Goal: Information Seeking & Learning: Learn about a topic

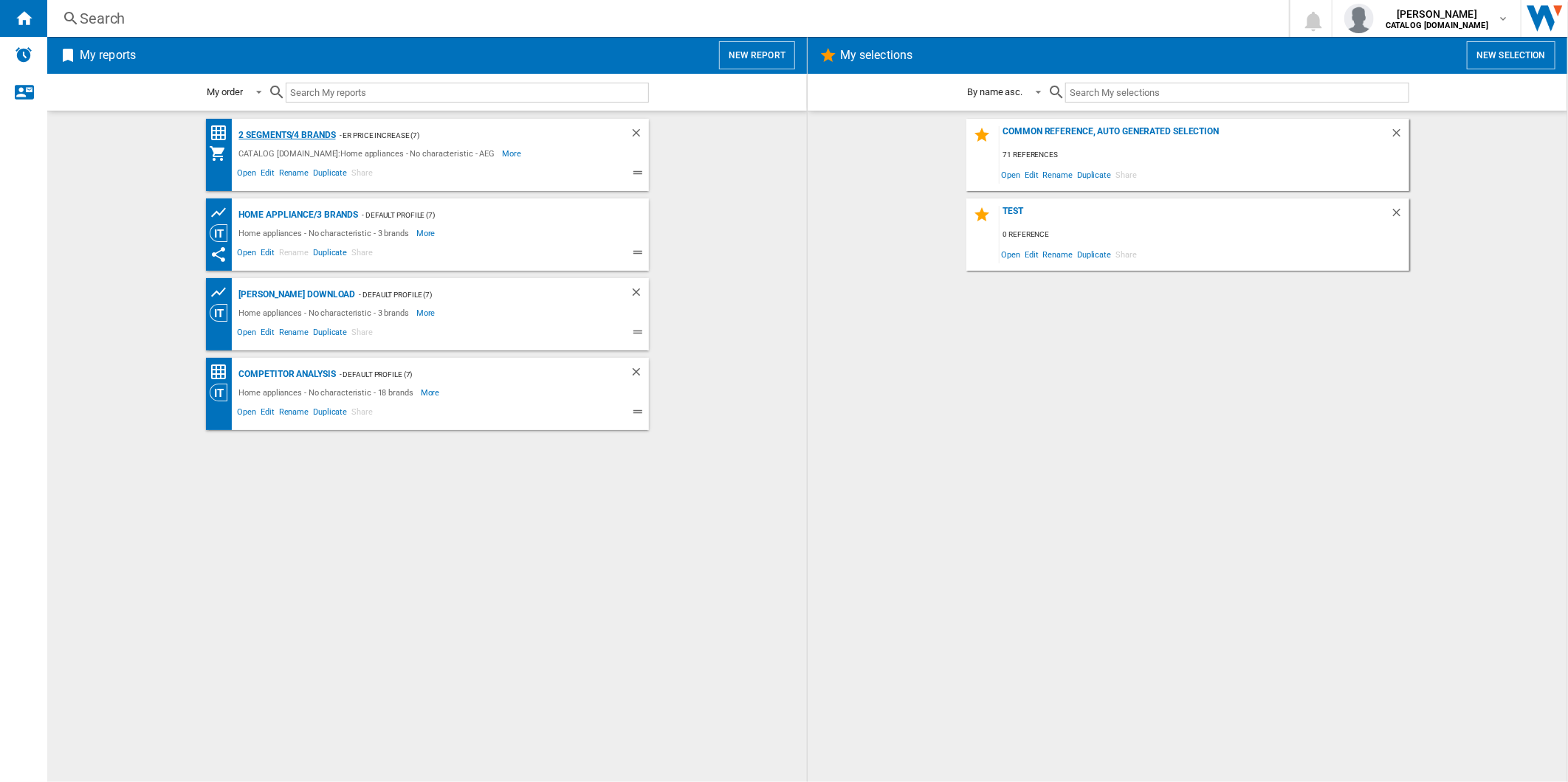
click at [304, 135] on div "2 segments/4 brands" at bounding box center [285, 135] width 100 height 19
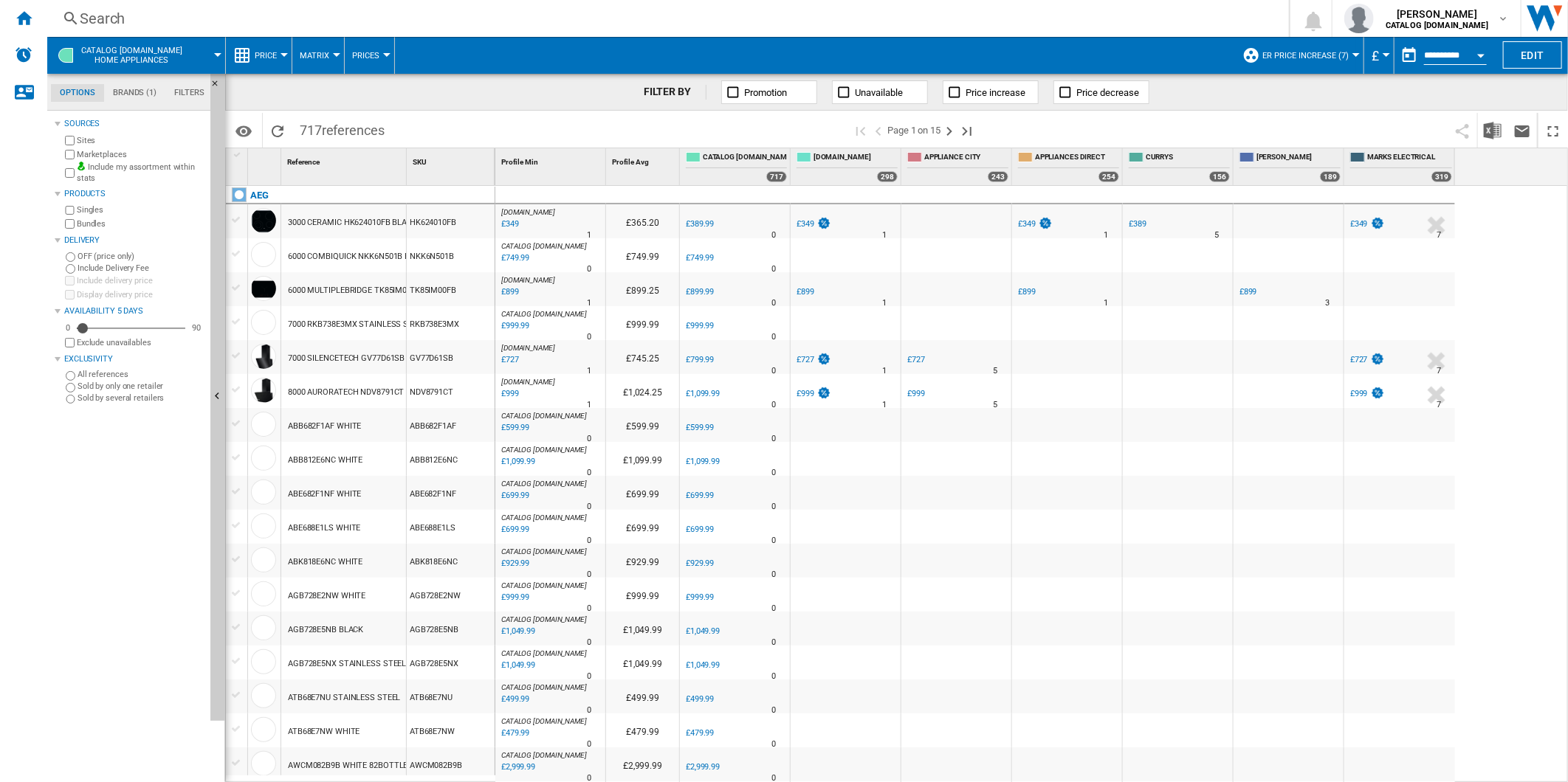
click at [1399, 55] on button "button" at bounding box center [1409, 55] width 29 height 29
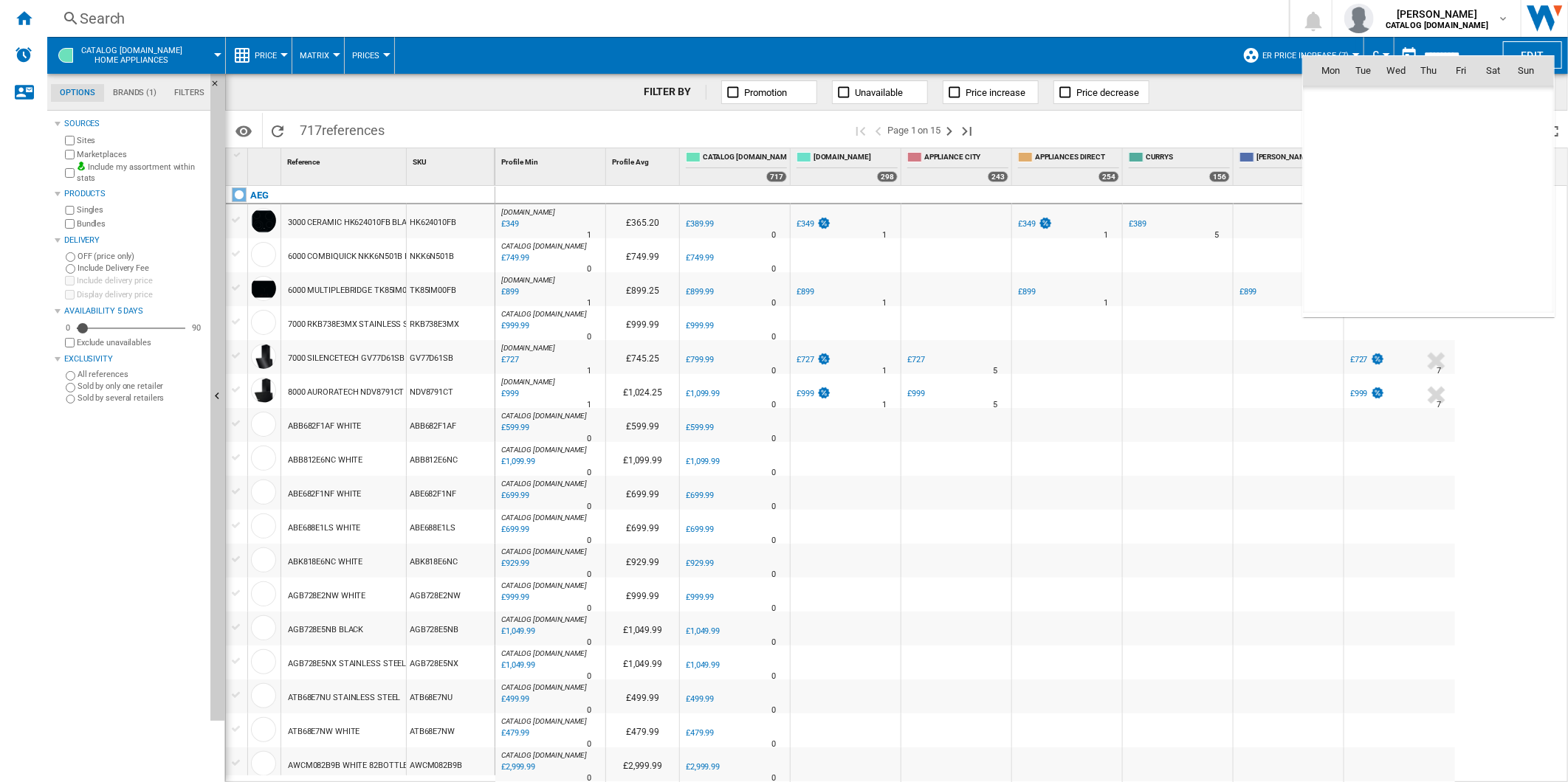
scroll to position [7039, 0]
click at [1331, 211] on span "15" at bounding box center [1331, 200] width 29 height 29
type input "**********"
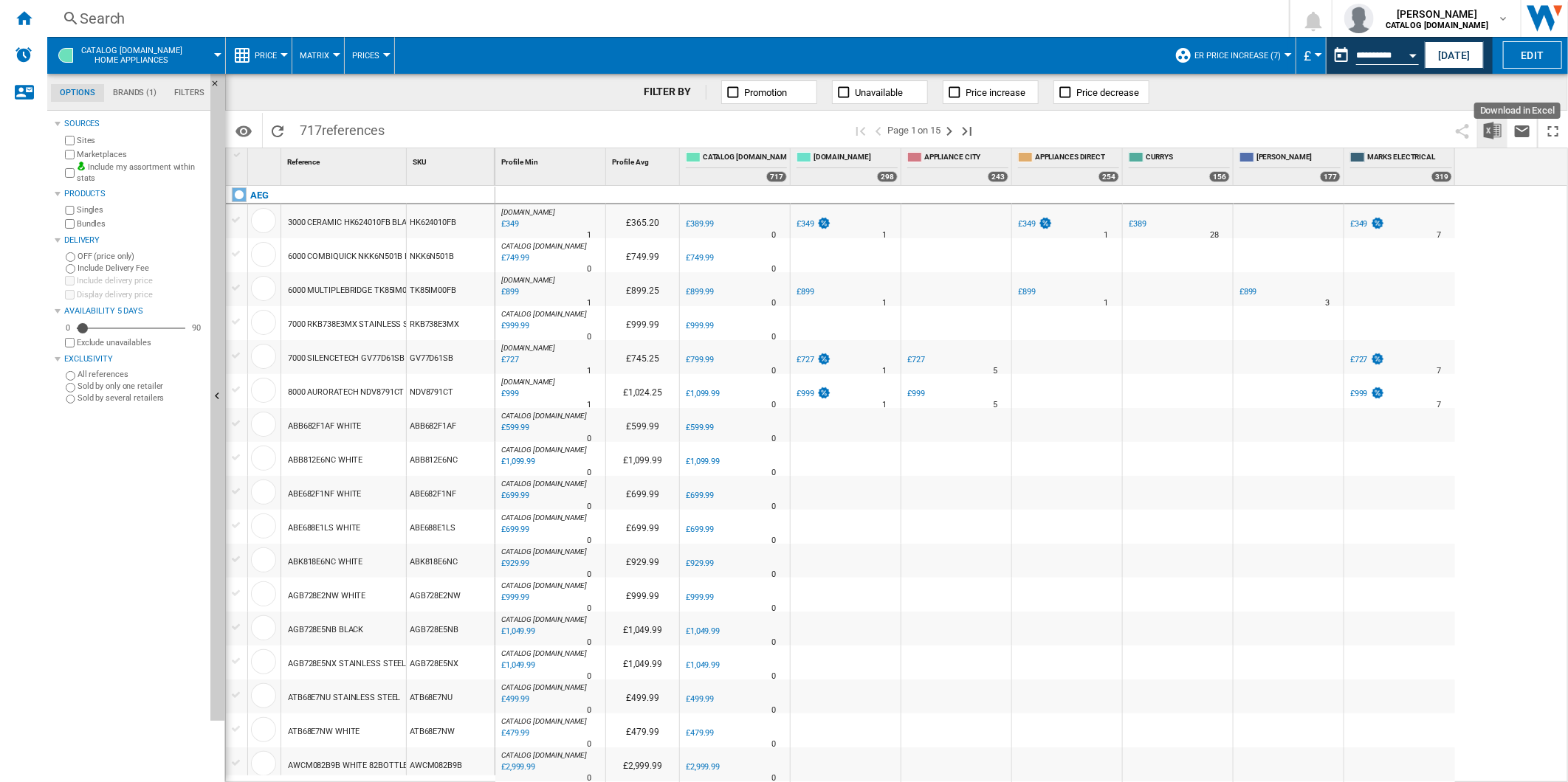
click at [1491, 134] on img "Download in Excel" at bounding box center [1493, 130] width 18 height 18
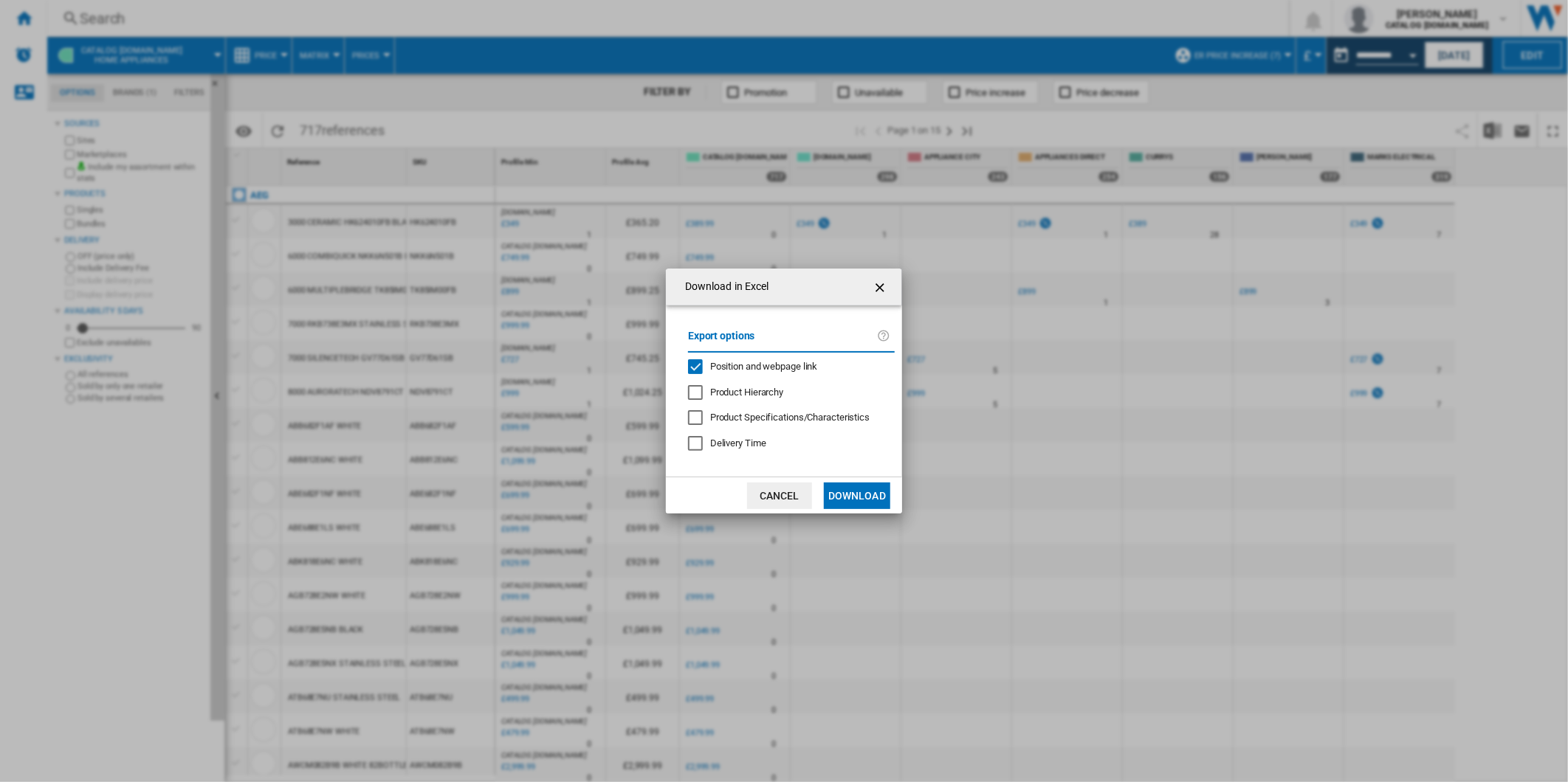
click at [726, 367] on span "Position and webpage link" at bounding box center [764, 367] width 108 height 11
click at [872, 507] on button "Download" at bounding box center [857, 495] width 67 height 27
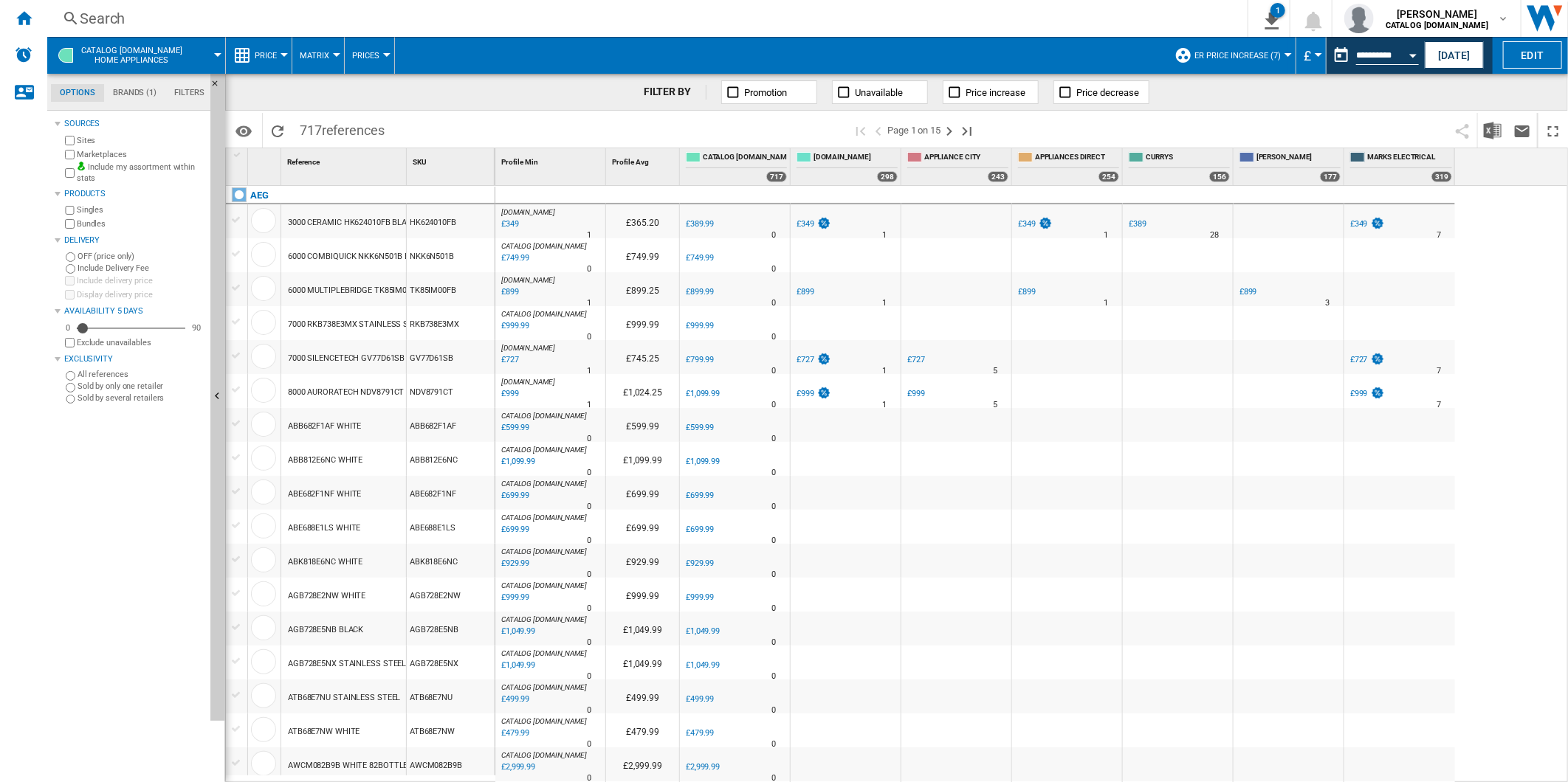
drag, startPoint x: 1103, startPoint y: 120, endPoint x: 1179, endPoint y: 90, distance: 81.7
click at [1103, 121] on span at bounding box center [1217, 130] width 460 height 35
click at [1240, 53] on span "ER Price Increase (7)" at bounding box center [1238, 55] width 86 height 10
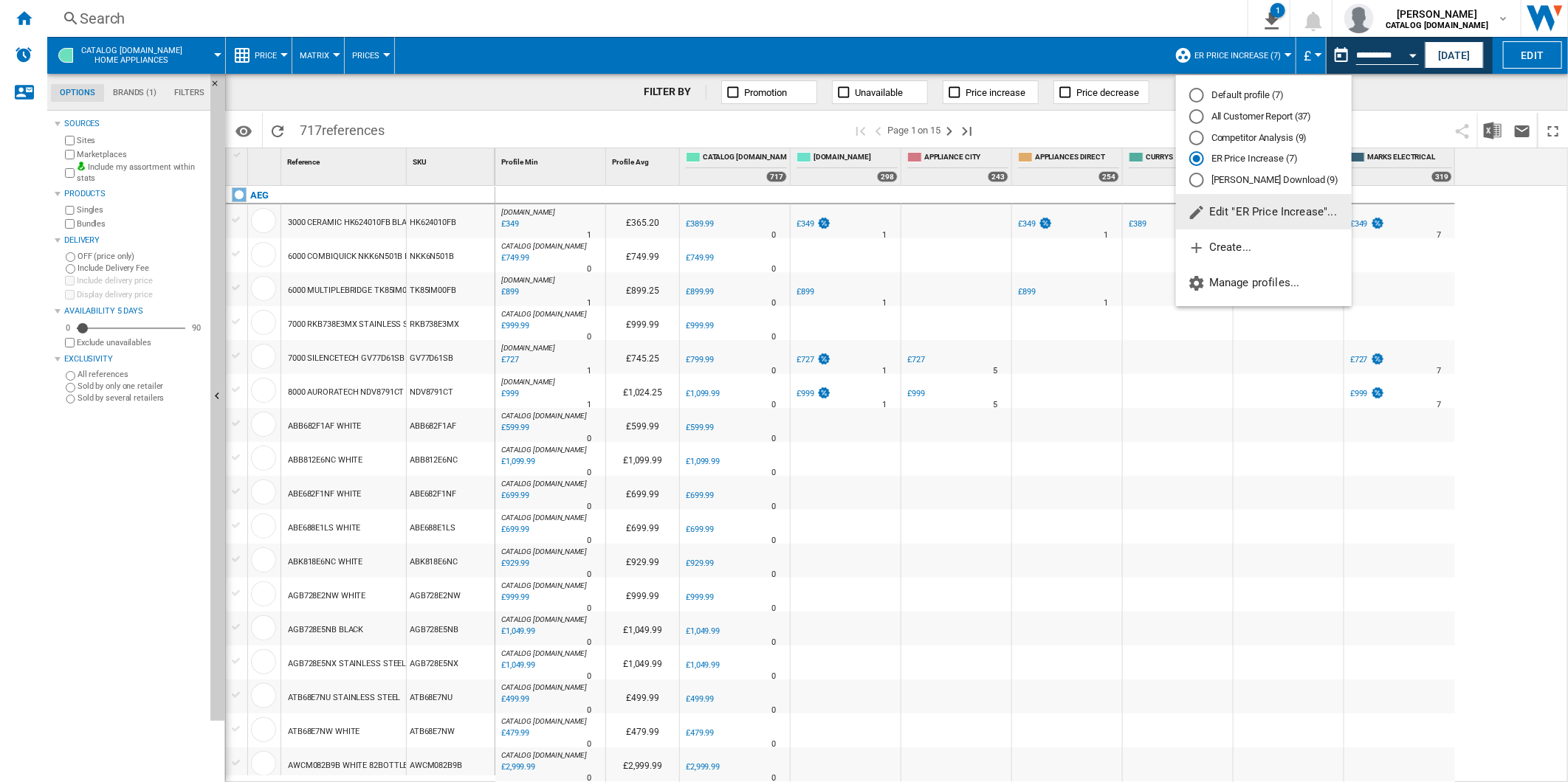
click at [1202, 116] on div "All Customer Report (37)" at bounding box center [1196, 116] width 15 height 15
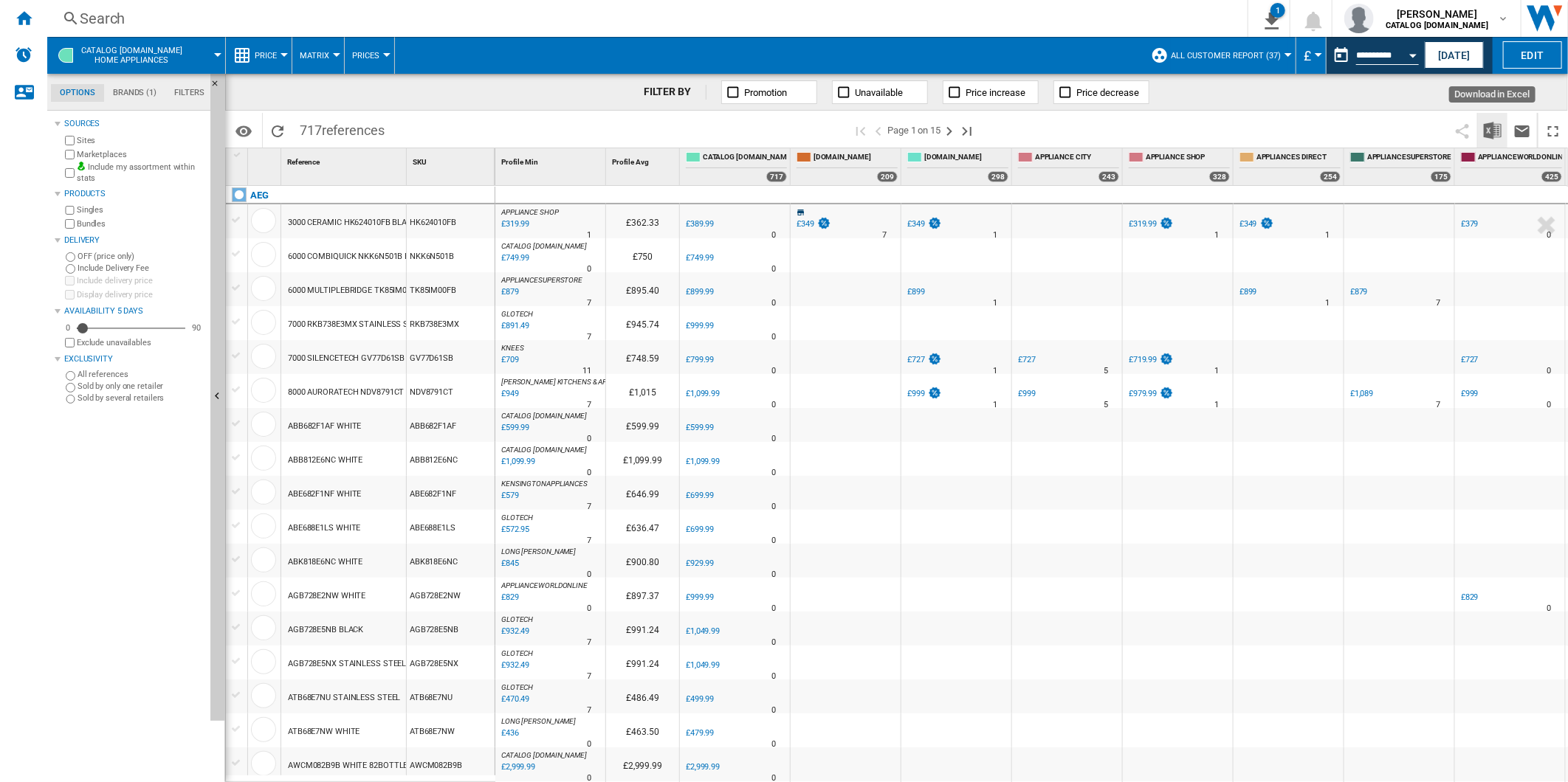
click at [1488, 119] on button "Download in Excel" at bounding box center [1492, 130] width 29 height 35
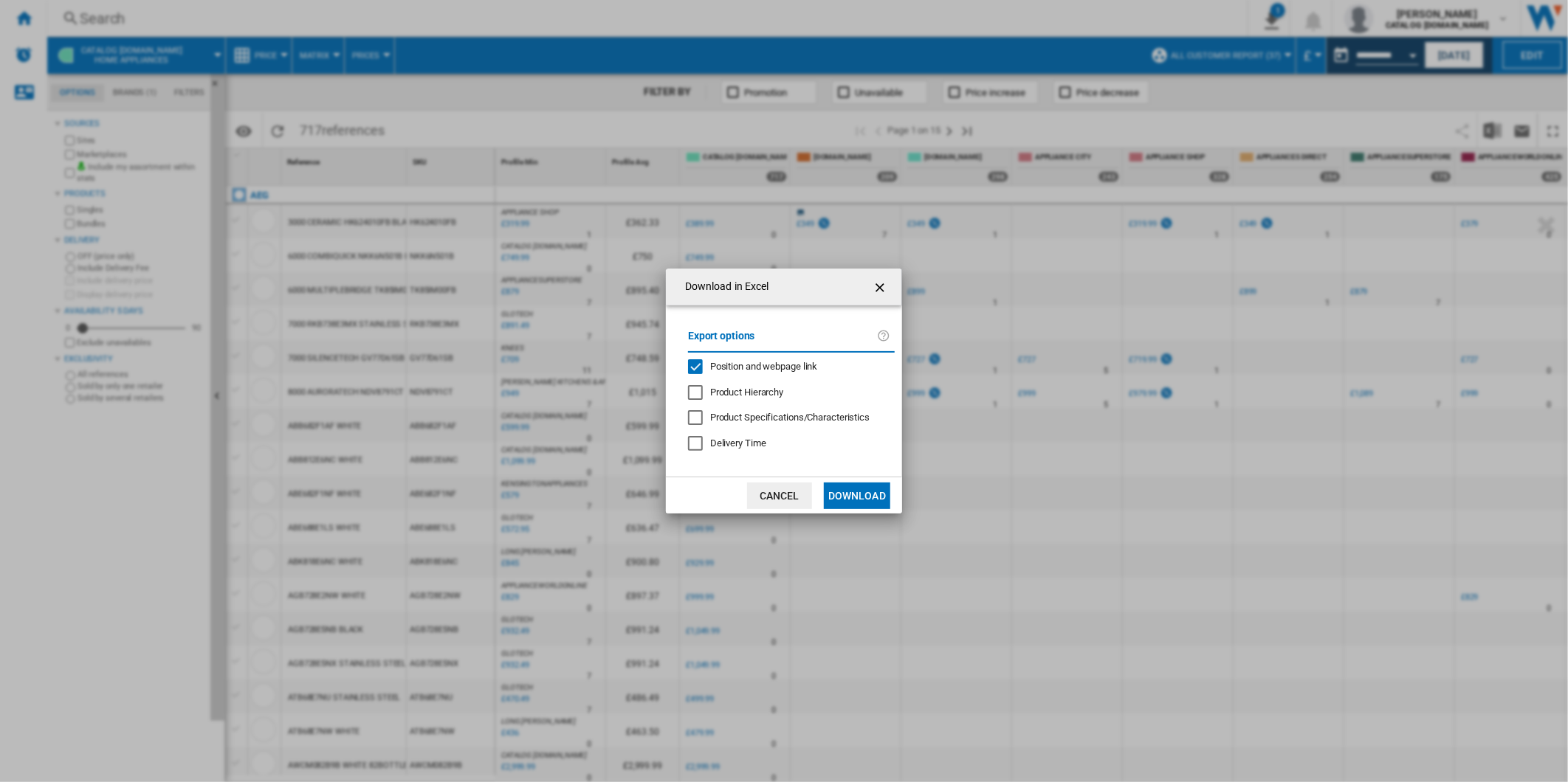
click at [748, 365] on span "Position and webpage link" at bounding box center [764, 367] width 108 height 11
click at [853, 489] on button "Download" at bounding box center [857, 495] width 67 height 27
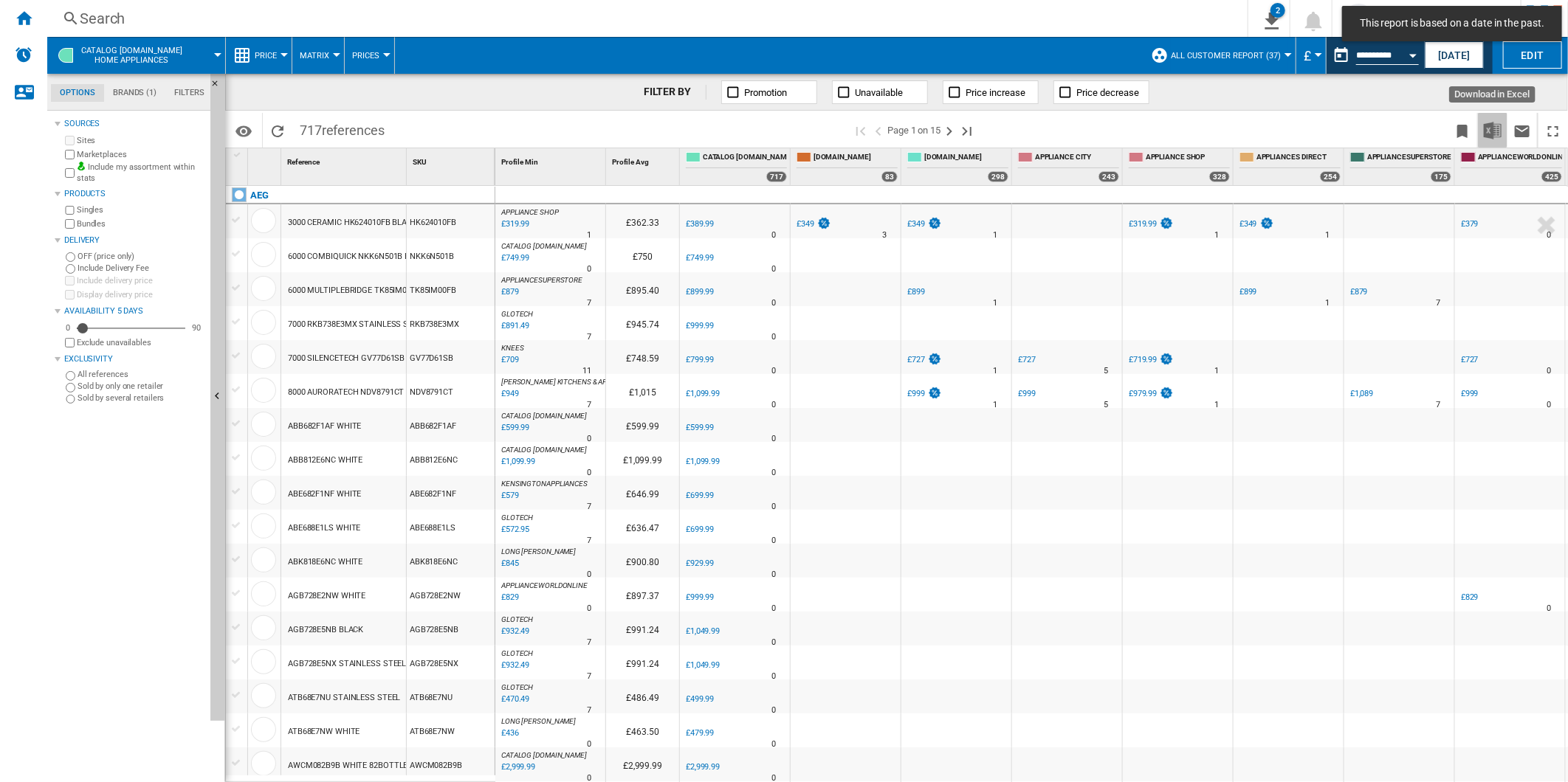
click at [1492, 124] on img "Download in Excel" at bounding box center [1493, 130] width 18 height 18
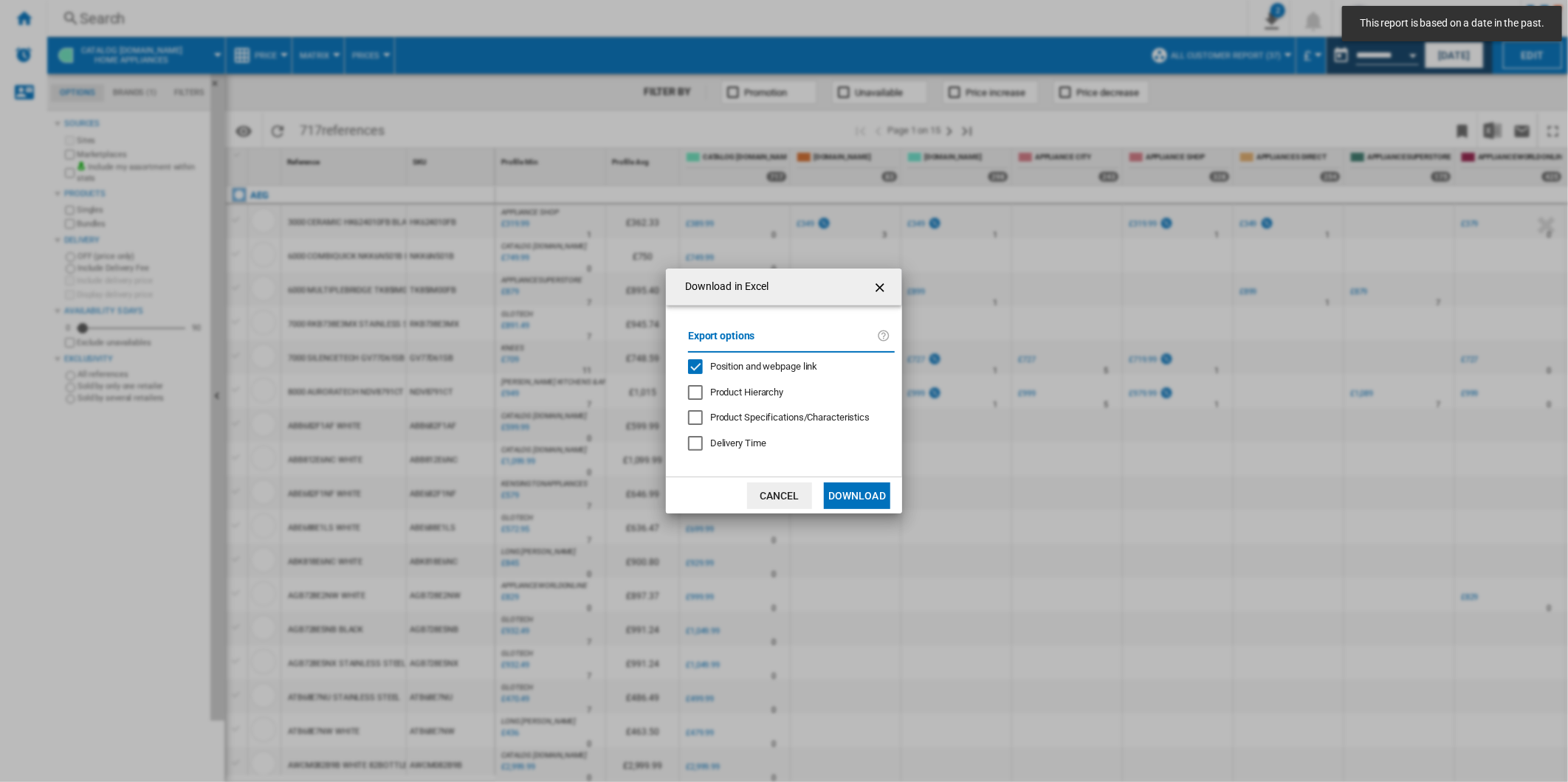
click at [756, 361] on span "Position and webpage link" at bounding box center [764, 367] width 108 height 11
drag, startPoint x: 858, startPoint y: 490, endPoint x: 866, endPoint y: 470, distance: 21.5
click at [858, 490] on button "Download" at bounding box center [857, 495] width 67 height 27
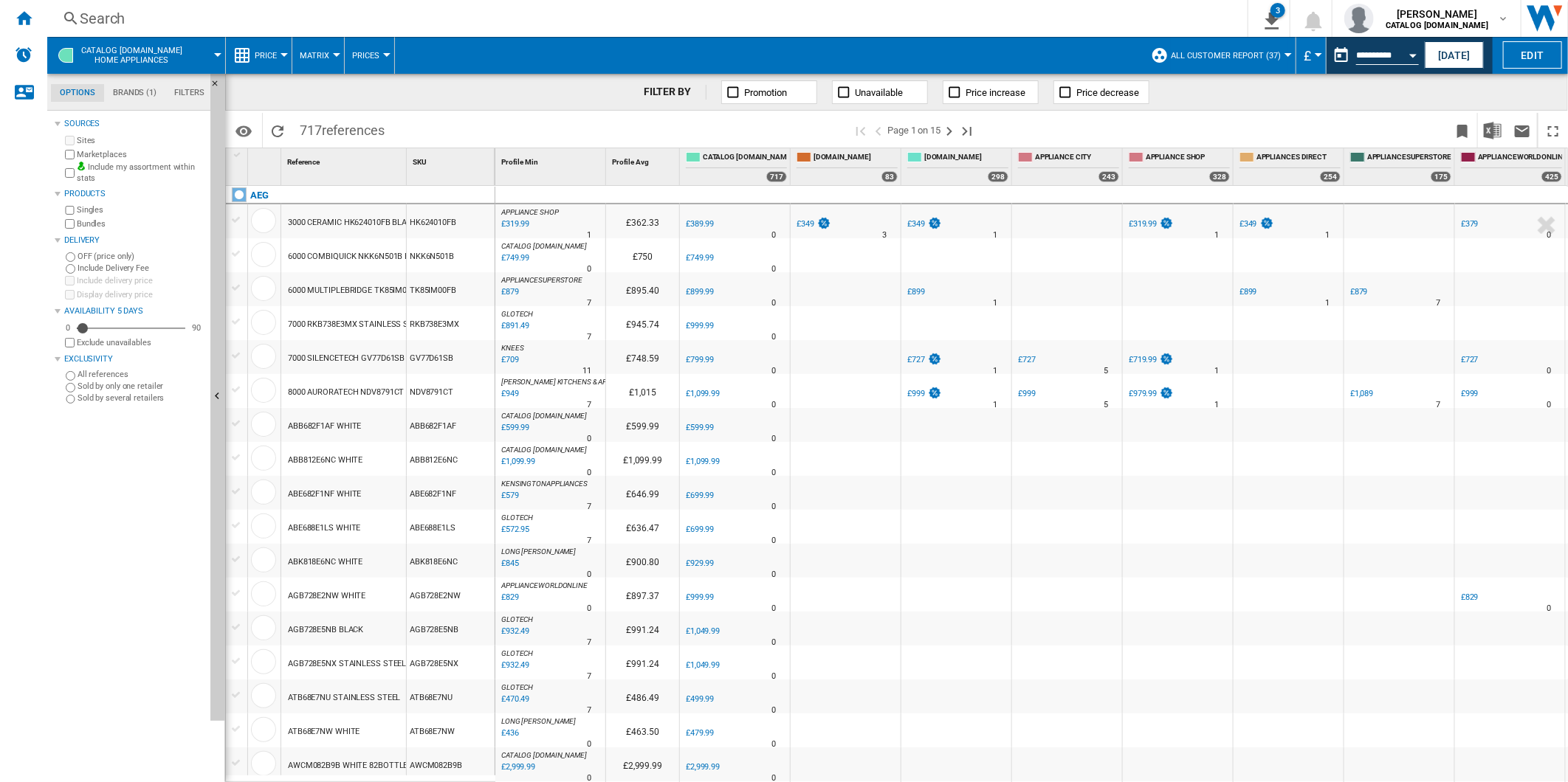
click at [560, 20] on div "Search" at bounding box center [645, 18] width 1130 height 20
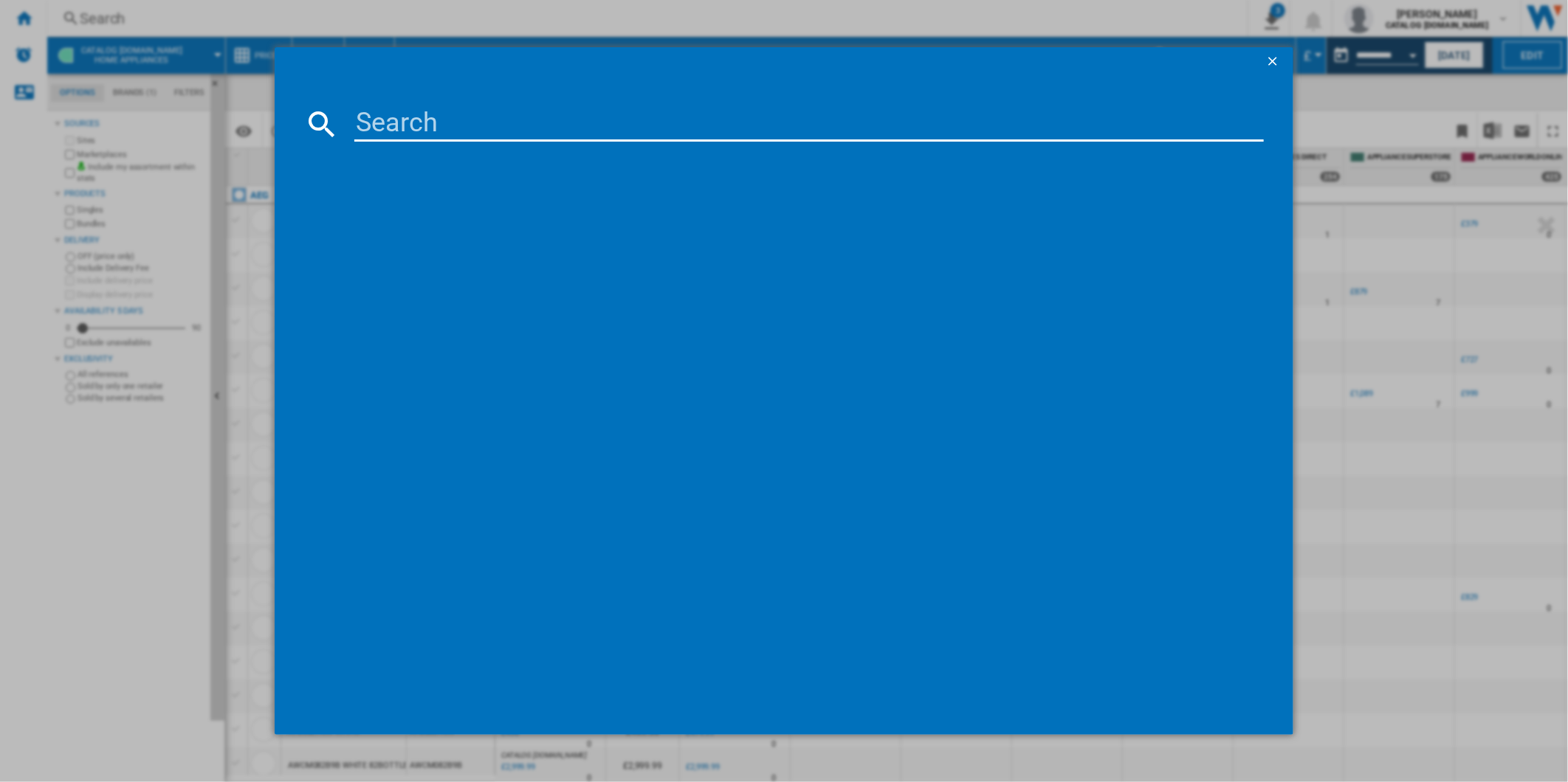
click at [537, 121] on input at bounding box center [809, 123] width 910 height 35
paste input "CKB6541ACM"
type input "CKB6541ACM"
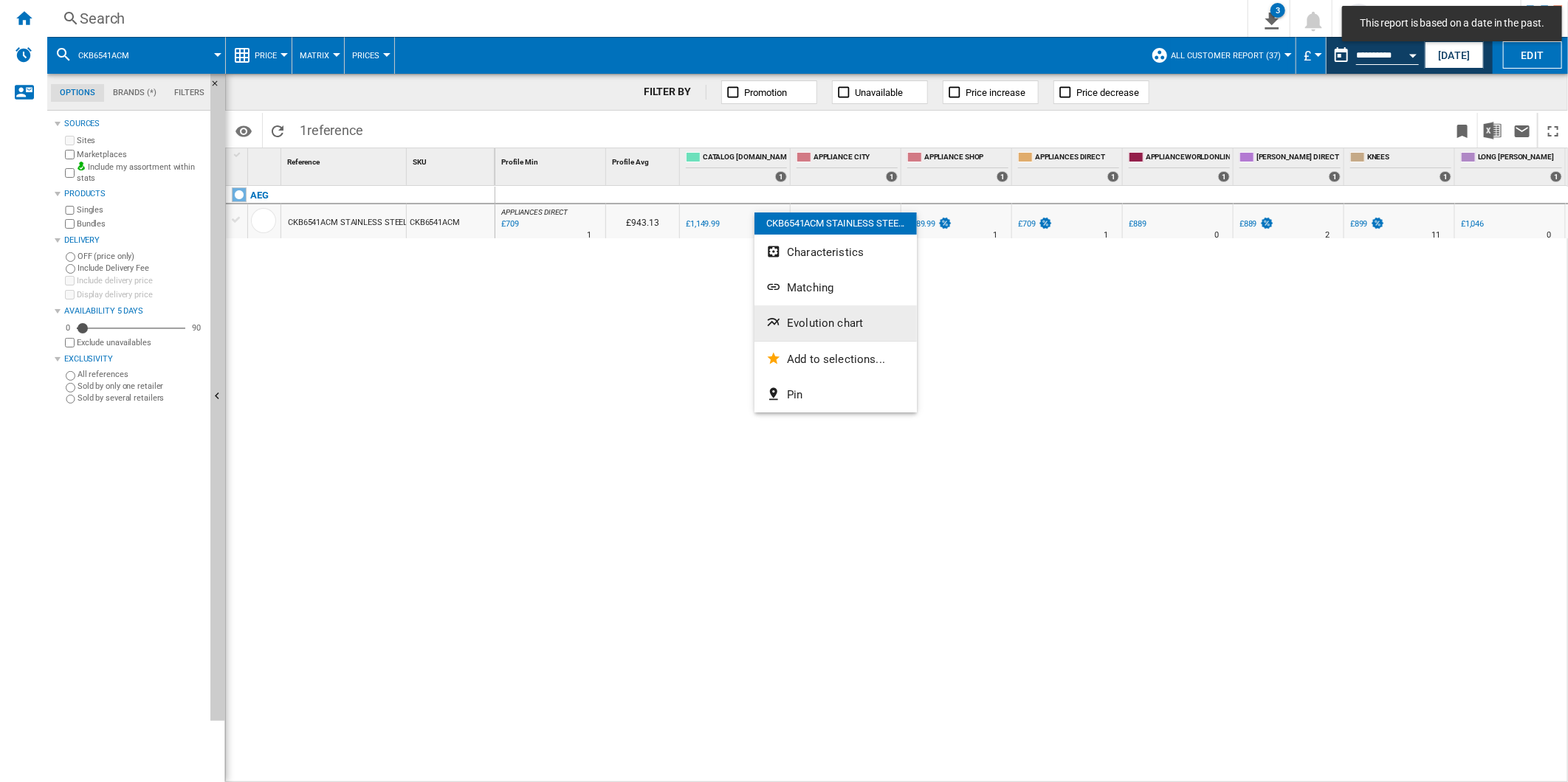
click at [815, 314] on button "Evolution chart" at bounding box center [835, 323] width 162 height 35
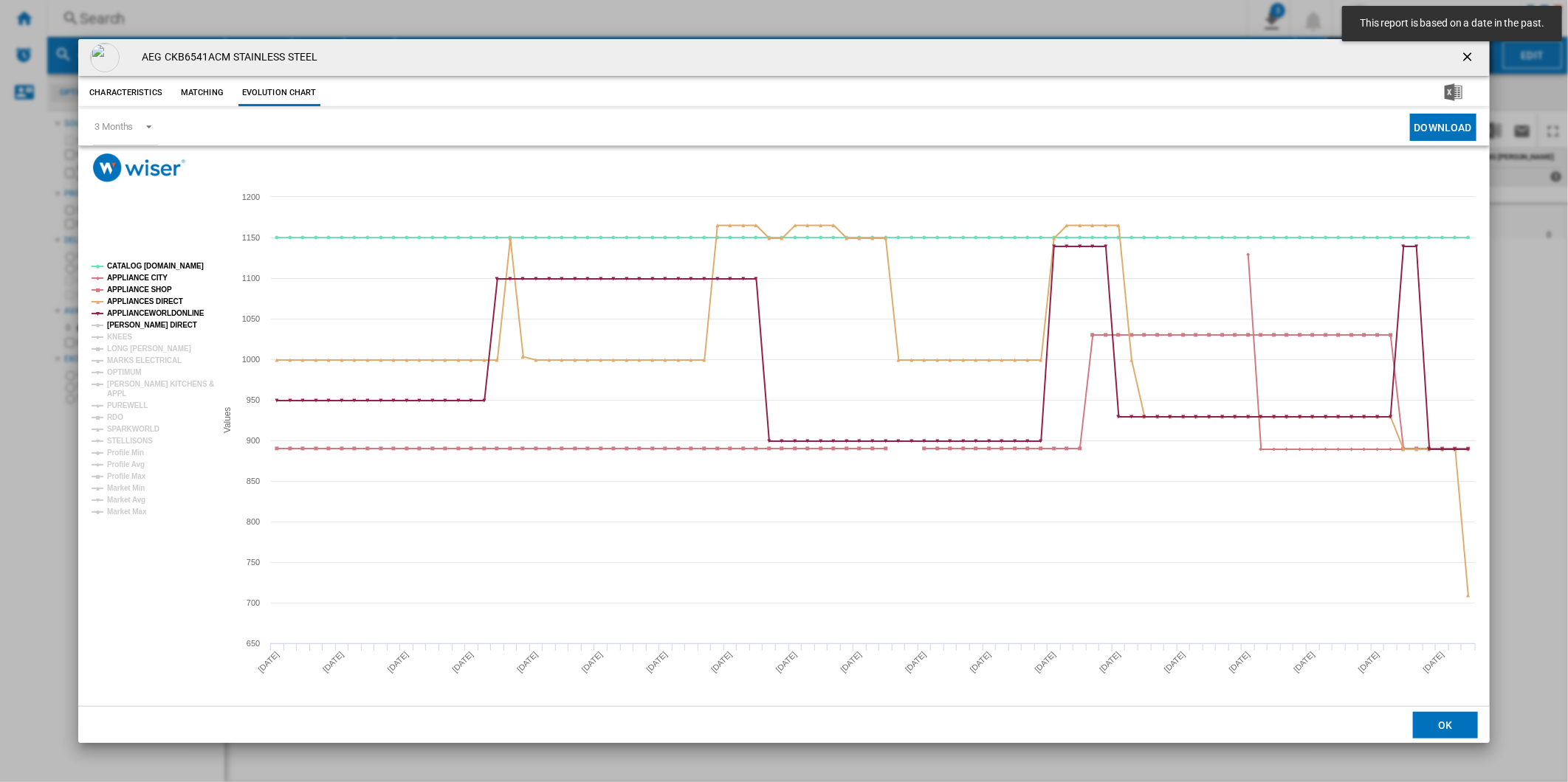
click at [148, 323] on tspan "HUGHES DIRECT" at bounding box center [152, 325] width 90 height 8
click at [127, 329] on tspan "HUGHES DIRECT" at bounding box center [152, 325] width 90 height 8
click at [124, 335] on tspan "KNEES" at bounding box center [119, 337] width 25 height 8
click at [135, 327] on tspan "HUGHES DIRECT" at bounding box center [152, 325] width 90 height 8
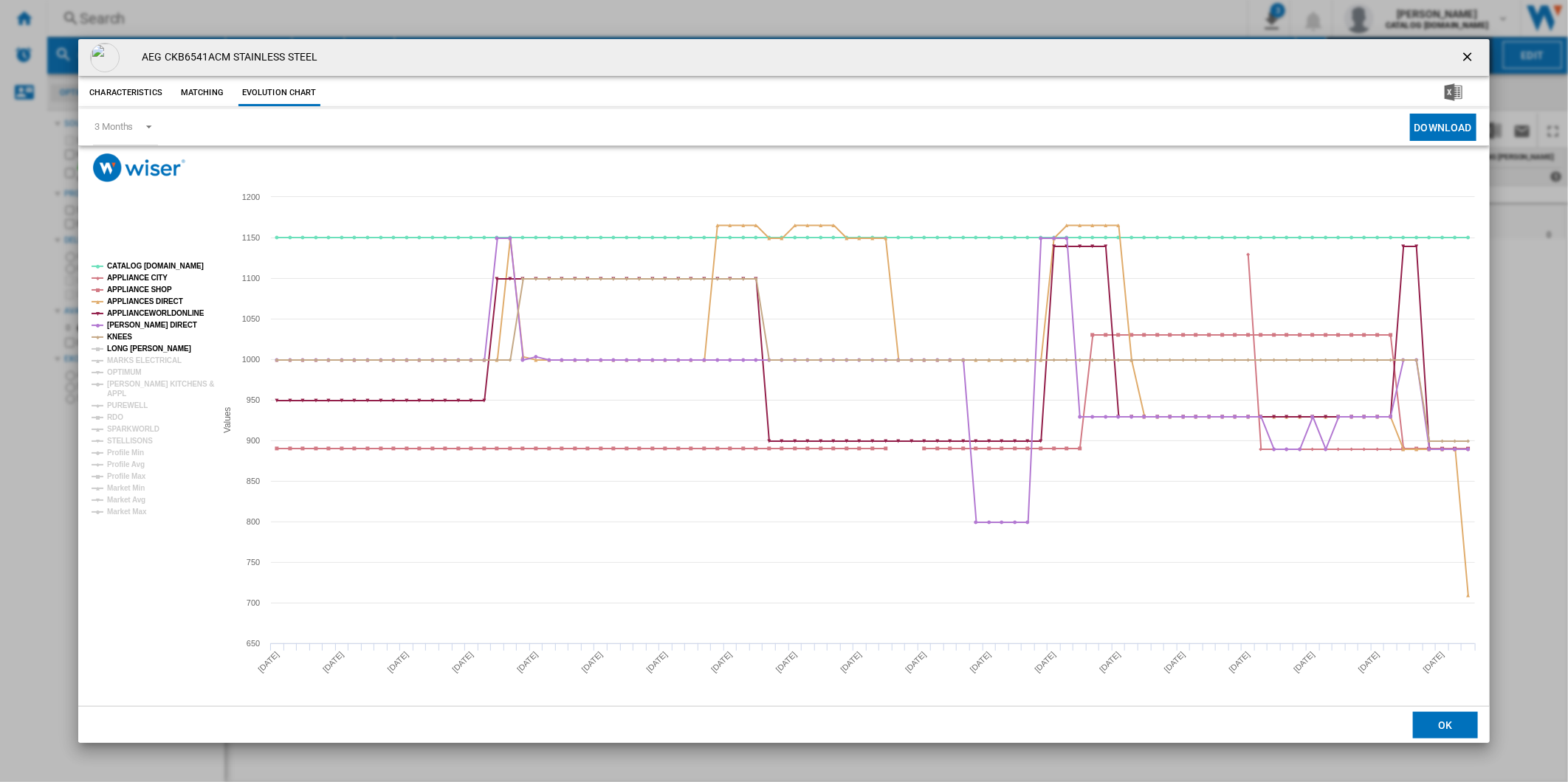
click at [135, 345] on tspan "LONG EATON" at bounding box center [148, 349] width 84 height 8
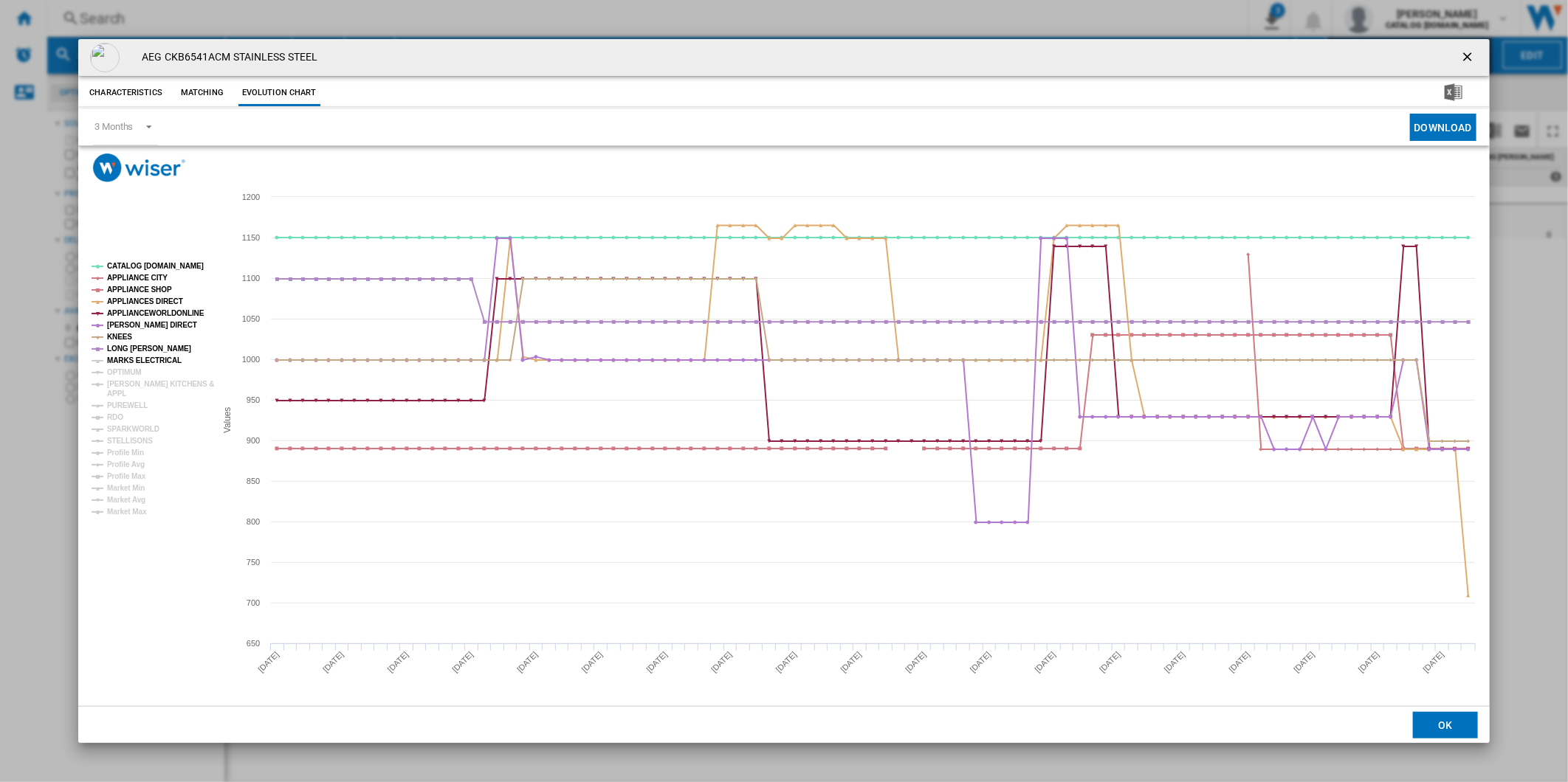
click at [135, 356] on tspan "MARKS ELECTRICAL" at bounding box center [143, 360] width 74 height 8
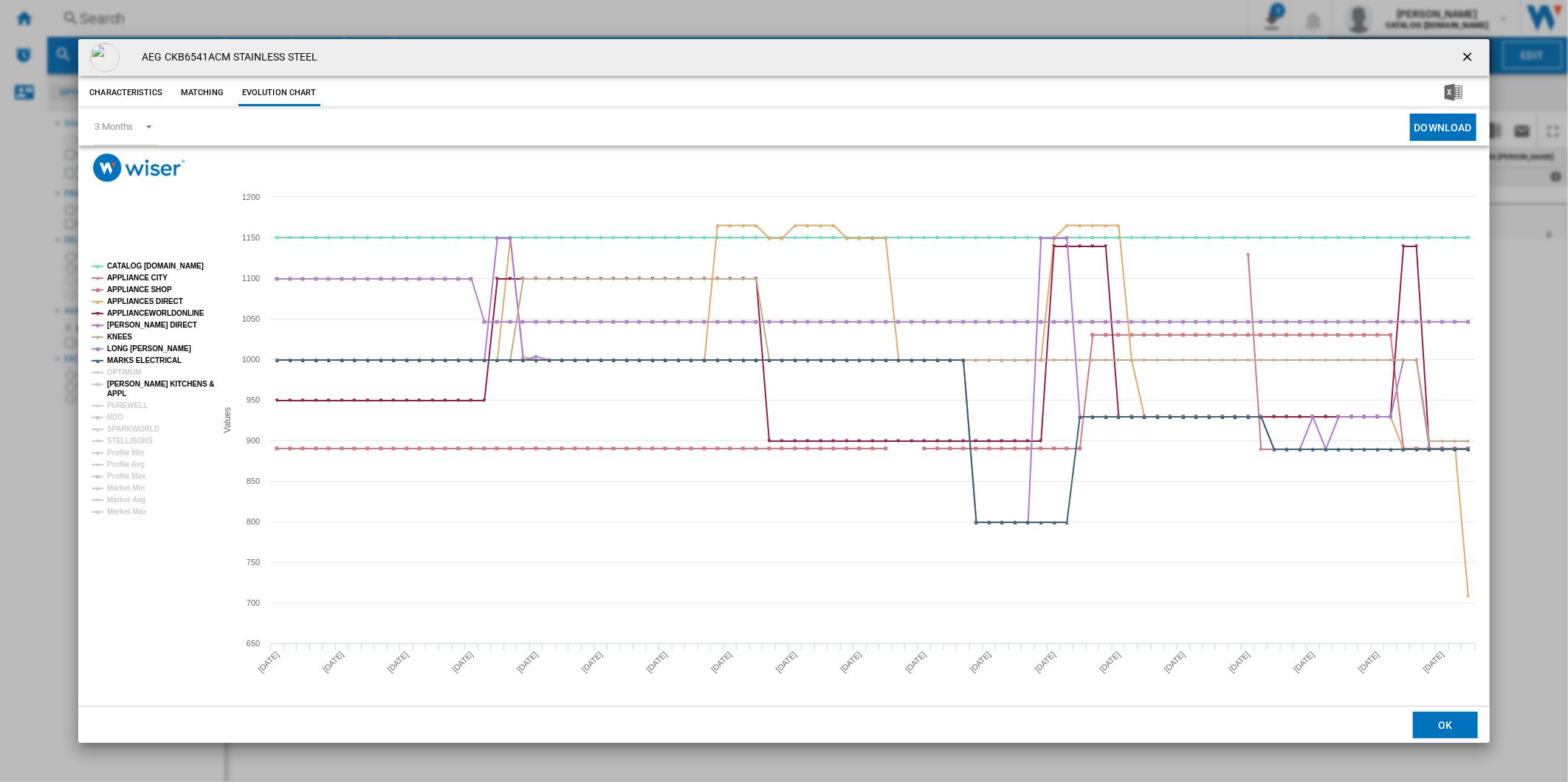
click at [121, 380] on tspan "PAUL DAVIES KITCHENS &" at bounding box center [160, 384] width 107 height 8
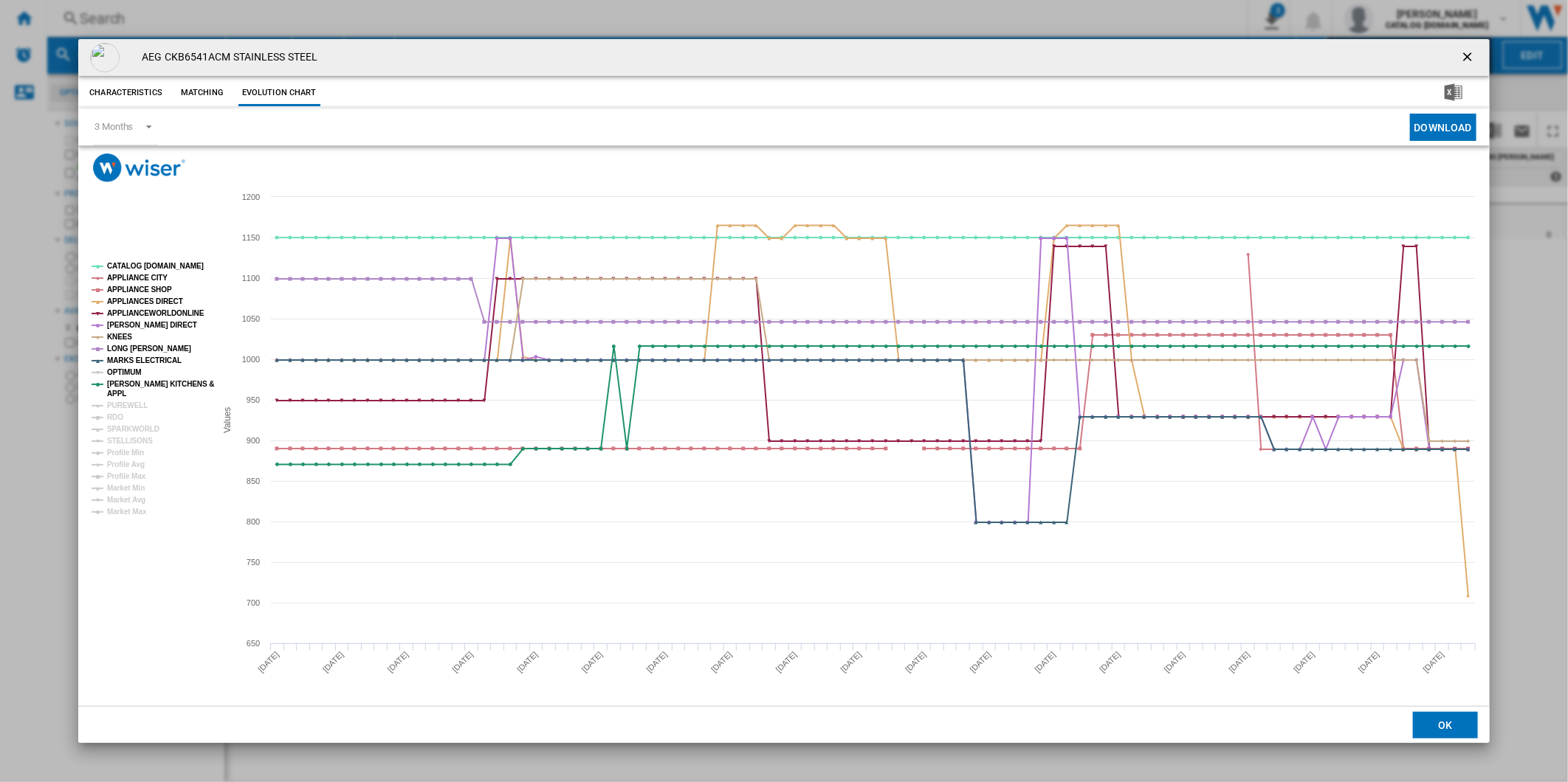
click at [123, 373] on tspan "OPTIMUM" at bounding box center [124, 372] width 35 height 8
click at [114, 404] on tspan "PUREWELL" at bounding box center [127, 406] width 41 height 8
click at [121, 418] on tspan "RDO" at bounding box center [115, 417] width 16 height 8
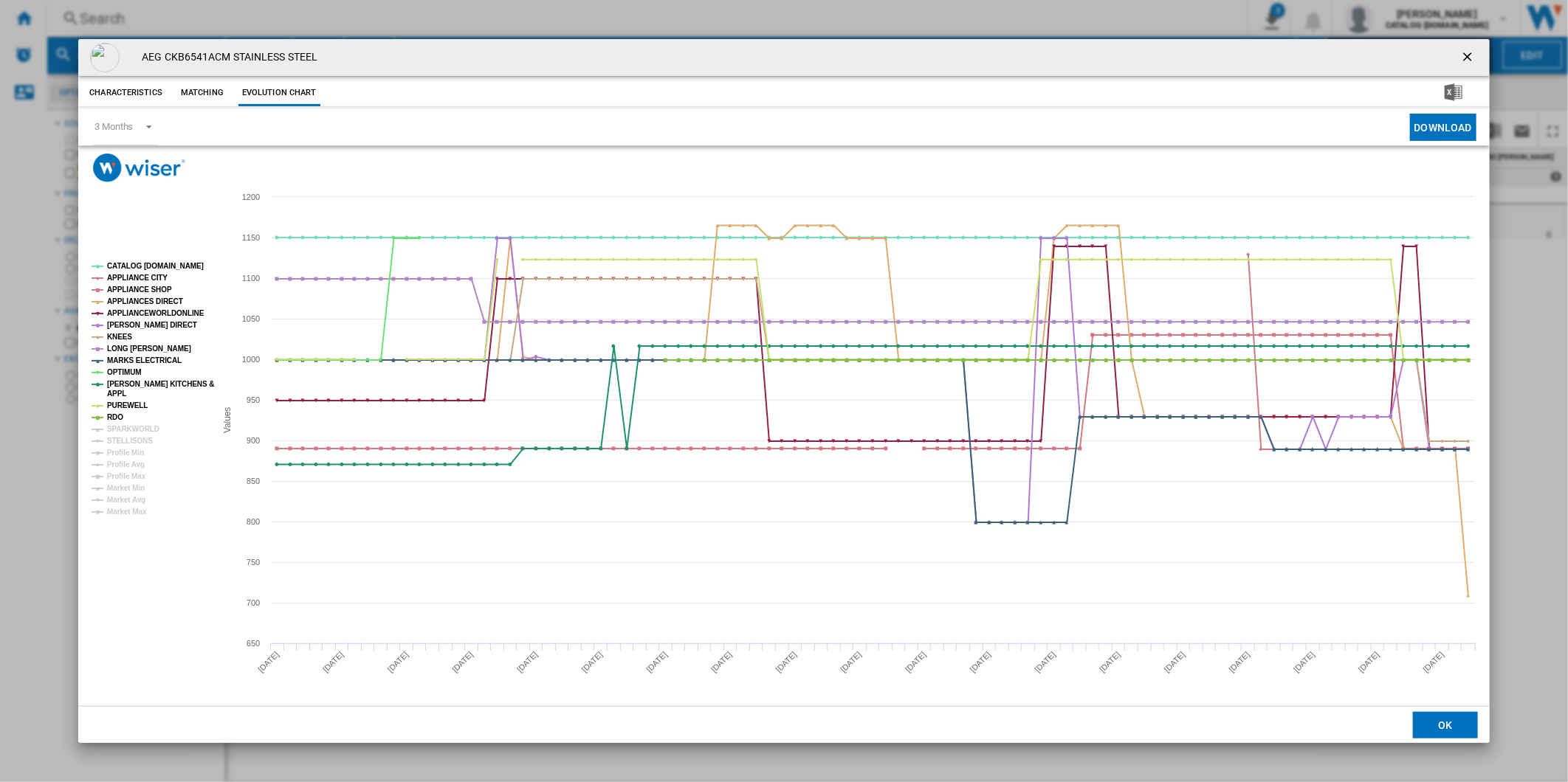
click at [124, 427] on tspan "SPARKWORLD" at bounding box center [133, 429] width 52 height 8
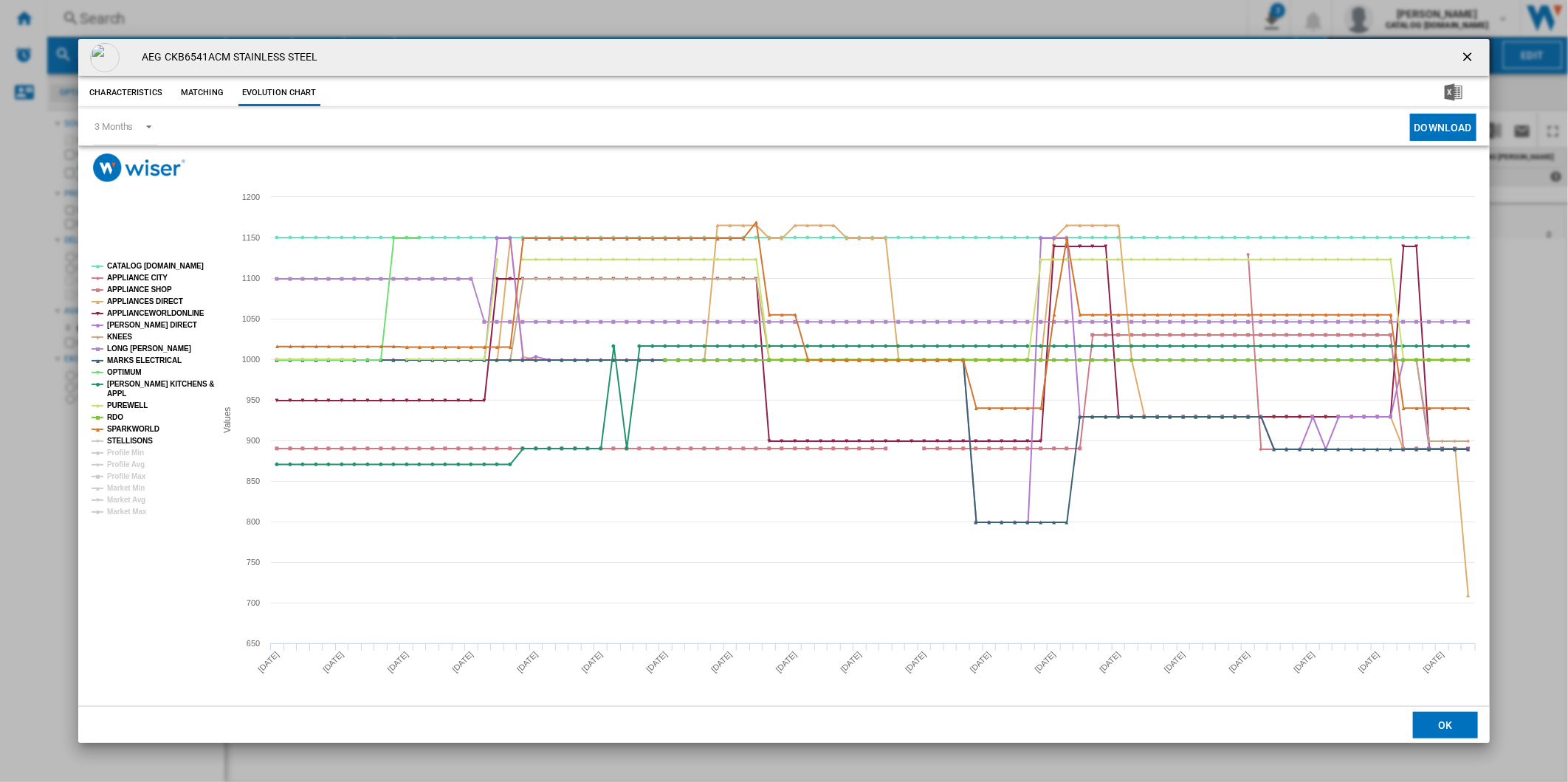
click at [126, 438] on tspan "STELLISONS" at bounding box center [130, 441] width 46 height 8
drag, startPoint x: 229, startPoint y: 53, endPoint x: 164, endPoint y: 64, distance: 65.9
click at [164, 64] on h4 "AEG CKB6541ACM STAINLESS STEEL" at bounding box center [226, 58] width 183 height 15
copy h4 "CKB6541ACM"
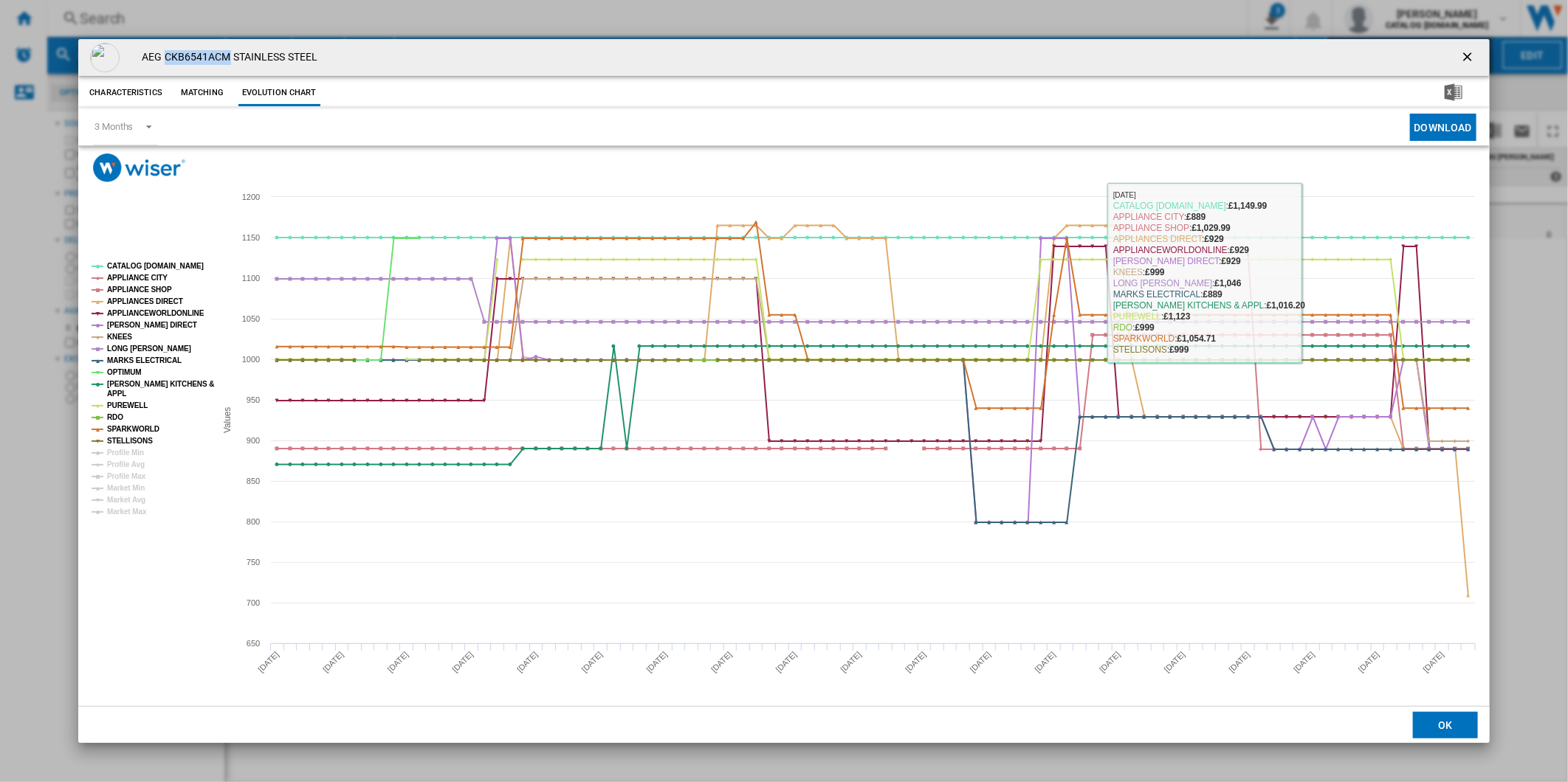
click at [1467, 60] on ng-md-icon "getI18NText('BUTTONS.CLOSE_DIALOG')" at bounding box center [1469, 59] width 18 height 18
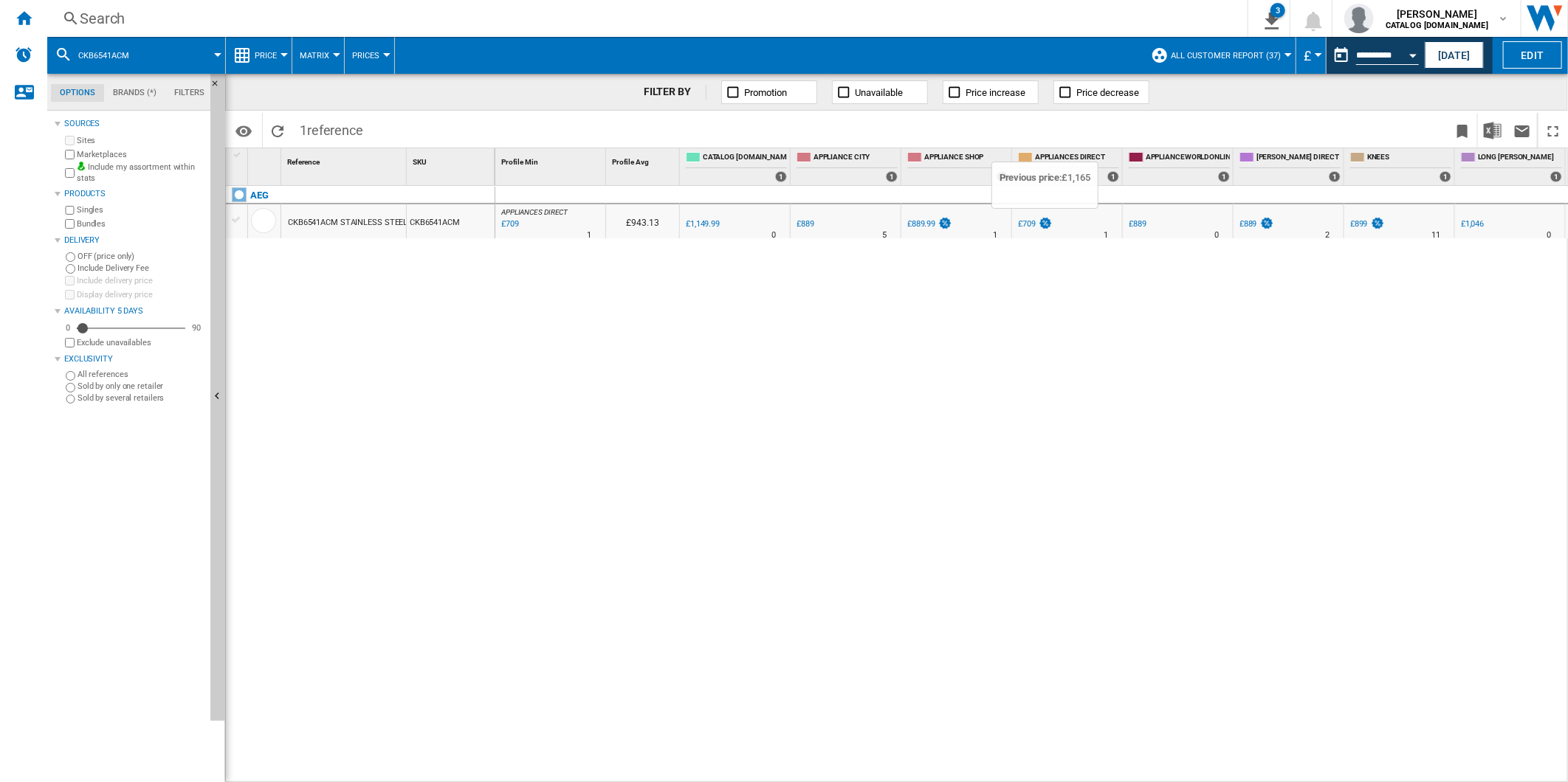
click at [1027, 219] on div "£709" at bounding box center [1027, 224] width 18 height 10
click at [1042, 223] on img at bounding box center [1046, 222] width 15 height 12
click at [1033, 223] on div "£709" at bounding box center [1027, 224] width 18 height 10
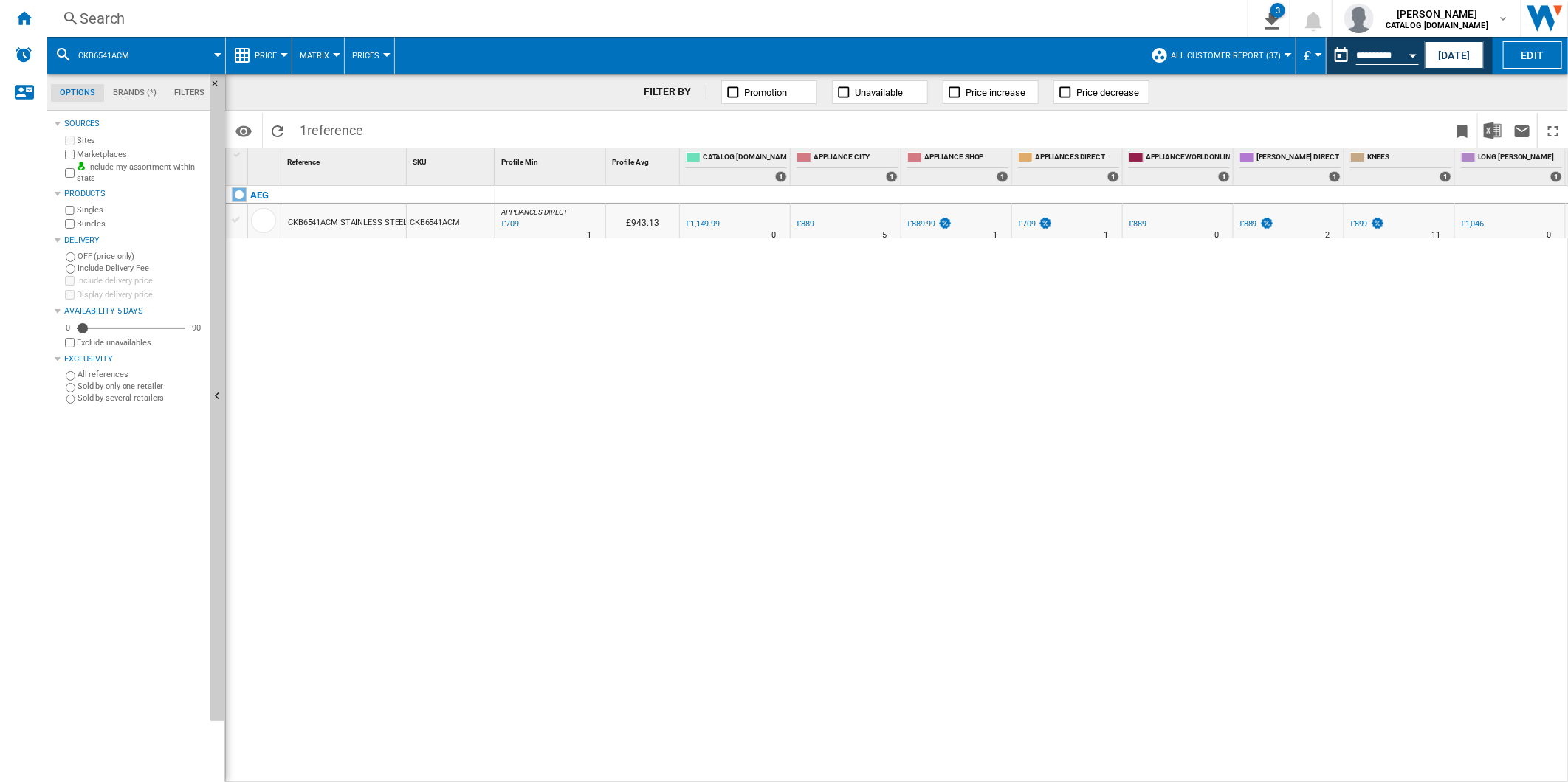
click at [1033, 223] on div "£709" at bounding box center [1027, 224] width 18 height 10
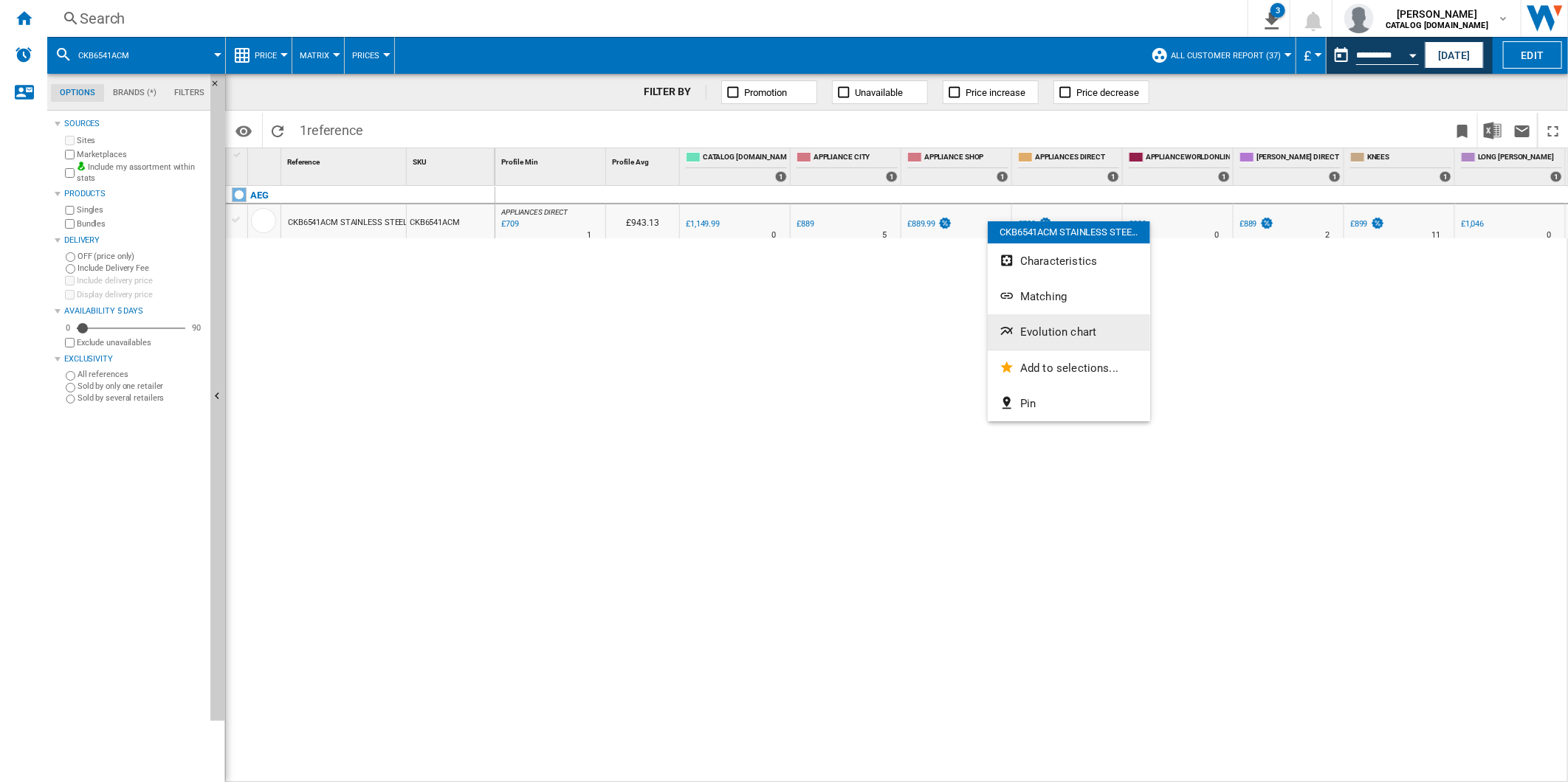
click at [1076, 325] on button "Evolution chart" at bounding box center [1068, 332] width 162 height 35
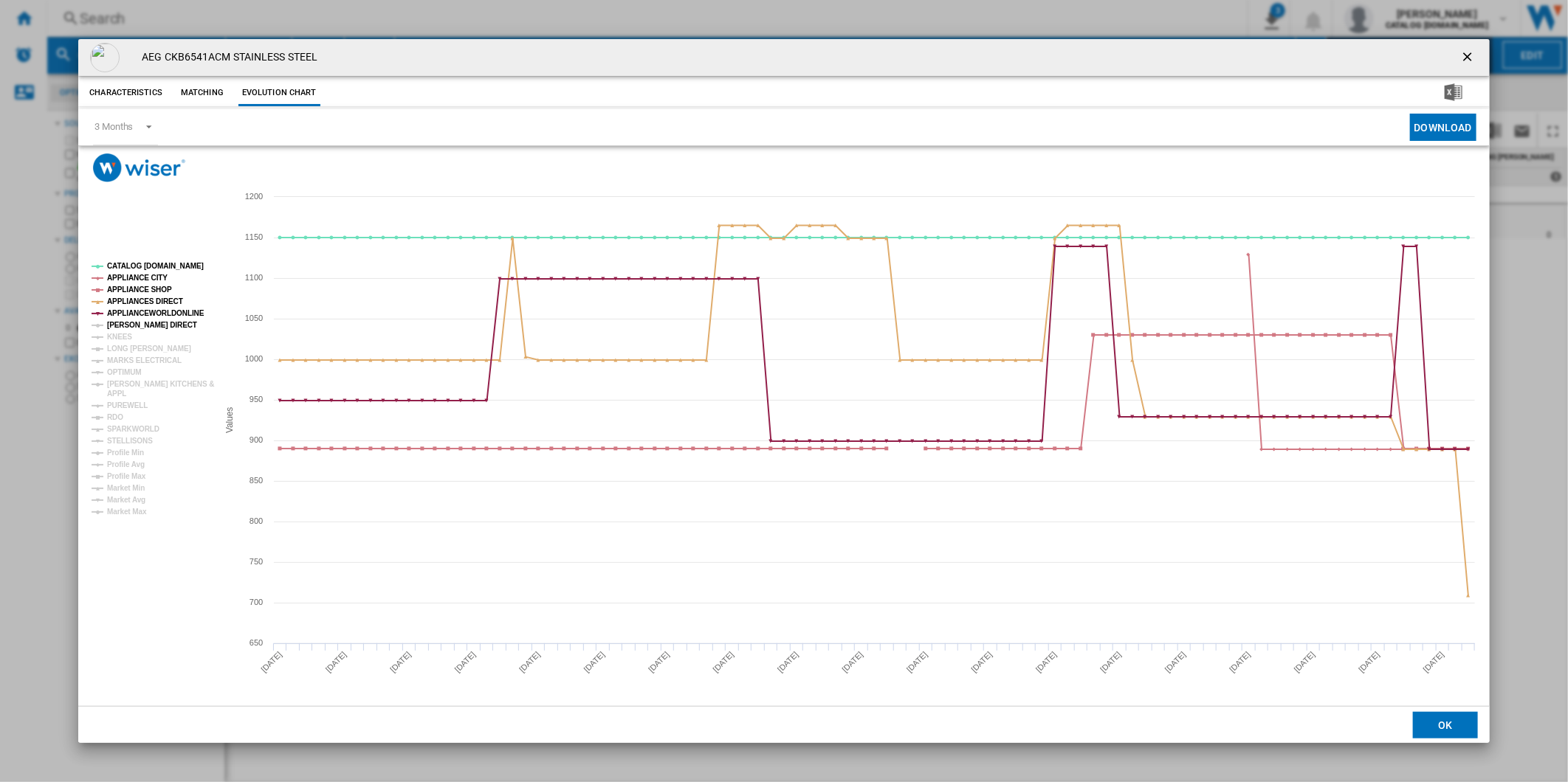
click at [133, 328] on tspan "HUGHES DIRECT" at bounding box center [152, 325] width 90 height 8
click at [115, 336] on tspan "KNEES" at bounding box center [119, 337] width 25 height 8
click at [126, 345] on tspan "LONG EATON" at bounding box center [148, 349] width 84 height 8
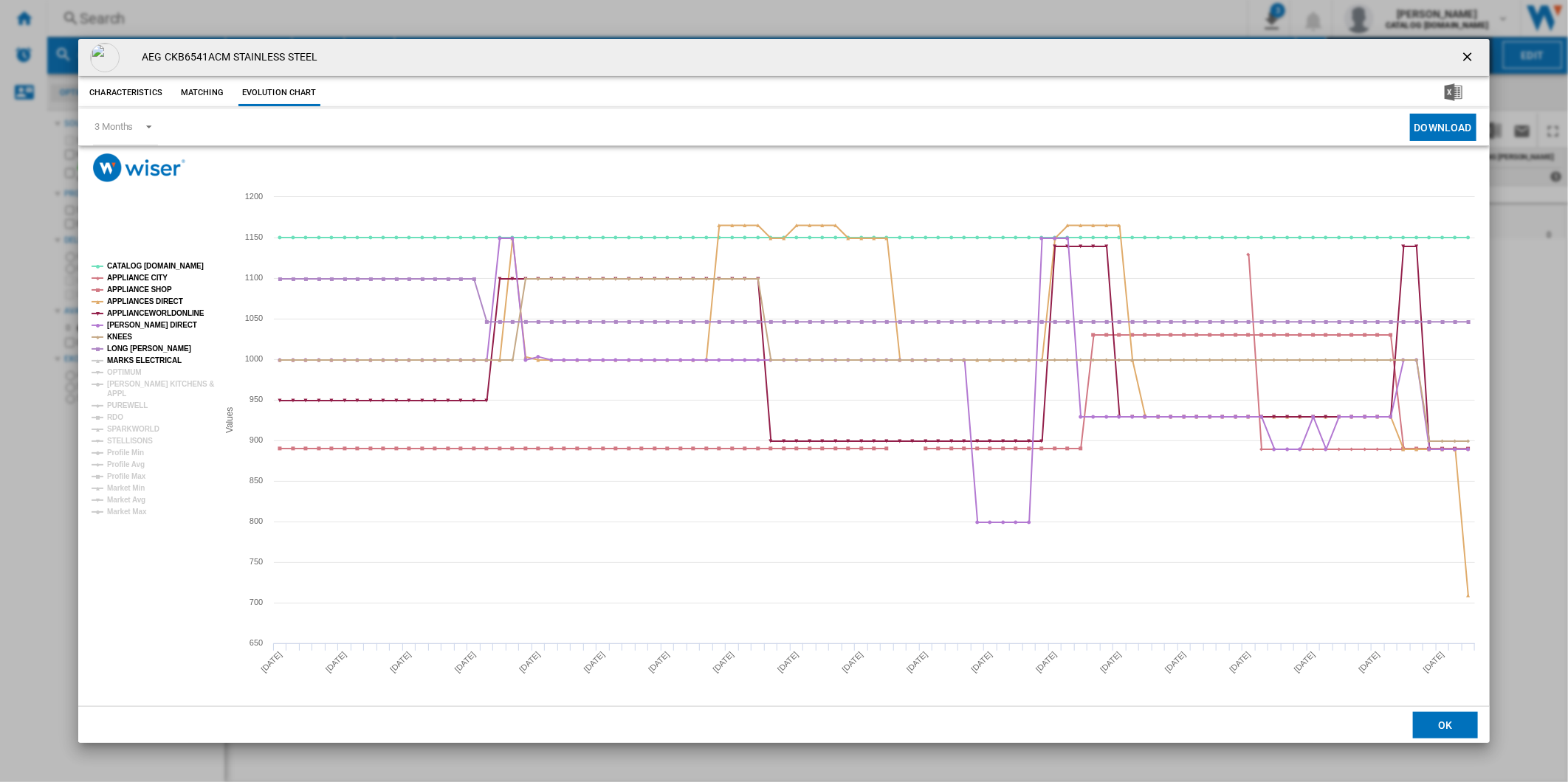
click at [129, 362] on tspan "MARKS ELECTRICAL" at bounding box center [143, 360] width 74 height 8
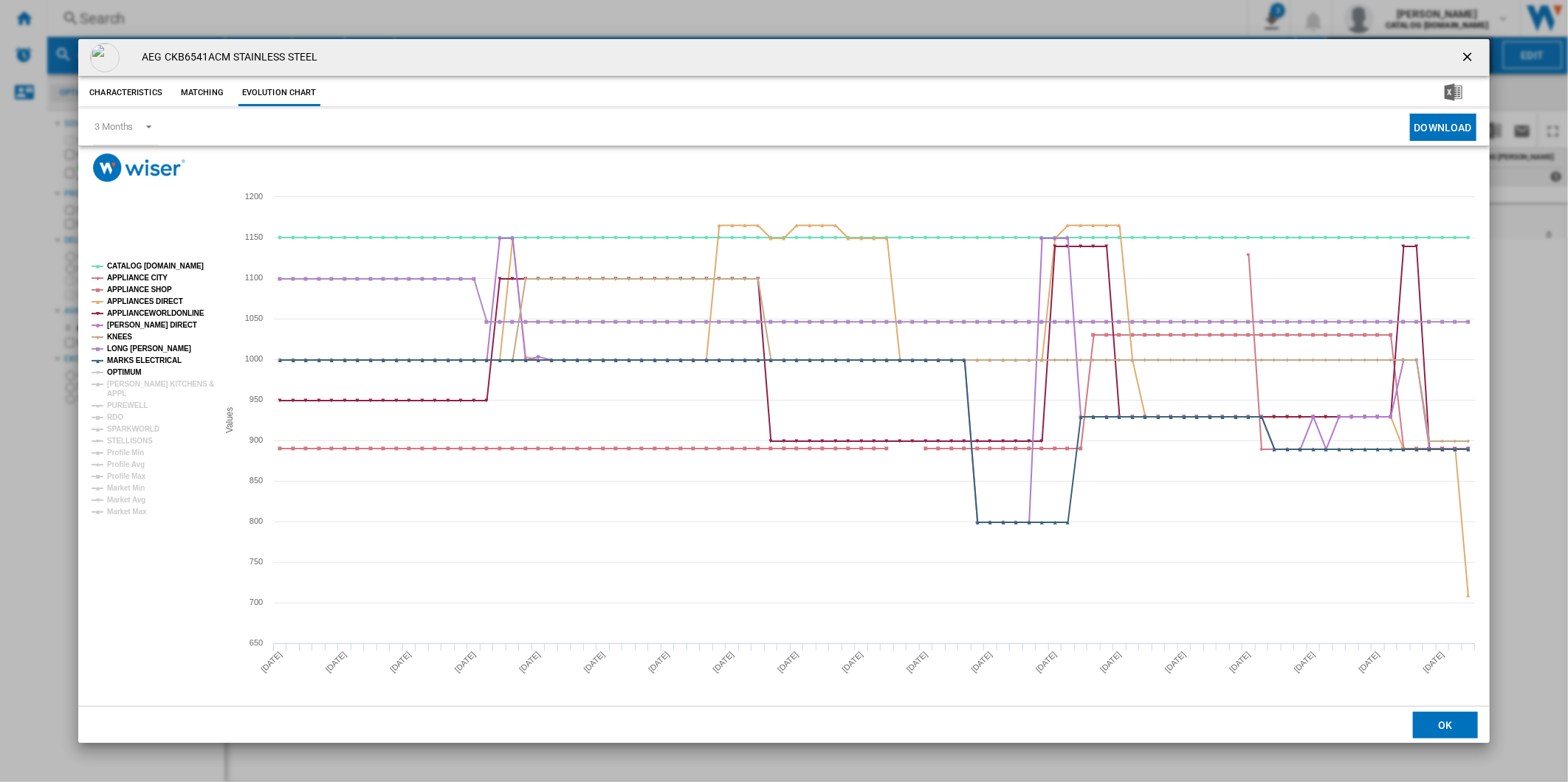
click at [126, 371] on tspan "OPTIMUM" at bounding box center [124, 372] width 35 height 8
click at [128, 380] on tspan "PAUL DAVIES KITCHENS &" at bounding box center [160, 384] width 107 height 8
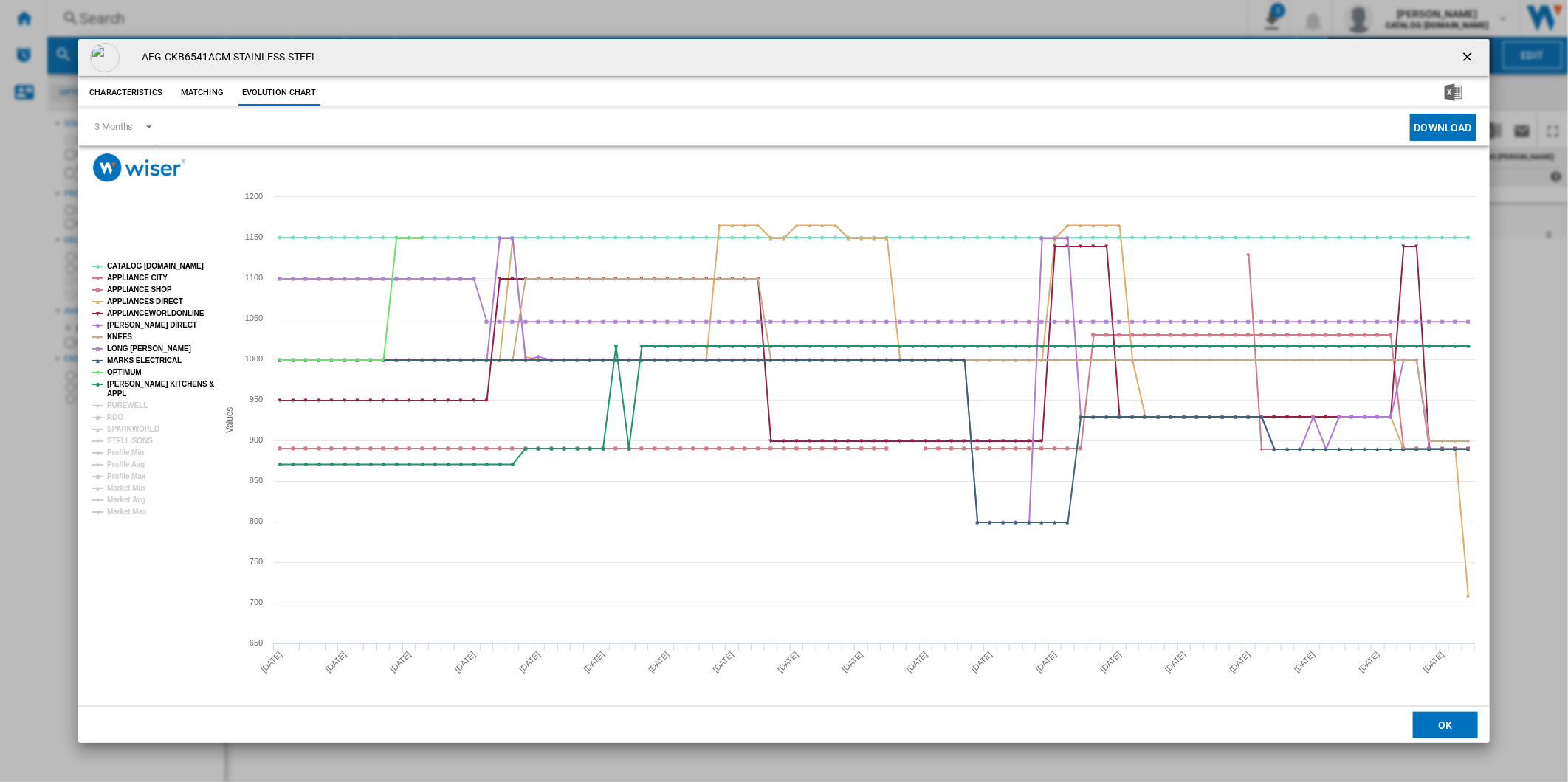
click at [117, 413] on tspan "RDO" at bounding box center [115, 417] width 16 height 8
click at [118, 408] on tspan "PUREWELL" at bounding box center [127, 406] width 41 height 8
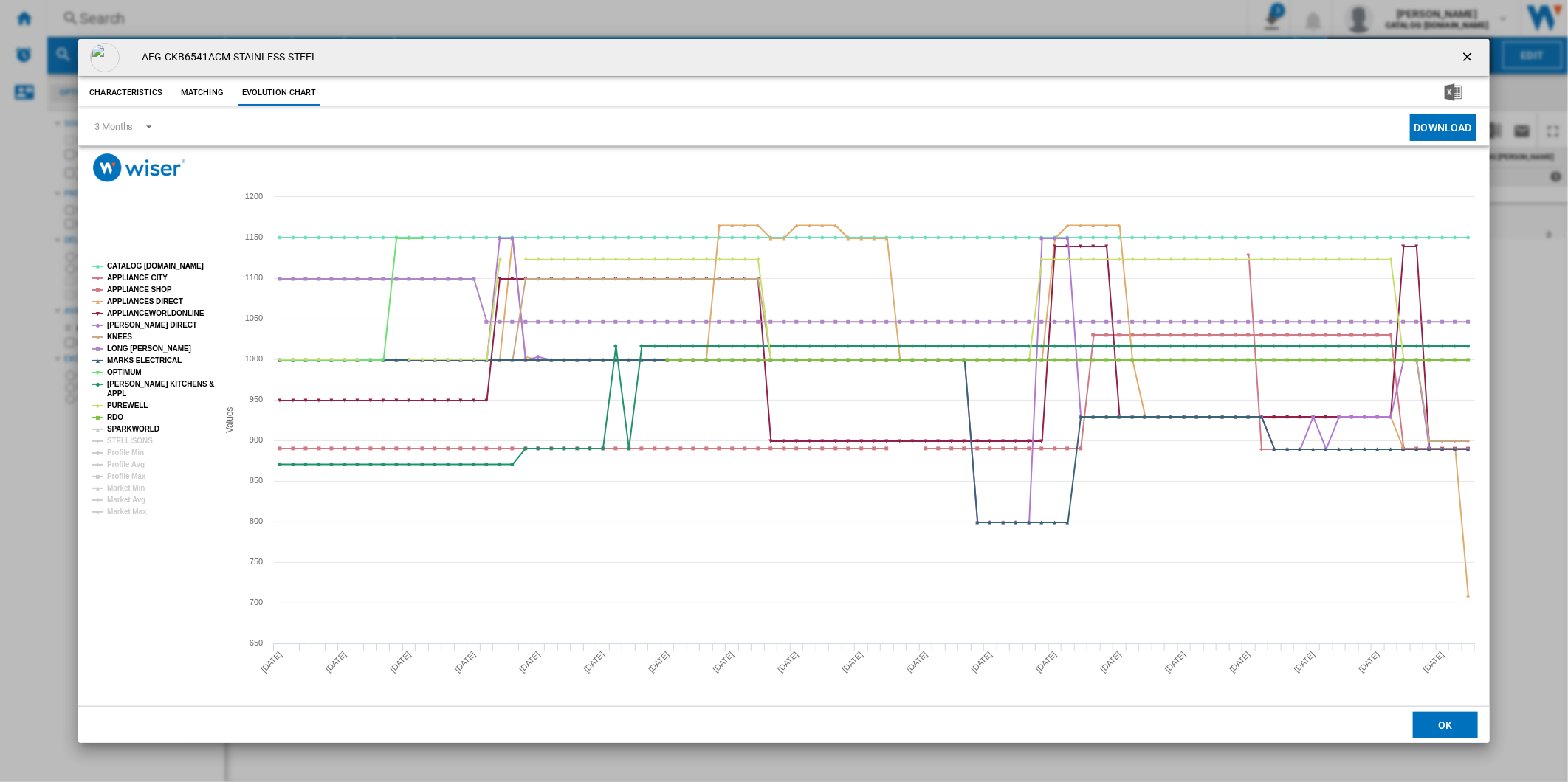
click at [118, 425] on tspan "SPARKWORLD" at bounding box center [133, 429] width 52 height 8
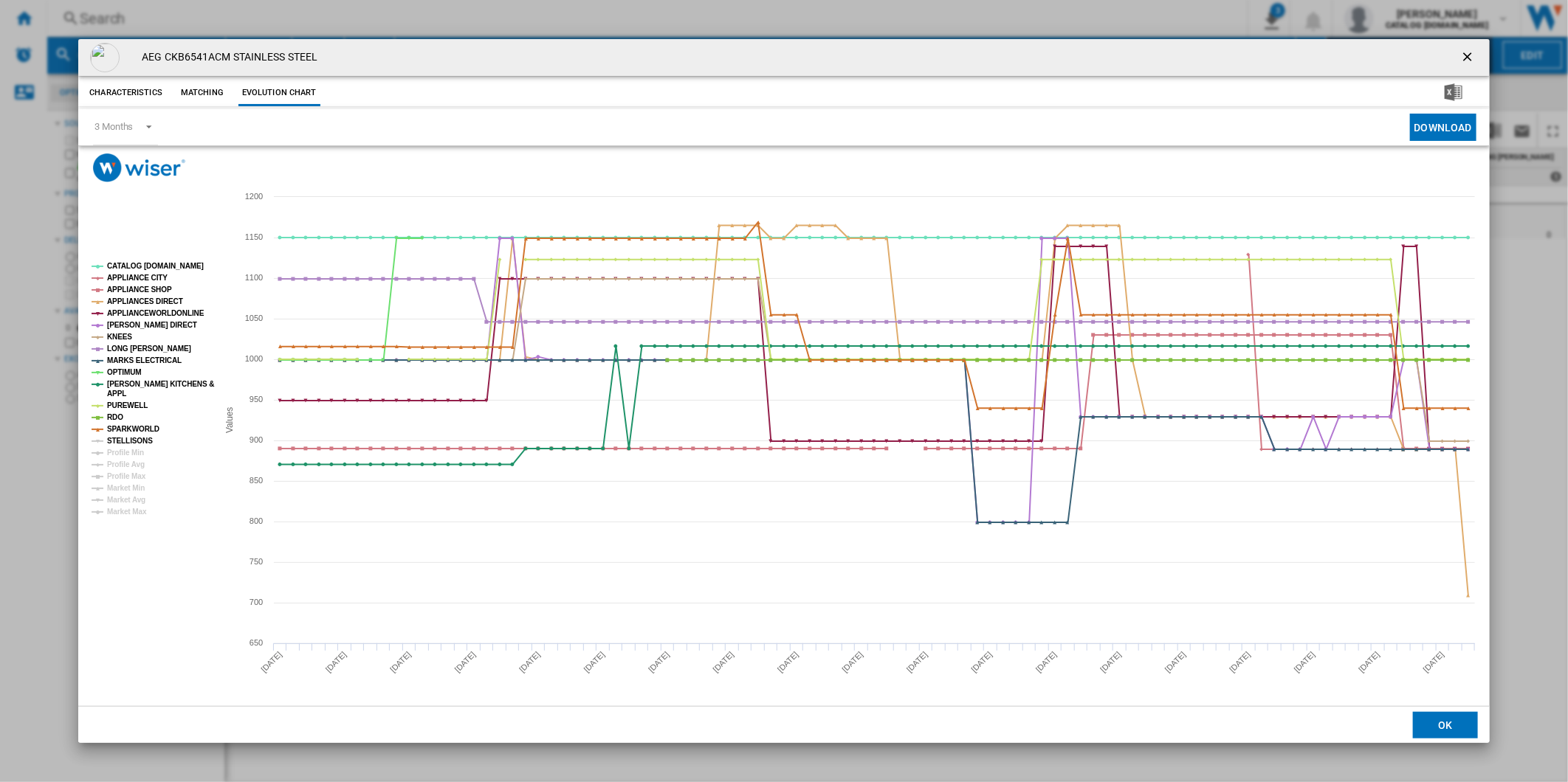
click at [122, 438] on tspan "STELLISONS" at bounding box center [130, 441] width 46 height 8
click at [136, 323] on tspan "HUGHES DIRECT" at bounding box center [152, 325] width 90 height 8
click at [124, 337] on tspan "KNEES" at bounding box center [119, 337] width 25 height 8
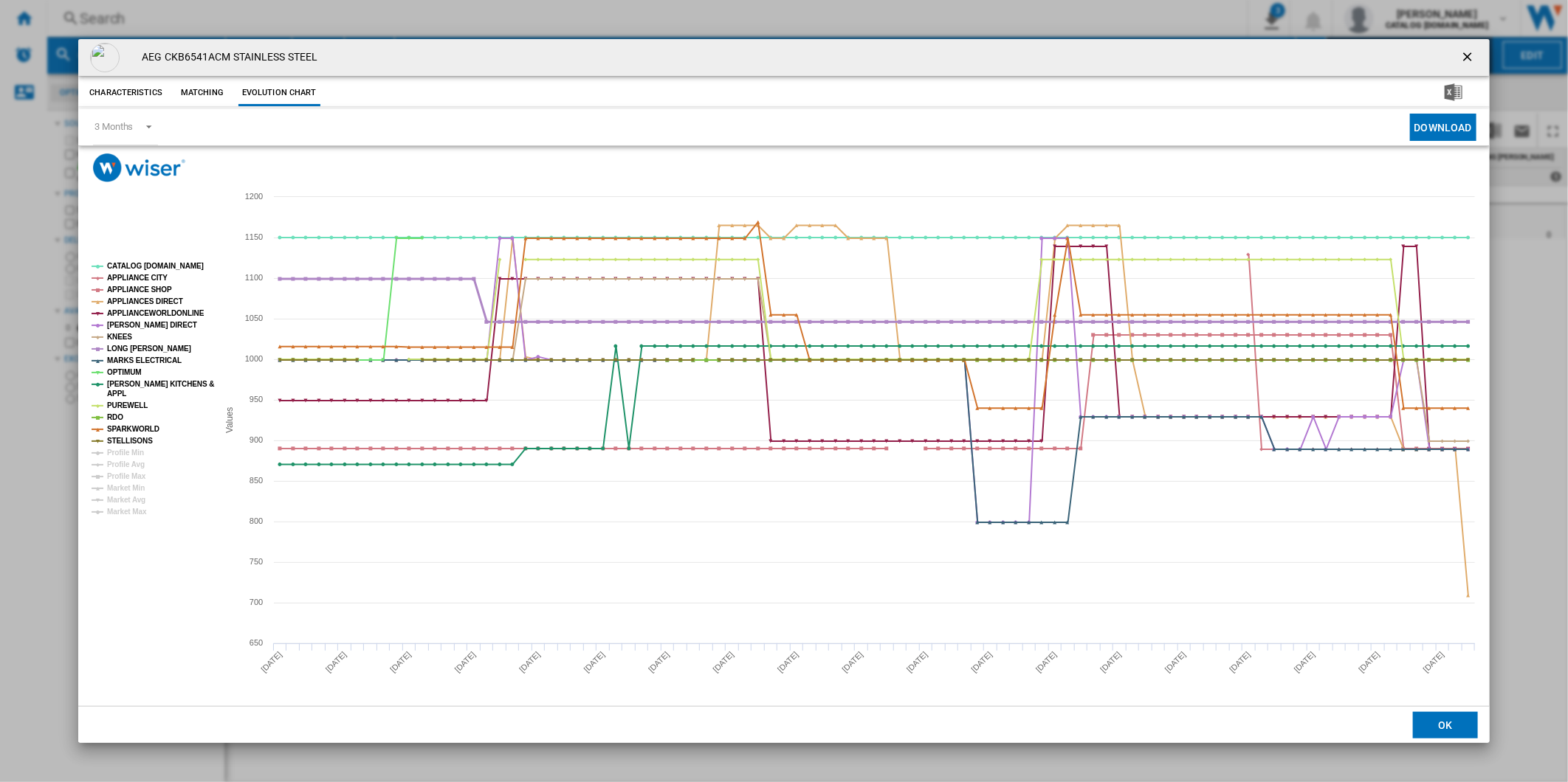
click at [124, 345] on tspan "LONG EATON" at bounding box center [148, 349] width 84 height 8
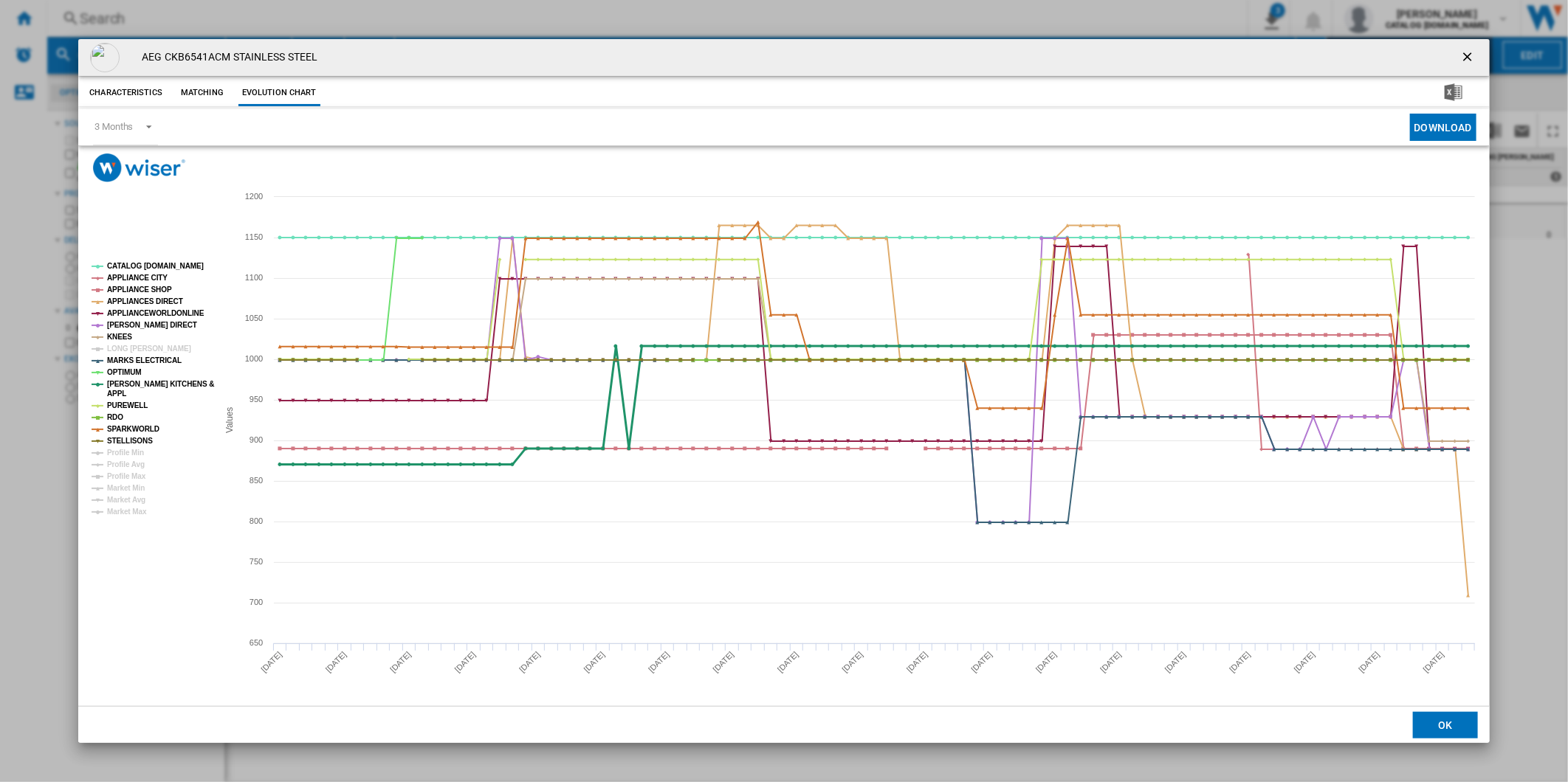
click at [126, 380] on tspan "PAUL DAVIES KITCHENS &" at bounding box center [160, 384] width 107 height 8
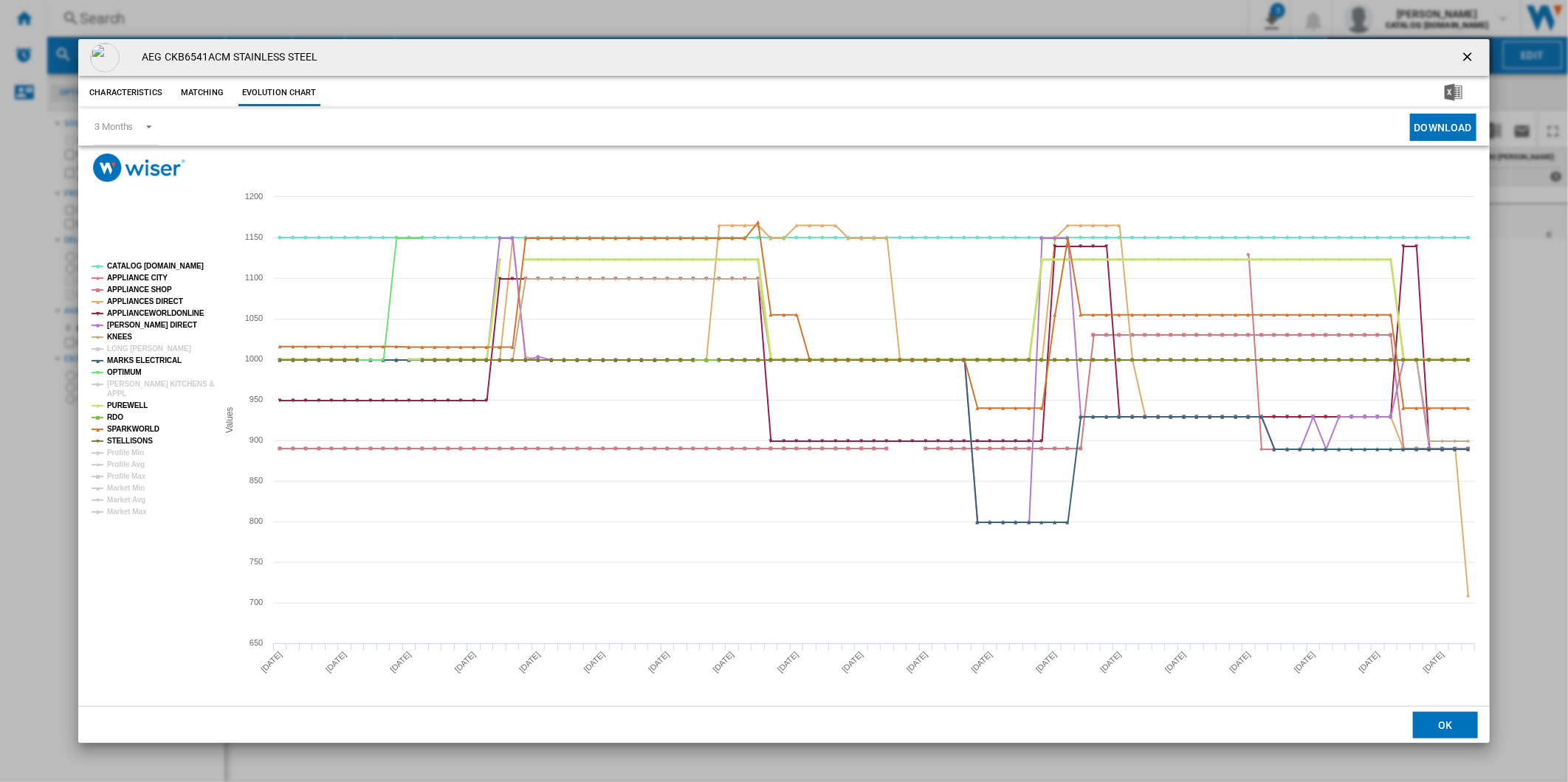
click at [126, 404] on tspan "PUREWELL" at bounding box center [127, 406] width 41 height 8
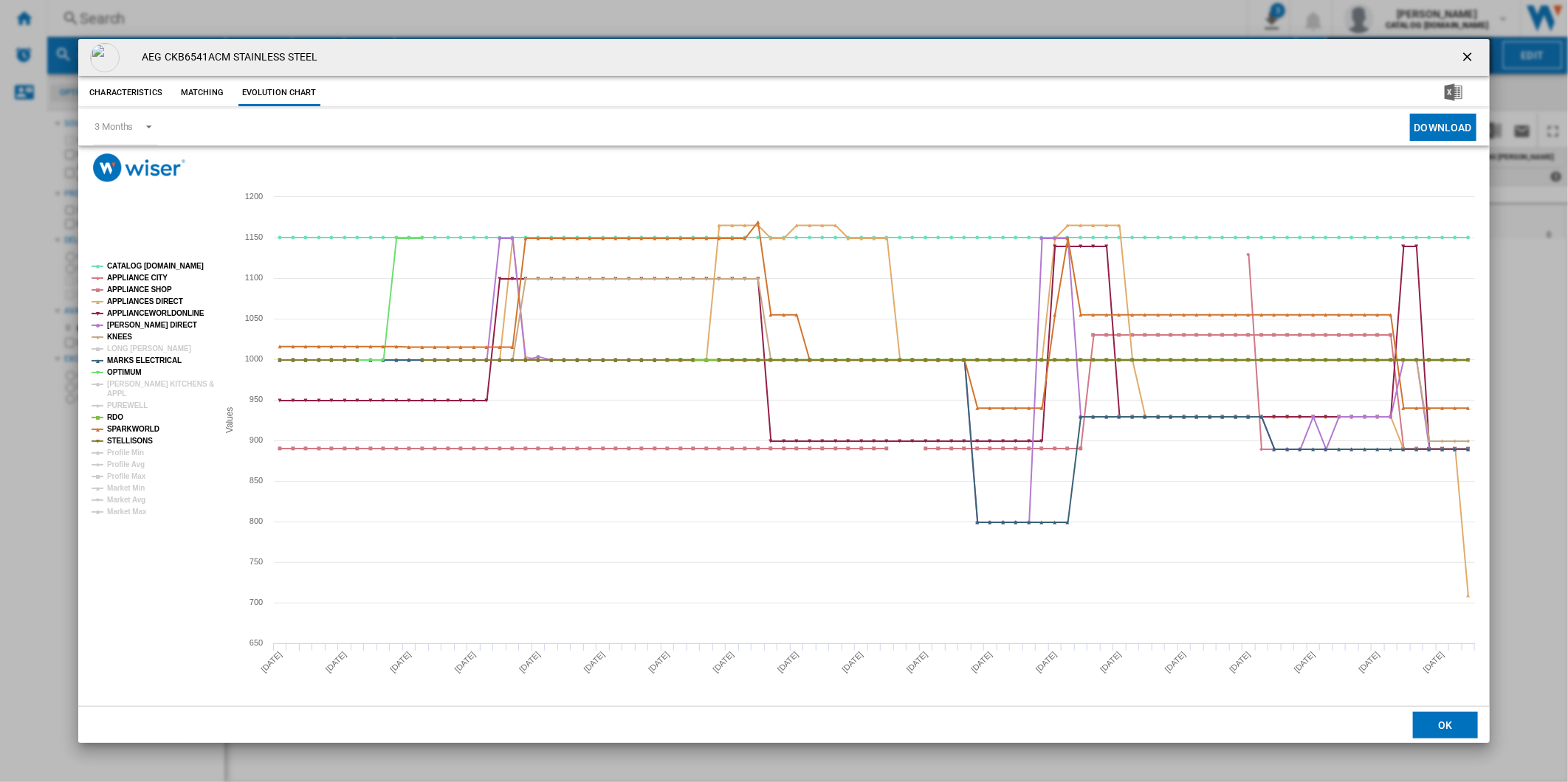
click at [120, 415] on tspan "RDO" at bounding box center [115, 417] width 16 height 8
click at [121, 404] on tspan "PUREWELL" at bounding box center [127, 406] width 41 height 8
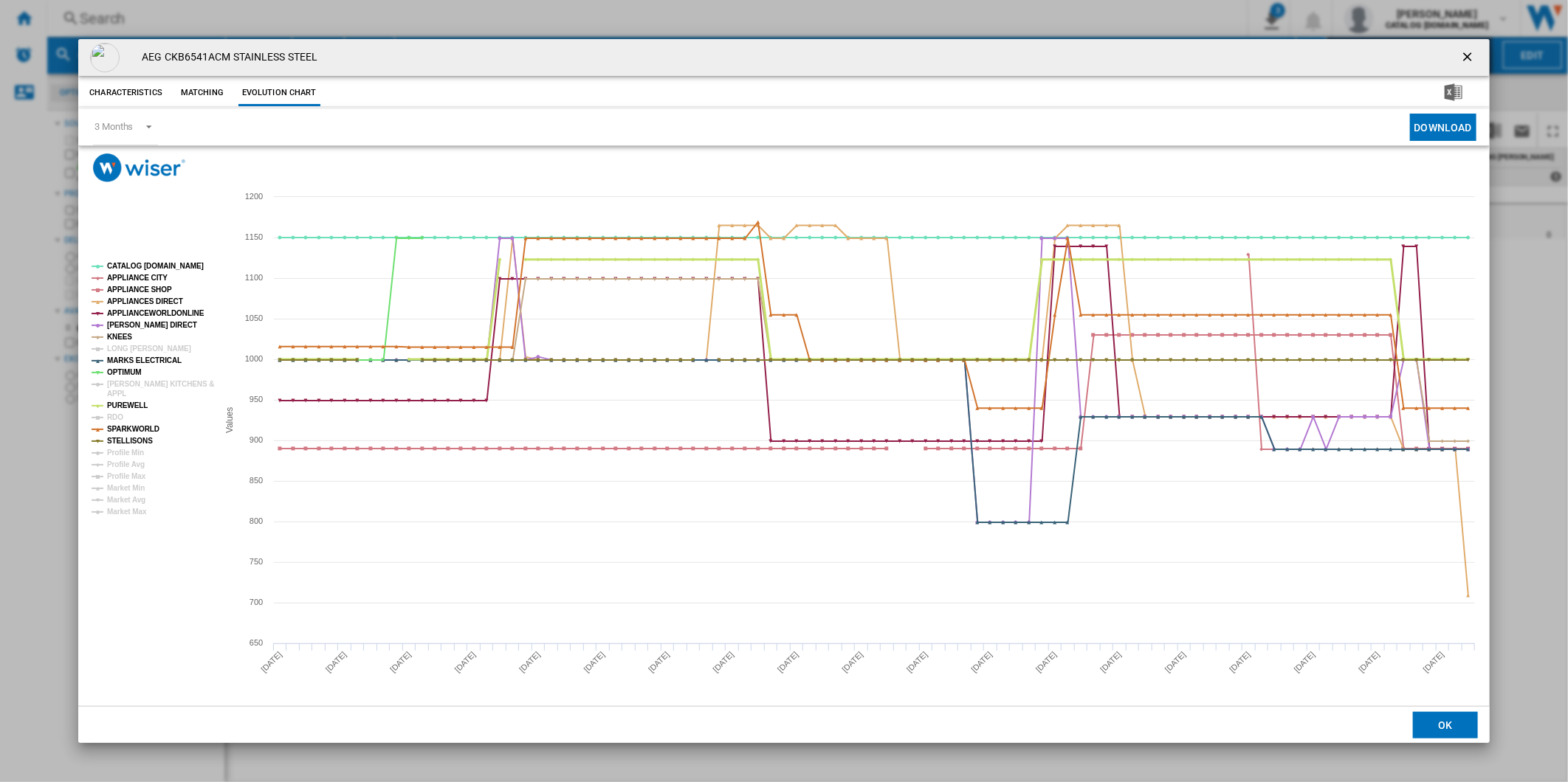
click at [121, 404] on tspan "PUREWELL" at bounding box center [127, 406] width 41 height 8
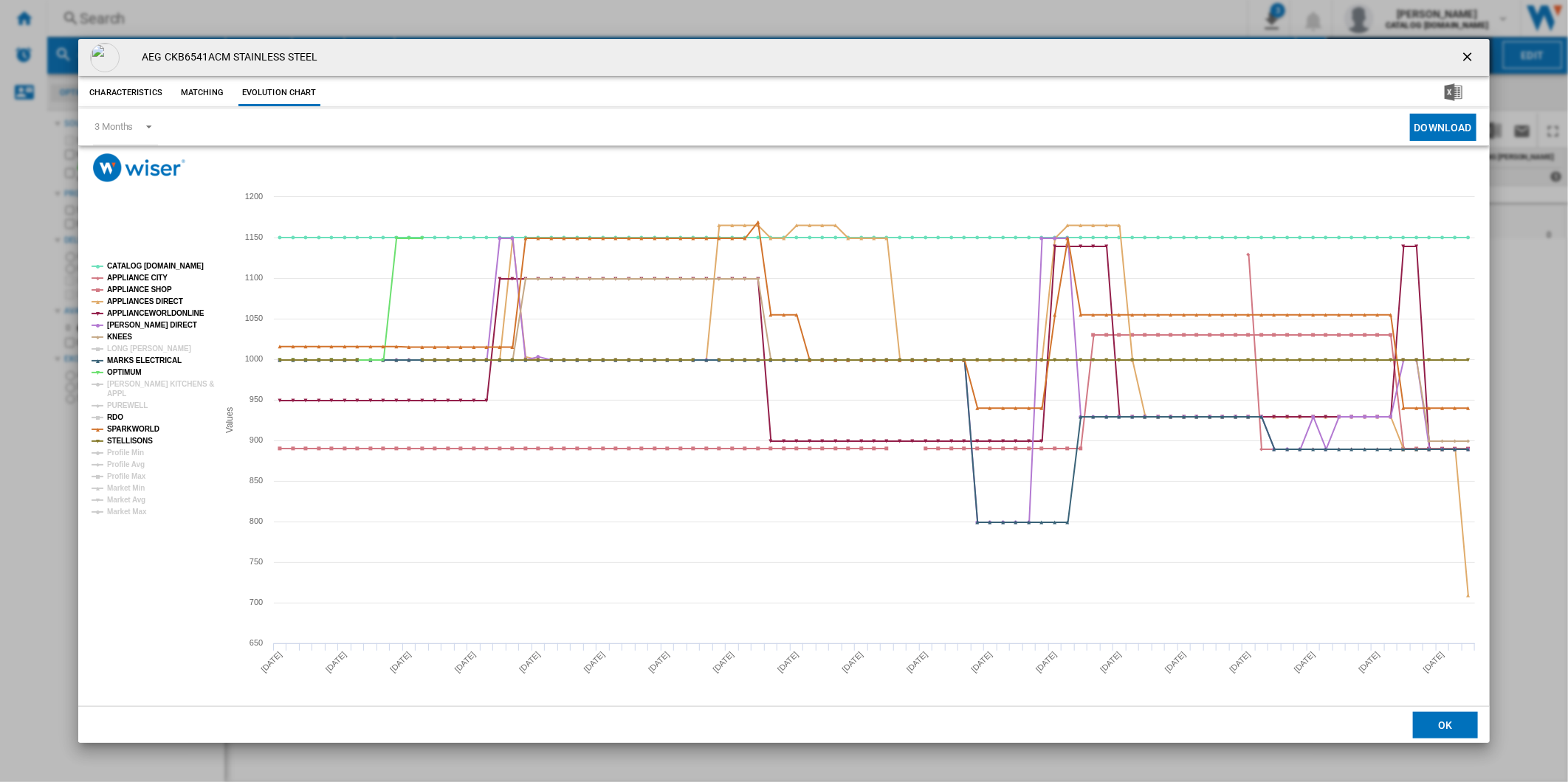
click at [121, 417] on tspan "RDO" at bounding box center [115, 417] width 16 height 8
click at [129, 439] on tspan "STELLISONS" at bounding box center [130, 441] width 46 height 8
click at [130, 430] on tspan "SPARKWORLD" at bounding box center [133, 429] width 52 height 8
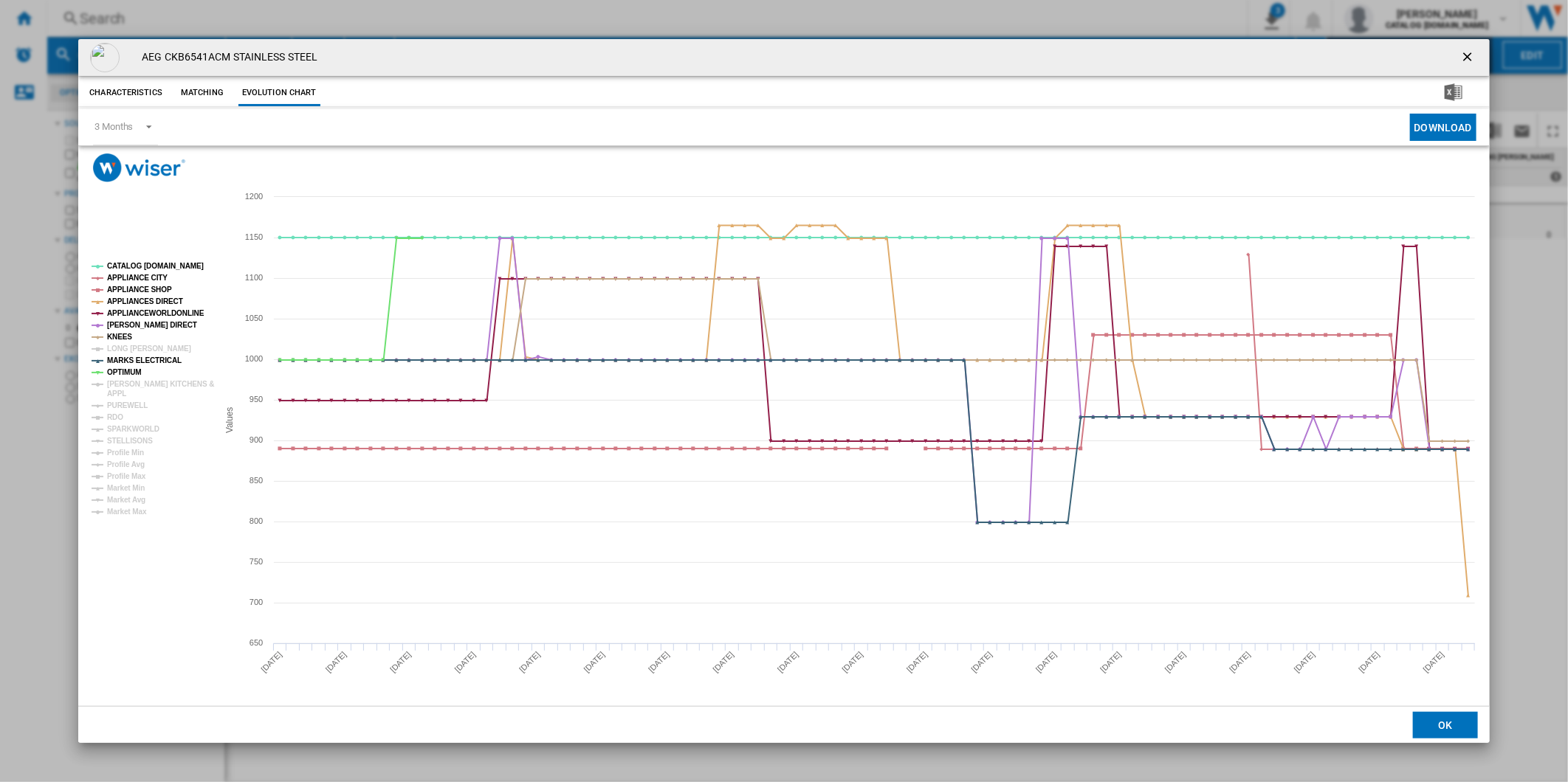
click at [1466, 59] on ng-md-icon "getI18NText('BUTTONS.CLOSE_DIALOG')" at bounding box center [1469, 59] width 18 height 18
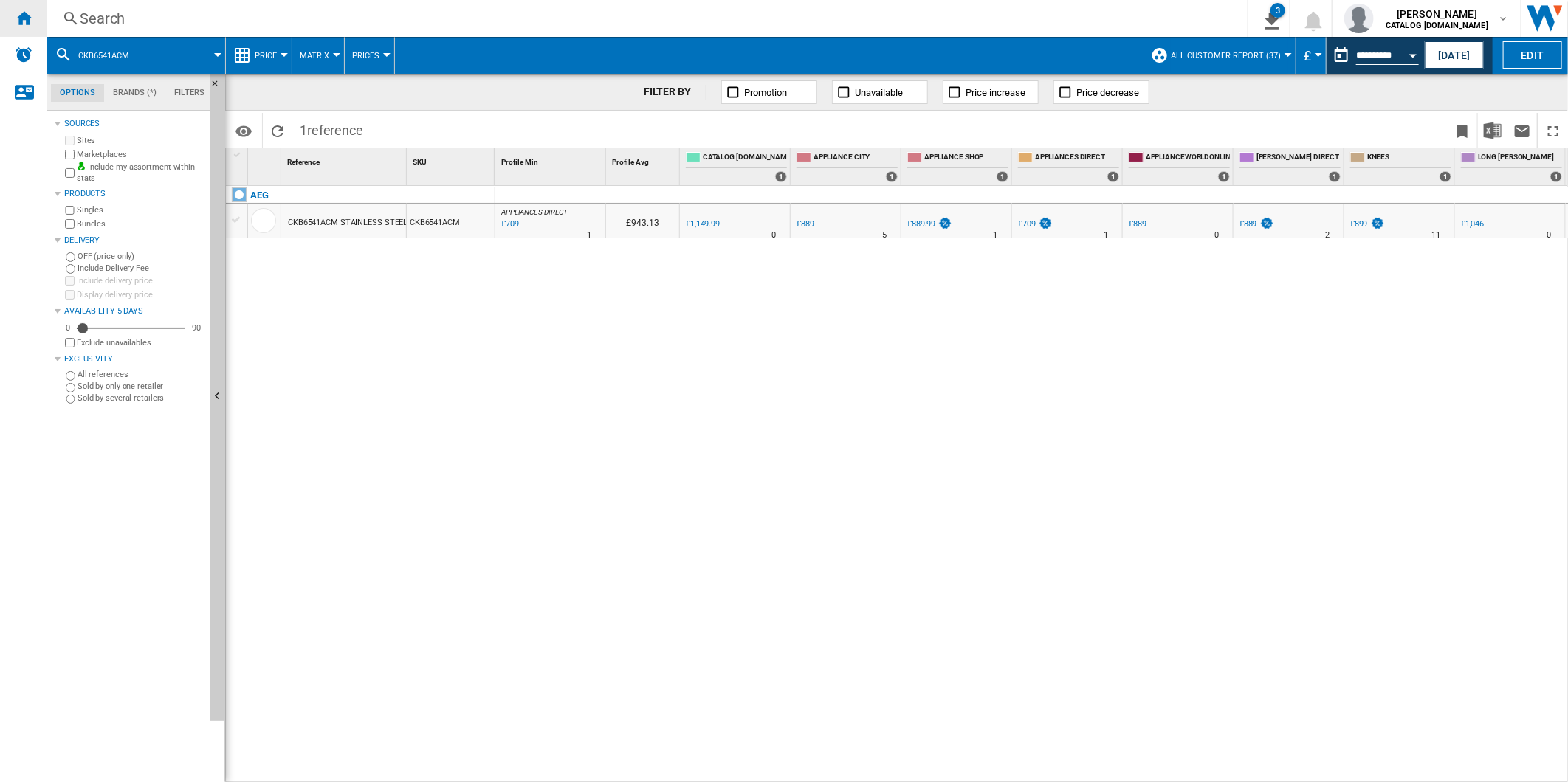
click at [20, 12] on ng-md-icon "Home" at bounding box center [24, 18] width 18 height 18
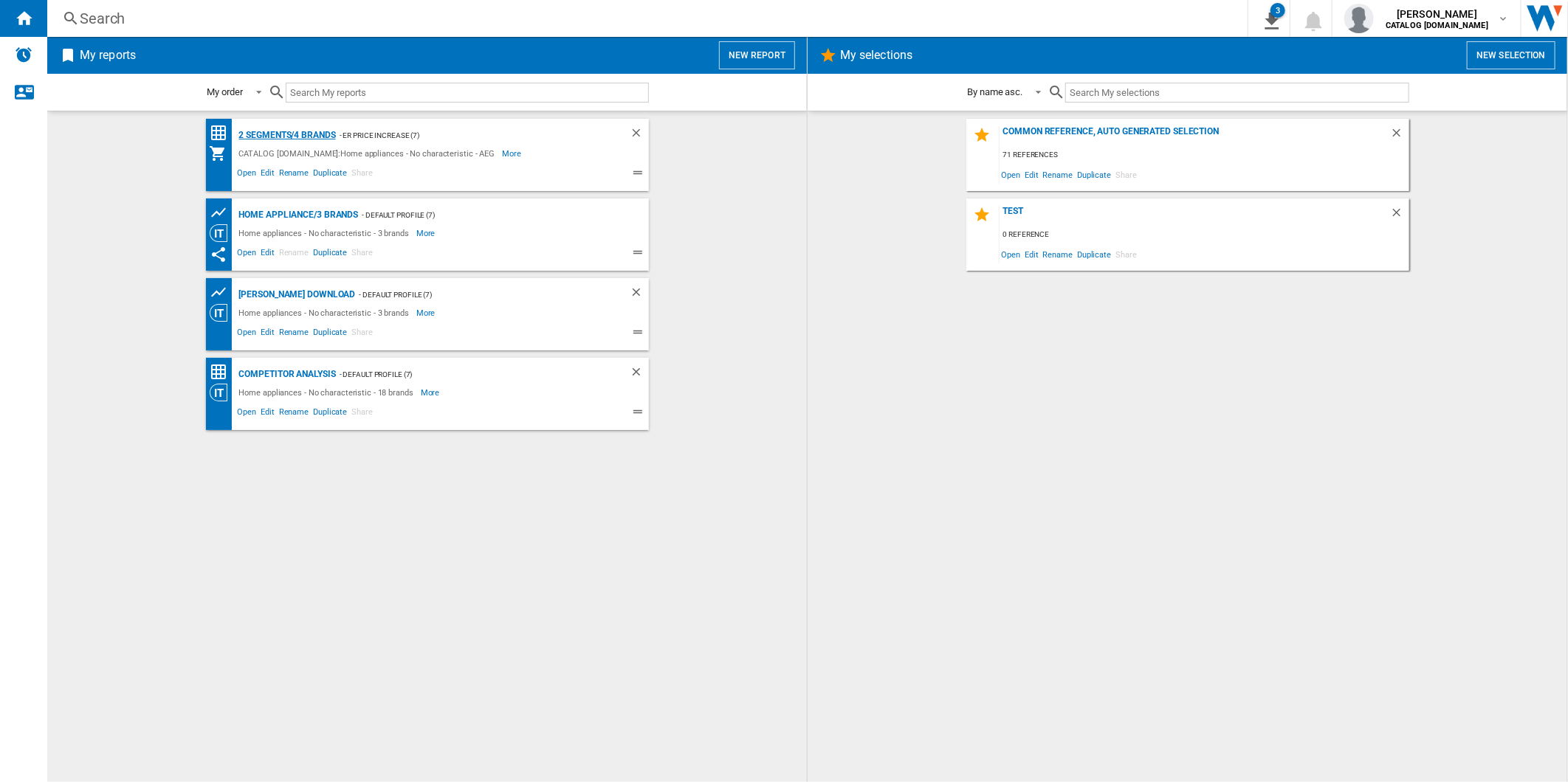
click at [298, 137] on div "2 segments/4 brands" at bounding box center [285, 135] width 100 height 19
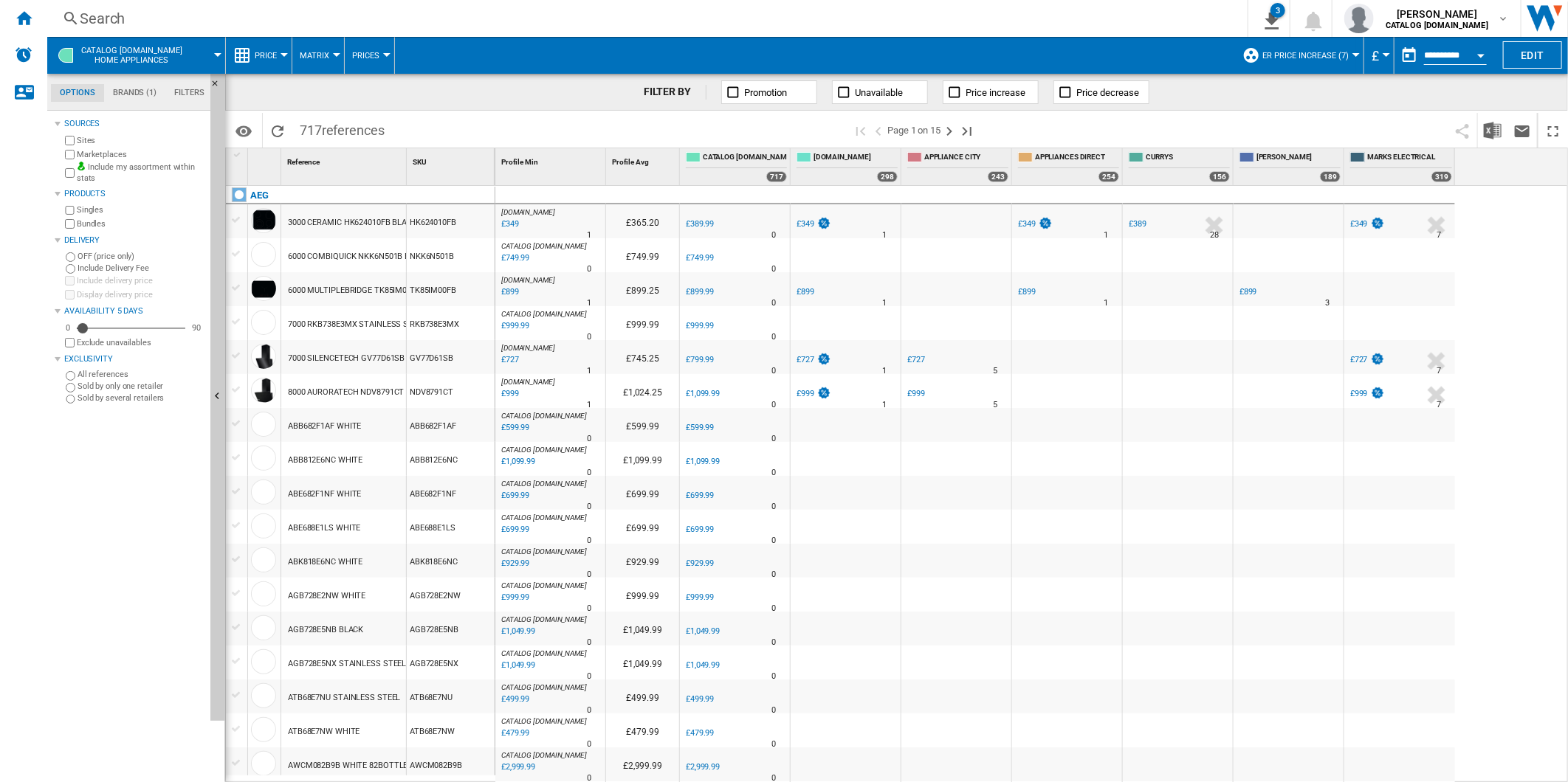
click at [715, 17] on div "Search" at bounding box center [645, 18] width 1130 height 20
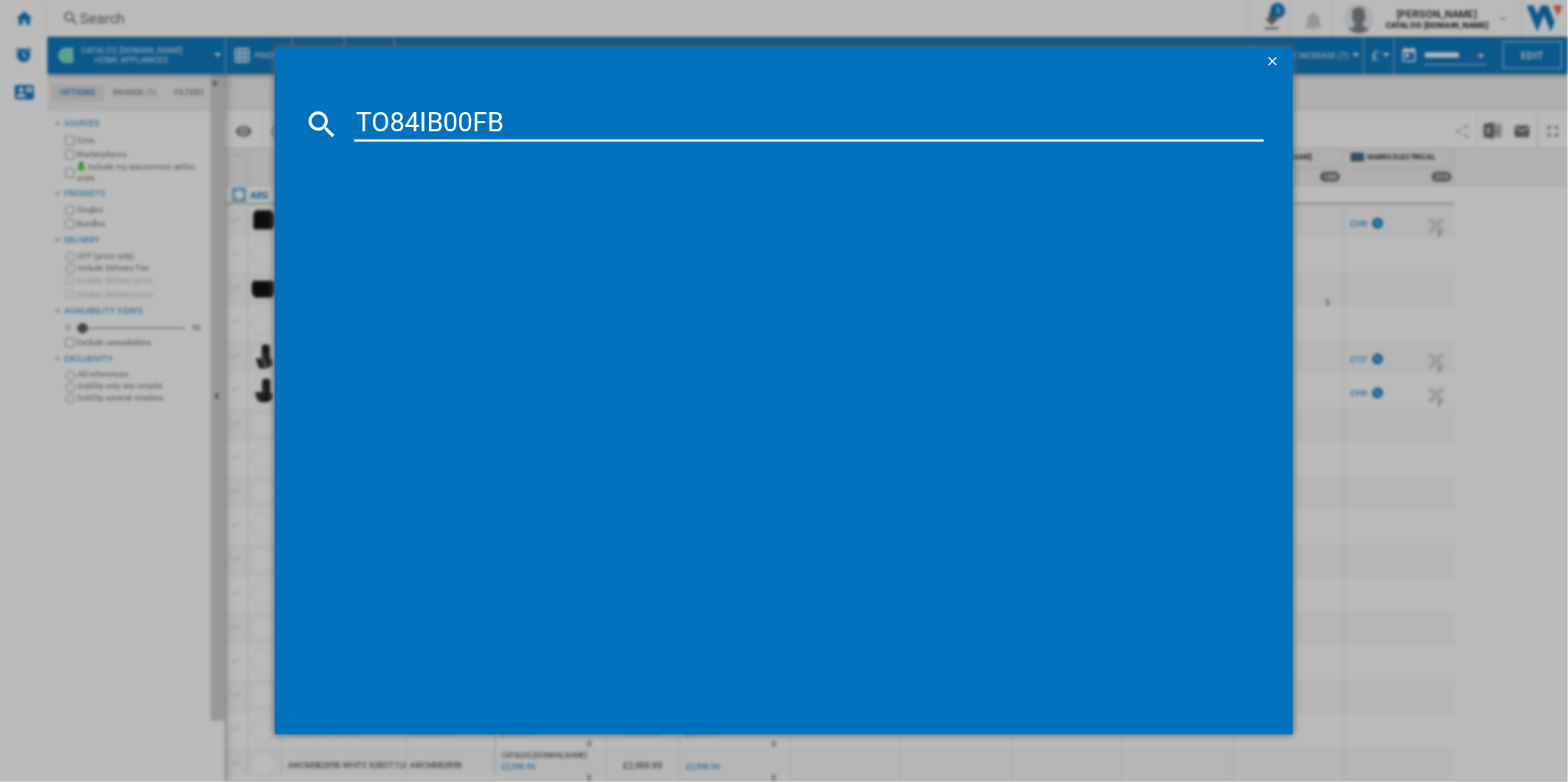
type input "TO84IB00FB"
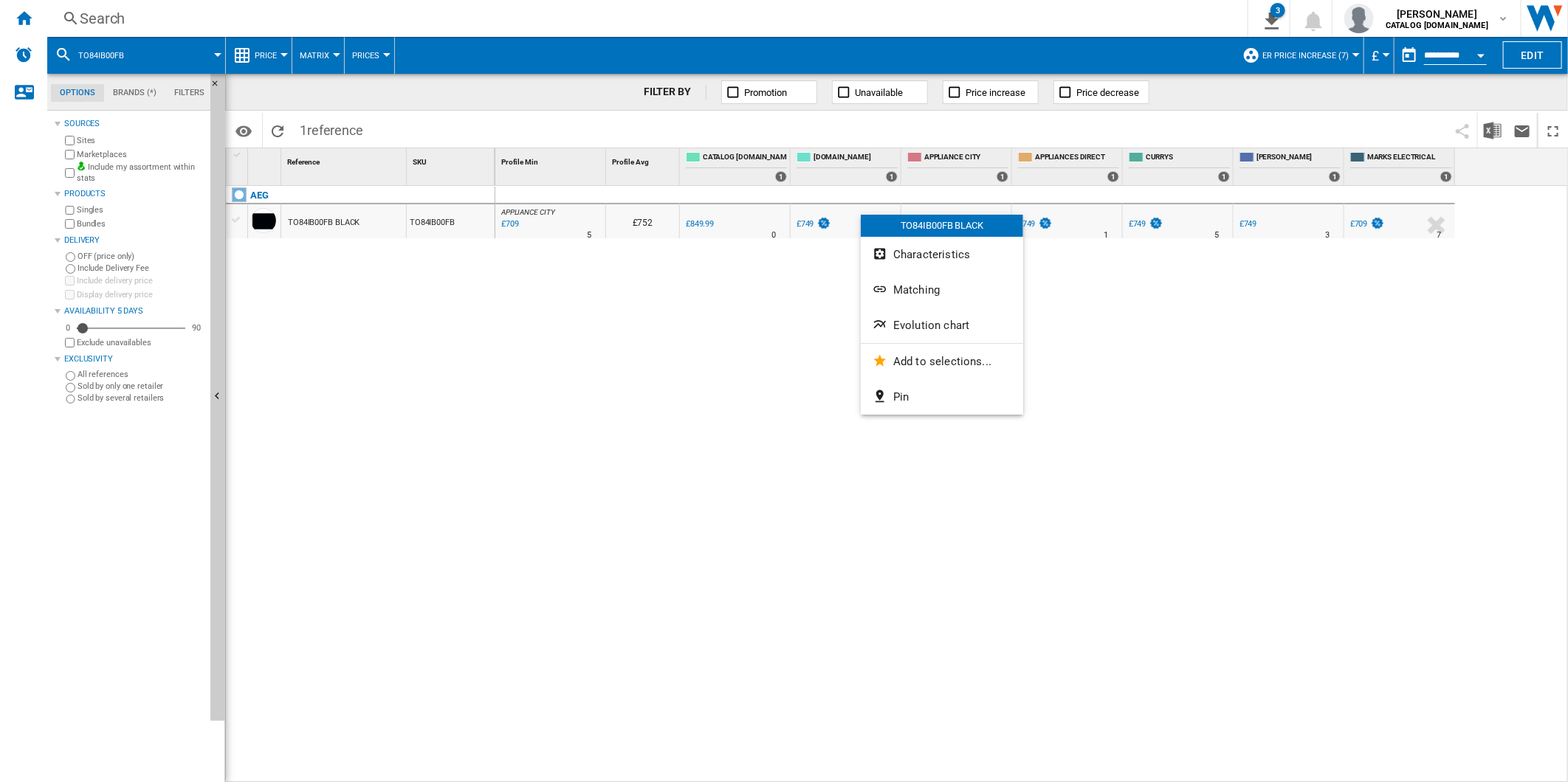
click at [949, 327] on span "Evolution chart" at bounding box center [931, 325] width 76 height 13
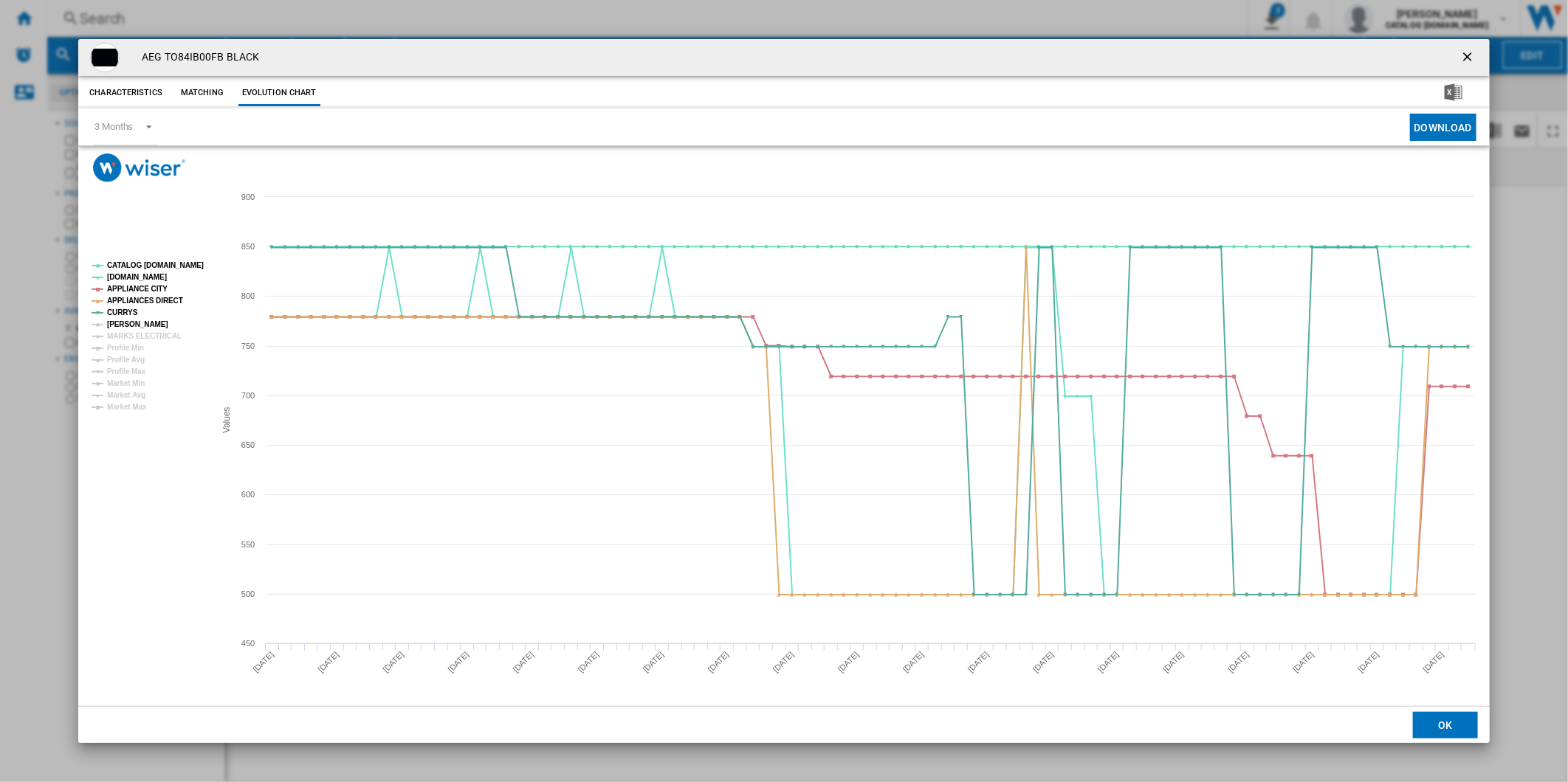
click at [139, 325] on tspan "[PERSON_NAME]" at bounding box center [137, 324] width 61 height 8
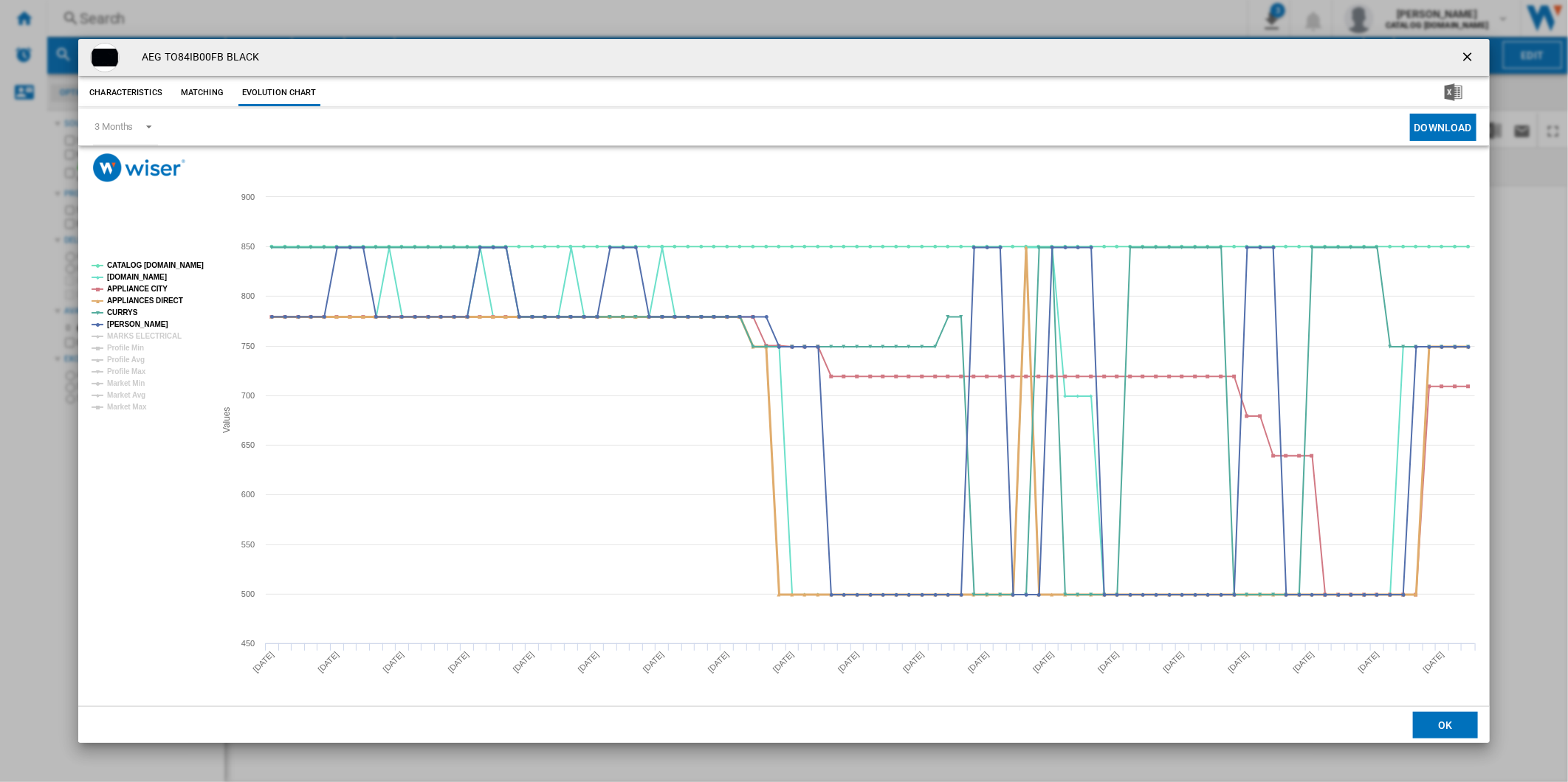
click at [144, 297] on tspan "APPLIANCES DIRECT" at bounding box center [144, 301] width 76 height 8
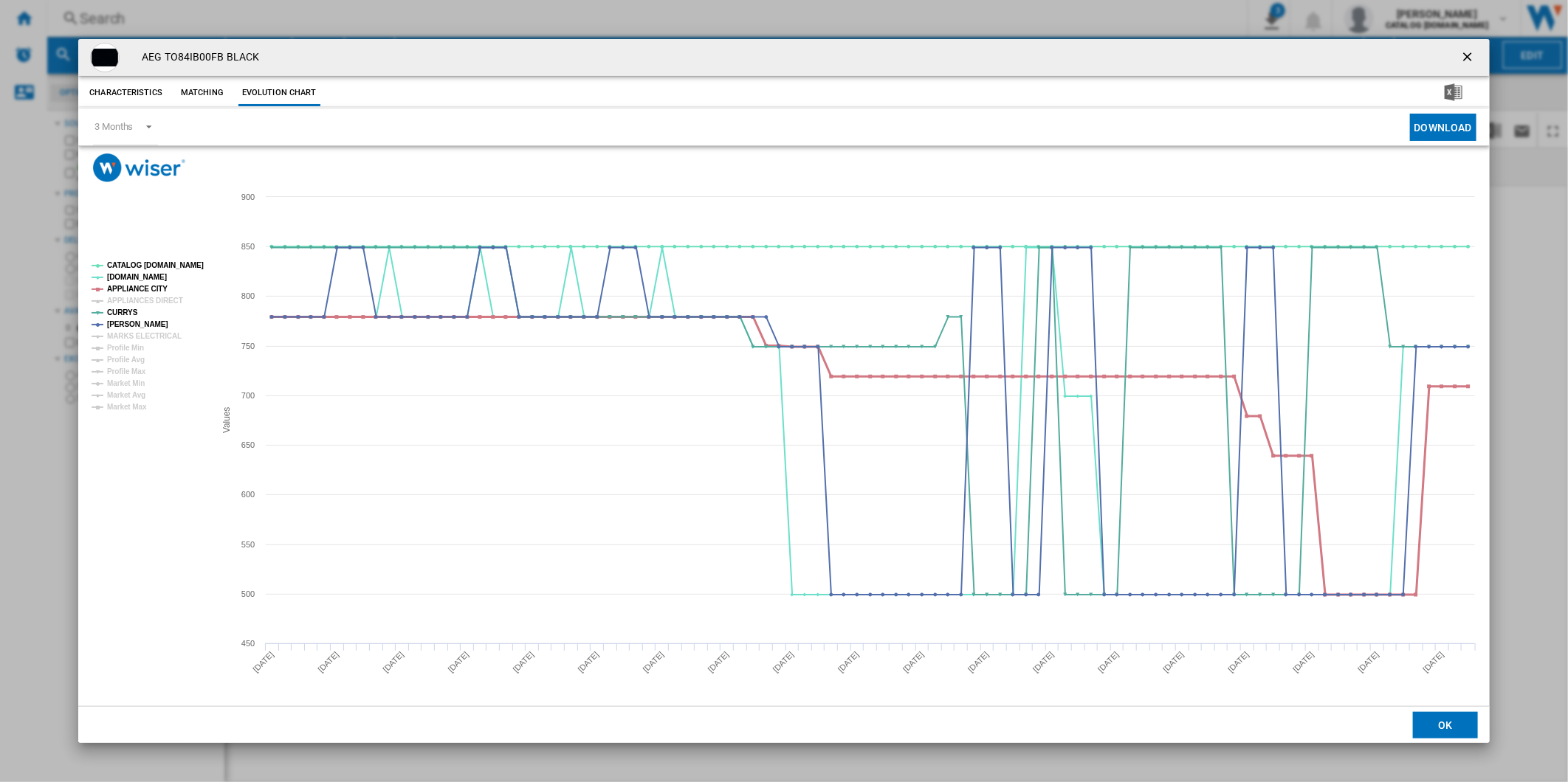
click at [137, 289] on tspan "APPLIANCE CITY" at bounding box center [137, 289] width 60 height 8
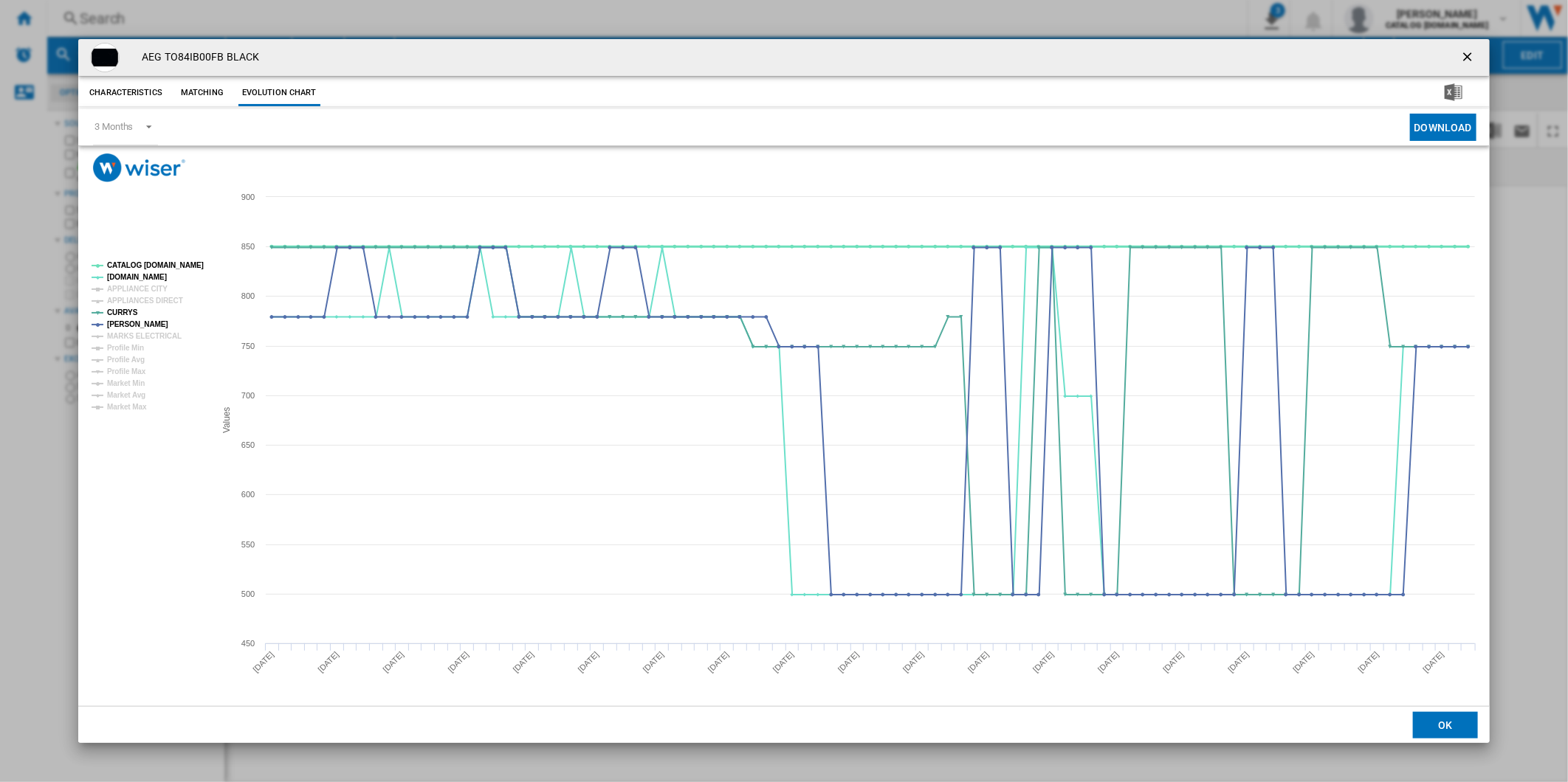
click at [148, 266] on tspan "CATALOG [DOMAIN_NAME]" at bounding box center [155, 266] width 97 height 8
drag, startPoint x: 1467, startPoint y: 59, endPoint x: 1131, endPoint y: 48, distance: 336.2
click at [1467, 59] on ng-md-icon "getI18NText('BUTTONS.CLOSE_DIALOG')" at bounding box center [1469, 59] width 18 height 18
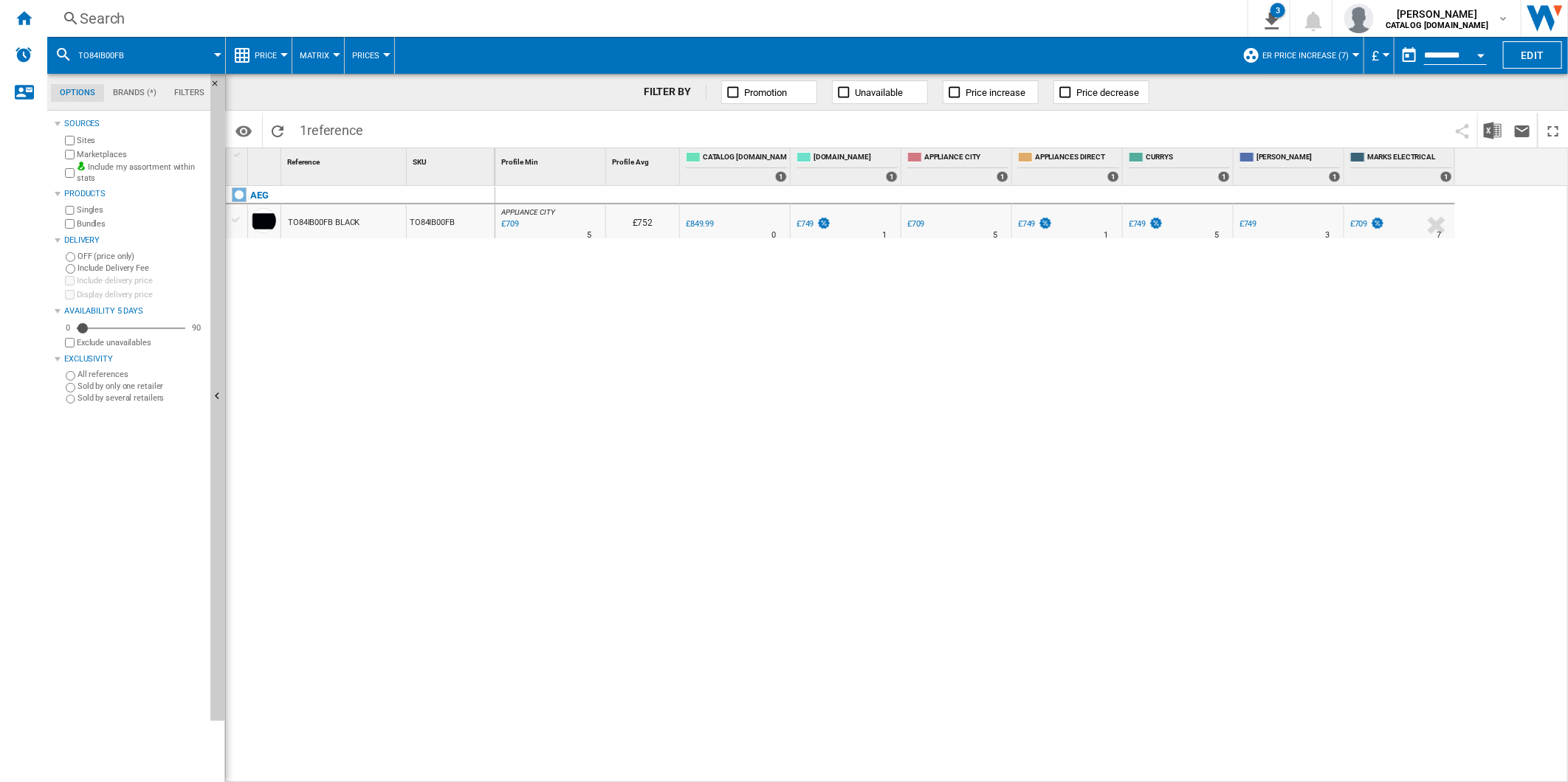
click at [838, 24] on div "Search" at bounding box center [645, 18] width 1130 height 20
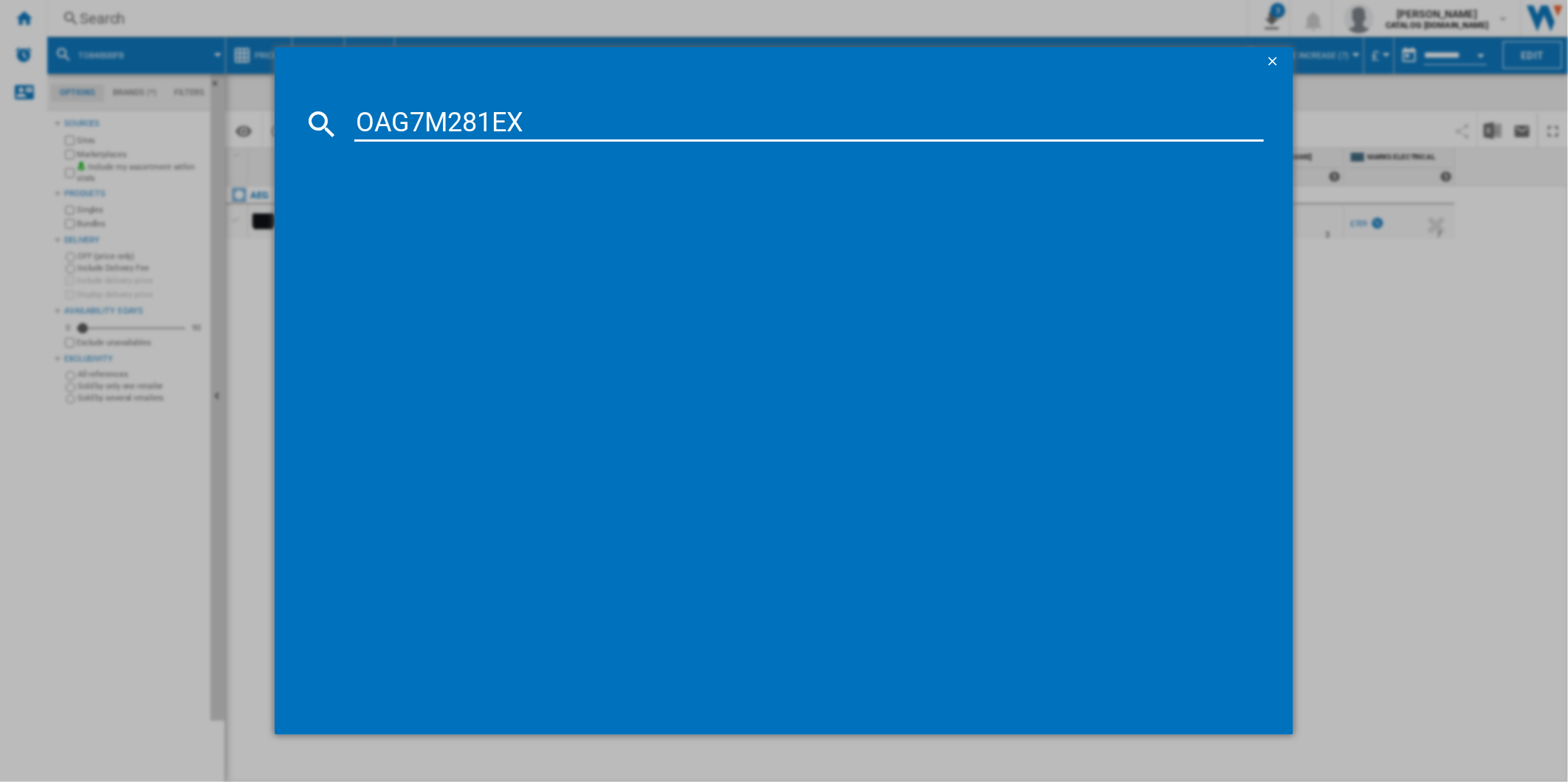
type input "OAG7M281EX"
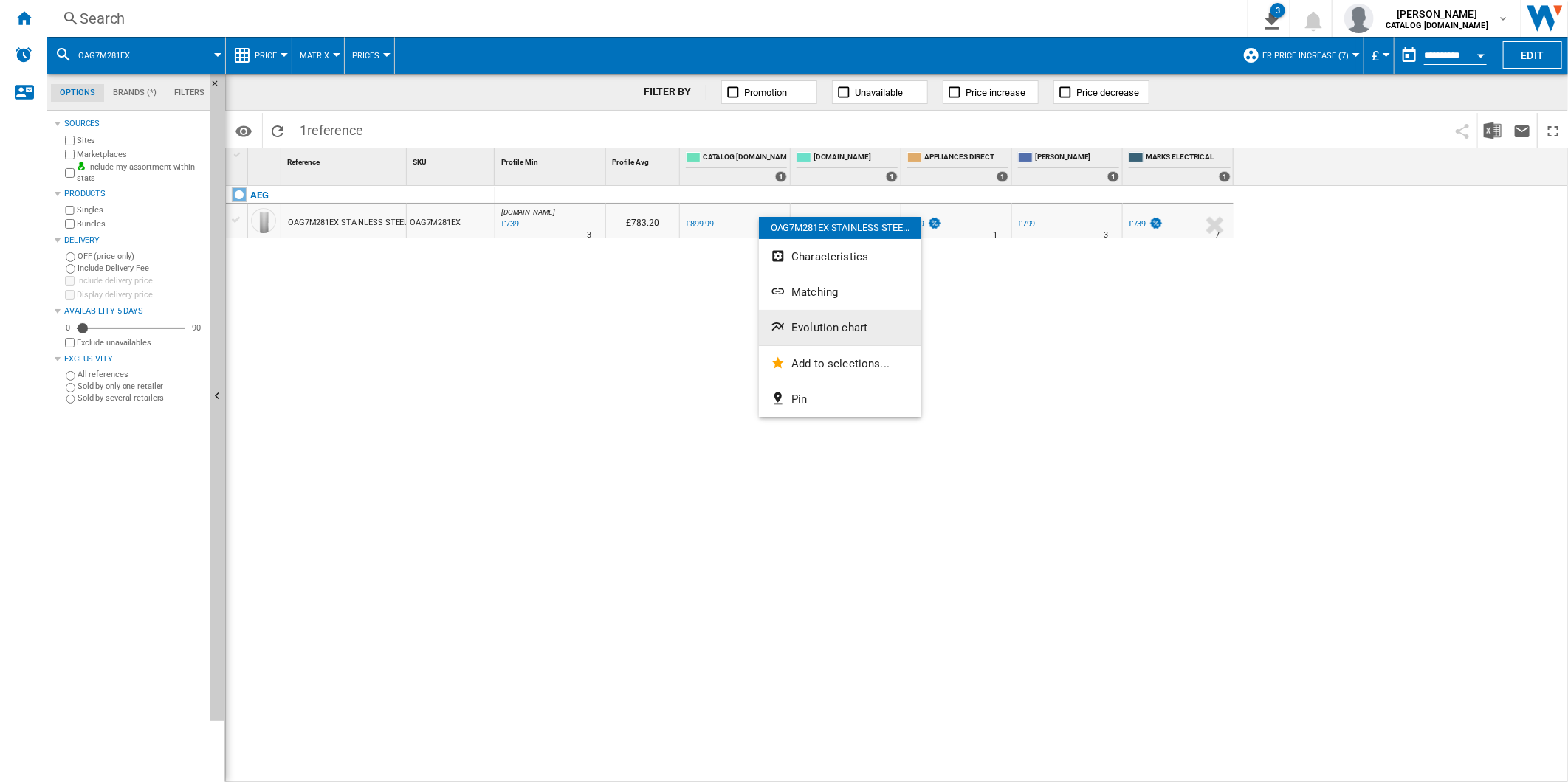
click at [813, 323] on span "Evolution chart" at bounding box center [829, 327] width 76 height 13
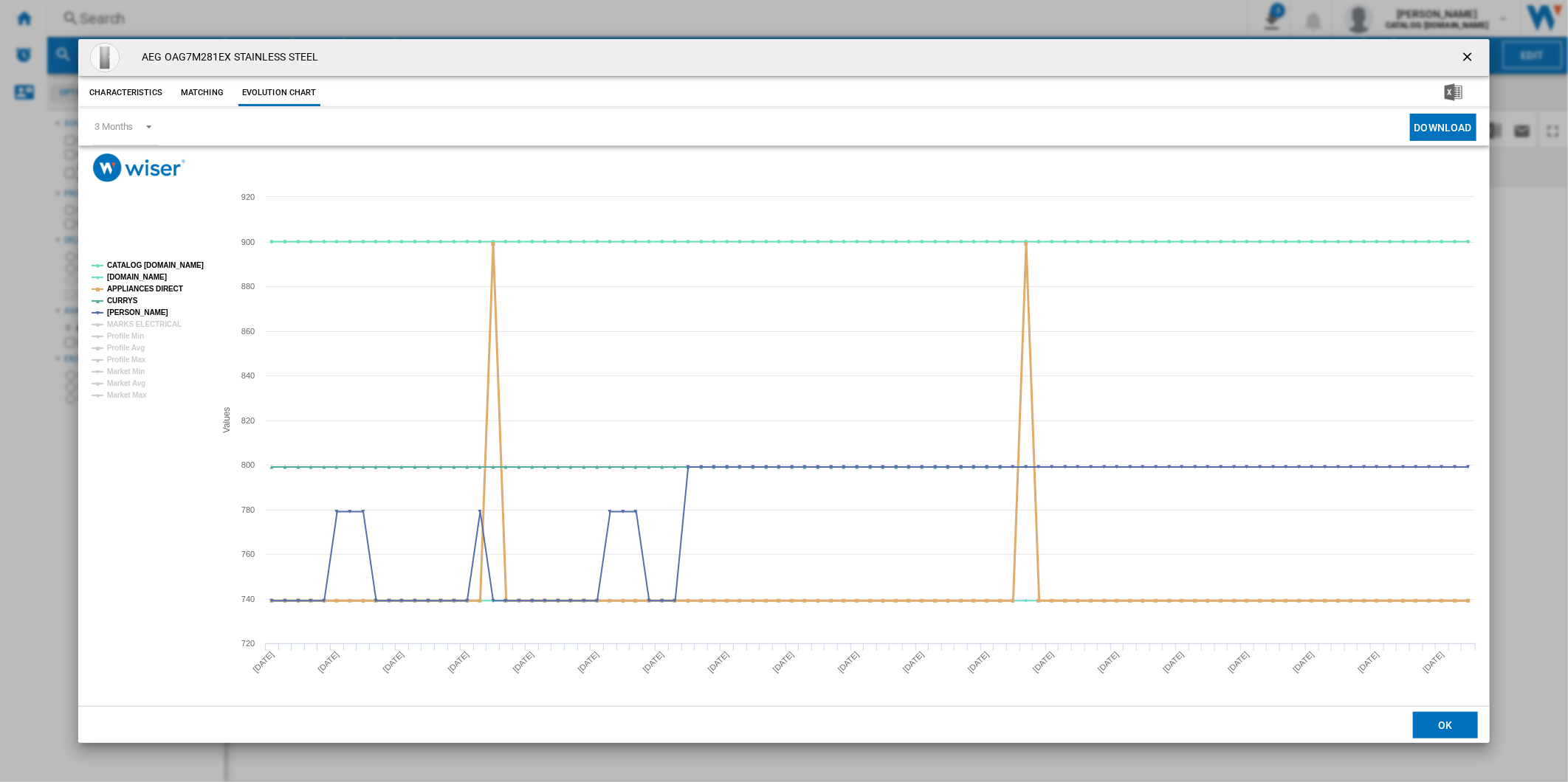
click at [137, 289] on tspan "APPLIANCES DIRECT" at bounding box center [144, 289] width 76 height 8
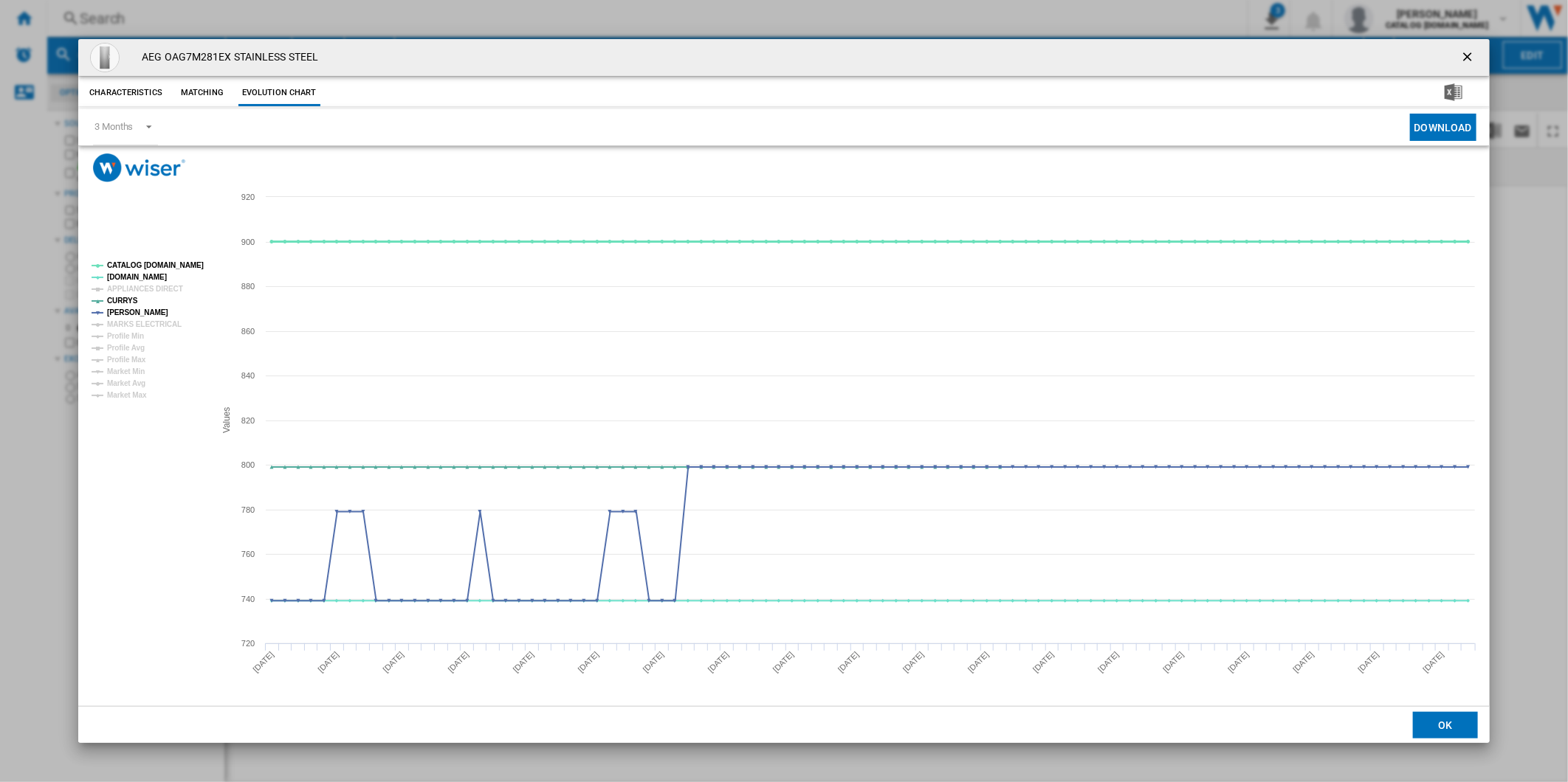
click at [145, 266] on tspan "CATALOG [DOMAIN_NAME]" at bounding box center [155, 266] width 97 height 8
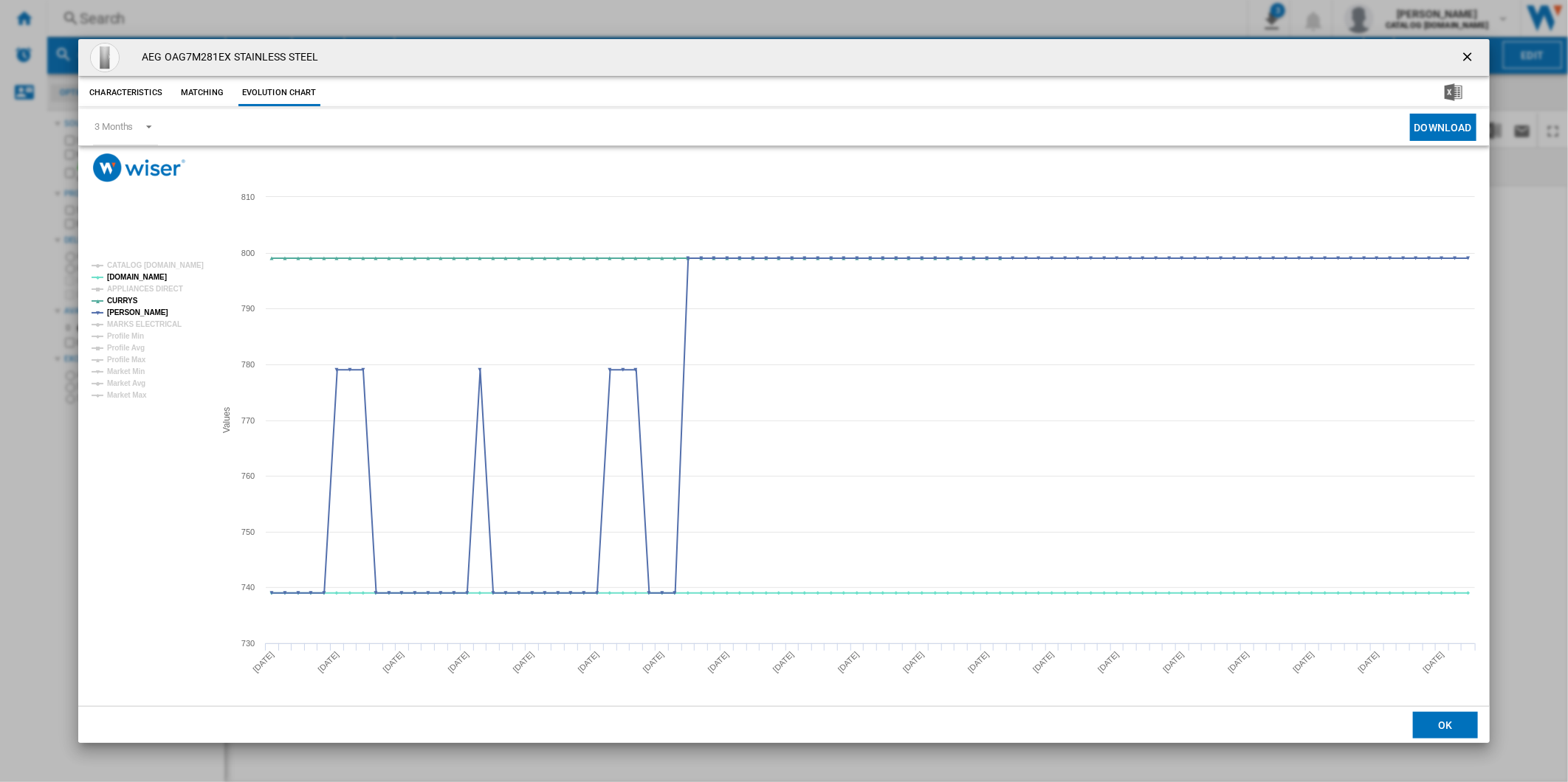
drag, startPoint x: 1471, startPoint y: 50, endPoint x: 1462, endPoint y: 48, distance: 9.2
click at [1471, 50] on ng-md-icon "getI18NText('BUTTONS.CLOSE_DIALOG')" at bounding box center [1469, 59] width 18 height 18
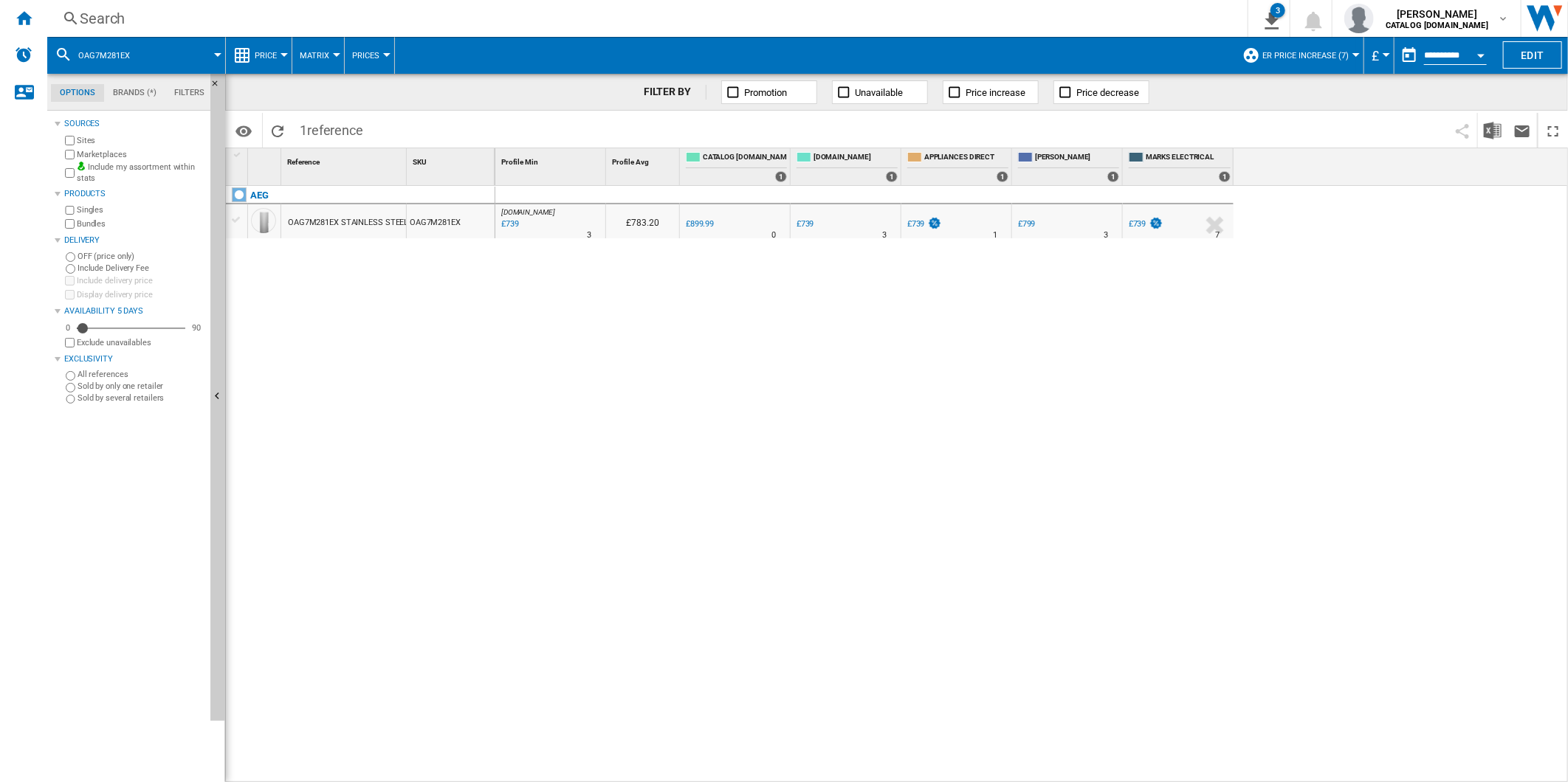
click at [751, 20] on div "Search" at bounding box center [645, 18] width 1130 height 20
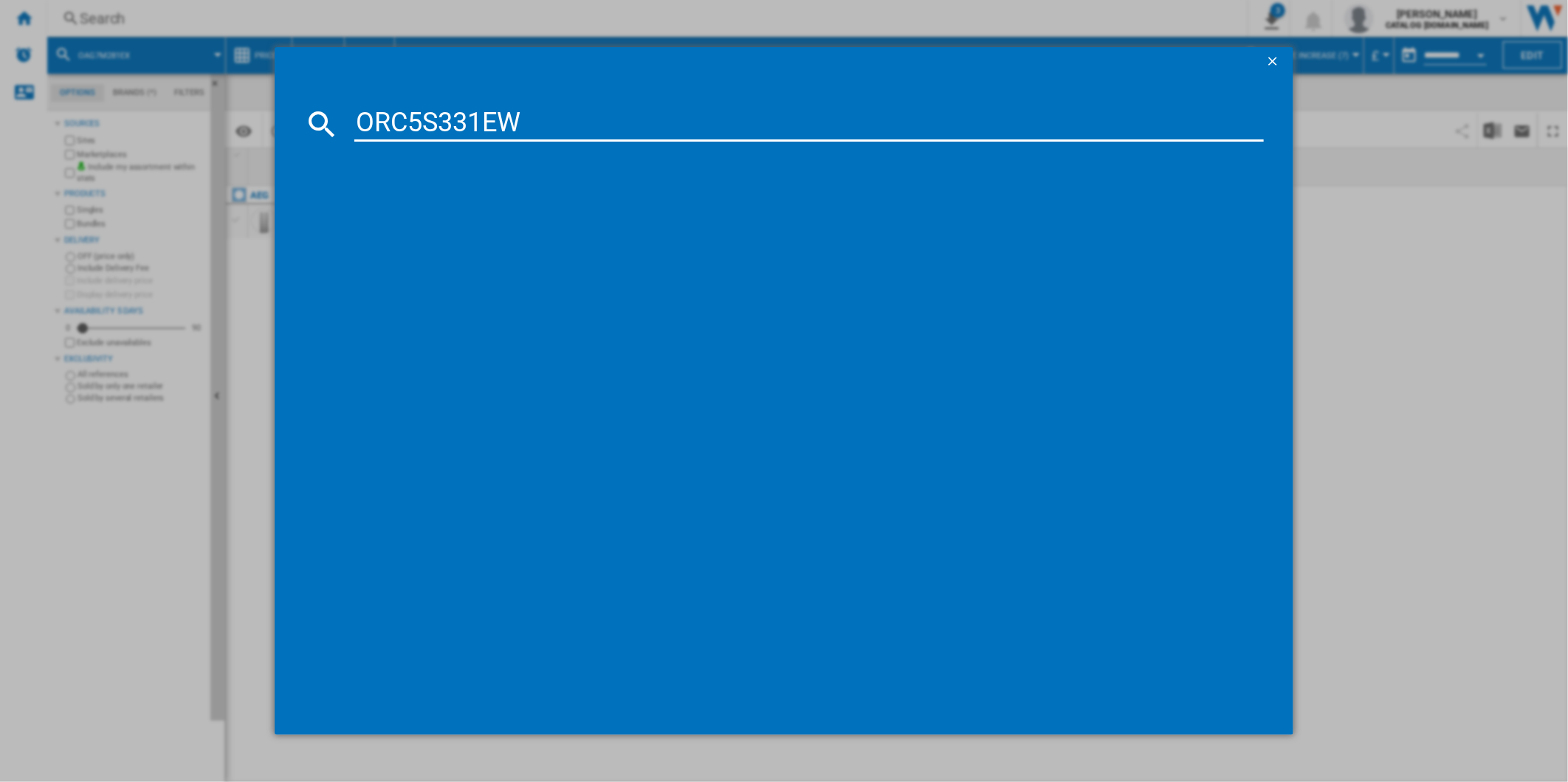
type input "ORC5S331EW"
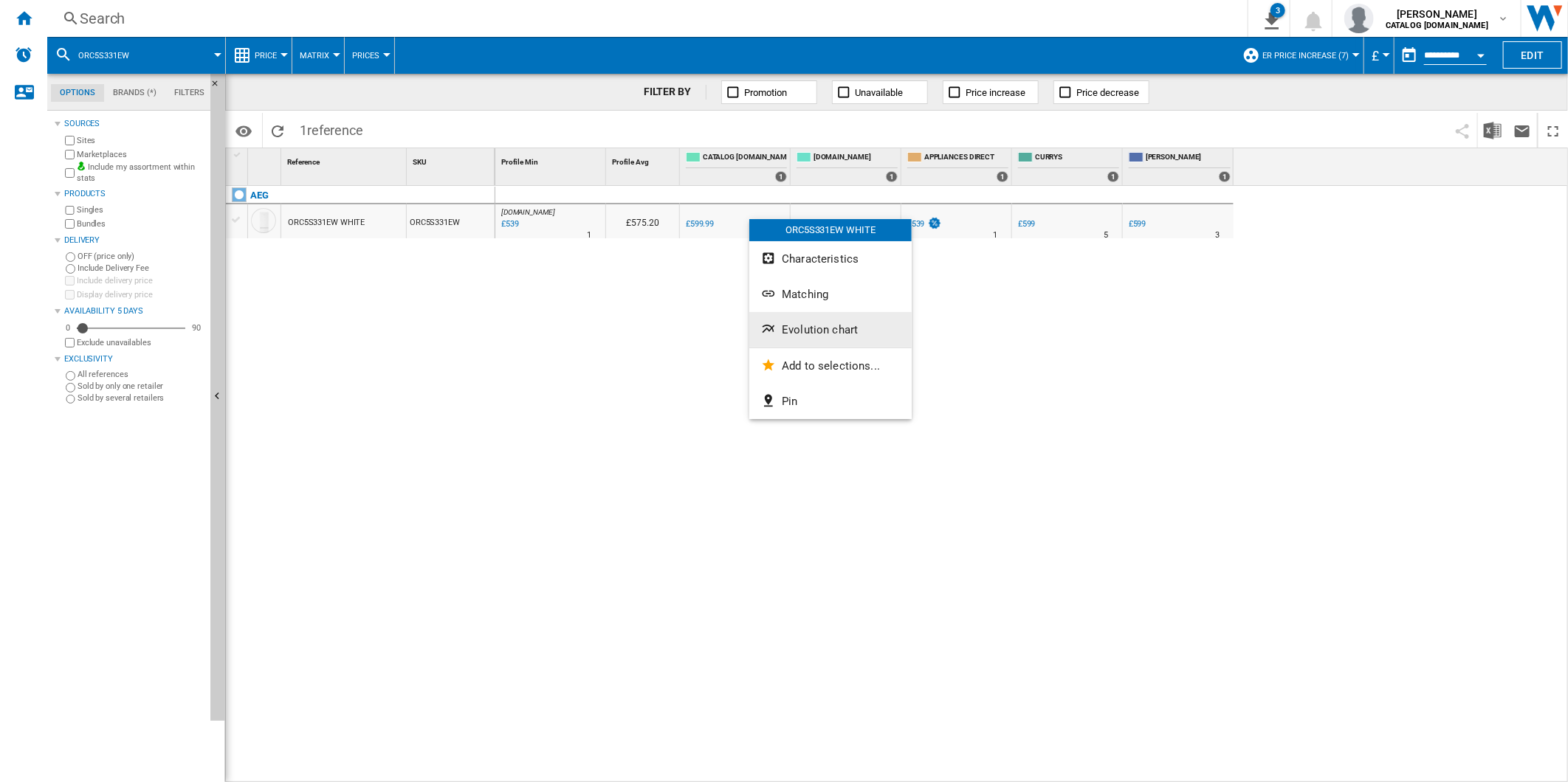
click at [819, 325] on span "Evolution chart" at bounding box center [819, 330] width 76 height 13
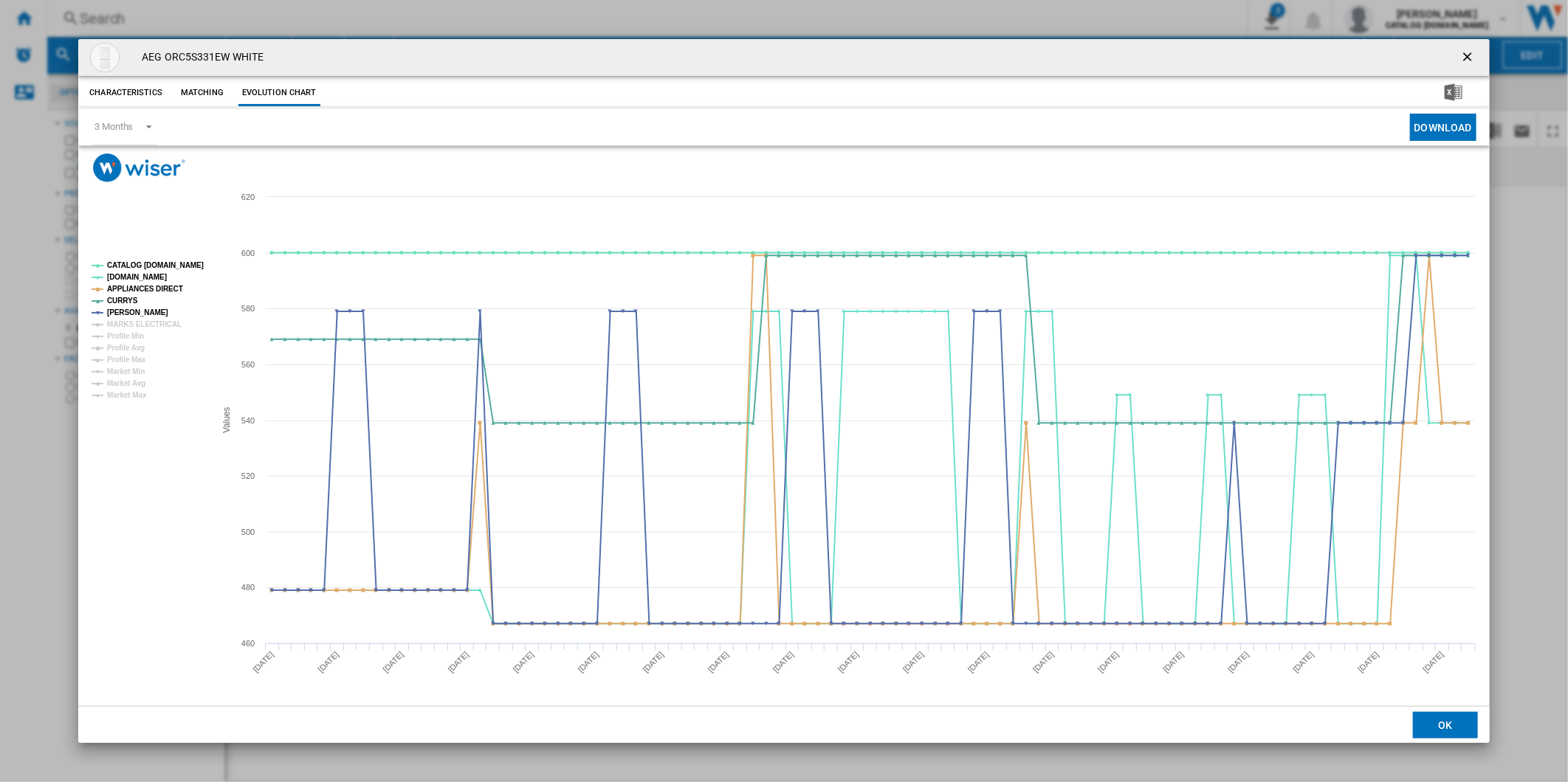
click at [1466, 50] on ng-md-icon "getI18NText('BUTTONS.CLOSE_DIALOG')" at bounding box center [1469, 59] width 18 height 18
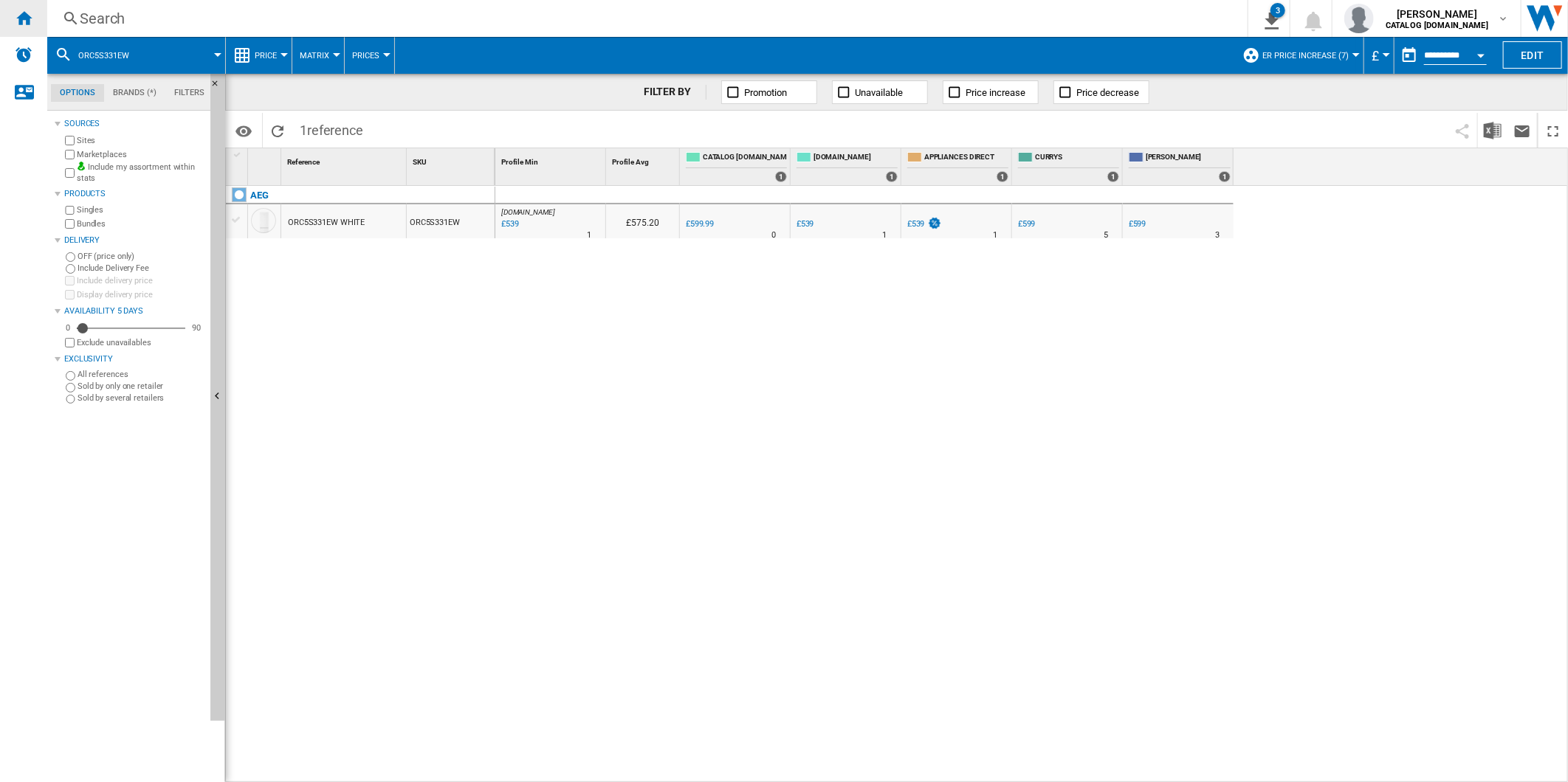
click at [35, 20] on div "Home" at bounding box center [24, 18] width 47 height 37
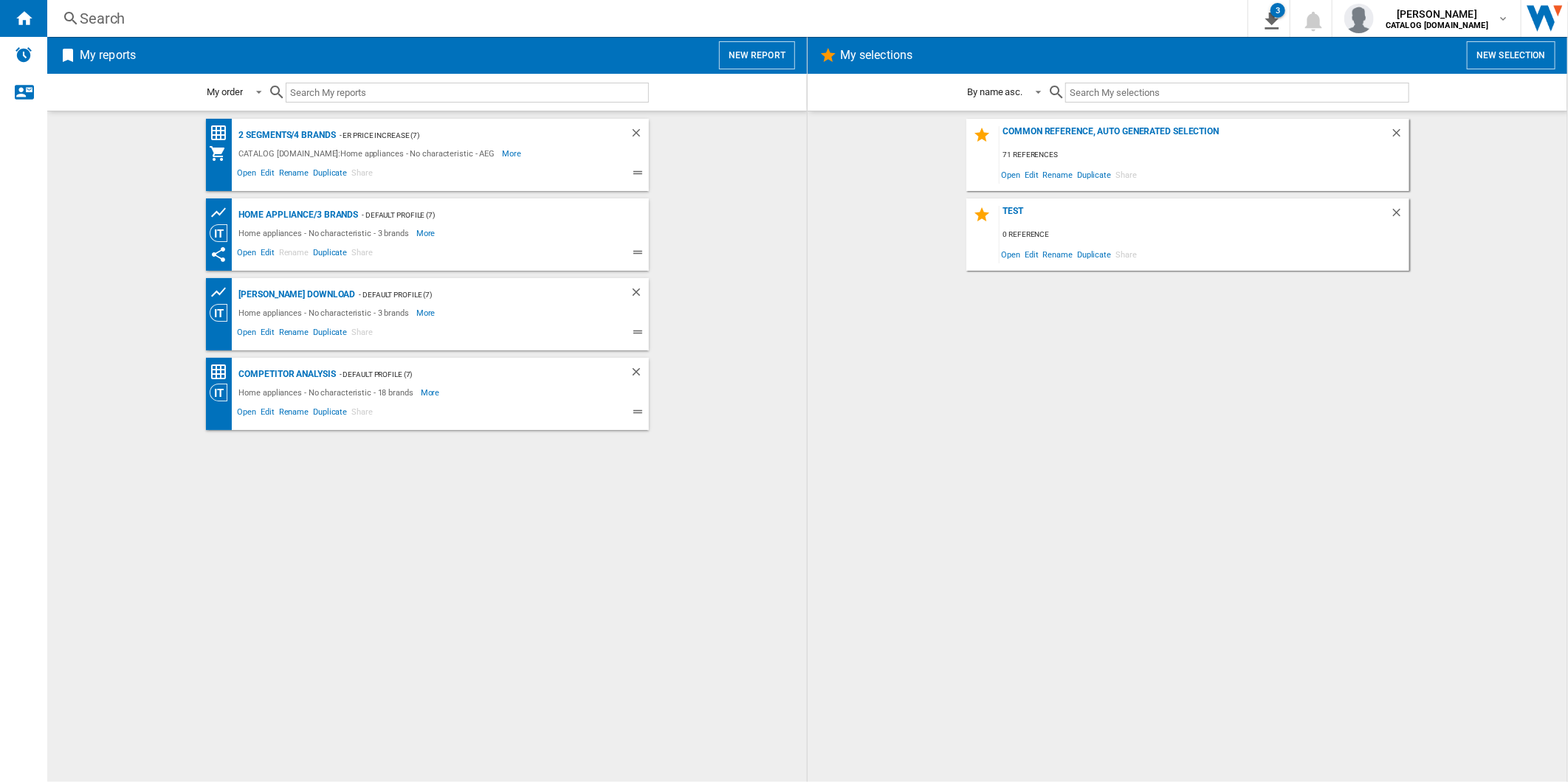
click at [756, 56] on button "New report" at bounding box center [756, 55] width 76 height 28
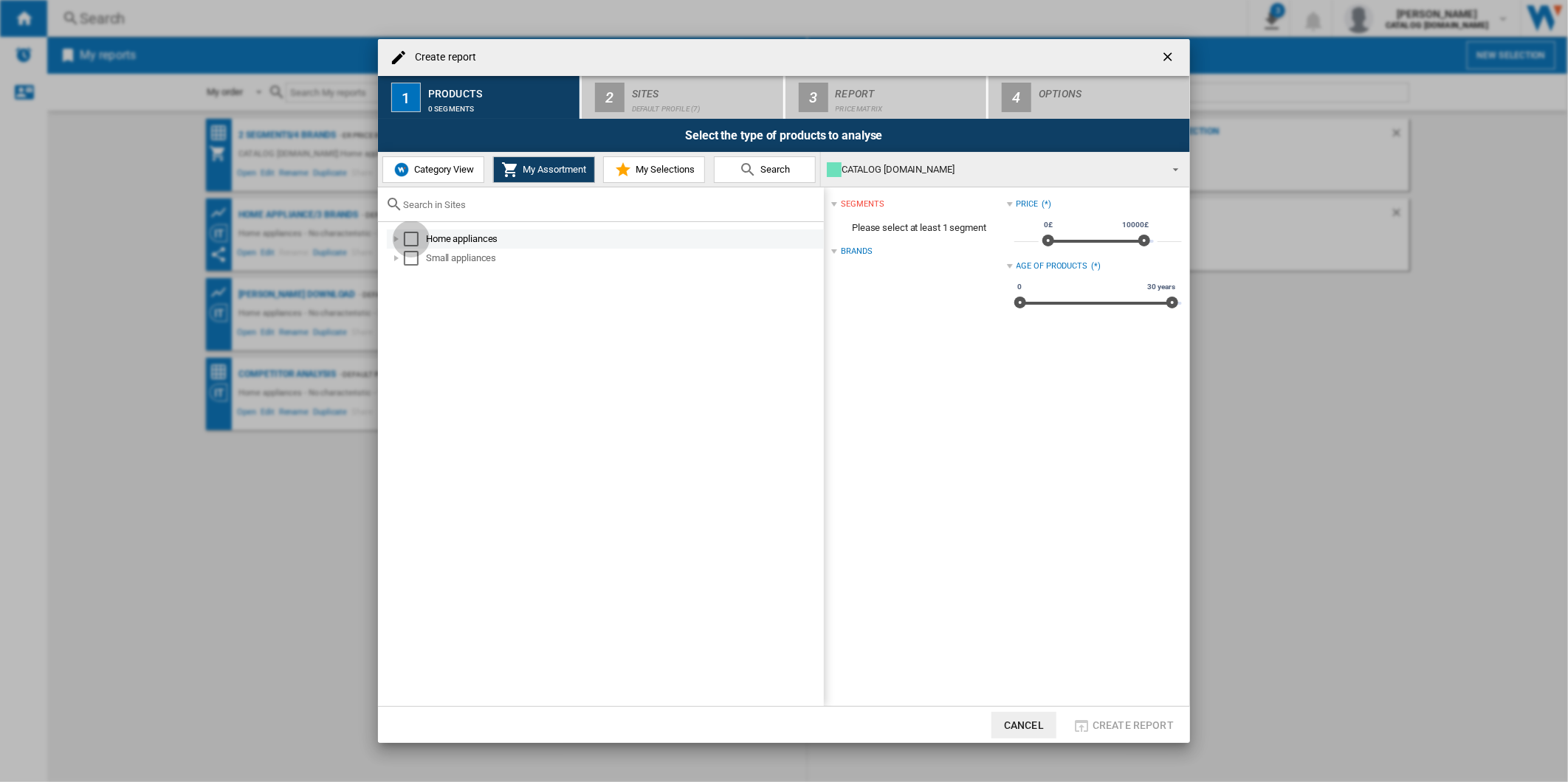
click at [410, 236] on div "Select" at bounding box center [411, 239] width 15 height 15
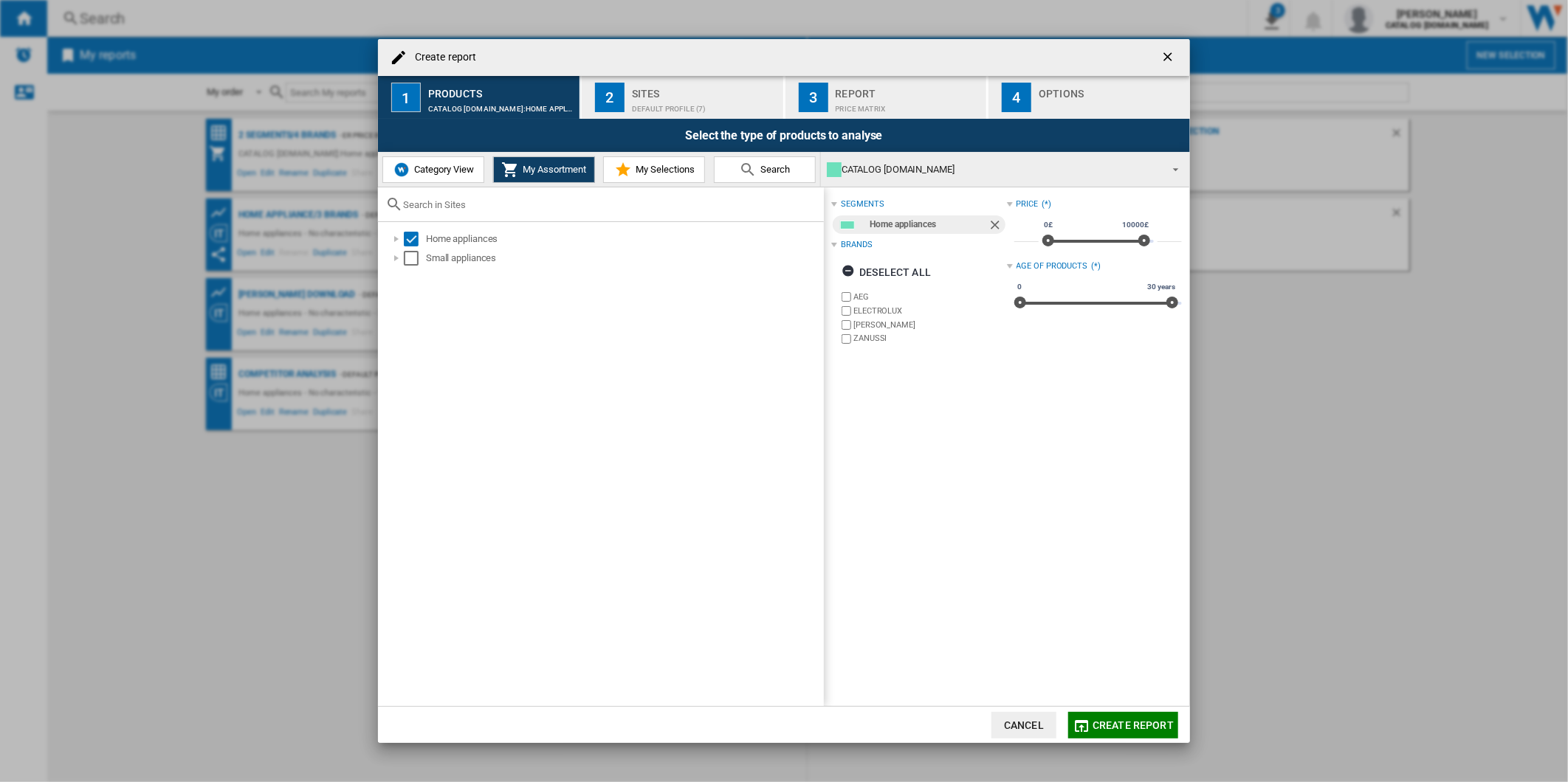
click at [875, 312] on label "ELECTROLUX" at bounding box center [929, 311] width 152 height 11
click at [865, 323] on label "[PERSON_NAME]" at bounding box center [929, 325] width 152 height 11
click at [866, 336] on label "ZANUSSI" at bounding box center [929, 339] width 152 height 11
click at [662, 82] on div "Sites" at bounding box center [704, 90] width 145 height 15
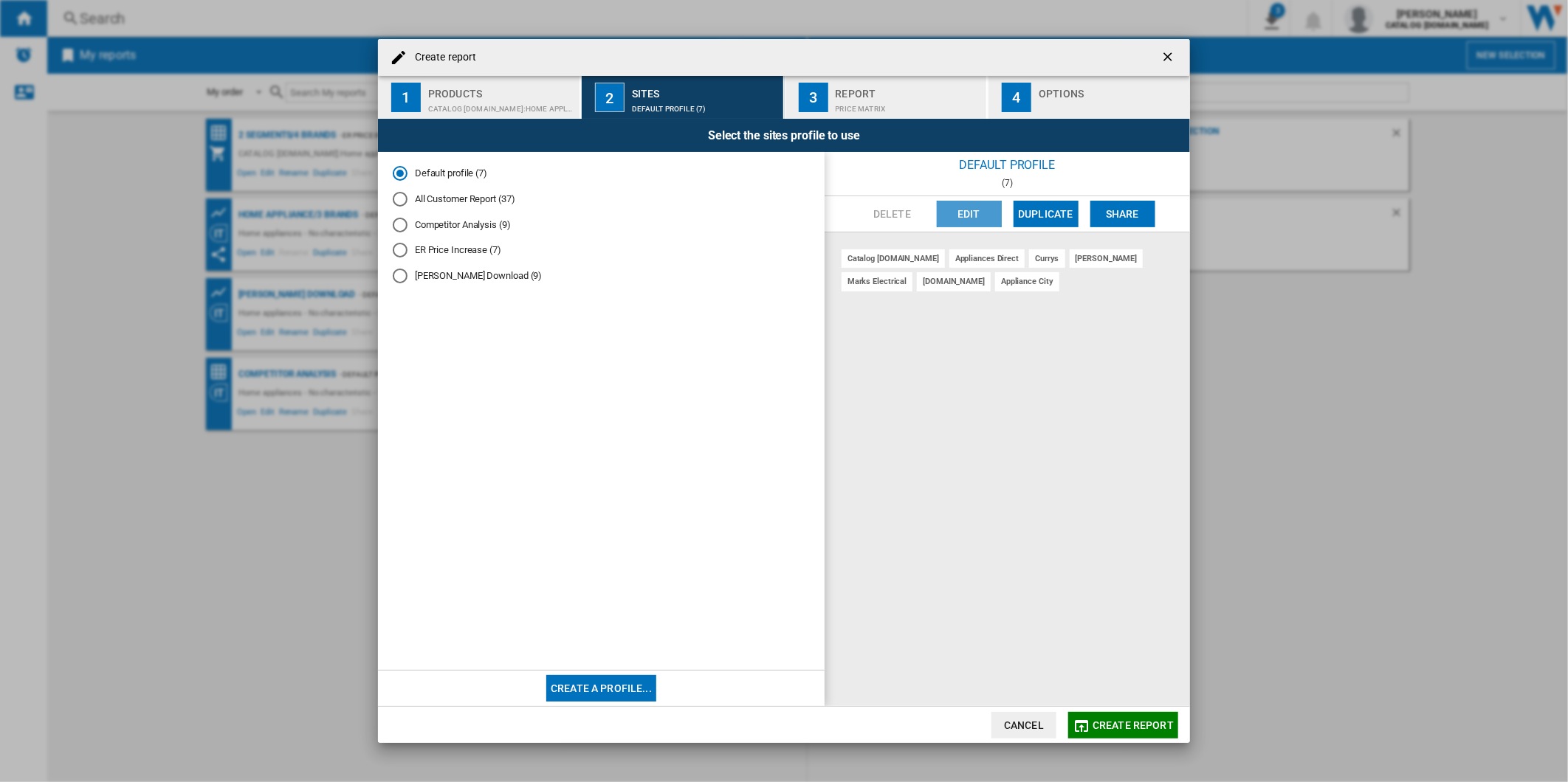
click at [962, 205] on button "Edit" at bounding box center [969, 213] width 65 height 27
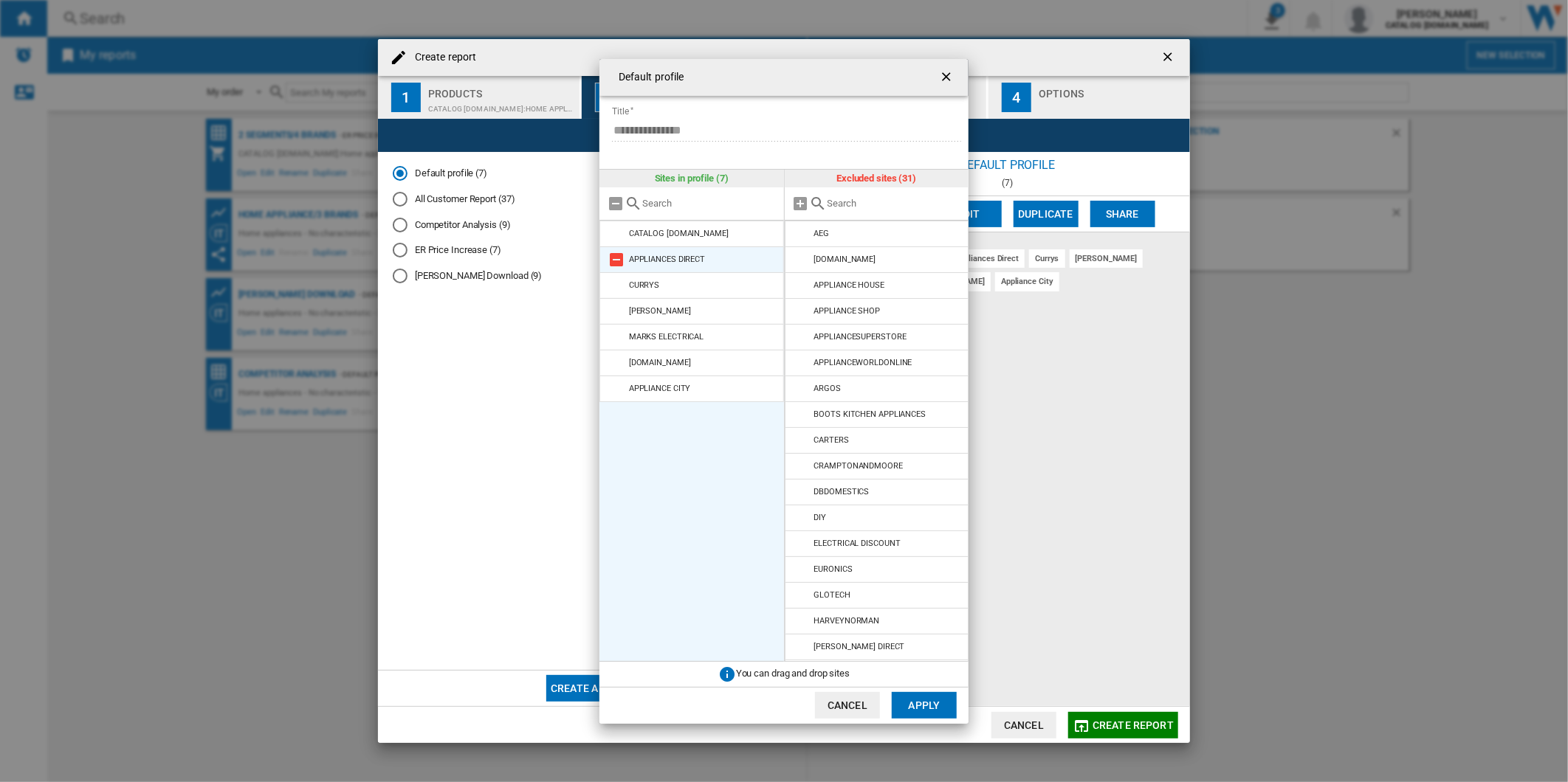
click at [617, 262] on md-icon at bounding box center [616, 260] width 18 height 18
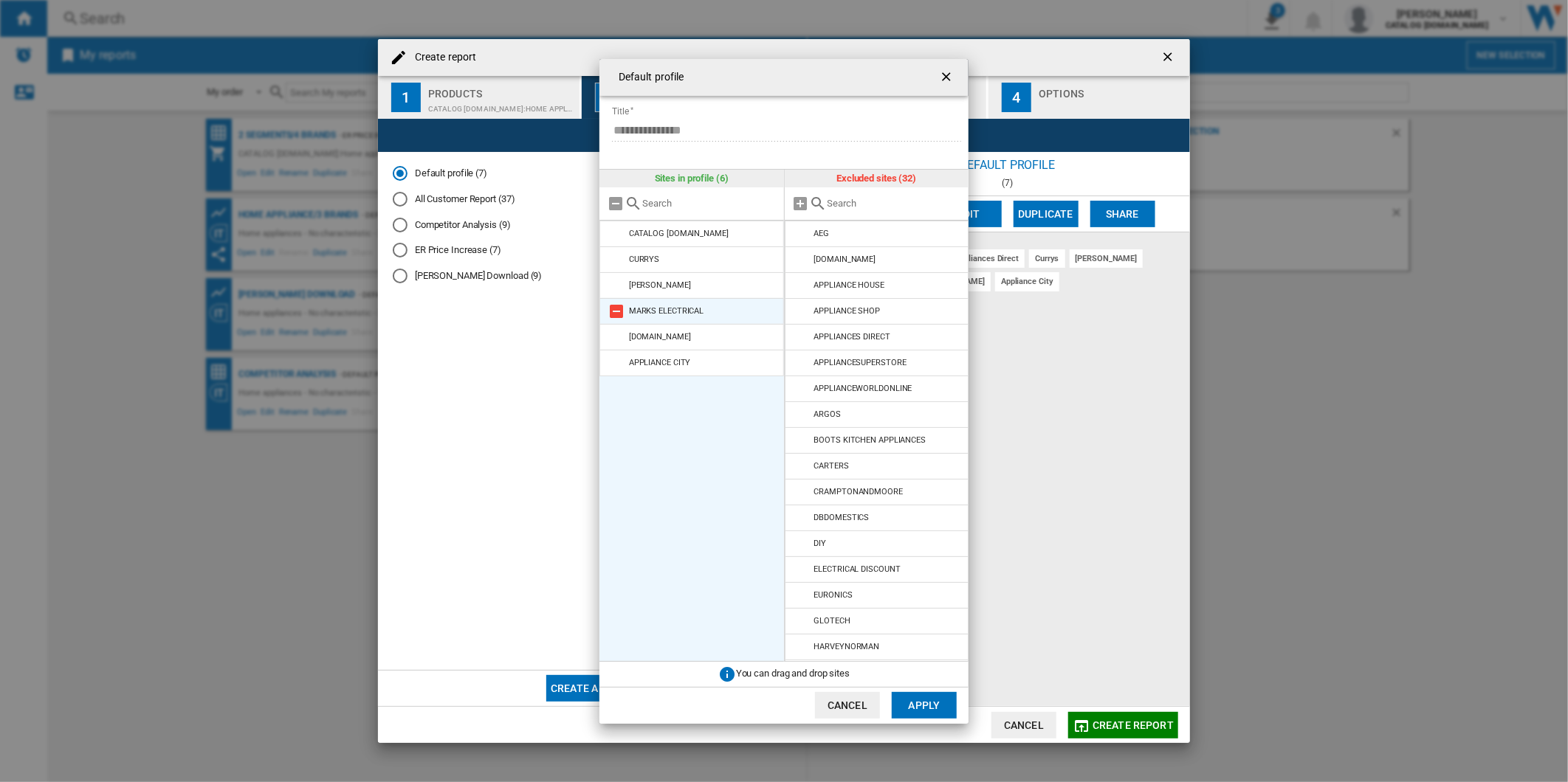
click at [617, 312] on md-icon at bounding box center [616, 311] width 18 height 18
click at [614, 332] on md-icon at bounding box center [616, 337] width 18 height 18
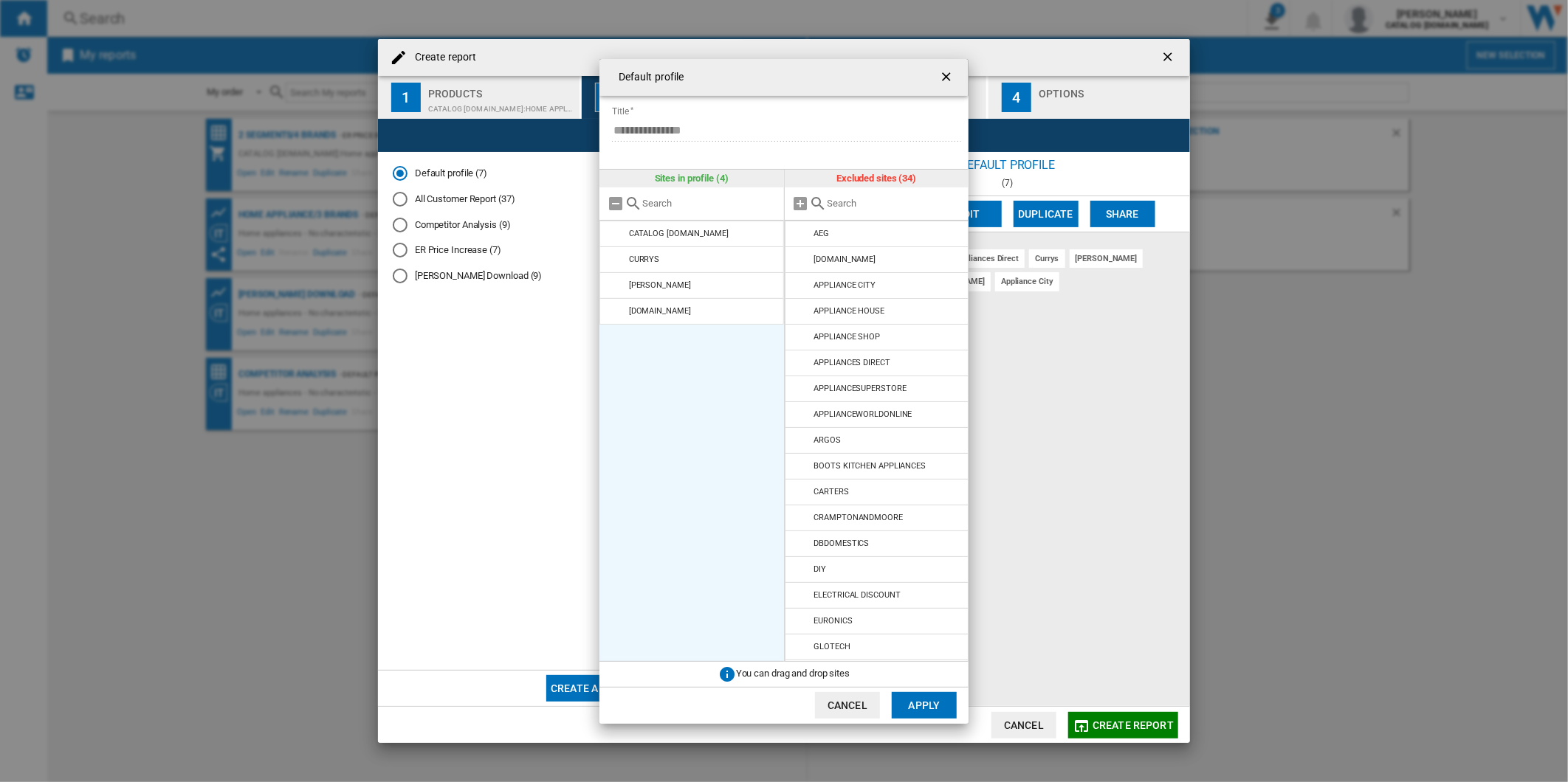
click at [927, 699] on button "Apply" at bounding box center [924, 705] width 65 height 27
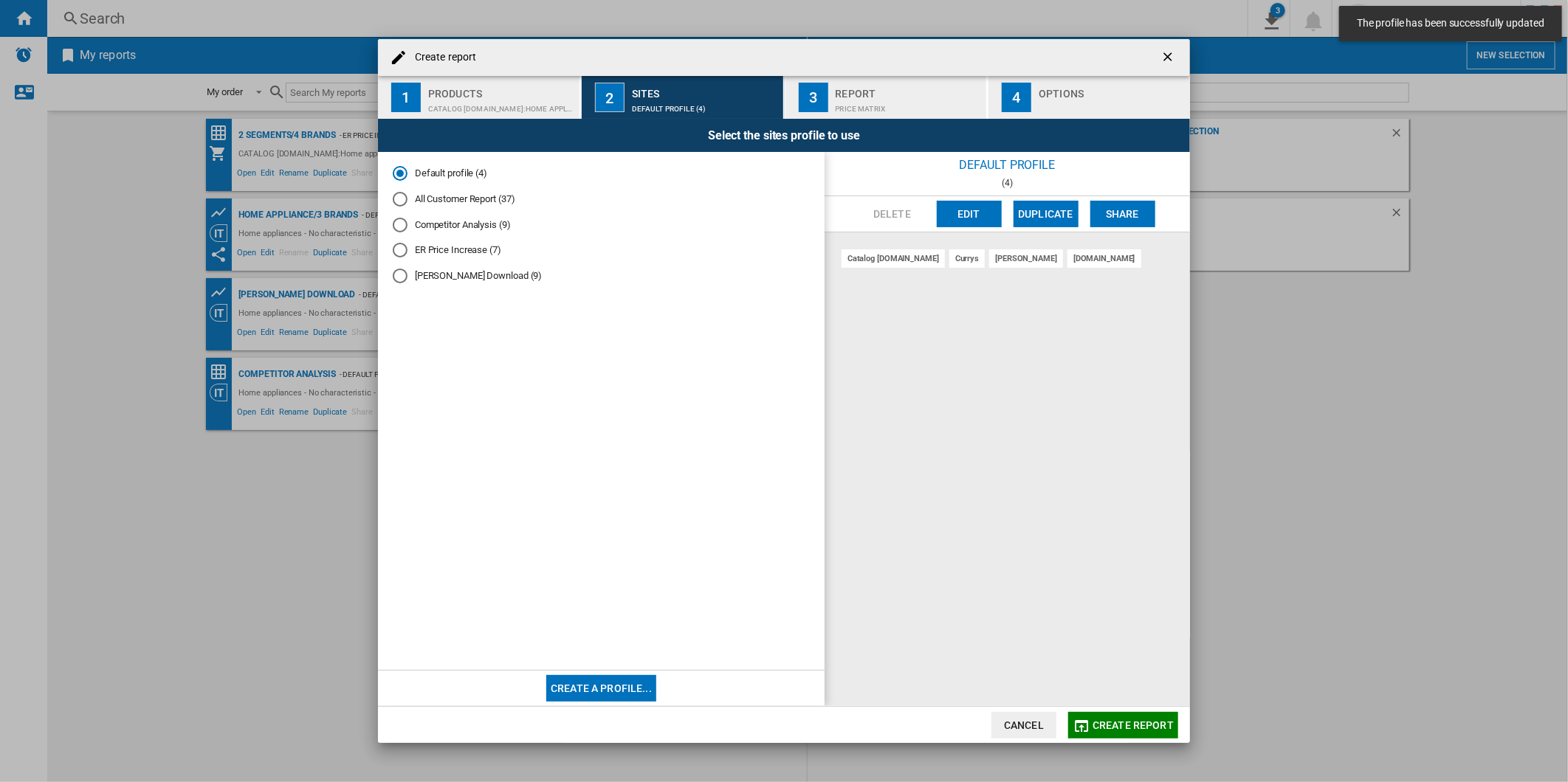
click at [865, 103] on div "Price Matrix" at bounding box center [908, 105] width 145 height 15
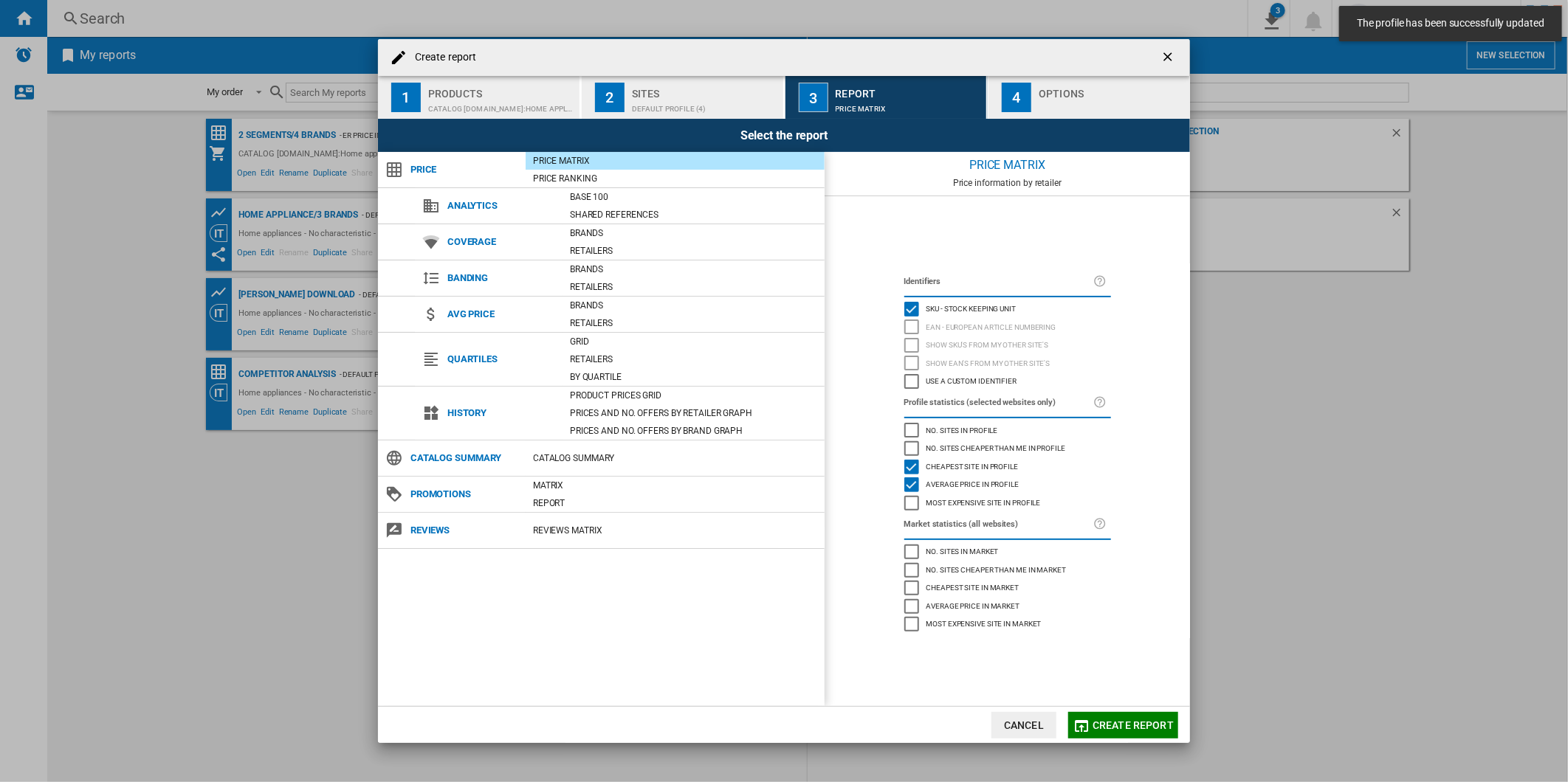
click at [1046, 86] on div "Options" at bounding box center [1111, 90] width 145 height 15
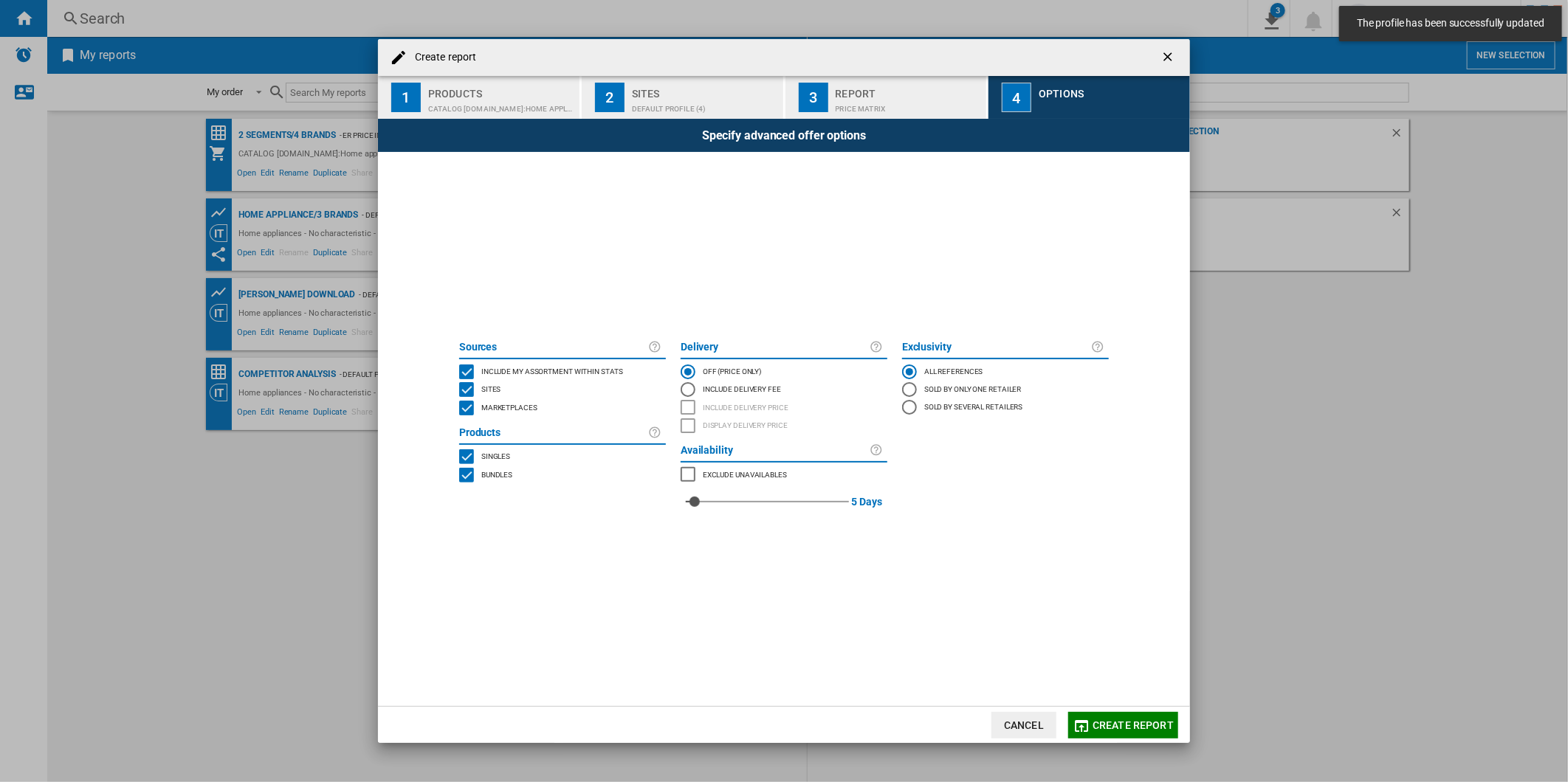
click at [1120, 712] on button "Create report" at bounding box center [1123, 725] width 110 height 27
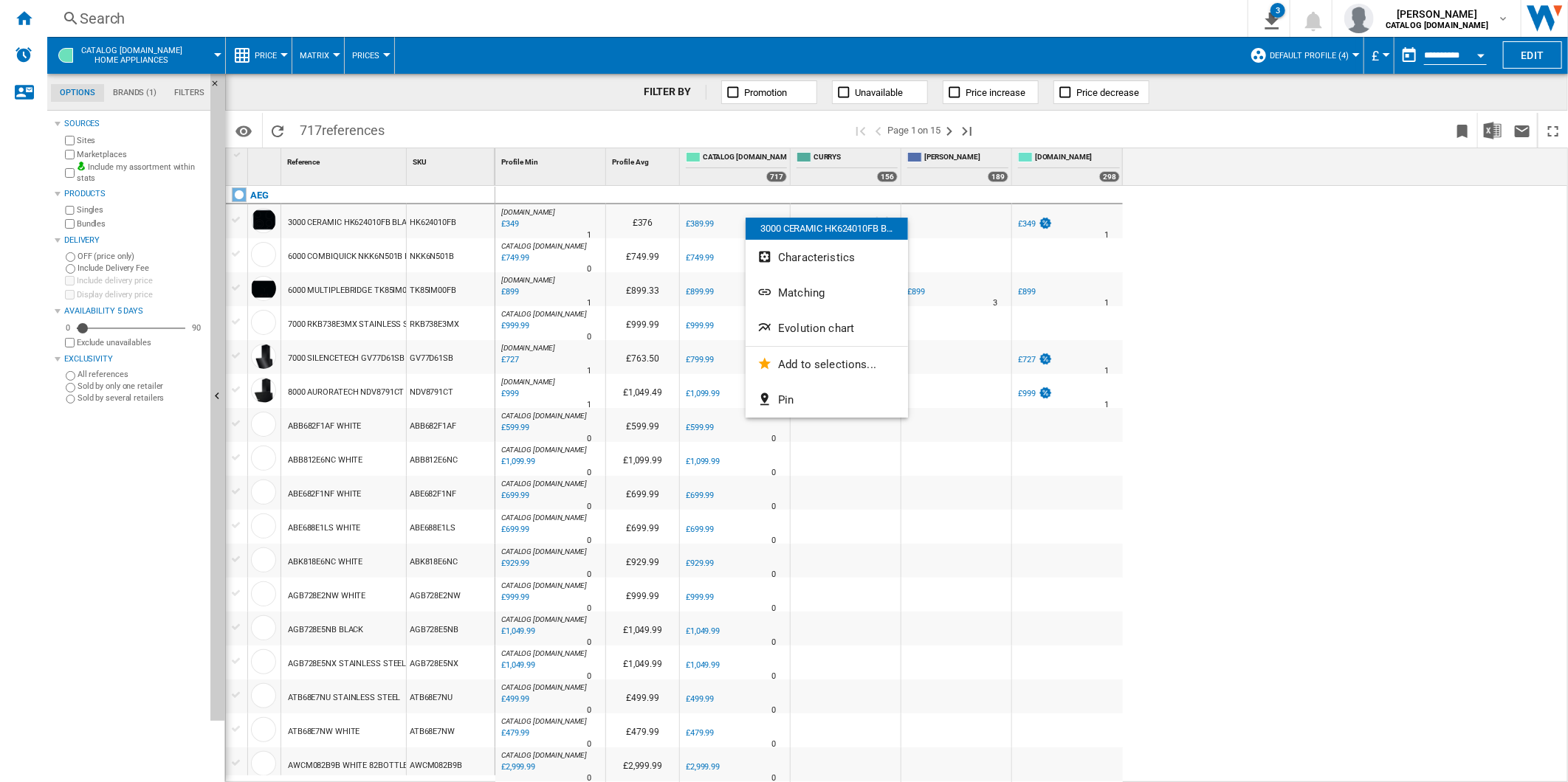
drag, startPoint x: 711, startPoint y: 26, endPoint x: 688, endPoint y: 33, distance: 24.0
click at [711, 26] on div at bounding box center [784, 391] width 1568 height 782
click at [659, 25] on div "Search" at bounding box center [645, 18] width 1130 height 20
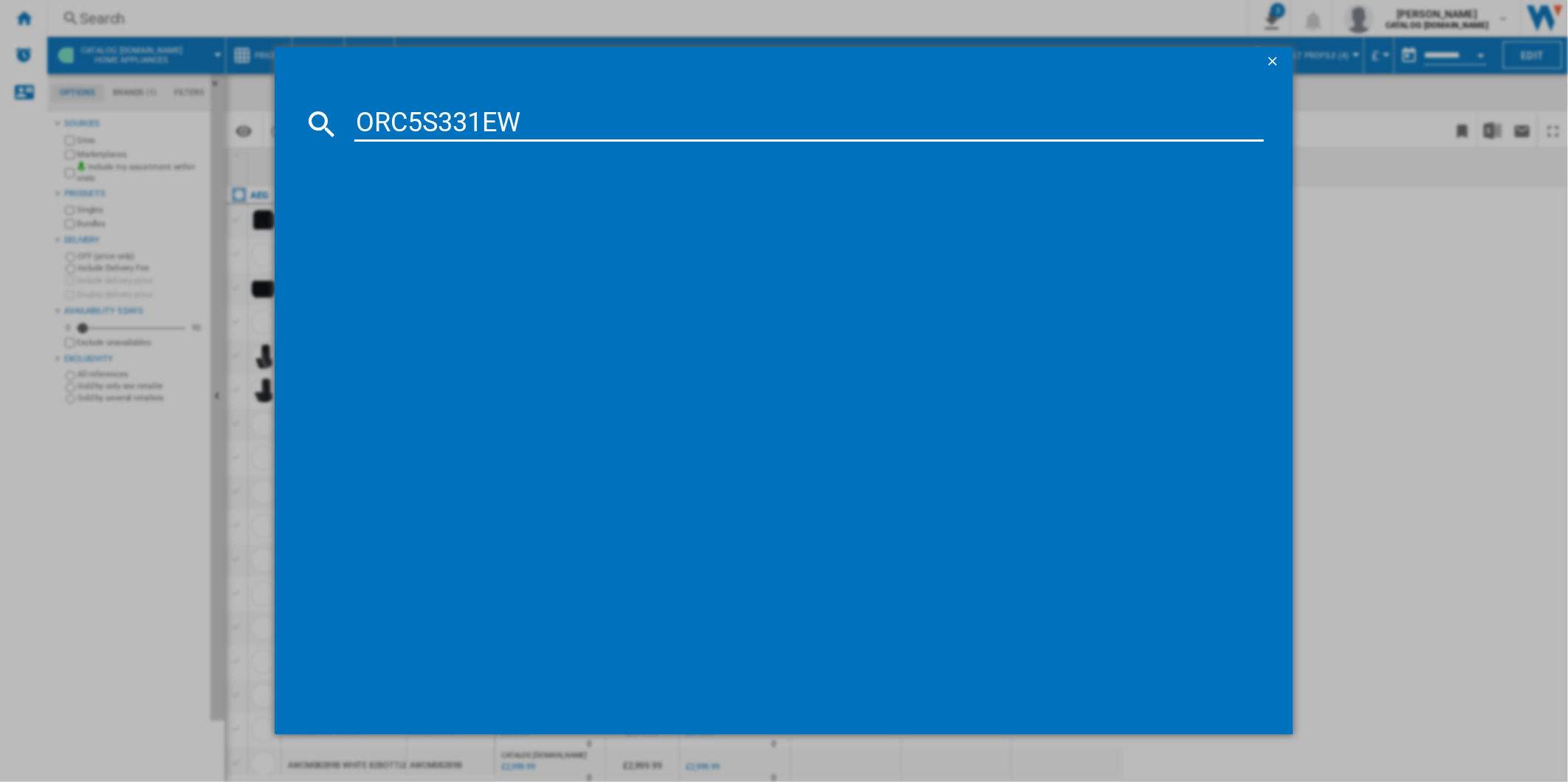
type input "ORC5S331EW"
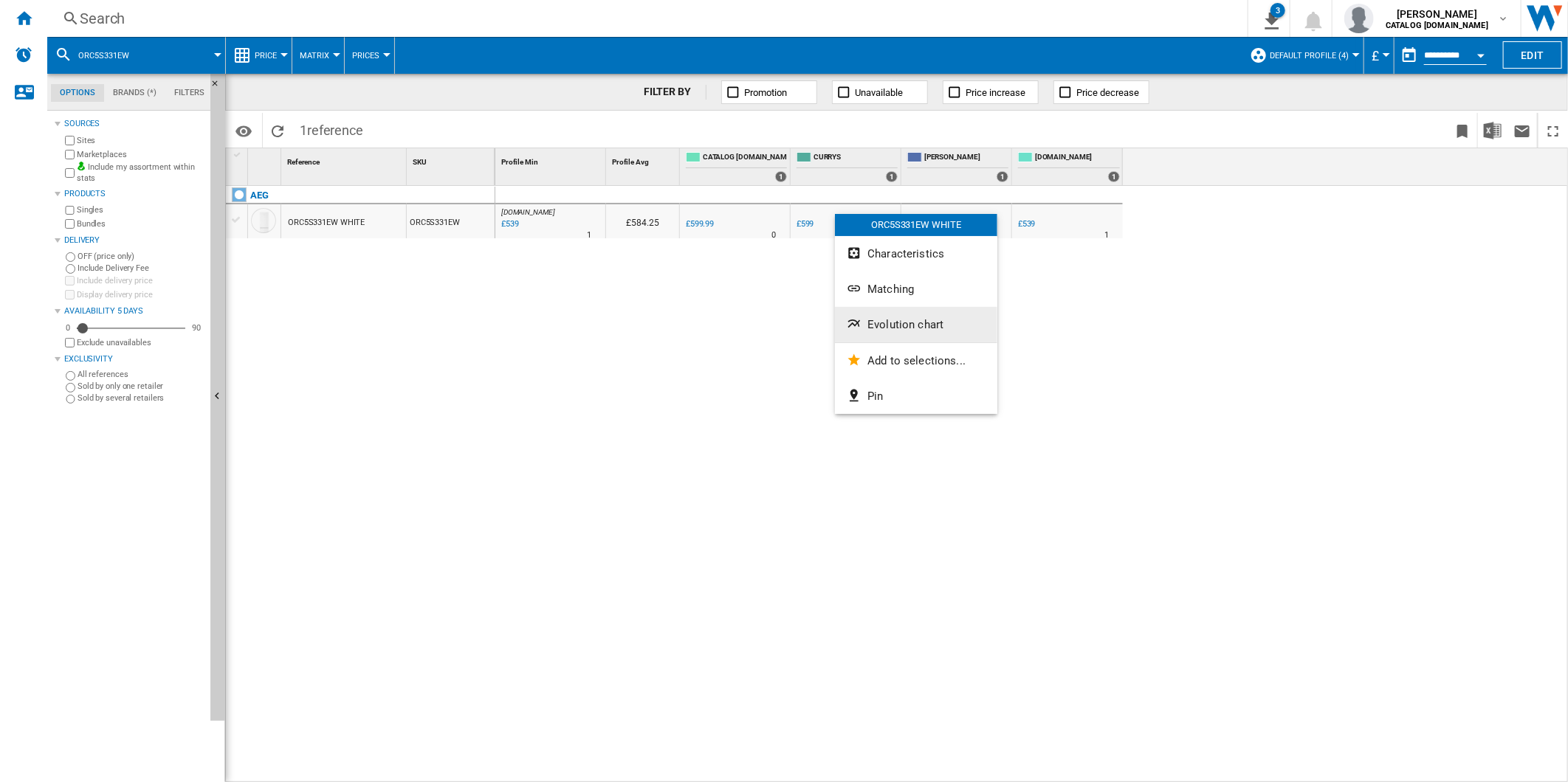
click at [905, 332] on button "Evolution chart" at bounding box center [915, 324] width 162 height 35
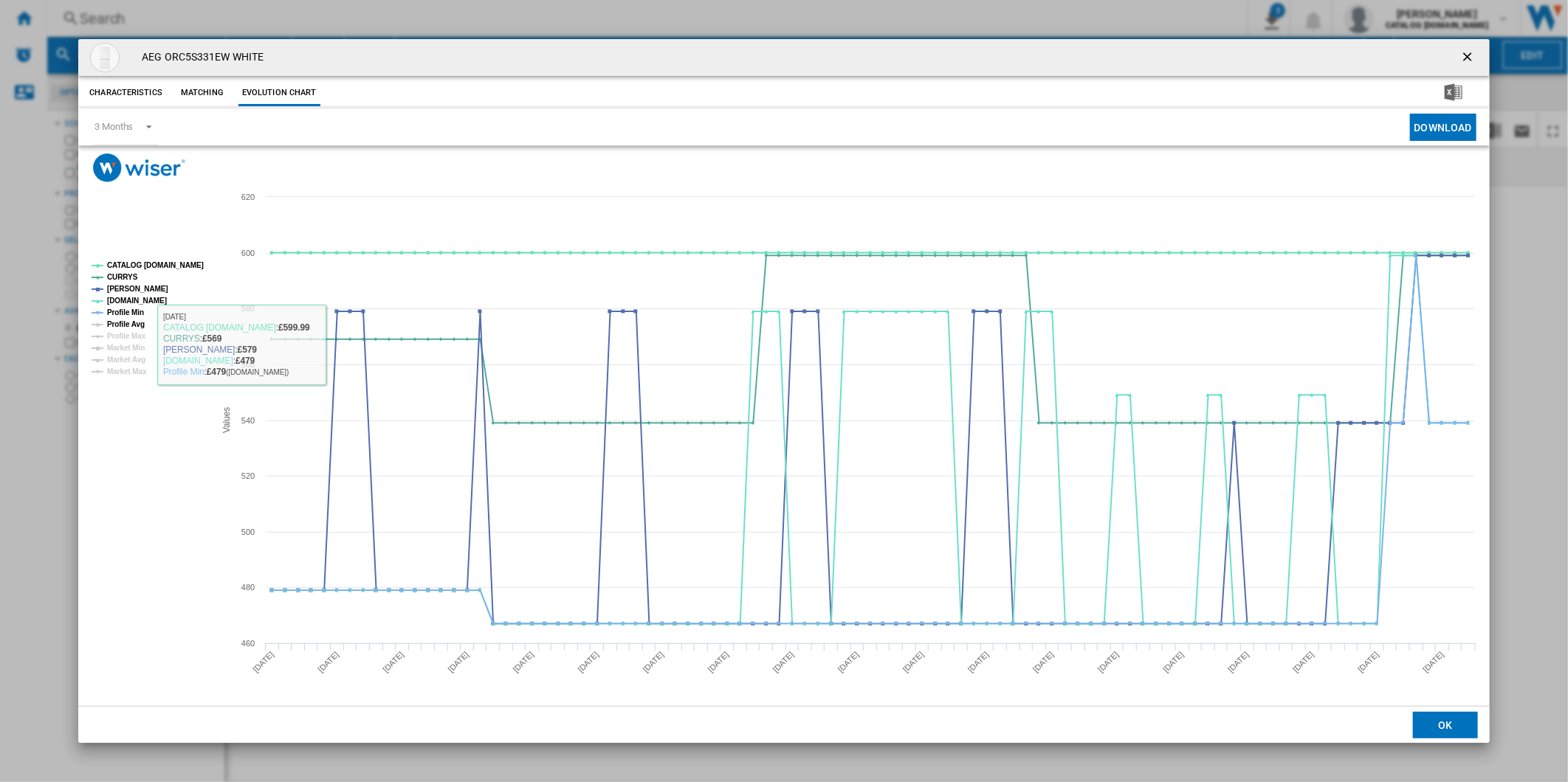
click at [134, 316] on tspan "Profile Min" at bounding box center [125, 313] width 37 height 8
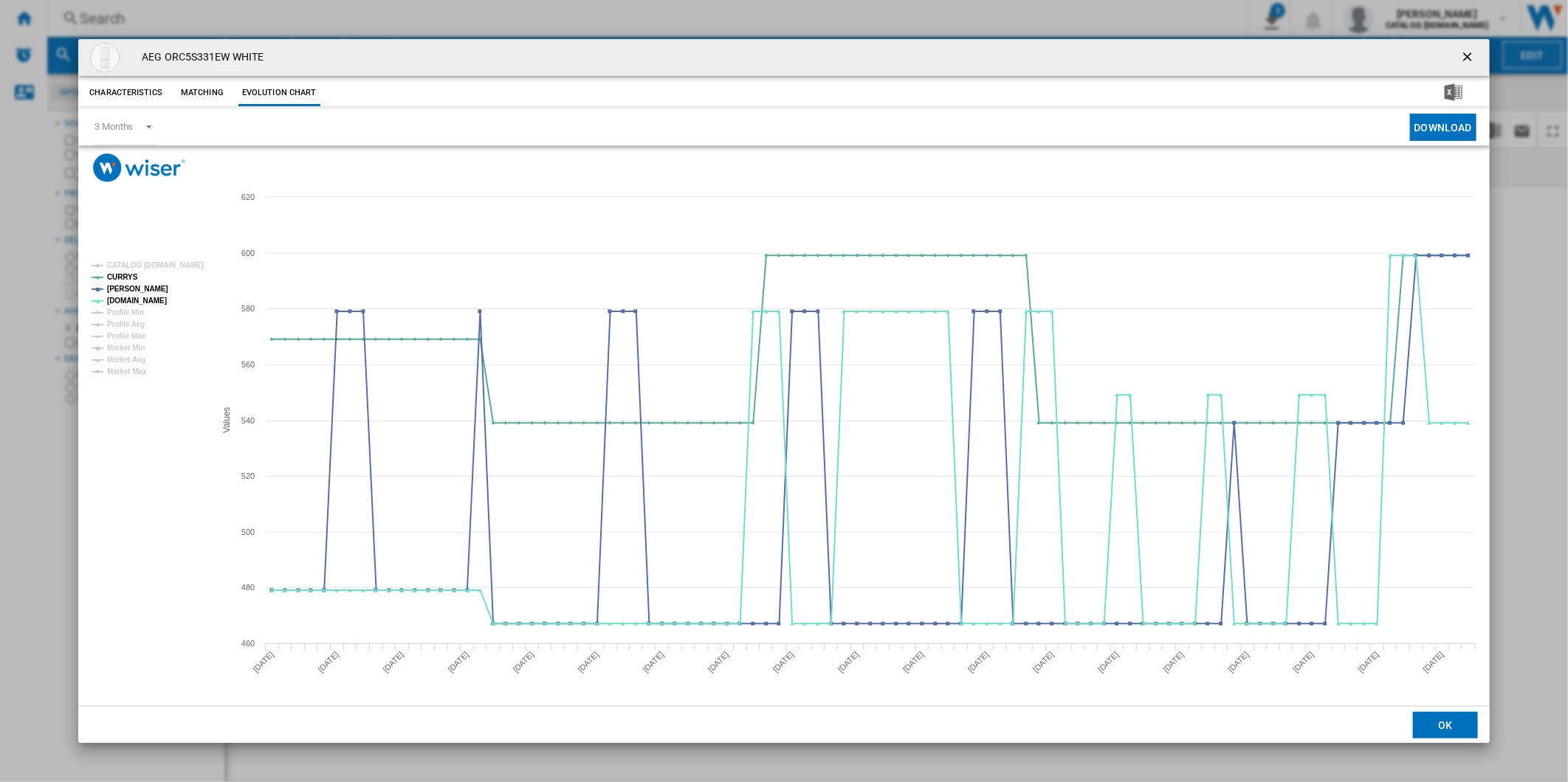
drag, startPoint x: 1470, startPoint y: 51, endPoint x: 1304, endPoint y: 49, distance: 166.0
click at [1470, 51] on ng-md-icon "getI18NText('BUTTONS.CLOSE_DIALOG')" at bounding box center [1469, 59] width 18 height 18
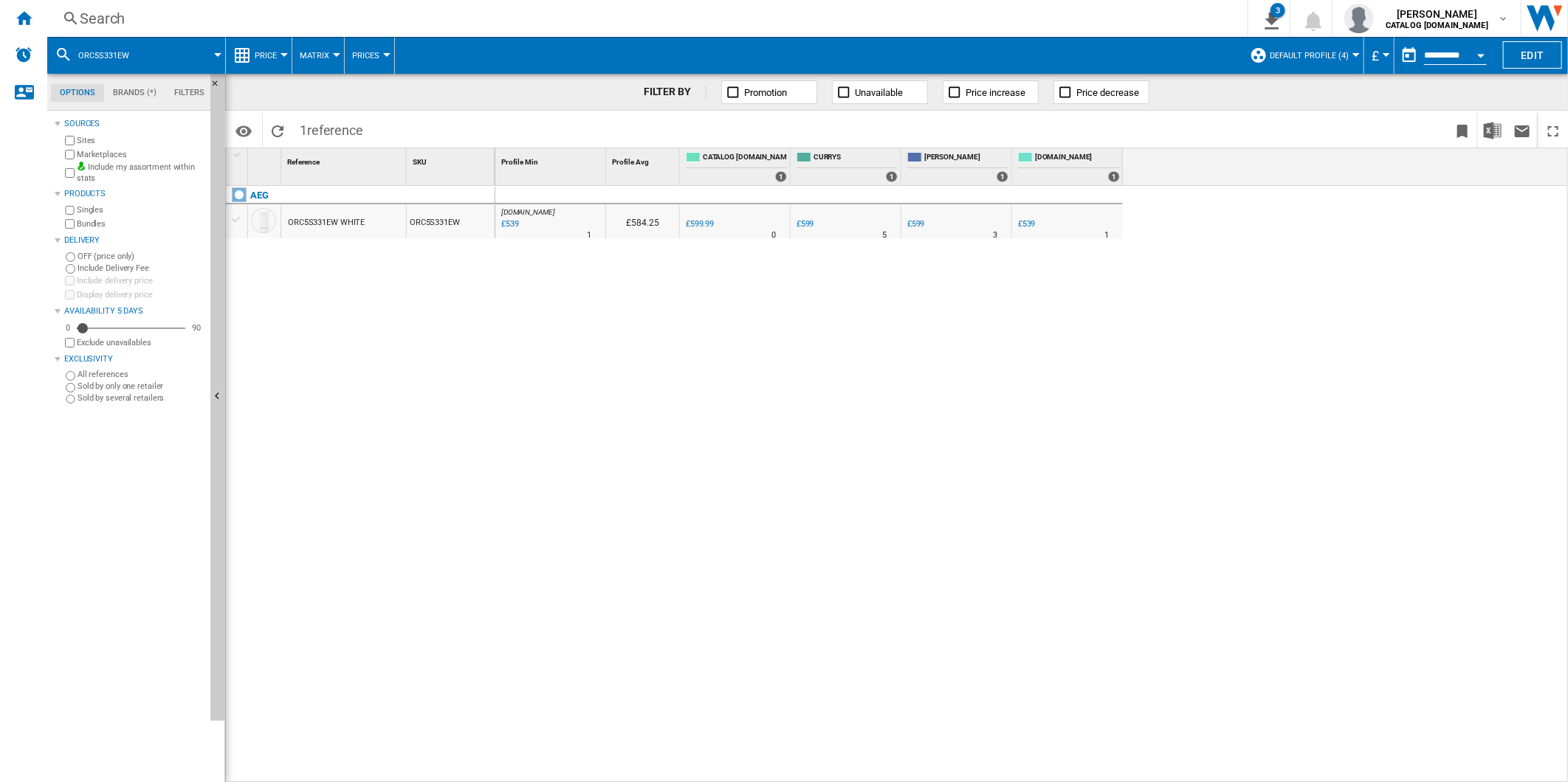
click at [732, 29] on div "Search Search 0 3 CATALOG [DOMAIN_NAME]:Home appliances/No characteristic/AEG […" at bounding box center [808, 18] width 1521 height 37
click at [733, 23] on div "Search" at bounding box center [645, 18] width 1130 height 20
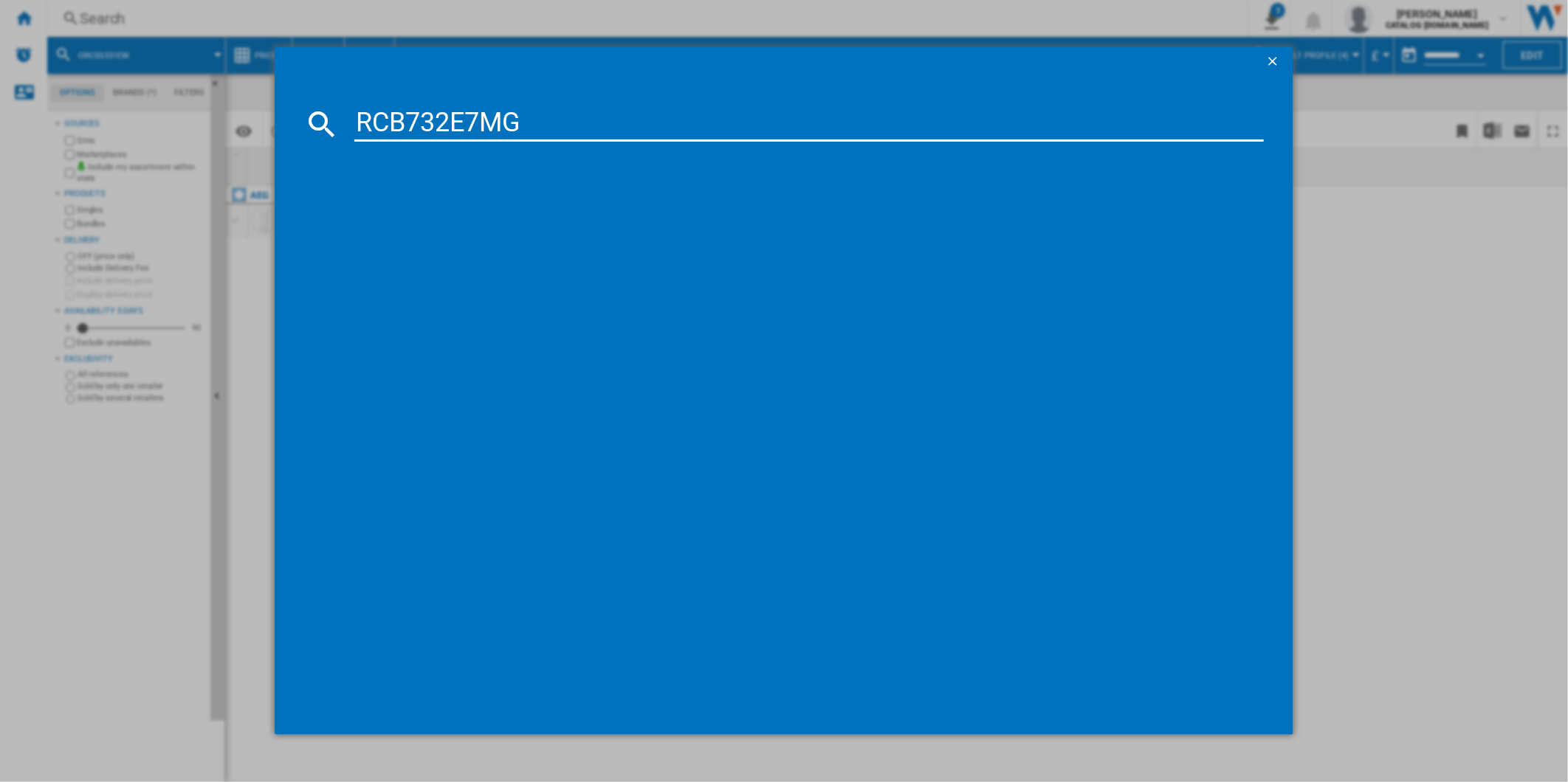
type input "RCB732E7MG"
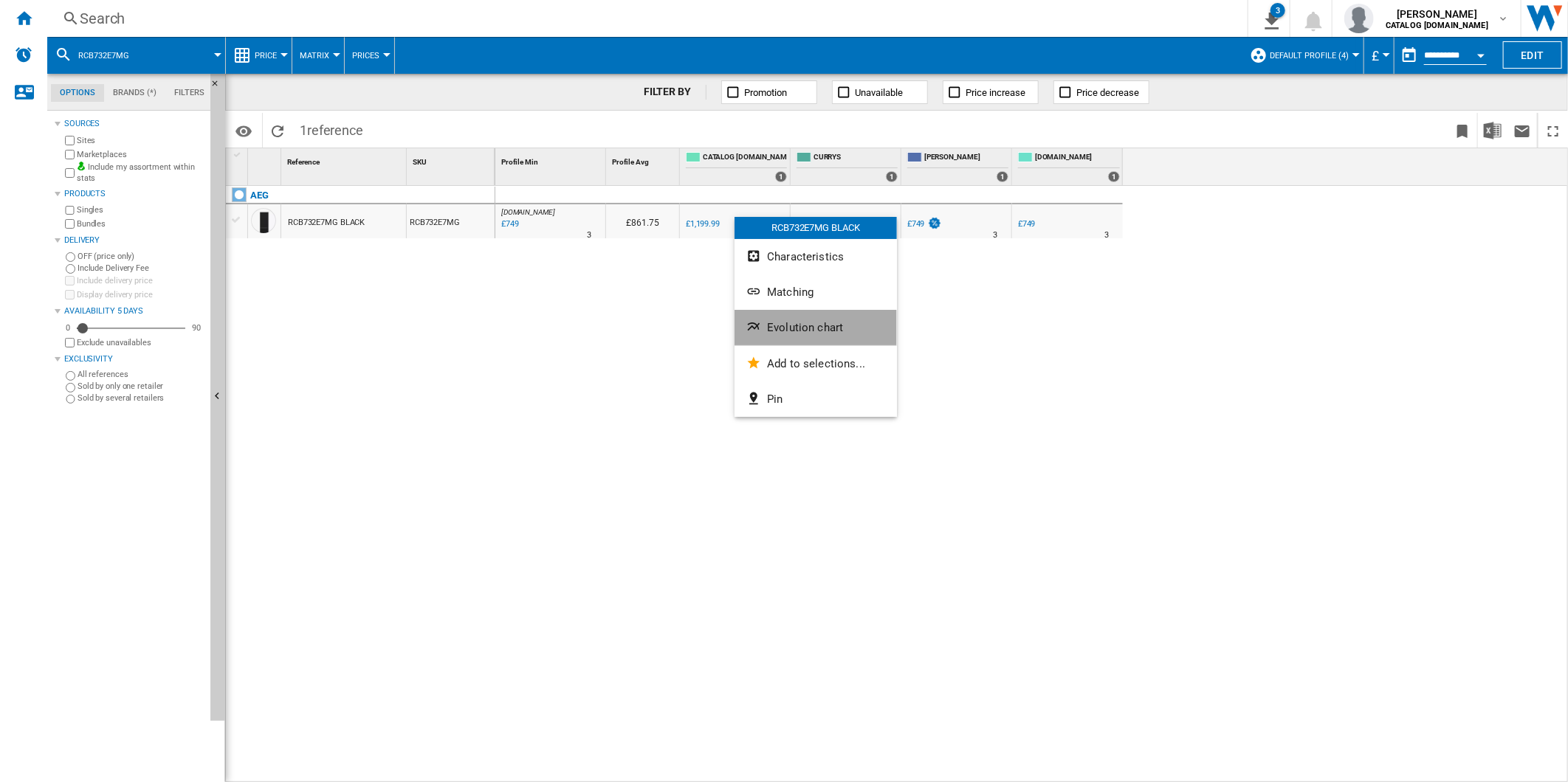
click at [823, 317] on button "Evolution chart" at bounding box center [815, 327] width 162 height 35
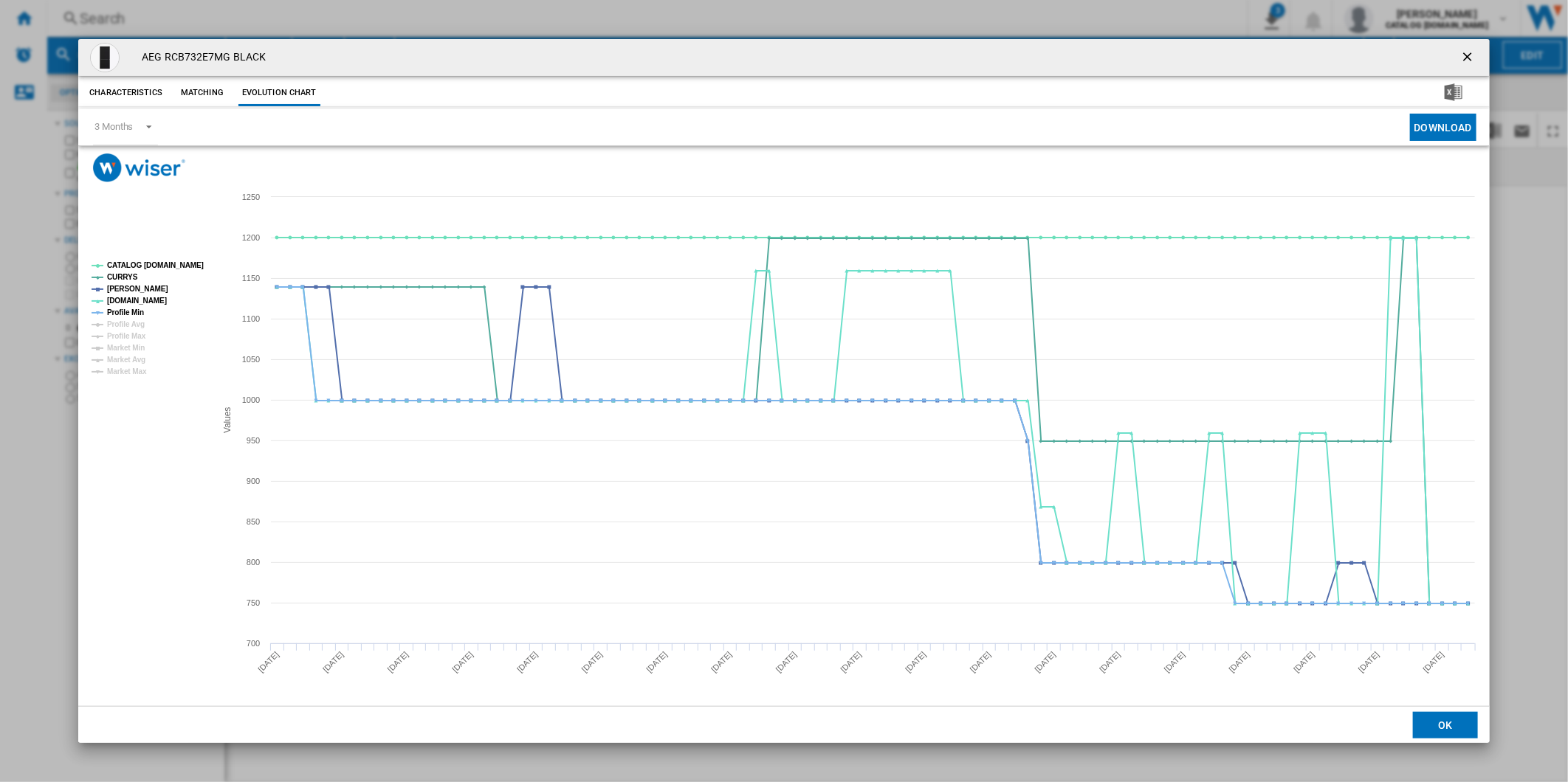
click at [138, 311] on tspan "Profile Min" at bounding box center [125, 313] width 37 height 8
click at [146, 264] on tspan "CATALOG [DOMAIN_NAME]" at bounding box center [155, 266] width 97 height 8
click at [126, 266] on tspan "CATALOG [DOMAIN_NAME]" at bounding box center [155, 266] width 97 height 8
click at [167, 262] on tspan "CATALOG [DOMAIN_NAME]" at bounding box center [155, 266] width 97 height 8
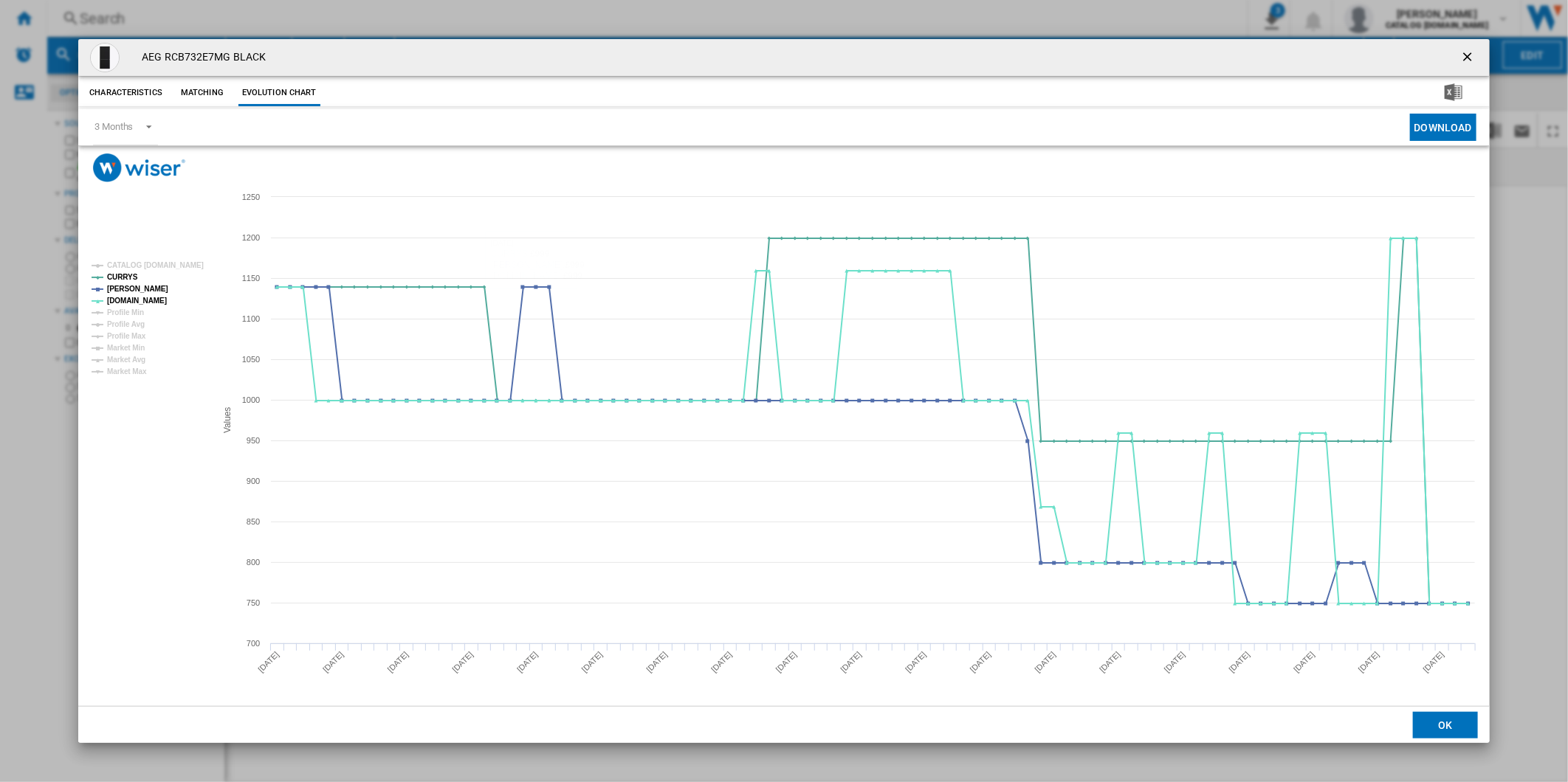
drag, startPoint x: 1470, startPoint y: 46, endPoint x: 1028, endPoint y: 51, distance: 442.0
click at [1470, 46] on button "Product popup" at bounding box center [1469, 58] width 29 height 29
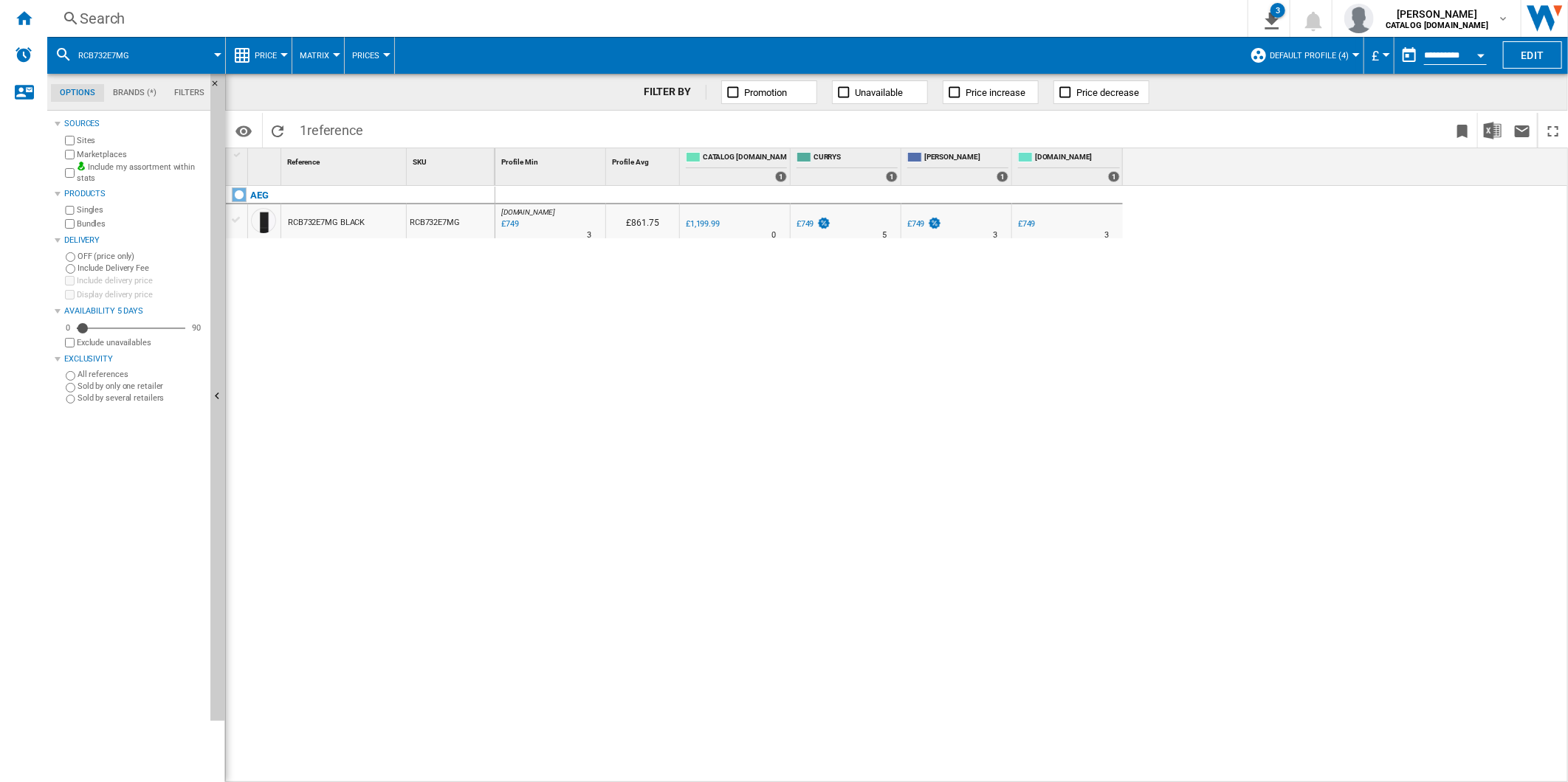
click at [861, 18] on div "Search" at bounding box center [645, 18] width 1130 height 20
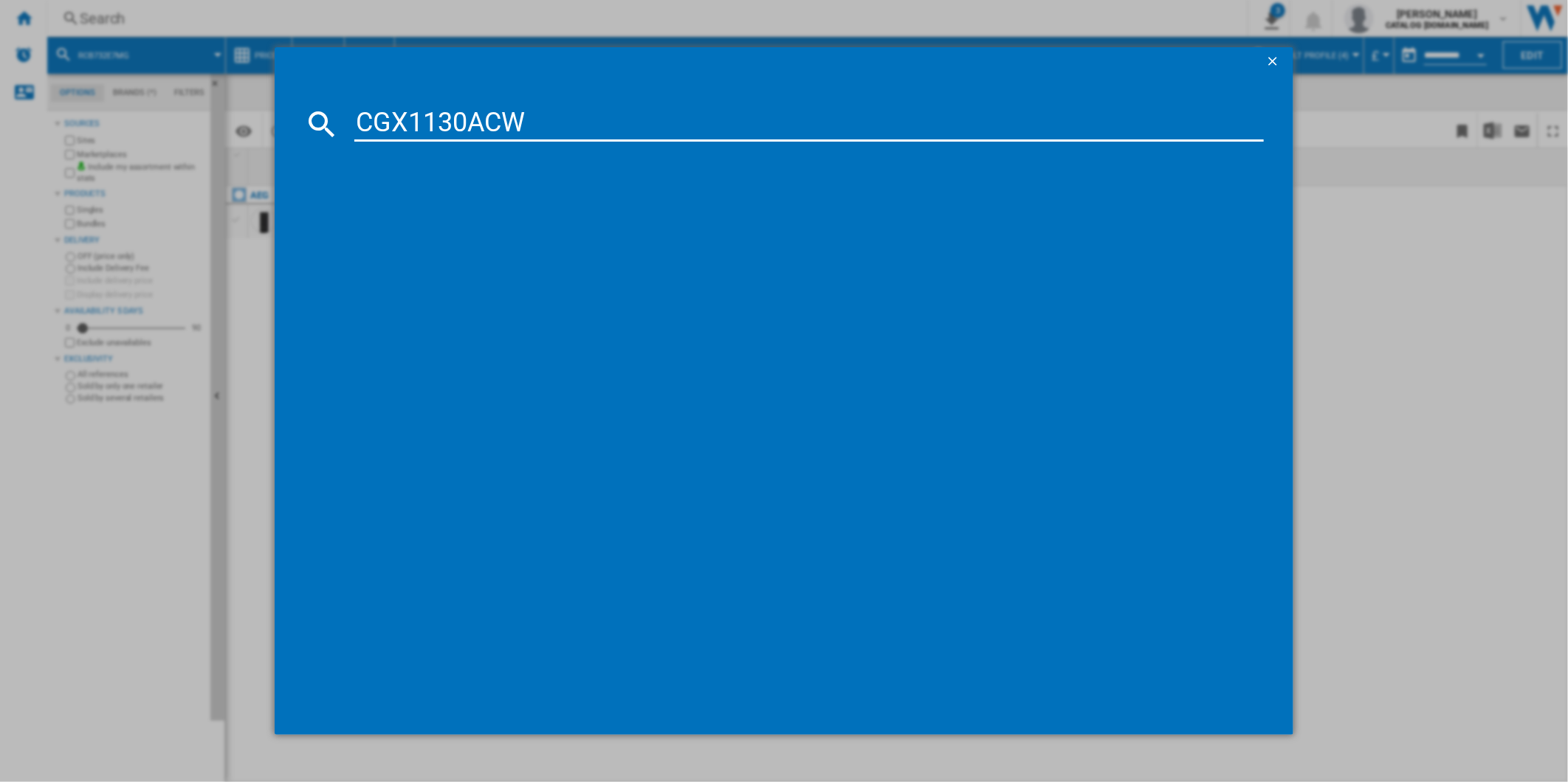
type input "CGX1130ACW"
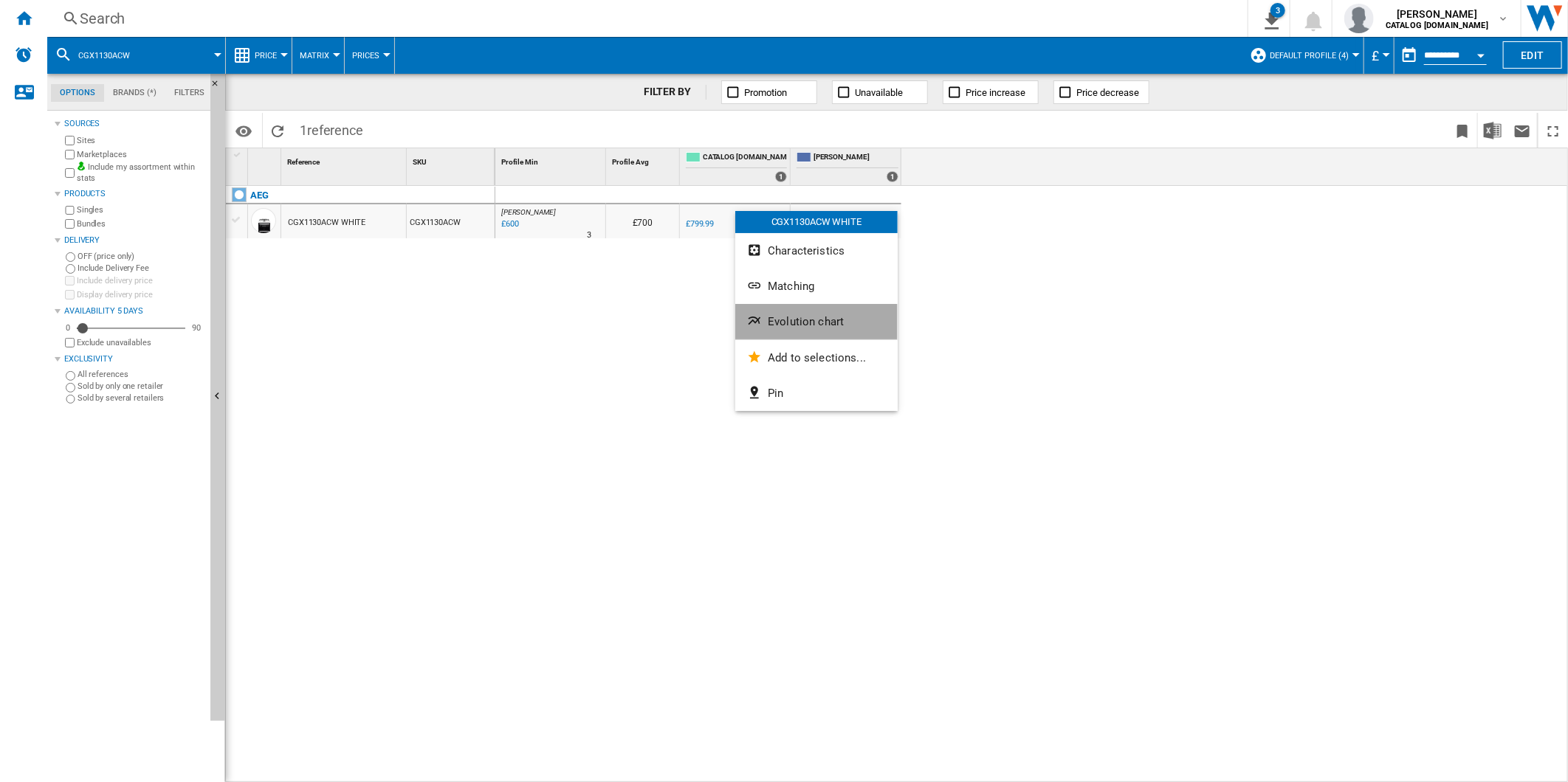
click at [795, 325] on span "Evolution chart" at bounding box center [805, 322] width 76 height 13
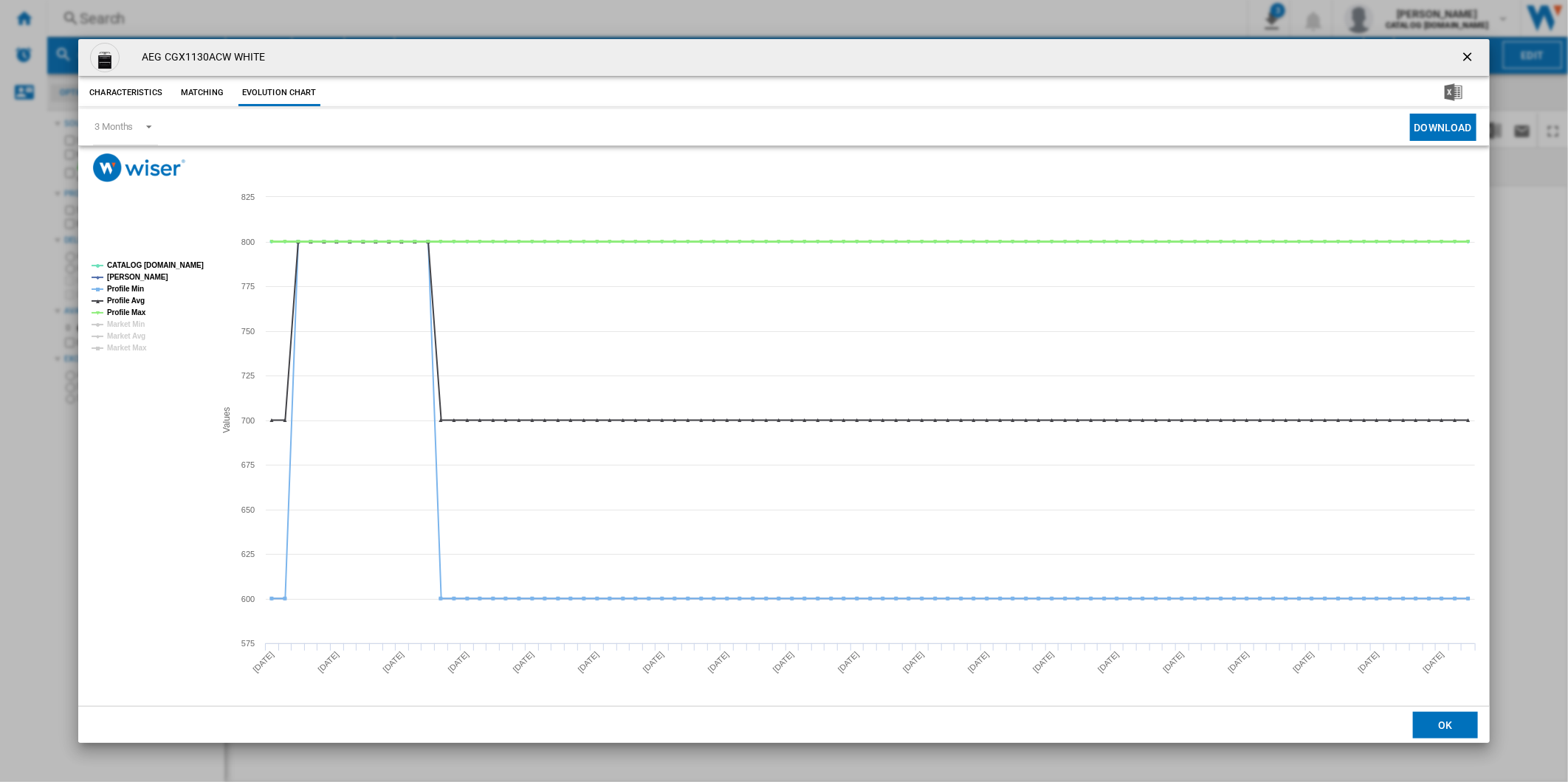
click at [137, 314] on tspan "Profile Max" at bounding box center [126, 313] width 39 height 8
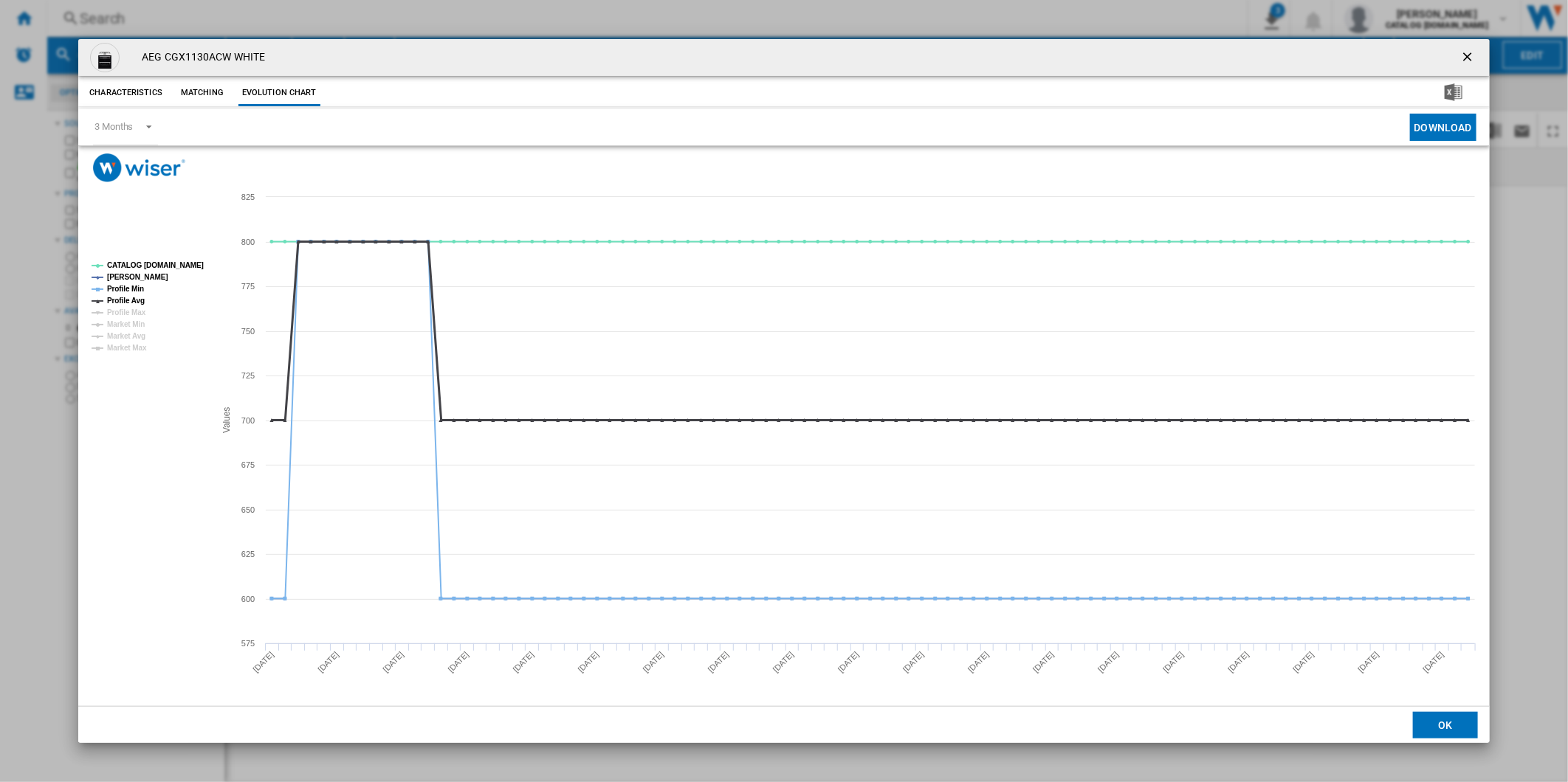
click at [131, 297] on tspan "Profile Avg" at bounding box center [126, 301] width 37 height 8
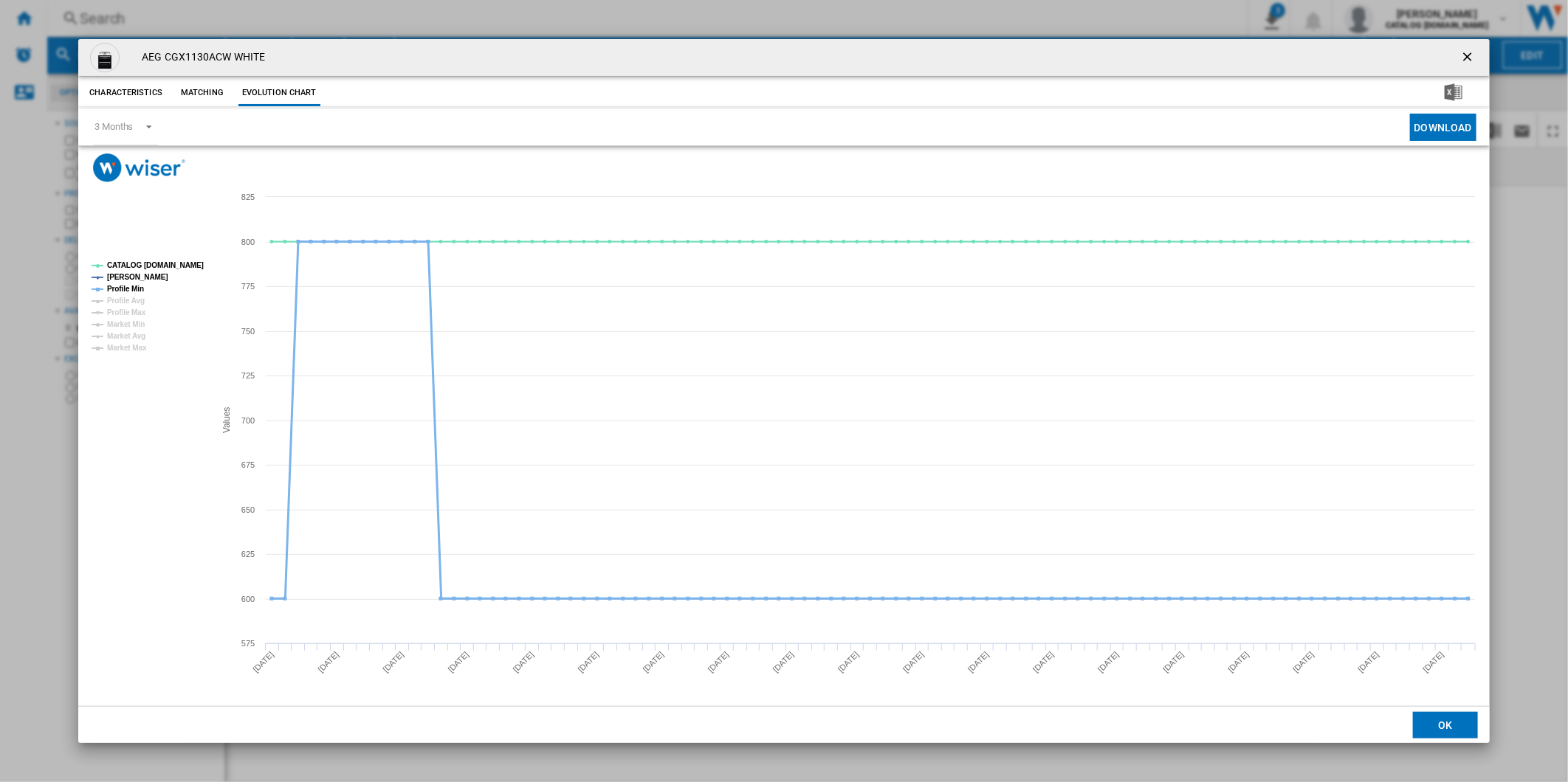
click at [133, 285] on tspan "Profile Min" at bounding box center [125, 289] width 37 height 8
click at [152, 263] on tspan "CATALOG [DOMAIN_NAME]" at bounding box center [155, 266] width 97 height 8
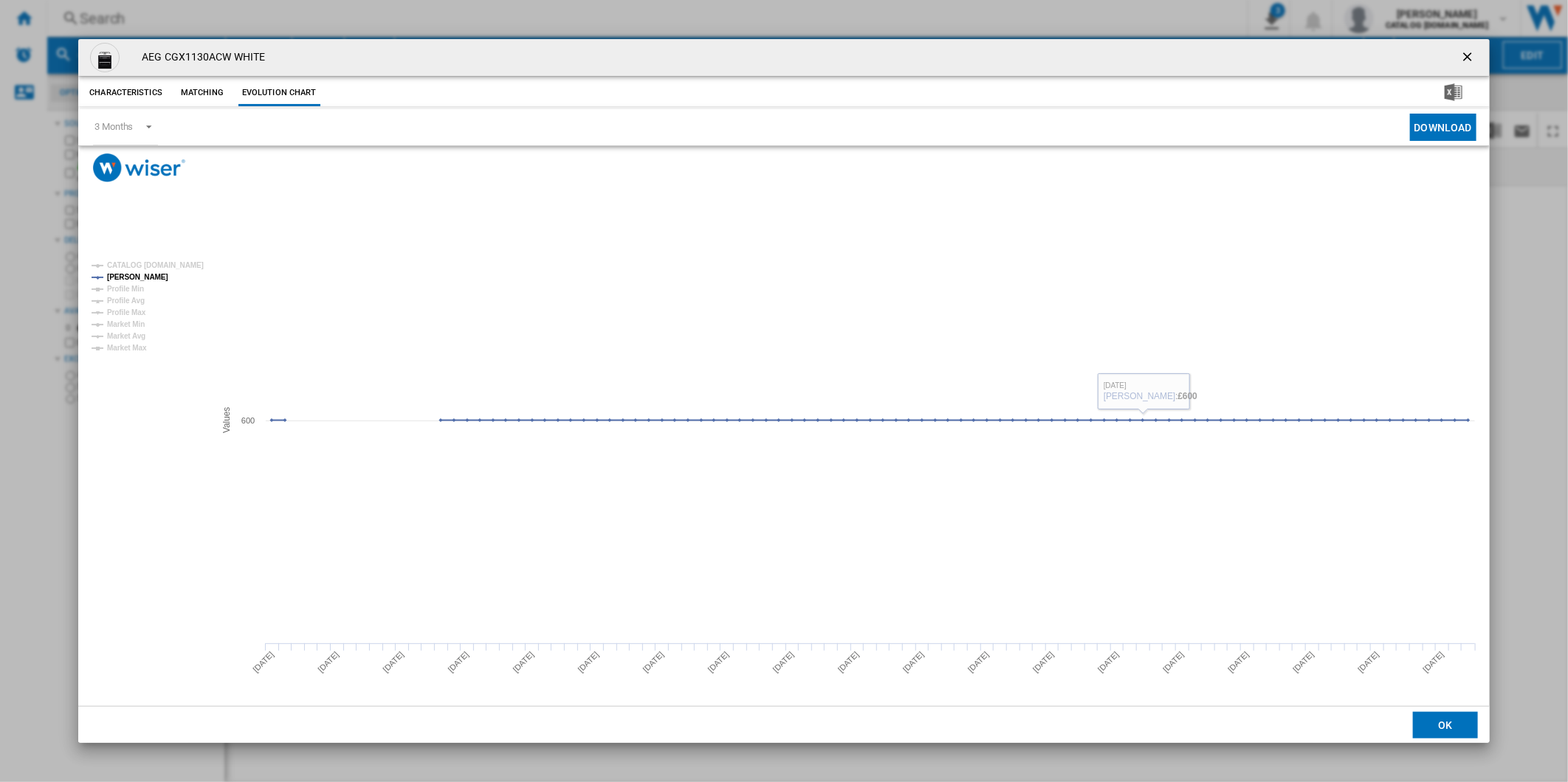
drag, startPoint x: 1472, startPoint y: 59, endPoint x: 1314, endPoint y: 50, distance: 158.3
click at [1472, 59] on ng-md-icon "getI18NText('BUTTONS.CLOSE_DIALOG')" at bounding box center [1469, 59] width 18 height 18
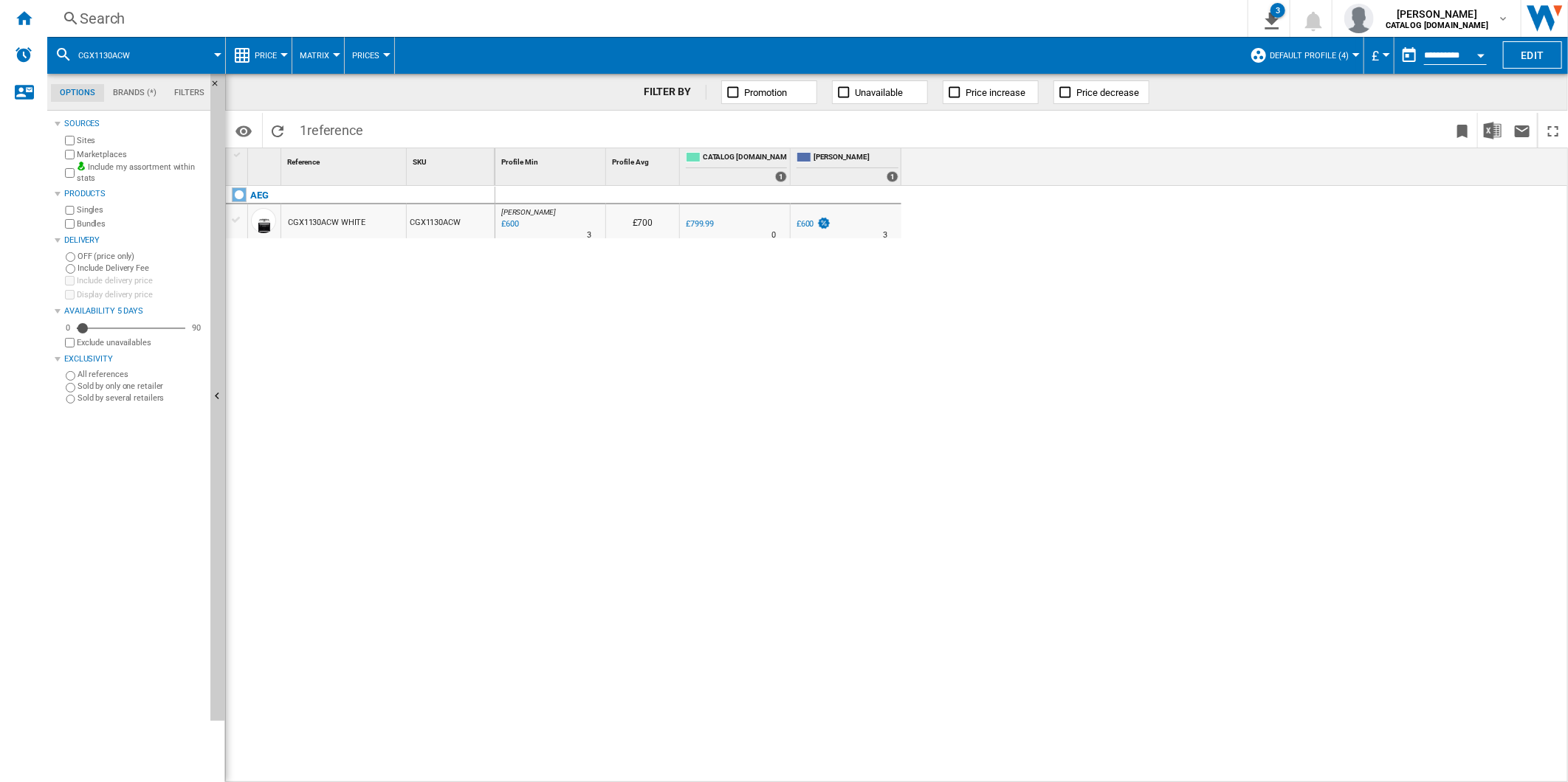
click at [817, 23] on div "Search" at bounding box center [645, 18] width 1130 height 20
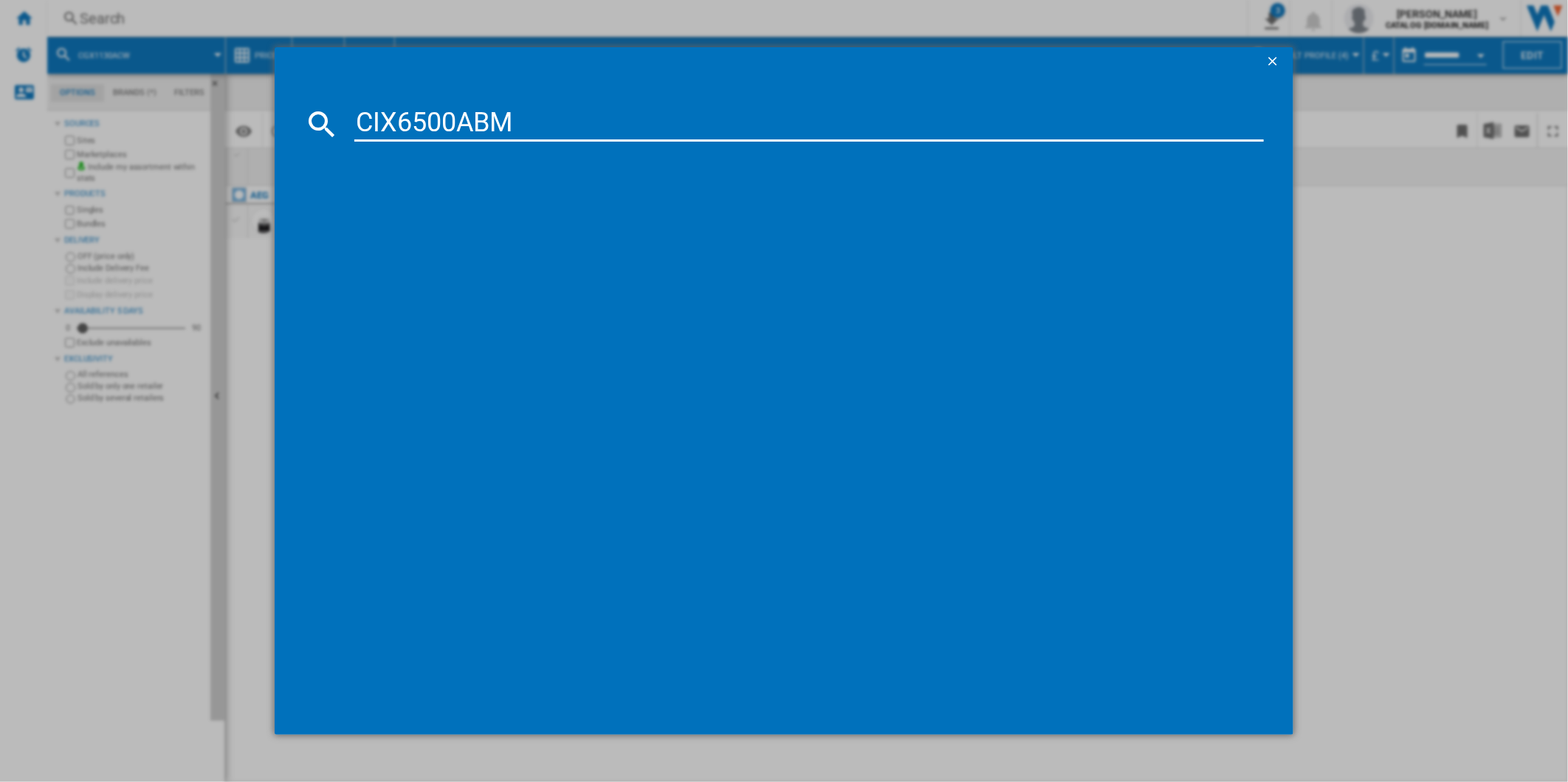
type input "CIX6500ABM"
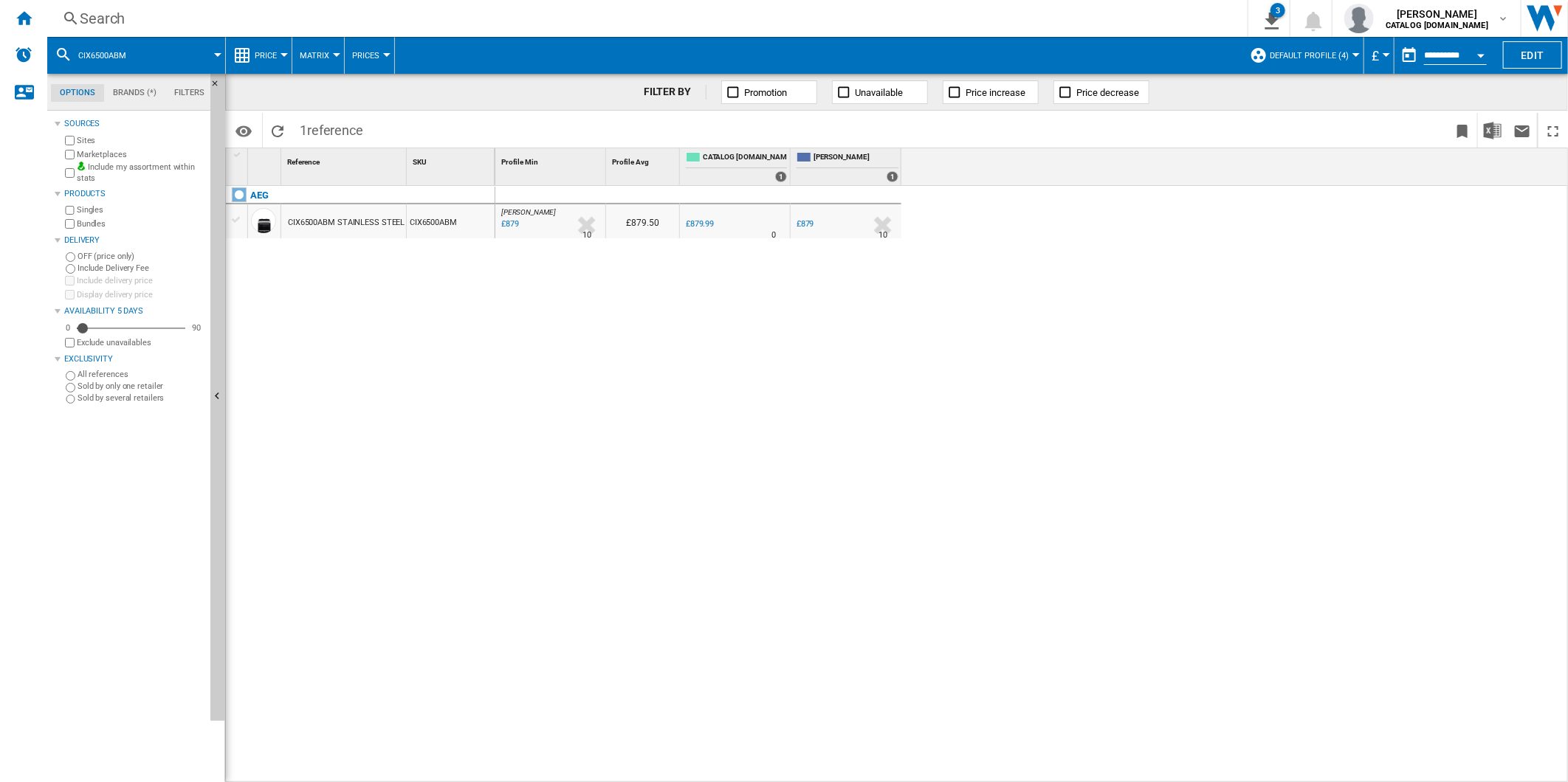
drag, startPoint x: 747, startPoint y: 213, endPoint x: 754, endPoint y: 225, distance: 13.9
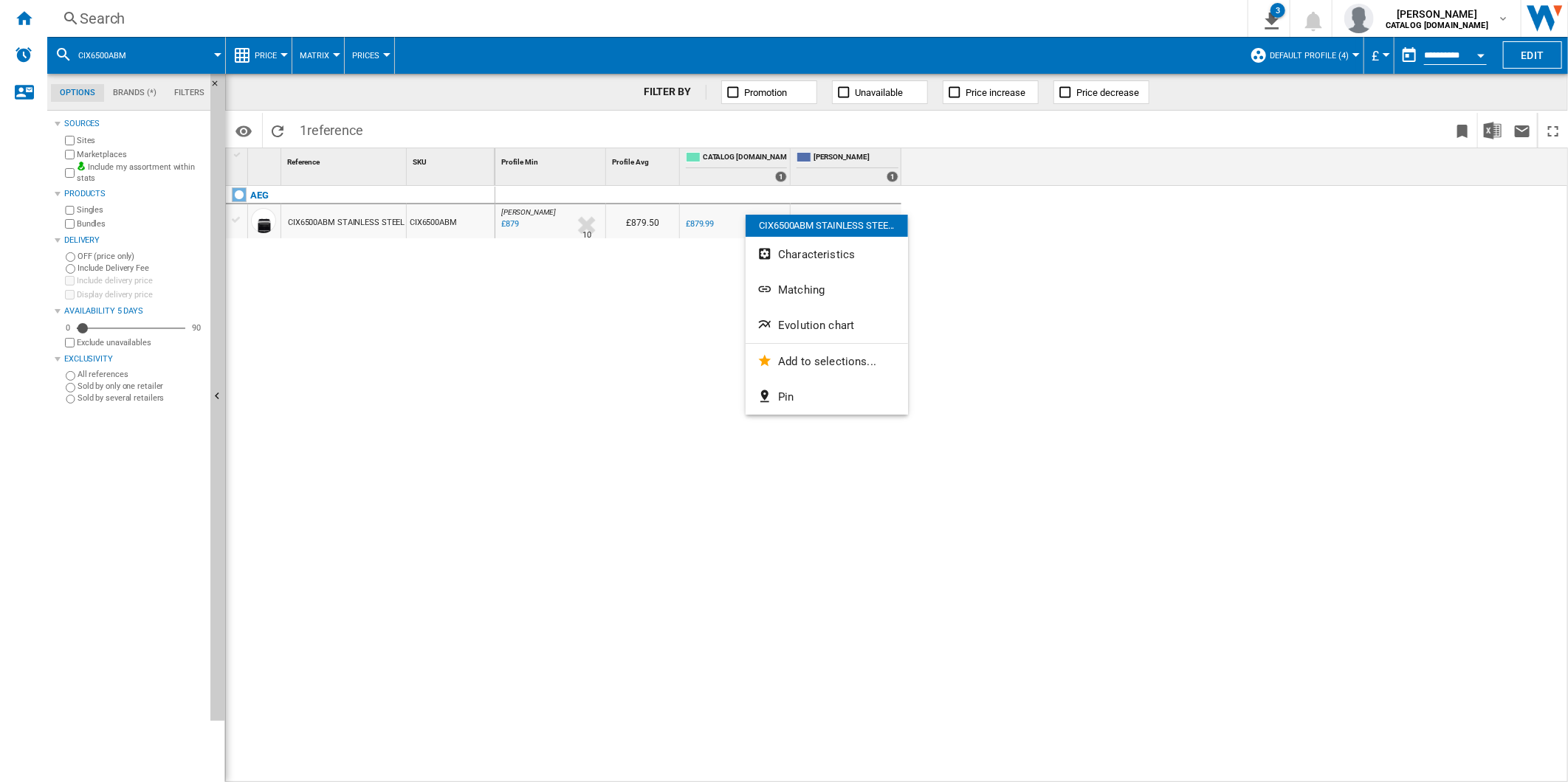
click at [817, 329] on span "Evolution chart" at bounding box center [816, 325] width 76 height 13
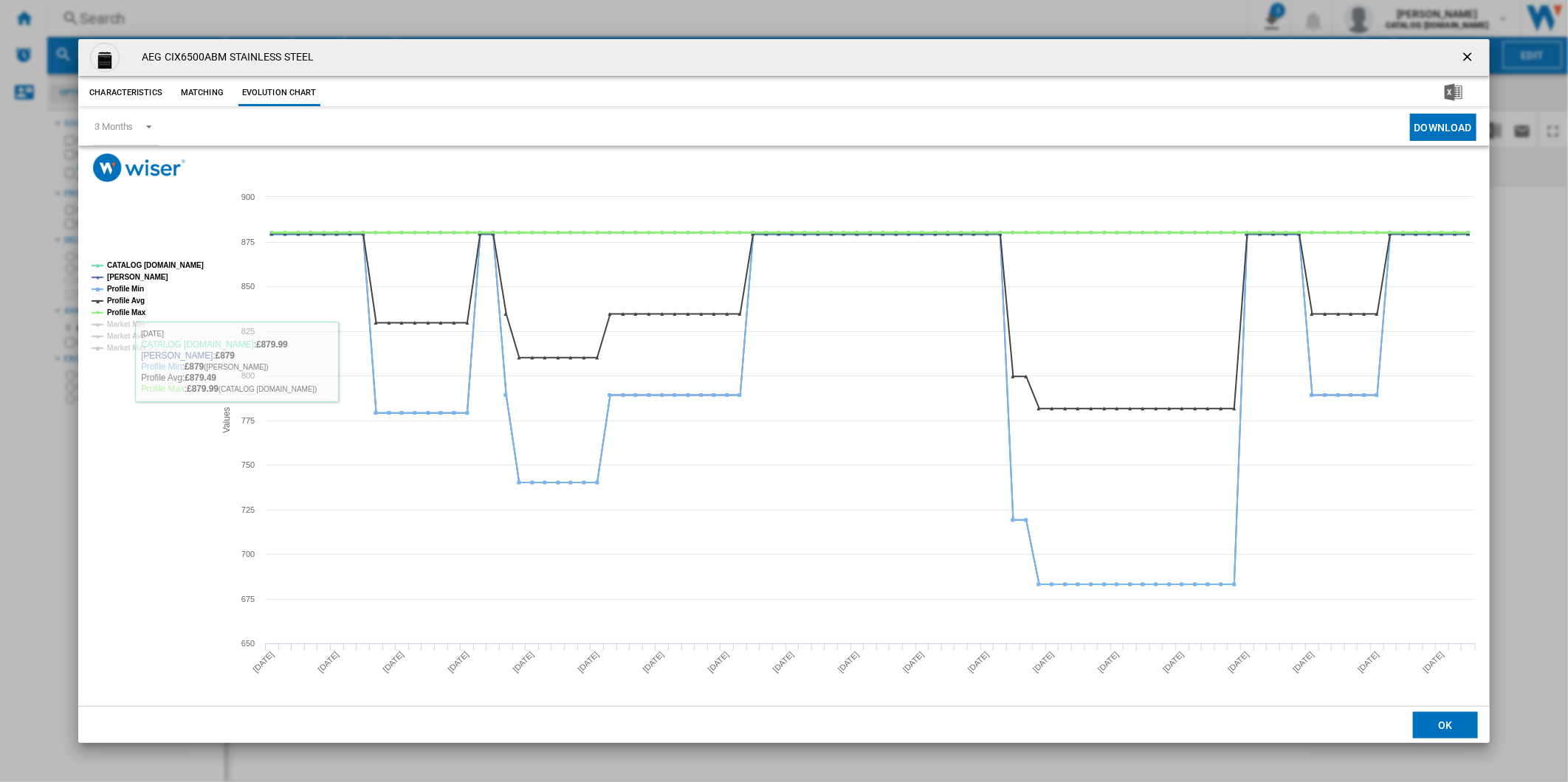
click at [133, 314] on tspan "Profile Max" at bounding box center [126, 313] width 39 height 8
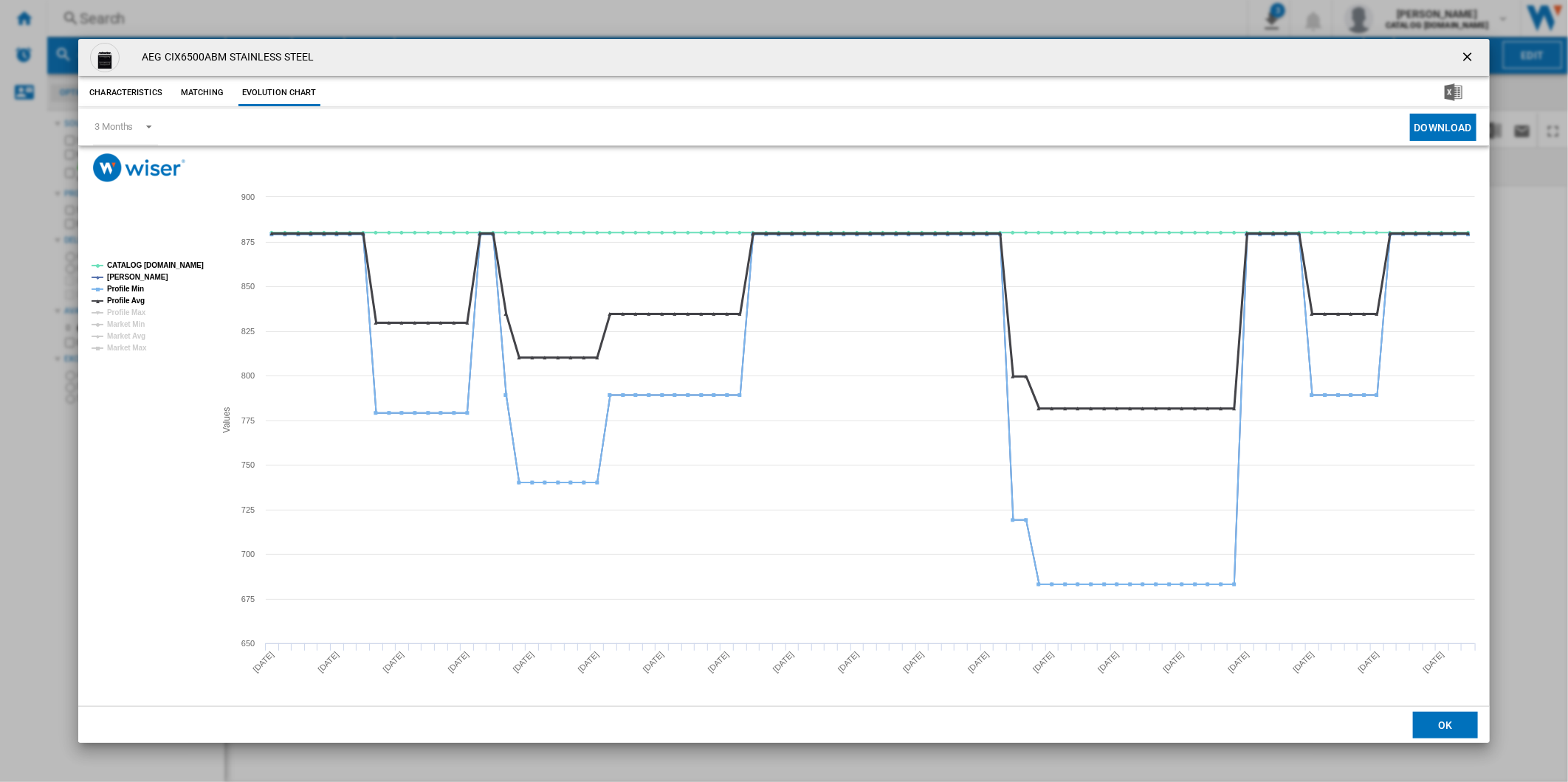
click at [133, 304] on tspan "Profile Avg" at bounding box center [126, 301] width 37 height 8
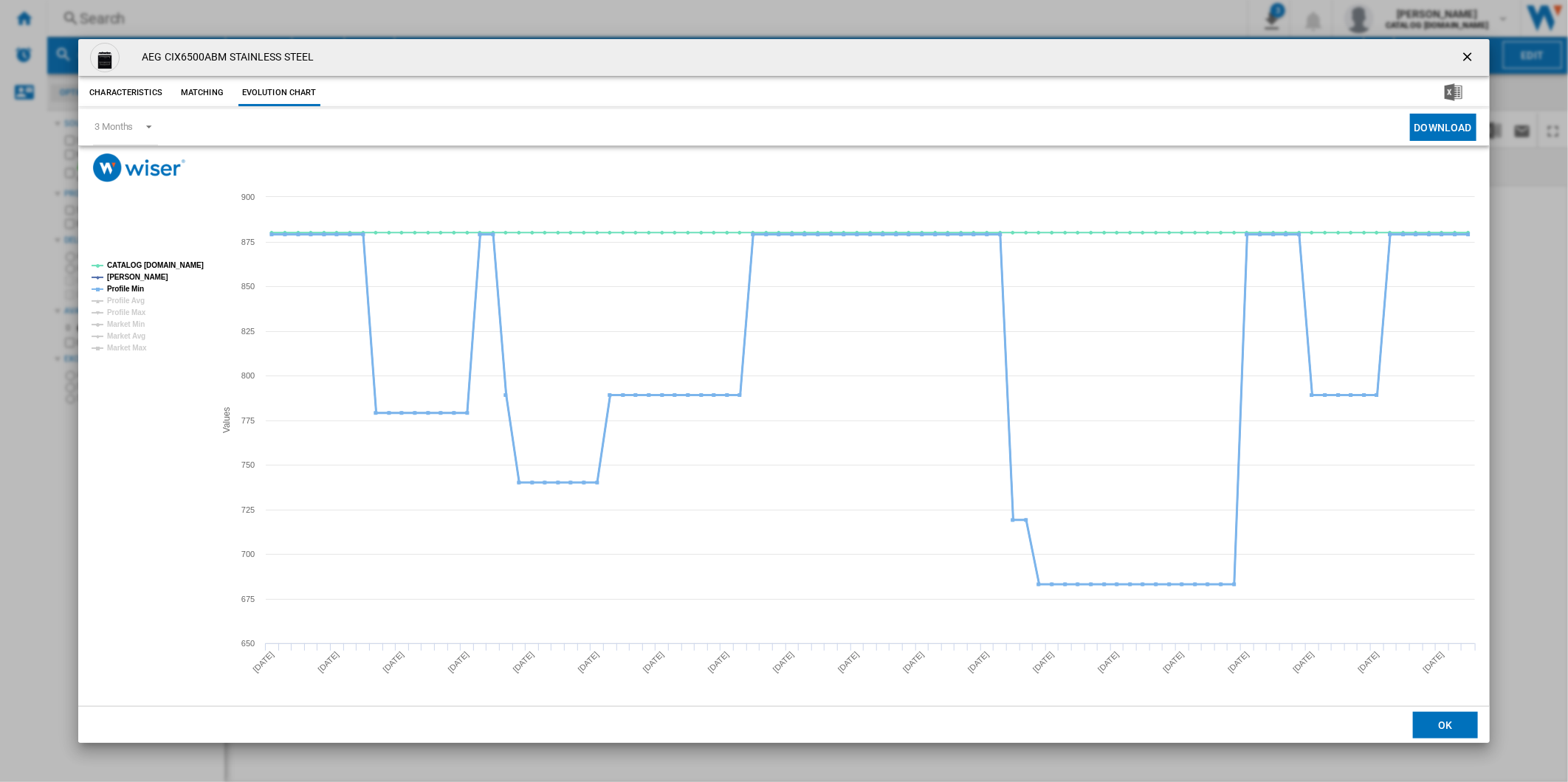
click at [133, 290] on tspan "Profile Min" at bounding box center [125, 289] width 37 height 8
click at [148, 270] on tspan "CATALOG [DOMAIN_NAME]" at bounding box center [155, 266] width 97 height 8
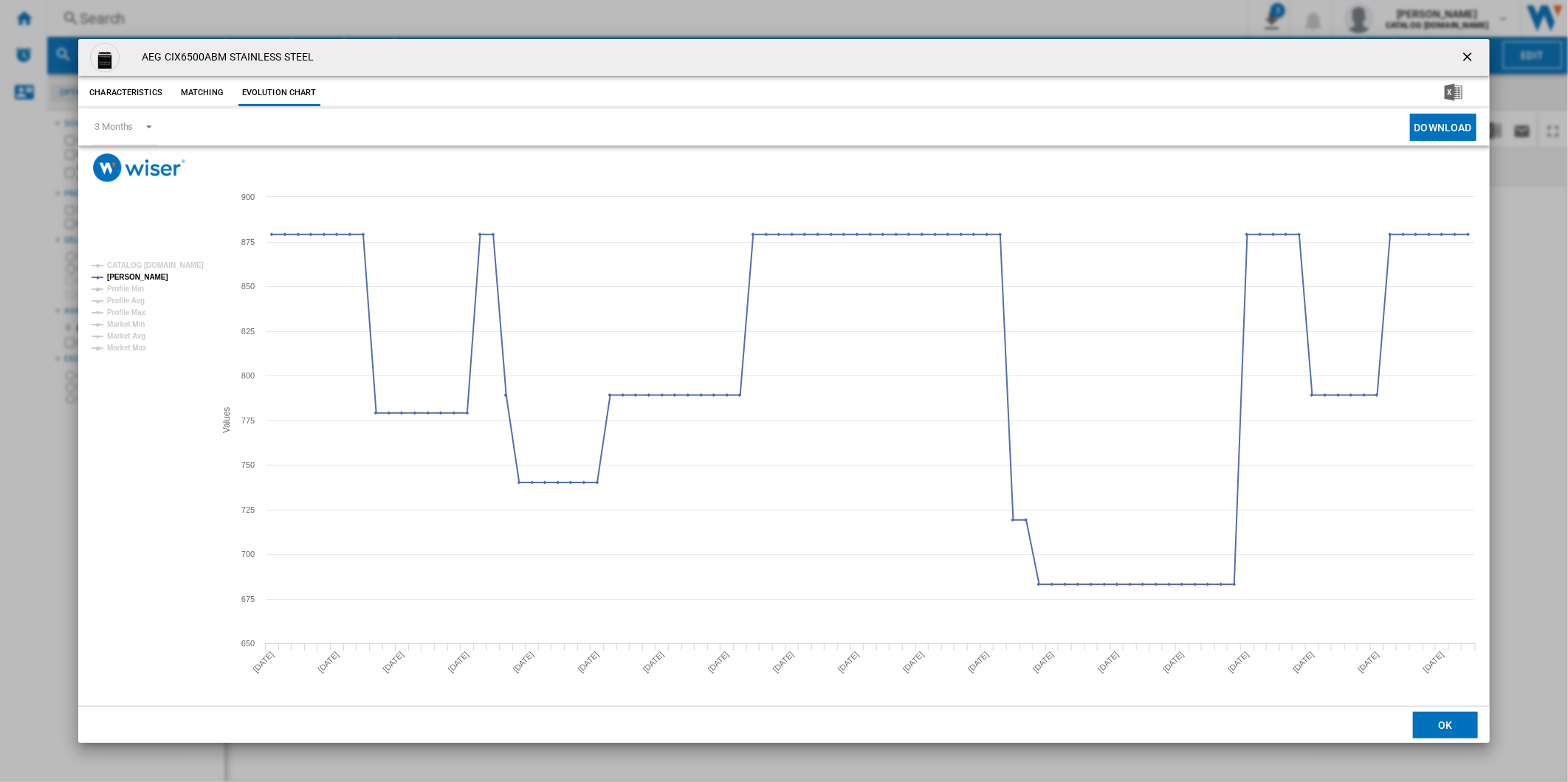
drag, startPoint x: 1472, startPoint y: 54, endPoint x: 875, endPoint y: 47, distance: 597.0
click at [1463, 52] on ng-md-icon "getI18NText('BUTTONS.CLOSE_DIALOG')" at bounding box center [1469, 59] width 18 height 18
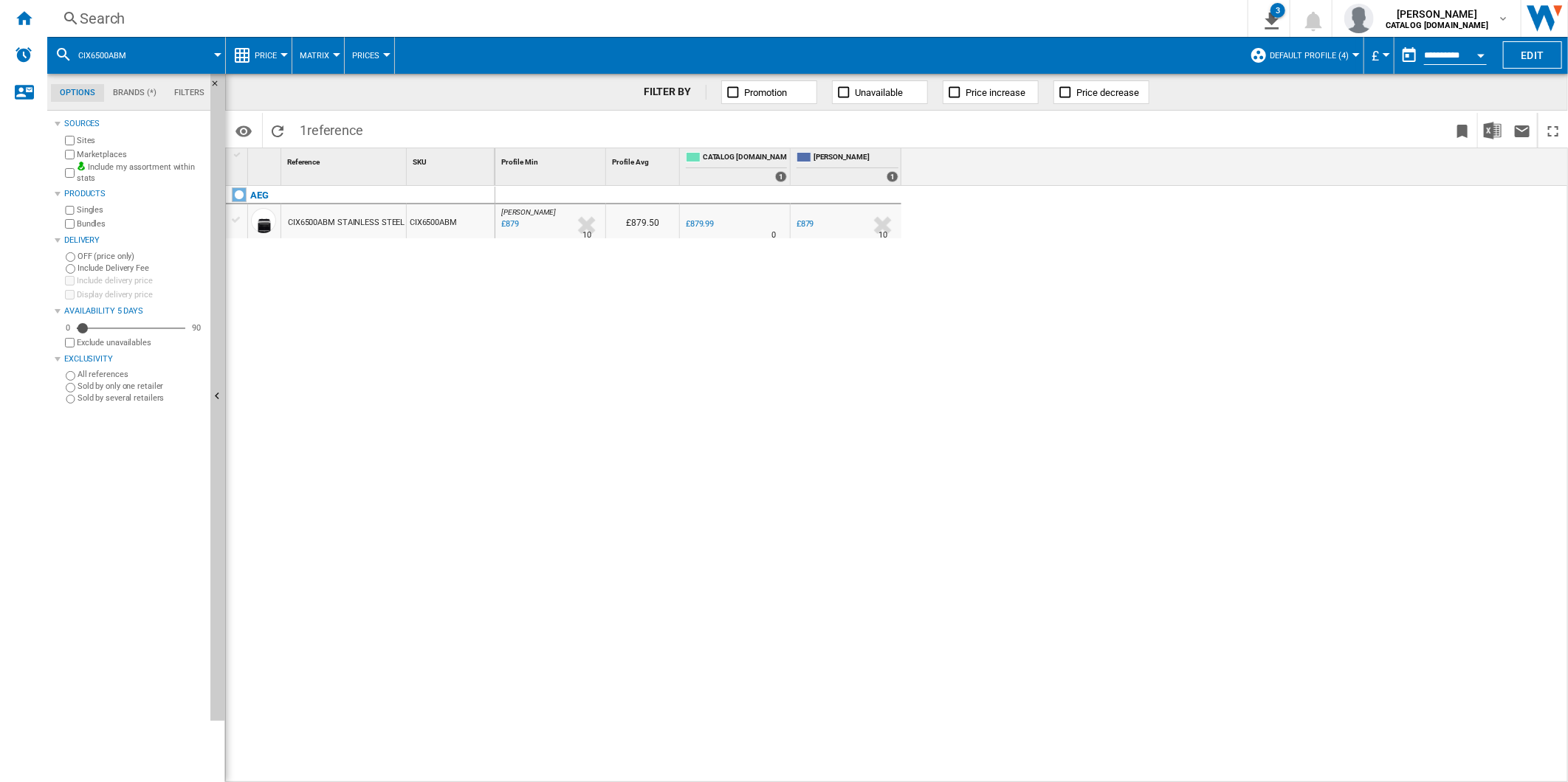
click at [720, 20] on div "Search" at bounding box center [645, 18] width 1130 height 20
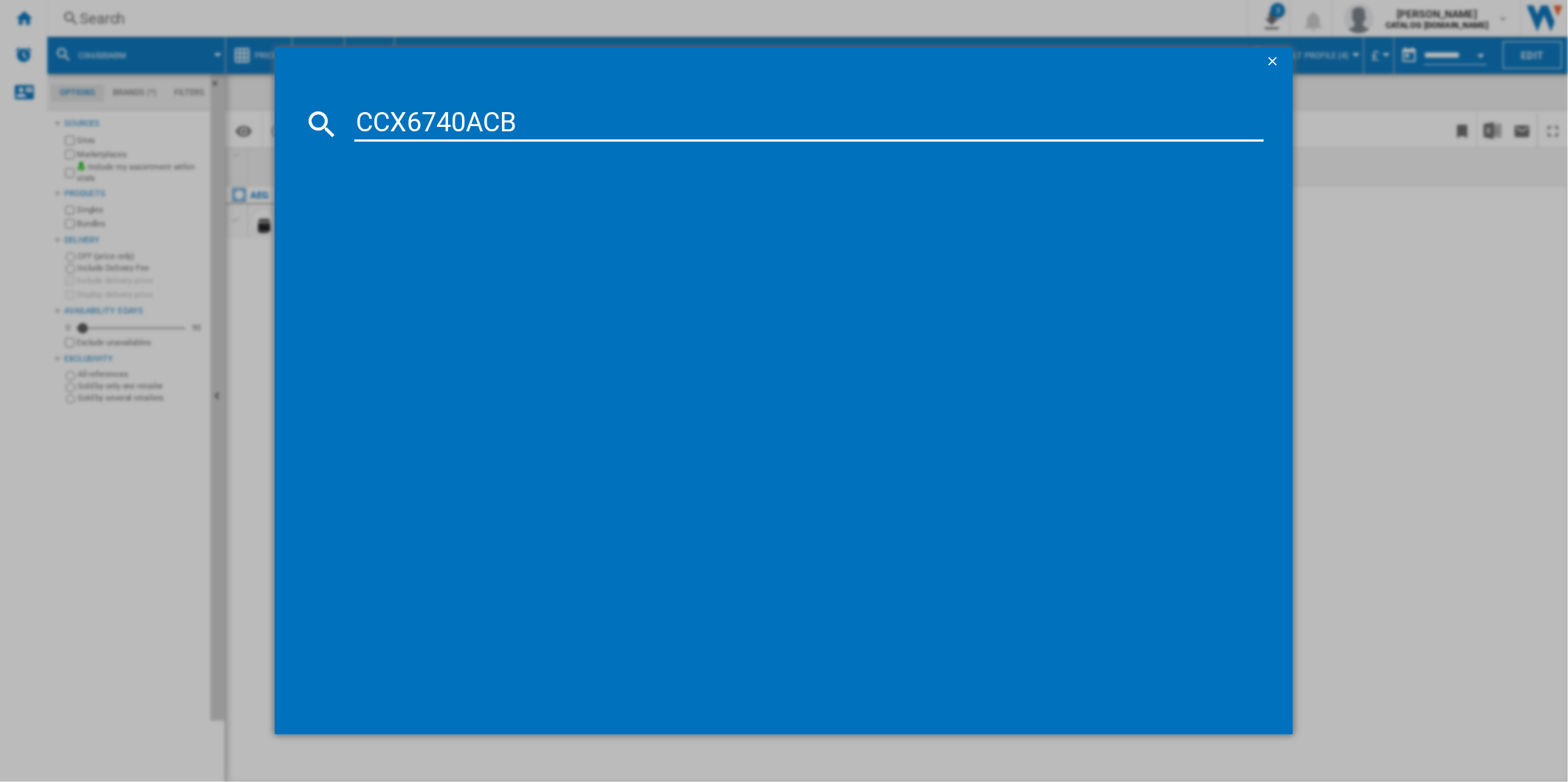
type input "CCX6740ACB"
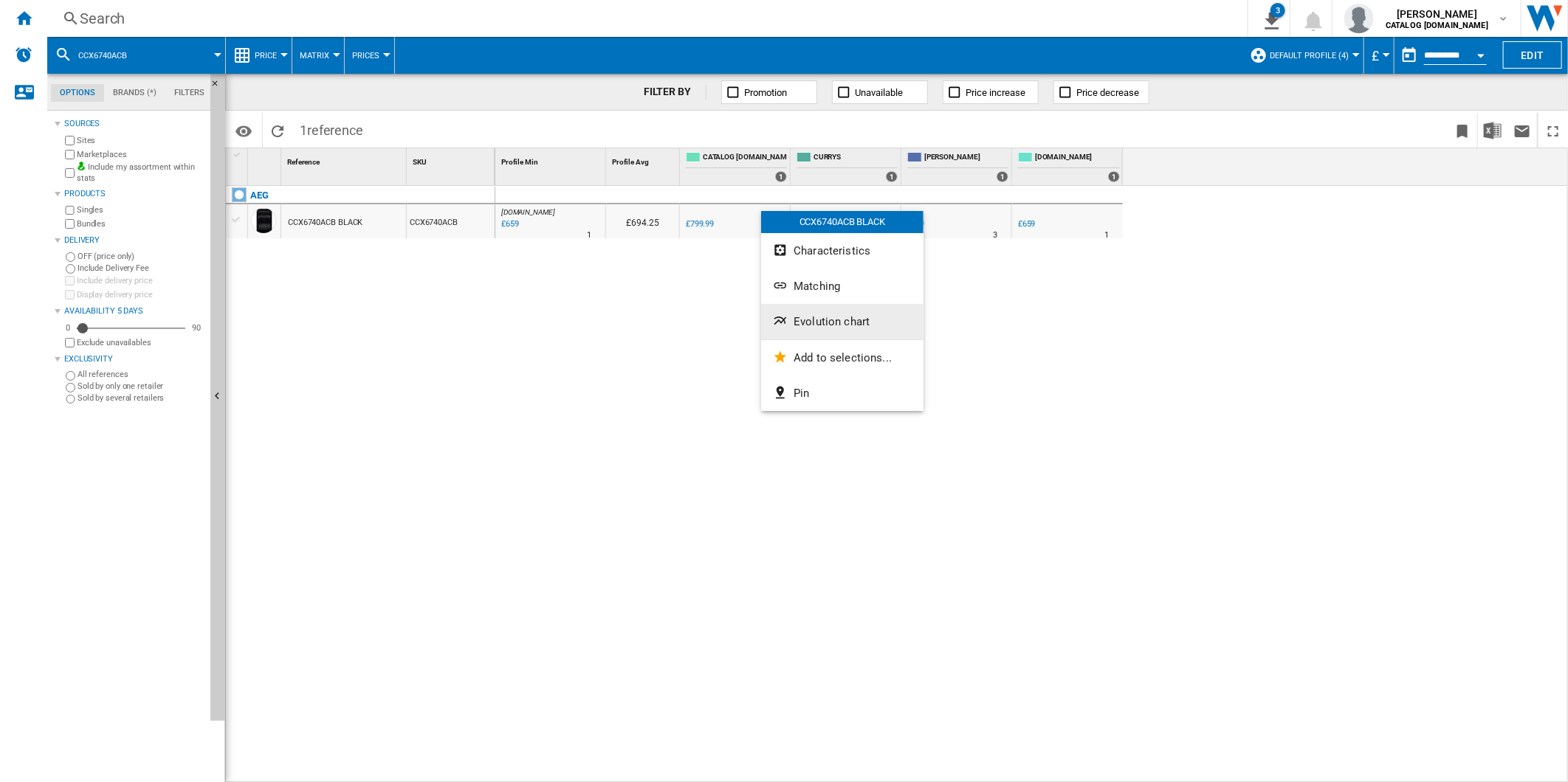
click at [824, 313] on button "Evolution chart" at bounding box center [842, 321] width 162 height 35
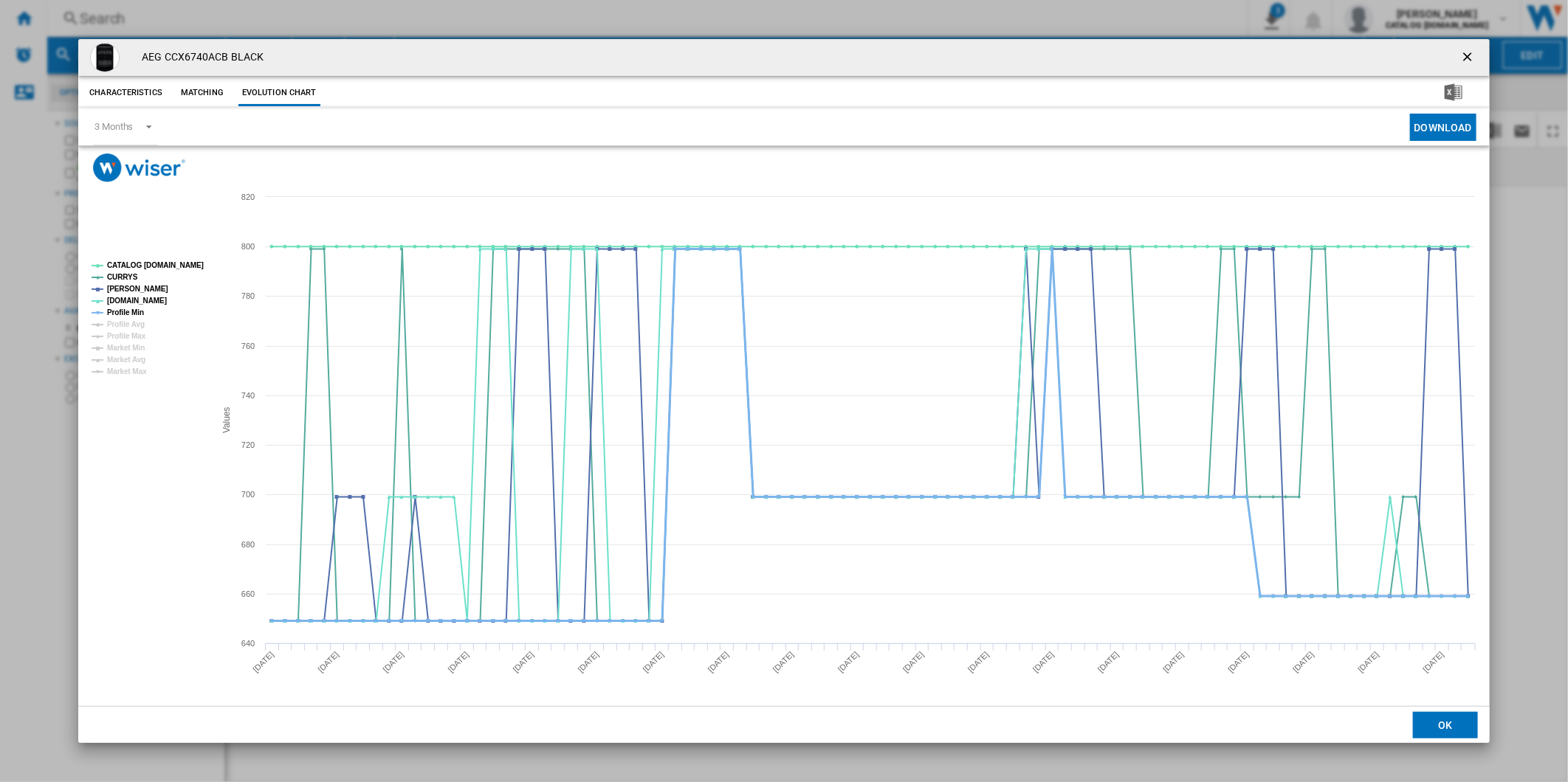
click at [133, 313] on tspan "Profile Min" at bounding box center [125, 313] width 37 height 8
click at [144, 268] on tspan "CATALOG [DOMAIN_NAME]" at bounding box center [155, 266] width 97 height 8
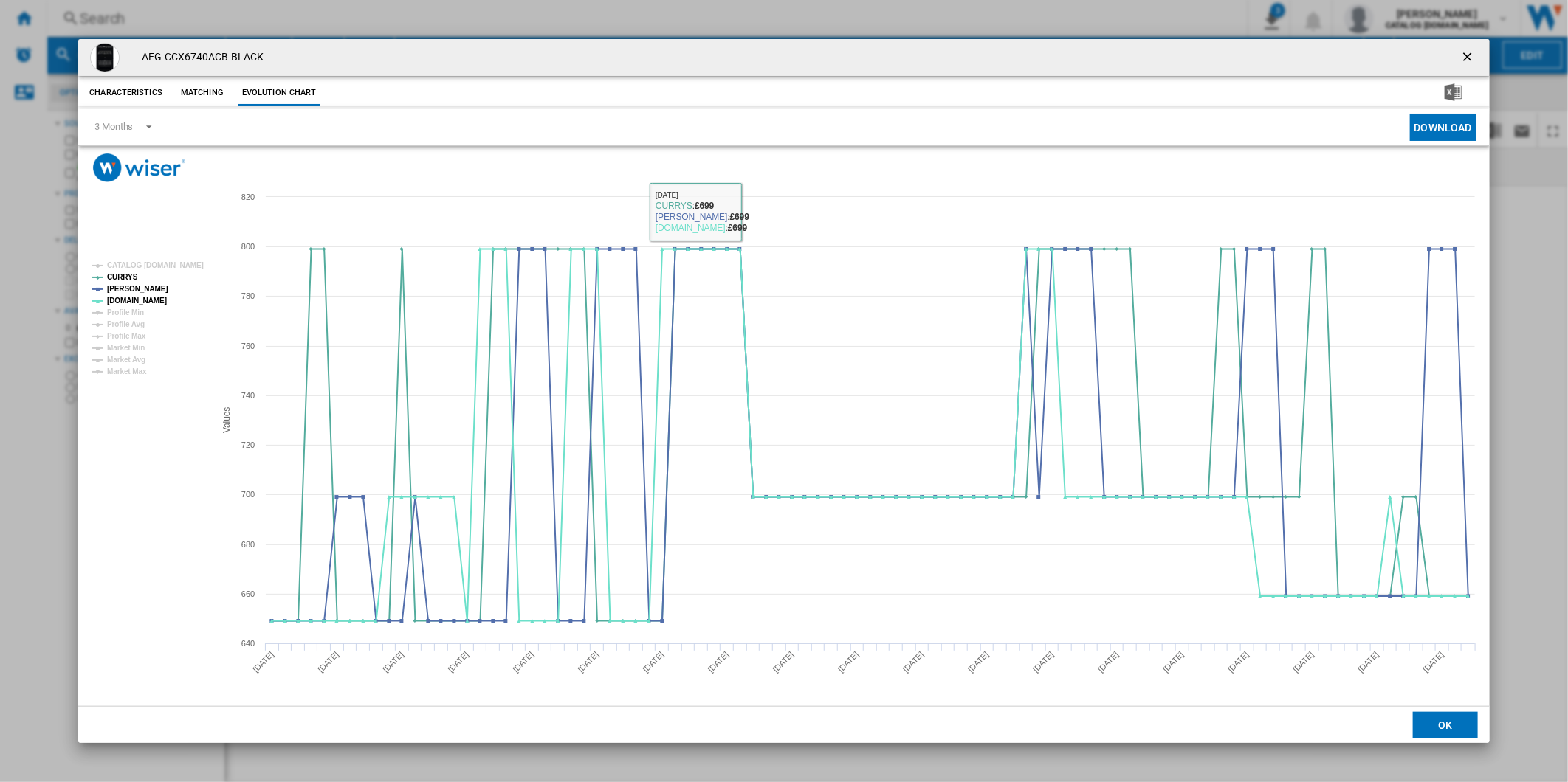
click at [1475, 50] on ng-md-icon "getI18NText('BUTTONS.CLOSE_DIALOG')" at bounding box center [1469, 59] width 18 height 18
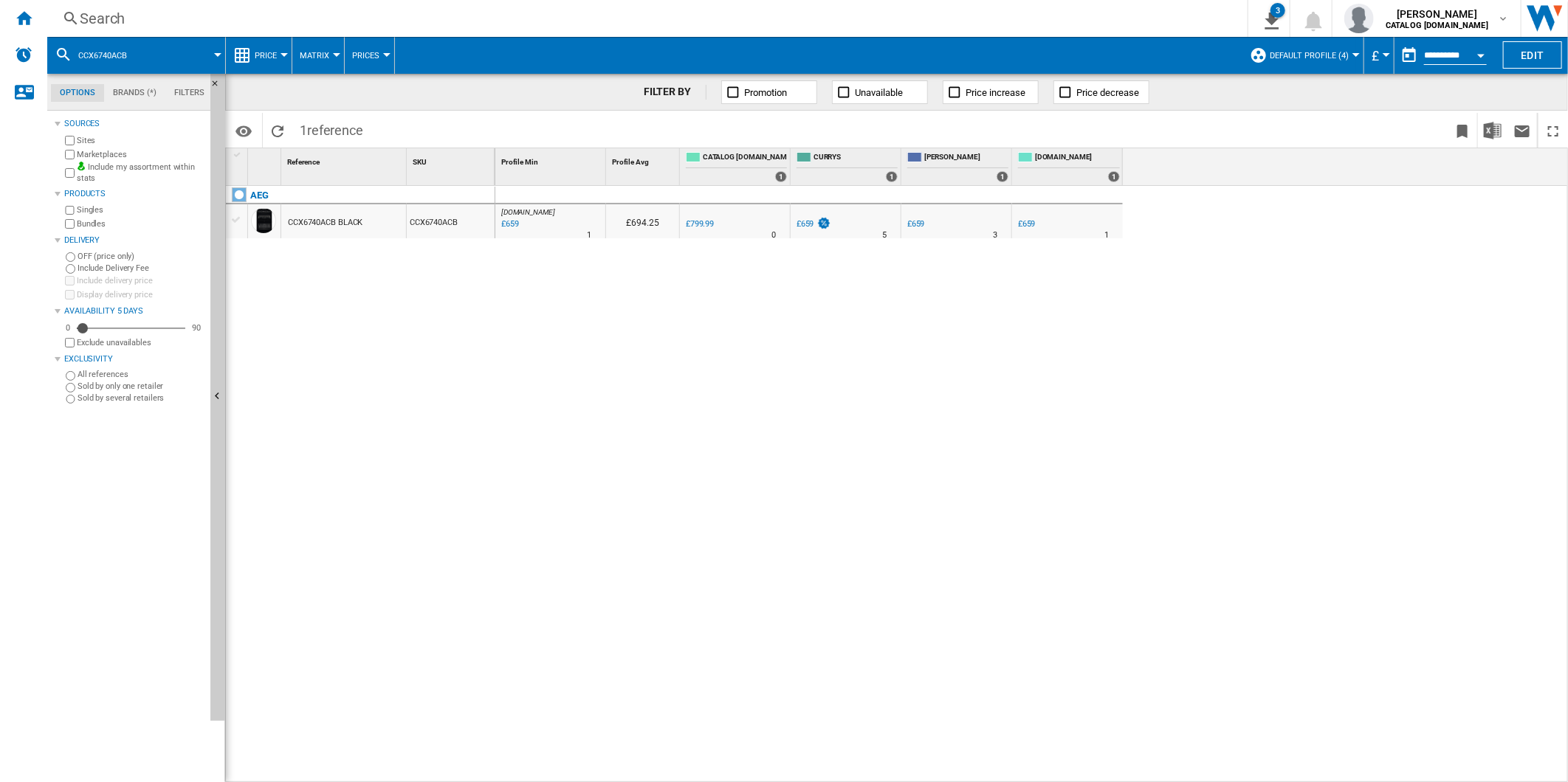
click at [648, 18] on div "Search" at bounding box center [645, 18] width 1130 height 20
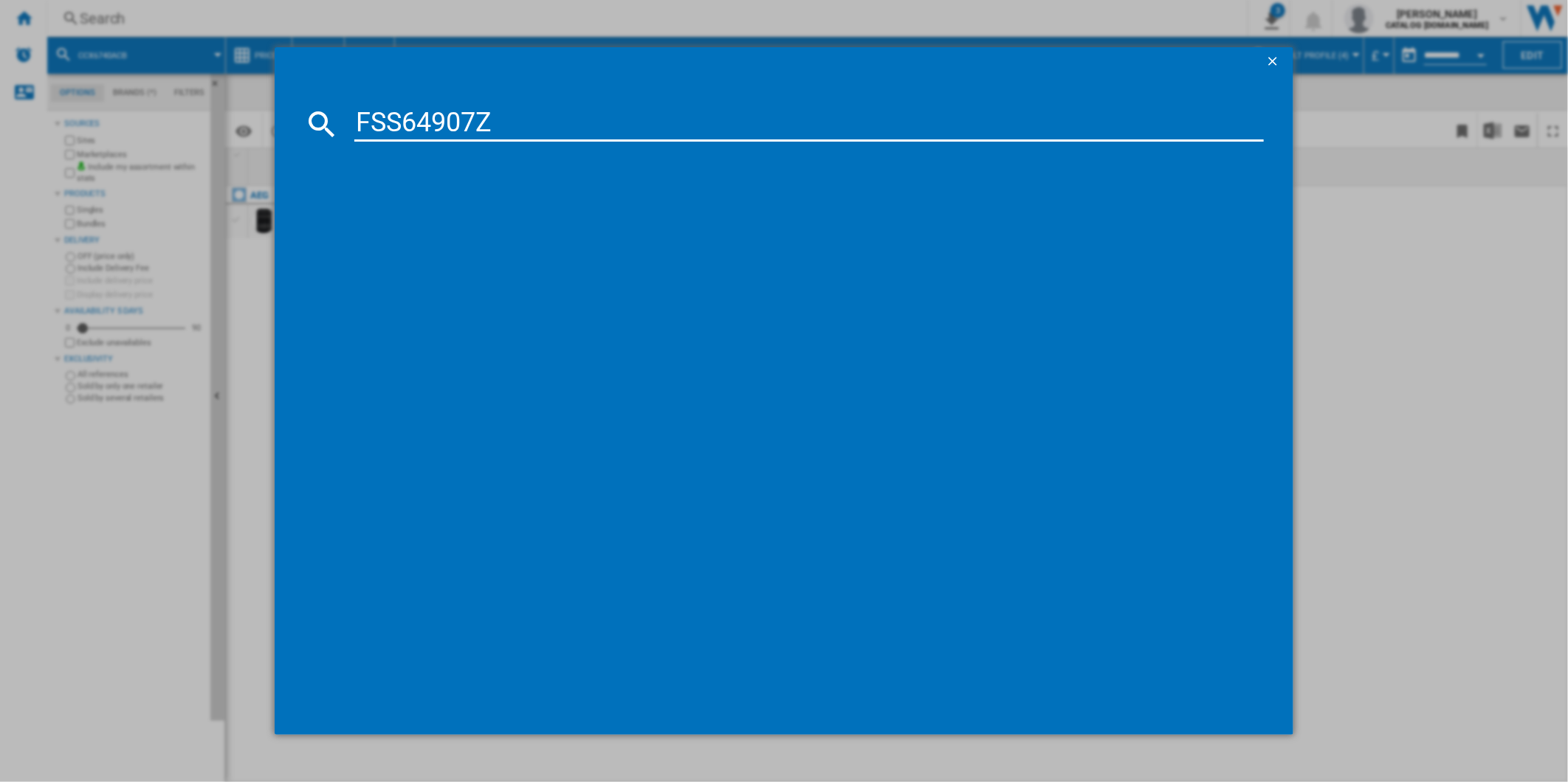
type input "FSS64907Z"
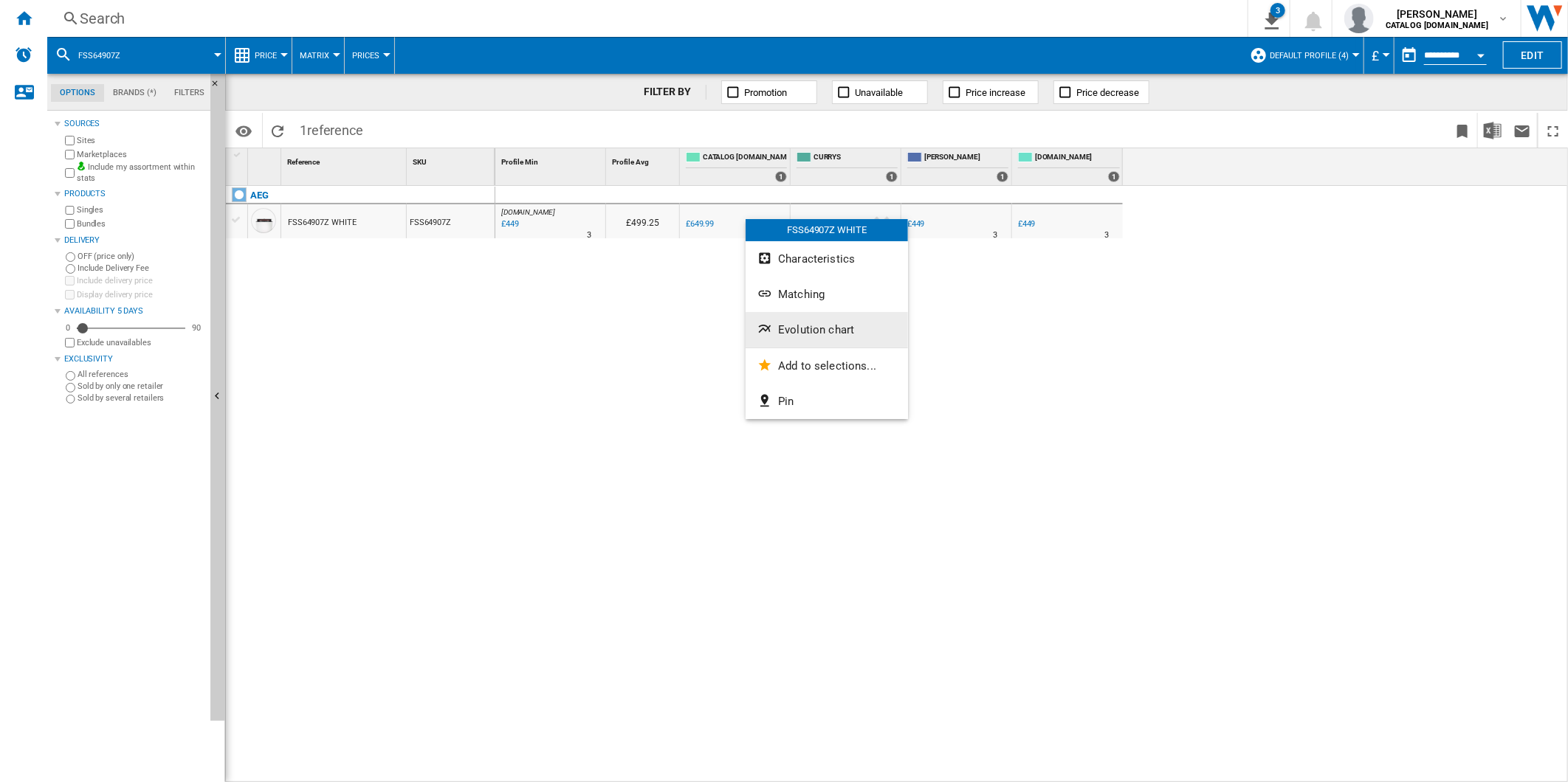
click at [829, 329] on span "Evolution chart" at bounding box center [816, 330] width 76 height 13
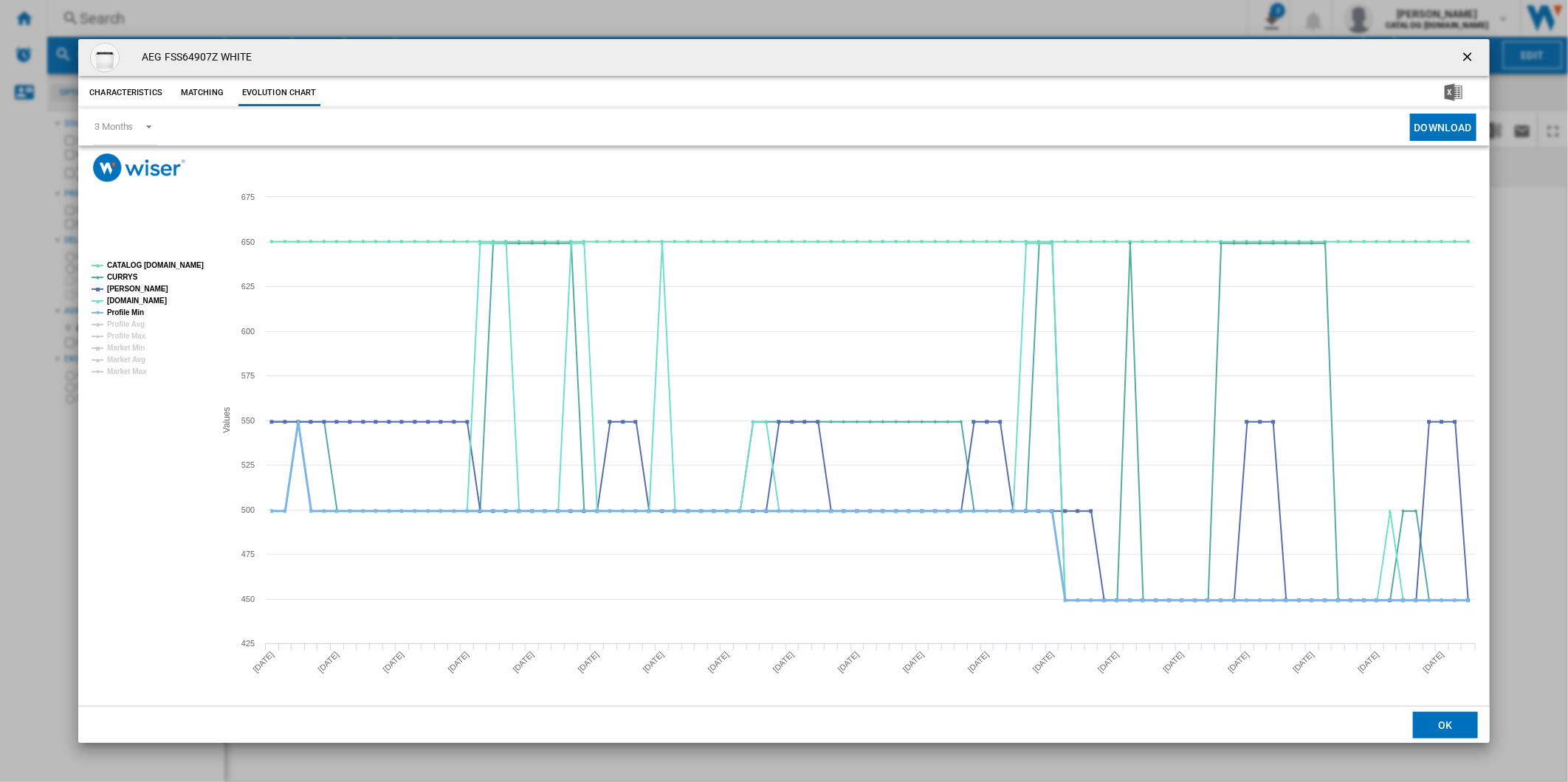
click at [142, 309] on tspan "Profile Min" at bounding box center [125, 313] width 37 height 8
click at [158, 263] on tspan "CATALOG [DOMAIN_NAME]" at bounding box center [155, 266] width 97 height 8
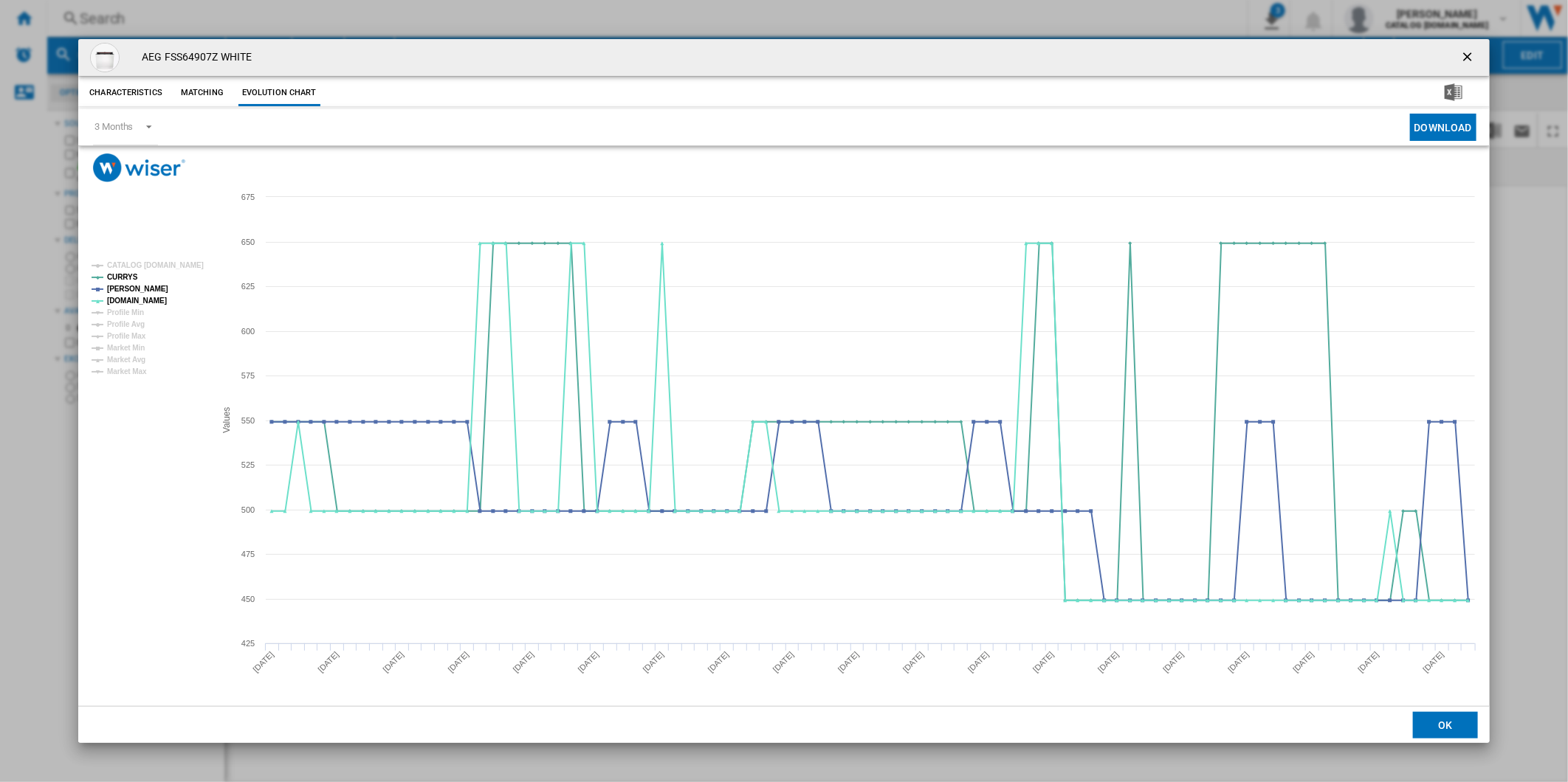
click at [1474, 51] on ng-md-icon "getI18NText('BUTTONS.CLOSE_DIALOG')" at bounding box center [1469, 59] width 18 height 18
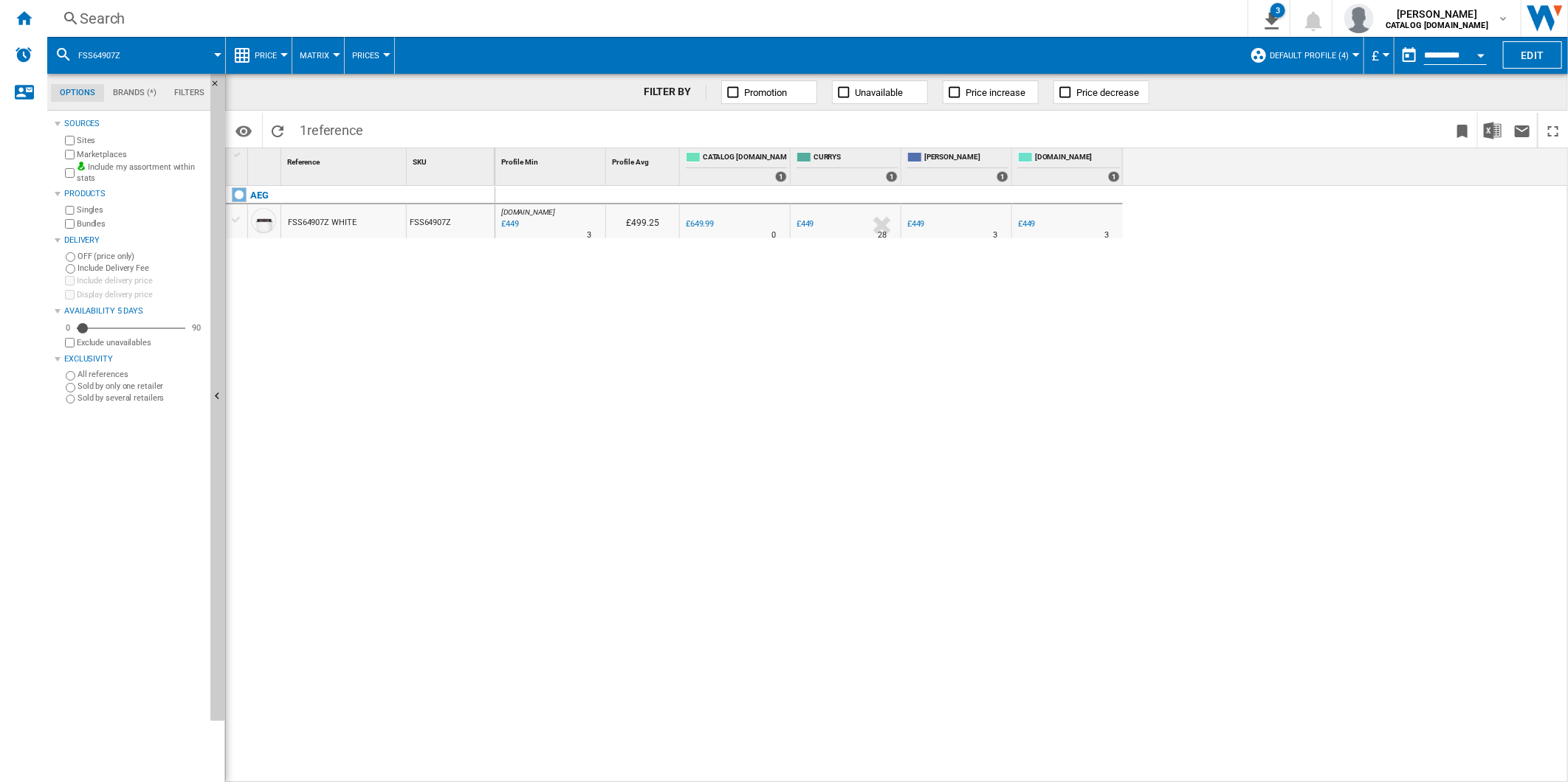
click at [778, 20] on div "Search" at bounding box center [645, 18] width 1130 height 20
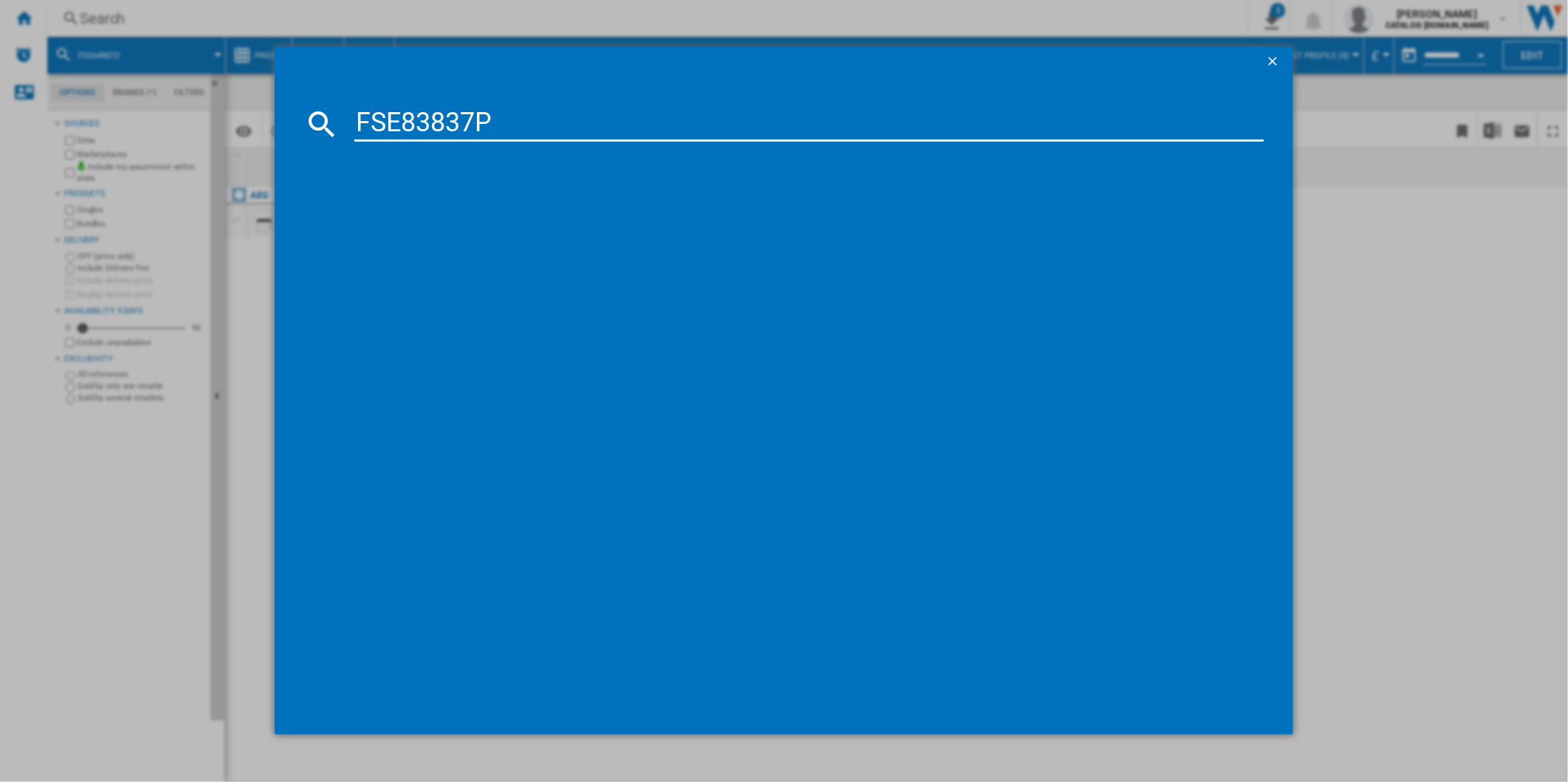
type input "FSE83837P"
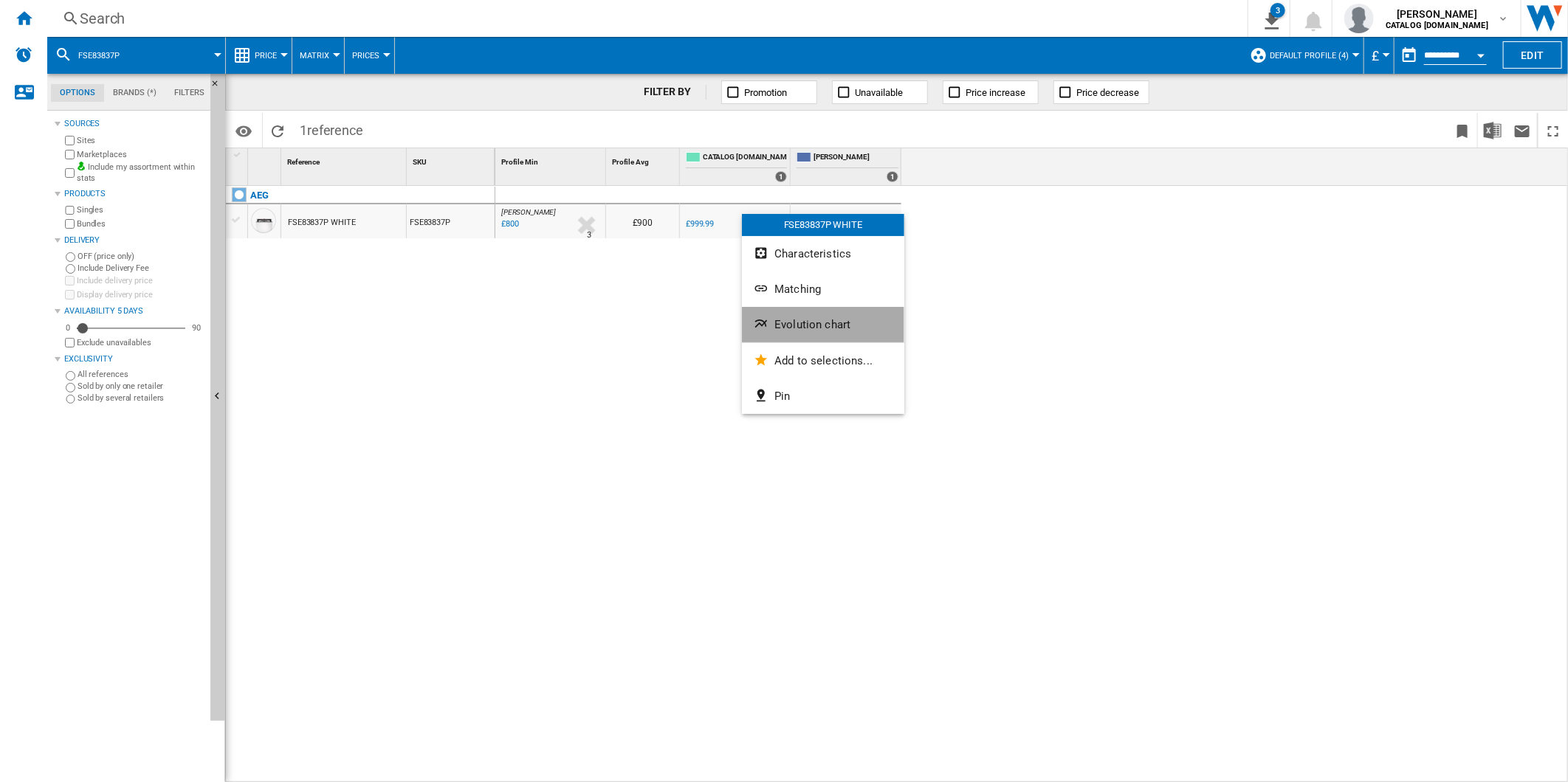
click at [805, 322] on span "Evolution chart" at bounding box center [812, 324] width 76 height 13
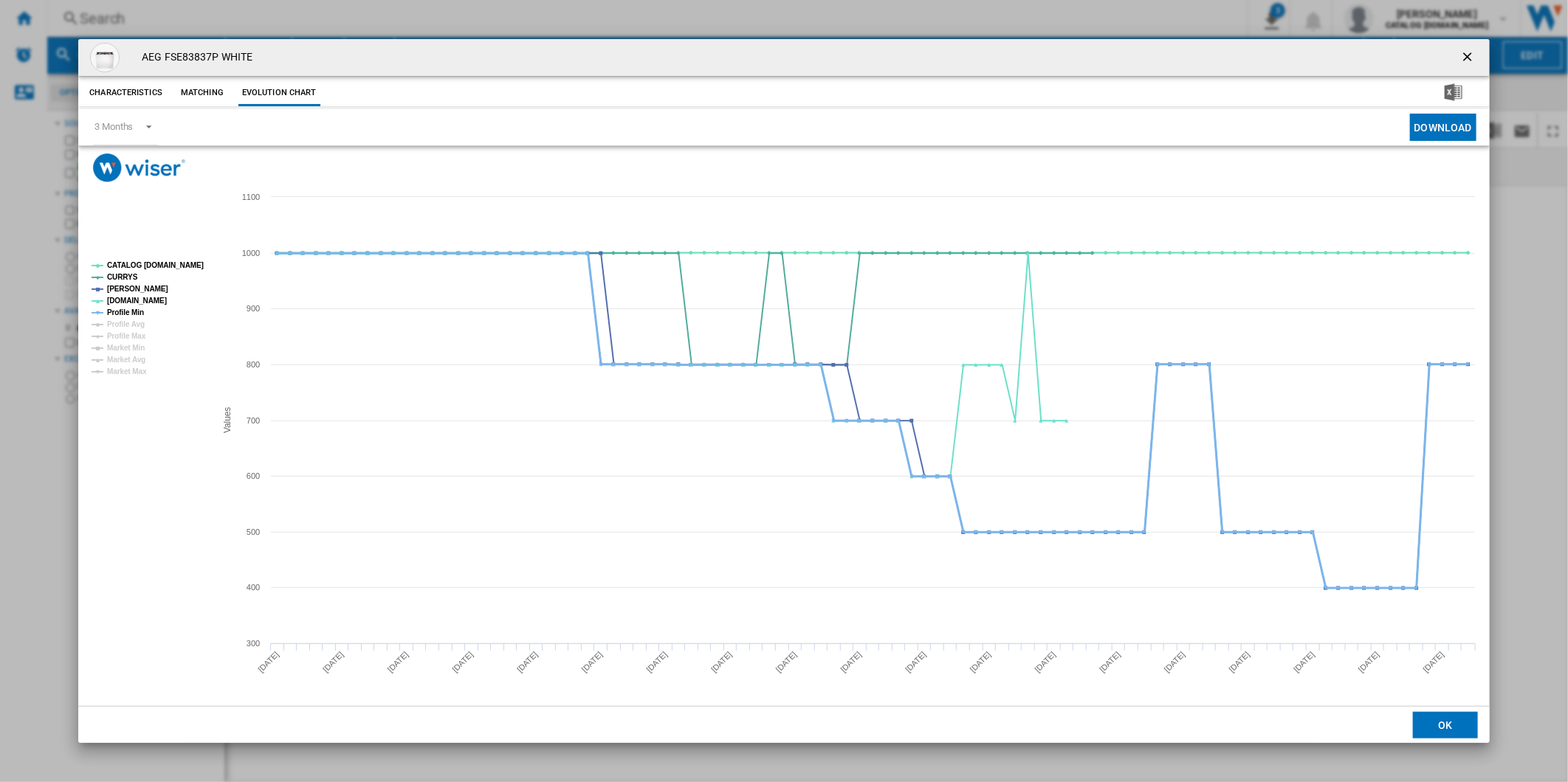
click at [139, 309] on tspan "Profile Min" at bounding box center [125, 313] width 37 height 8
click at [152, 270] on tspan "CATALOG [DOMAIN_NAME]" at bounding box center [155, 266] width 97 height 8
drag, startPoint x: 1474, startPoint y: 57, endPoint x: 858, endPoint y: 52, distance: 616.0
click at [1472, 57] on ng-md-icon "getI18NText('BUTTONS.CLOSE_DIALOG')" at bounding box center [1469, 59] width 18 height 18
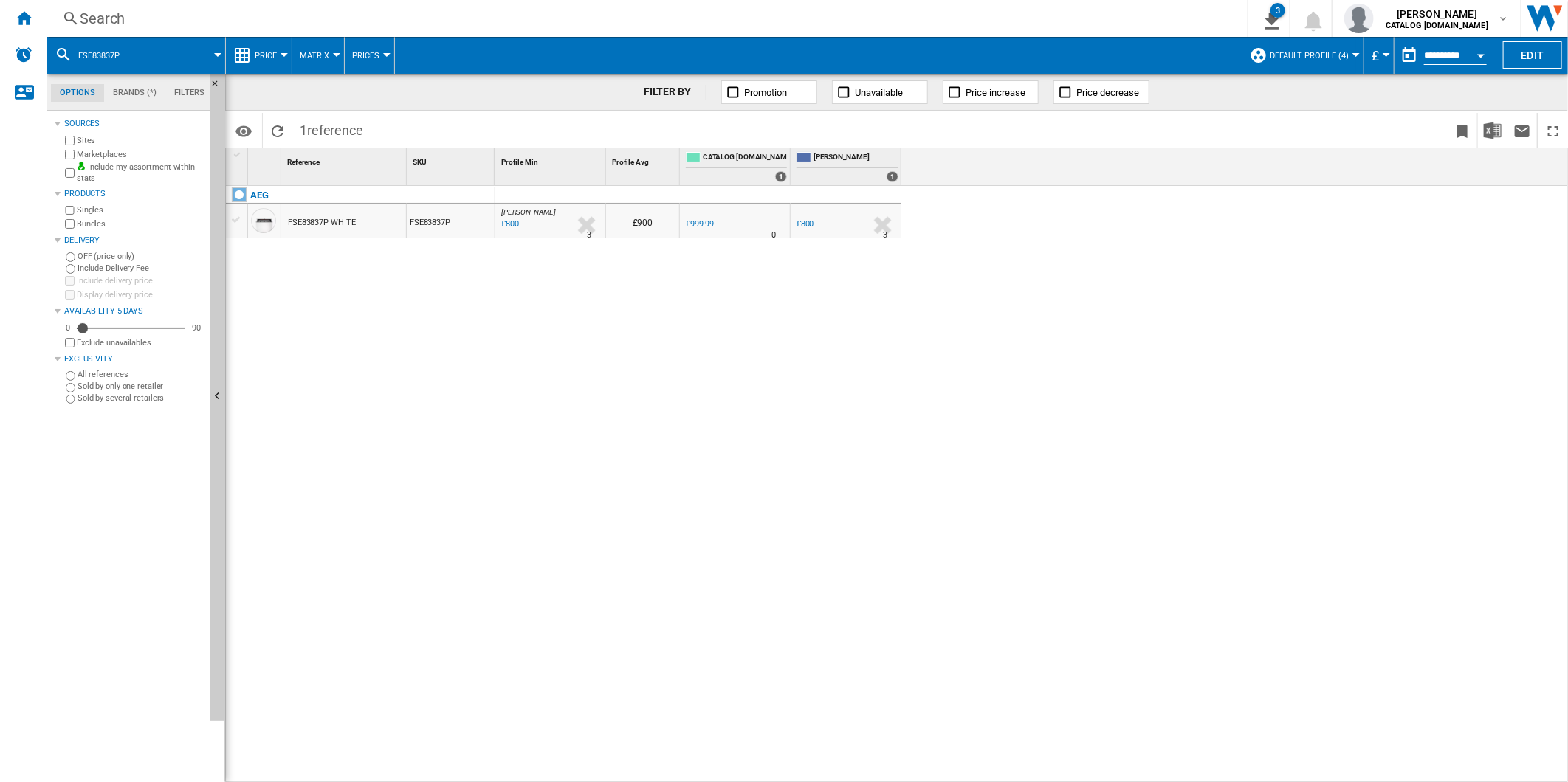
click at [750, 22] on div "Search" at bounding box center [645, 18] width 1130 height 20
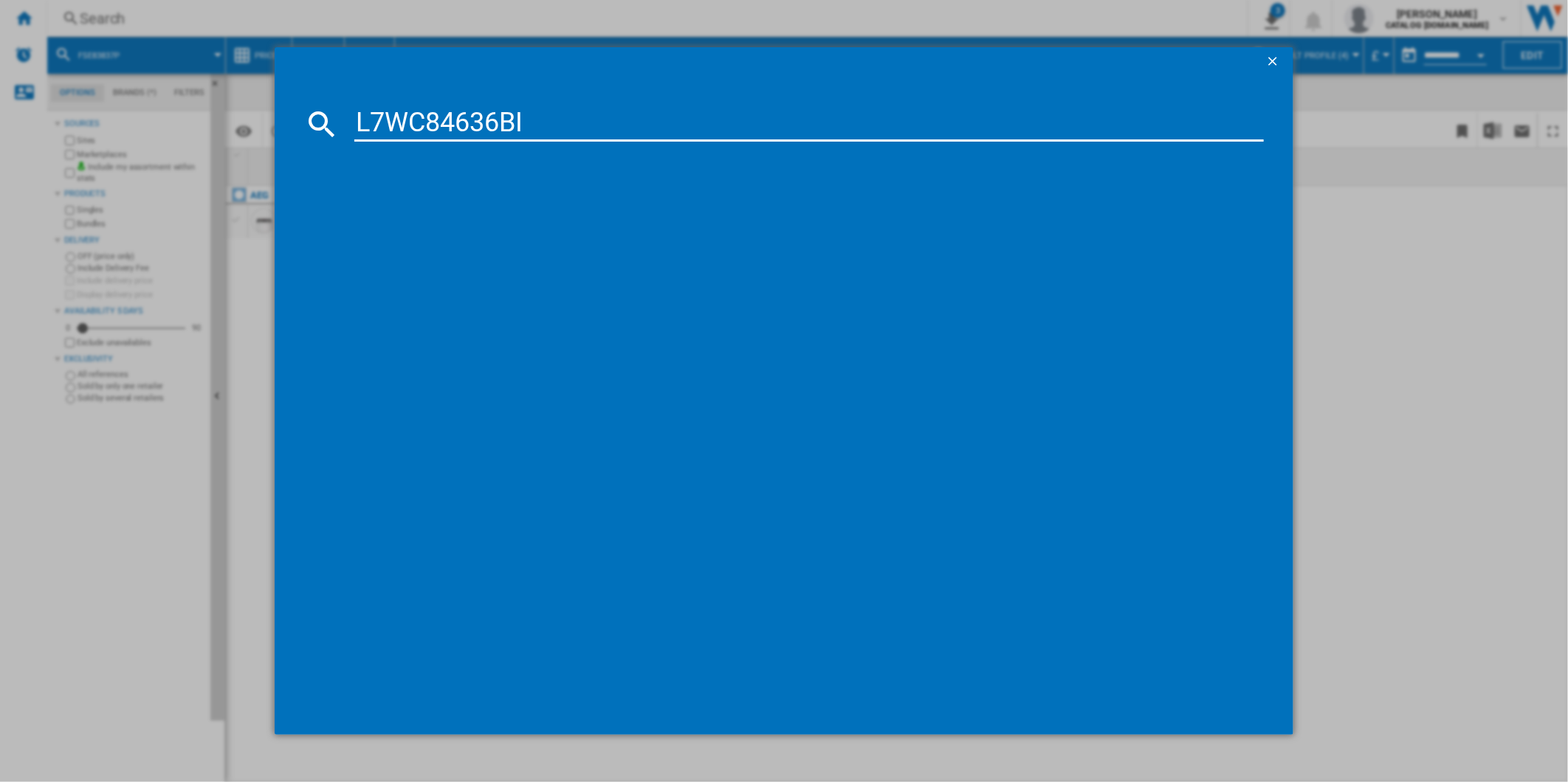
type input "L7WC84636BI"
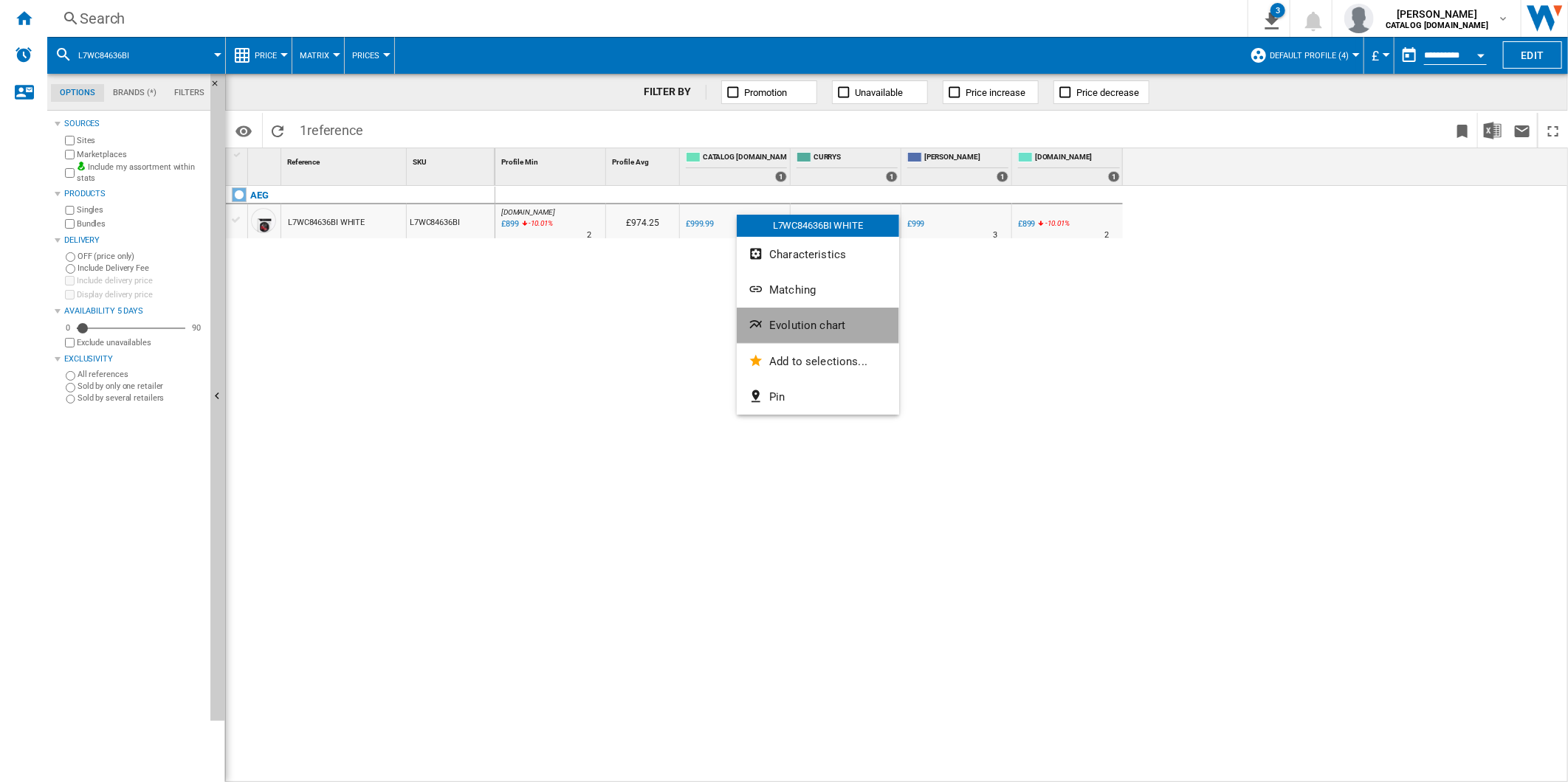
click at [824, 330] on span "Evolution chart" at bounding box center [807, 325] width 76 height 13
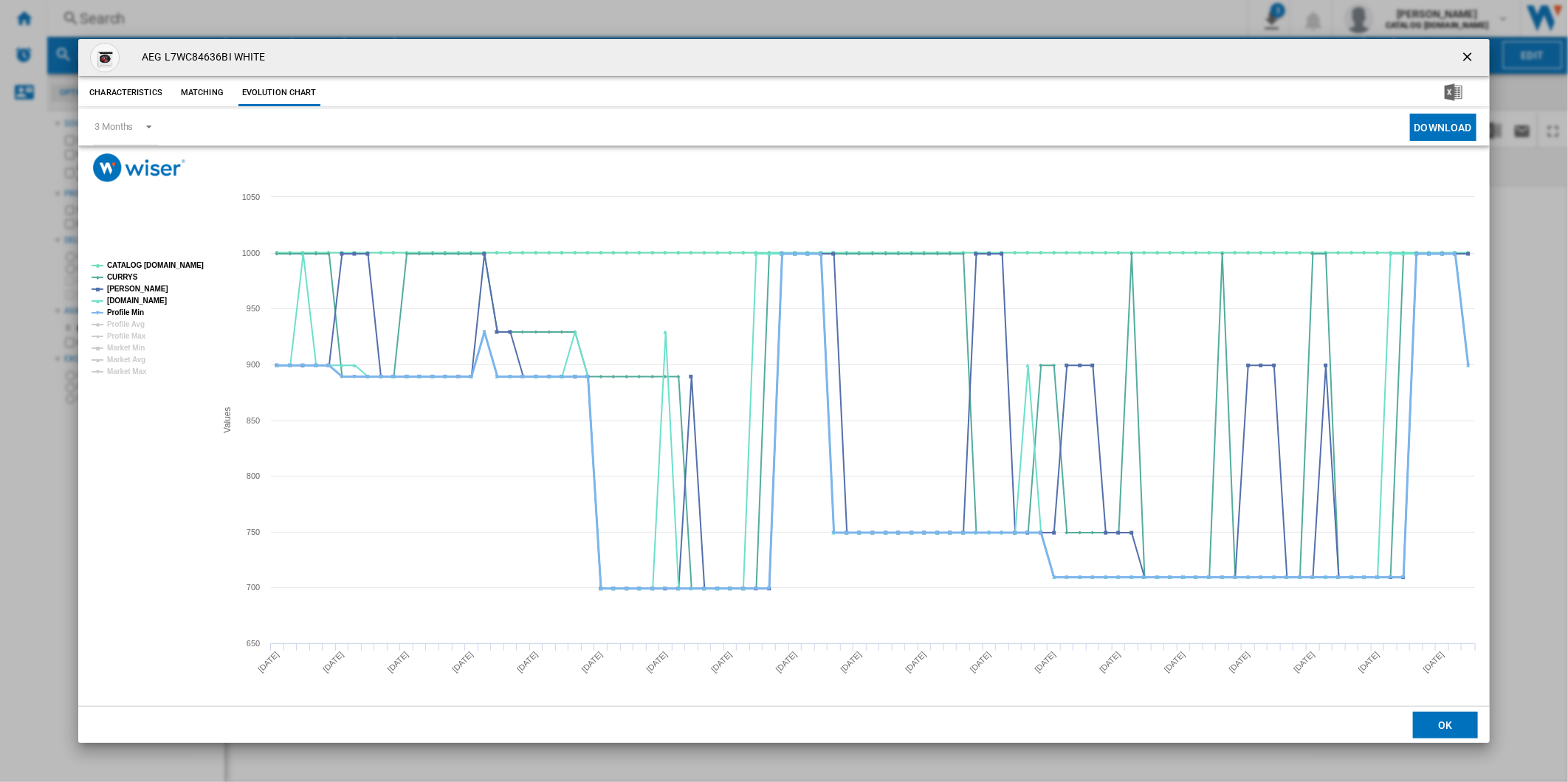
click at [130, 309] on tspan "Profile Min" at bounding box center [125, 313] width 37 height 8
click at [150, 269] on tspan "CATALOG [DOMAIN_NAME]" at bounding box center [155, 266] width 97 height 8
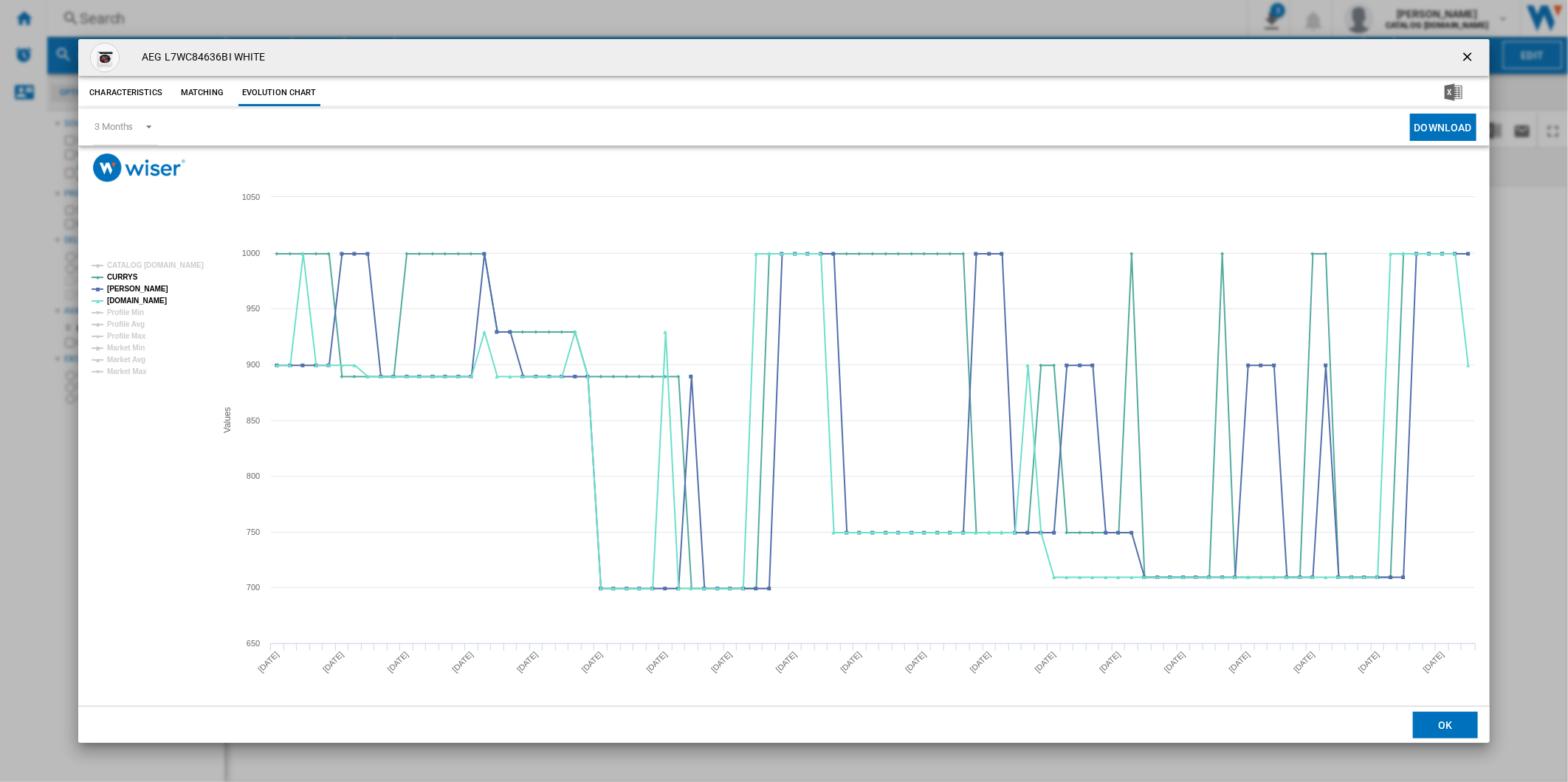
click at [1469, 54] on ng-md-icon "getI18NText('BUTTONS.CLOSE_DIALOG')" at bounding box center [1469, 59] width 18 height 18
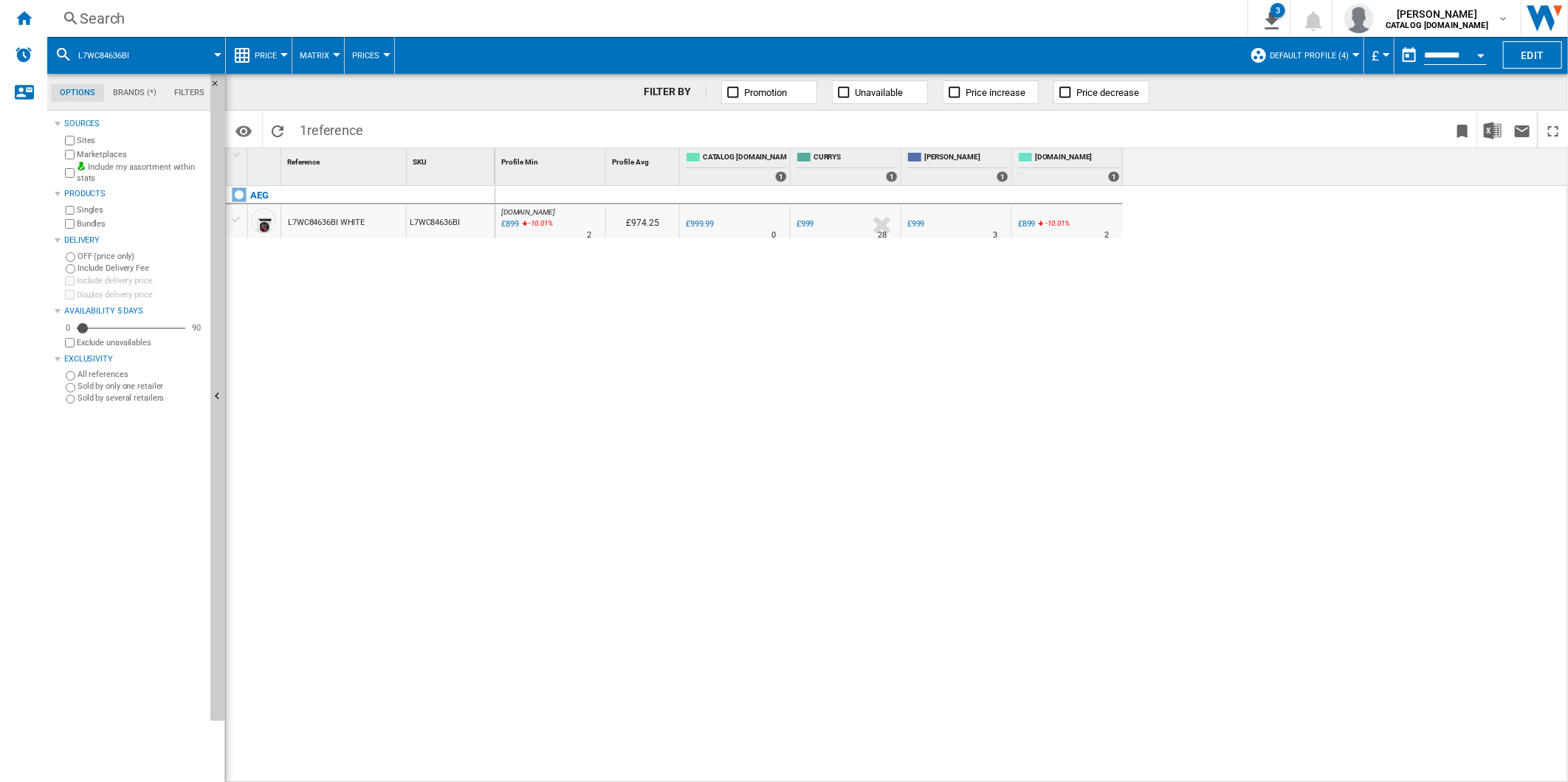
click at [792, 28] on div "Search" at bounding box center [645, 18] width 1130 height 20
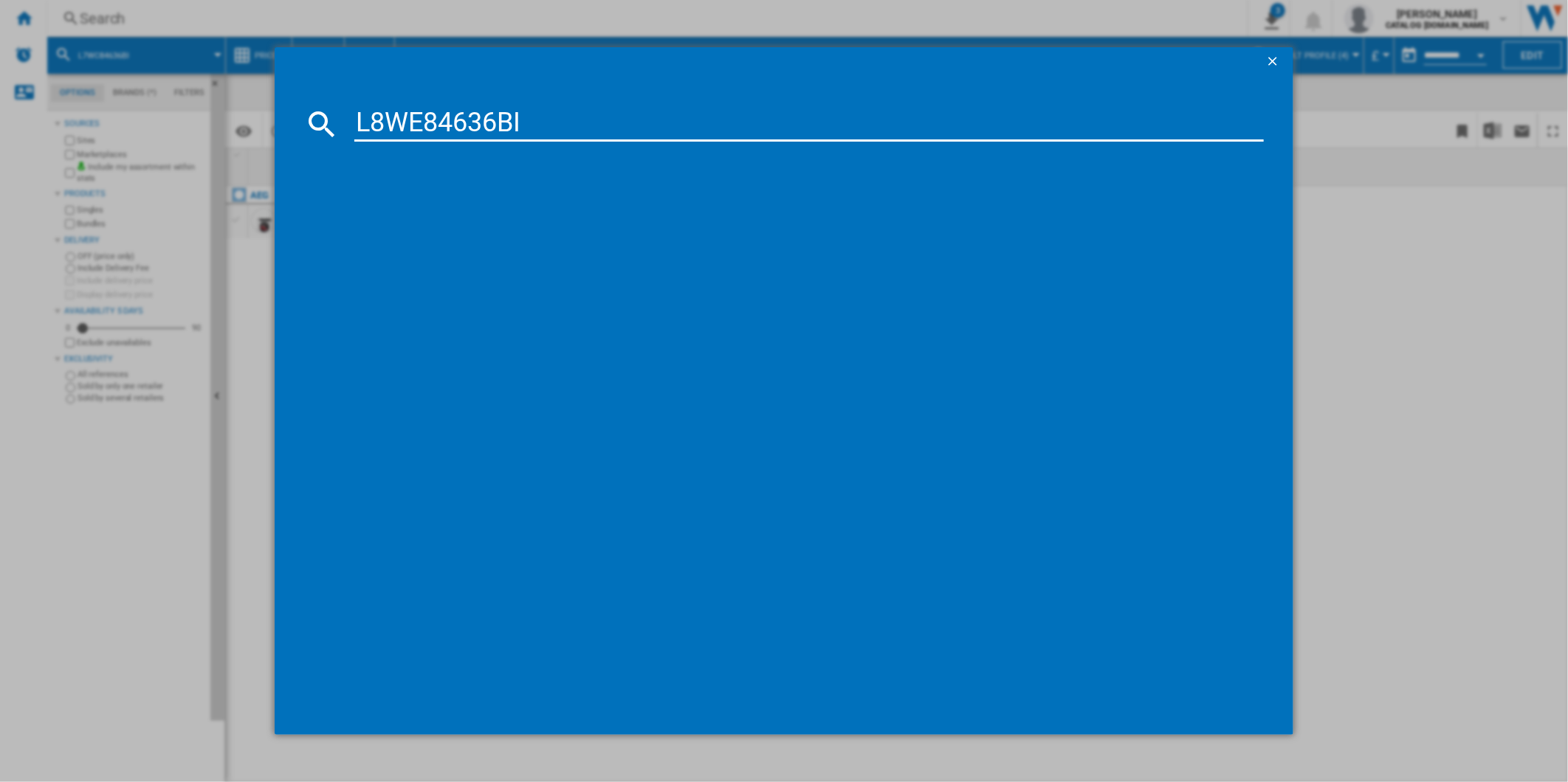
type input "L8WE84636BI"
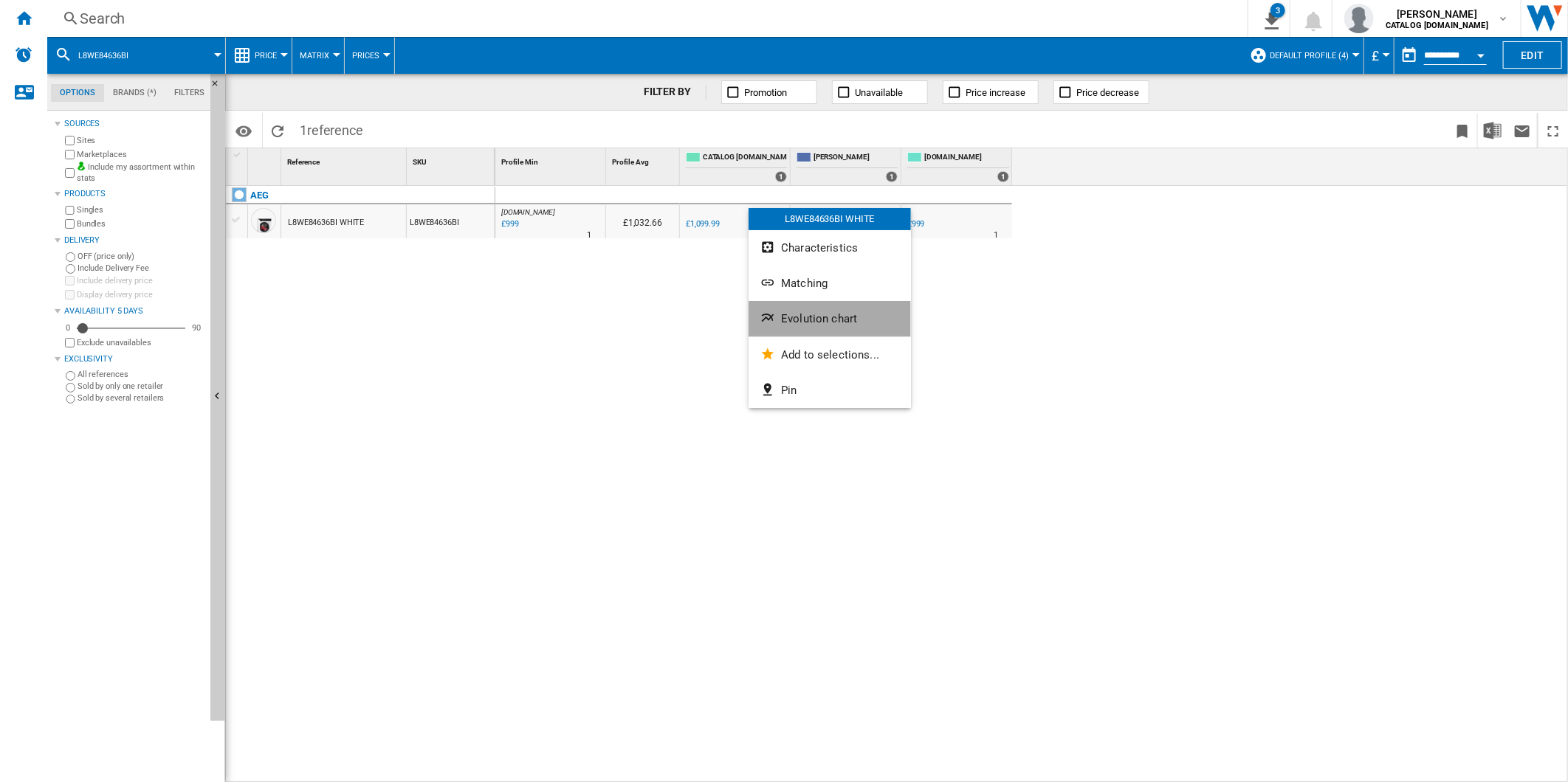
click at [817, 314] on span "Evolution chart" at bounding box center [818, 319] width 76 height 13
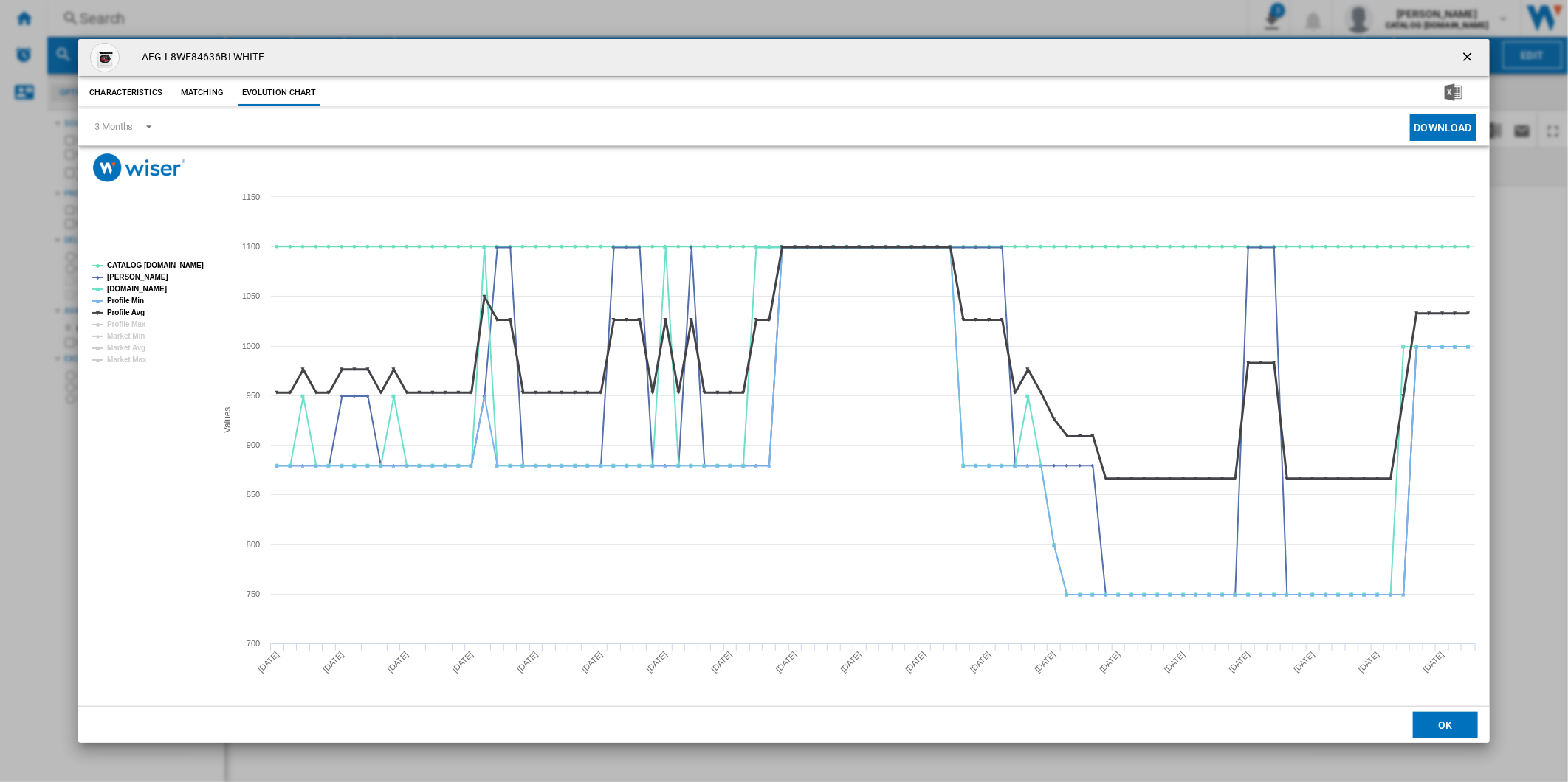
click at [131, 311] on tspan "Profile Avg" at bounding box center [126, 313] width 37 height 8
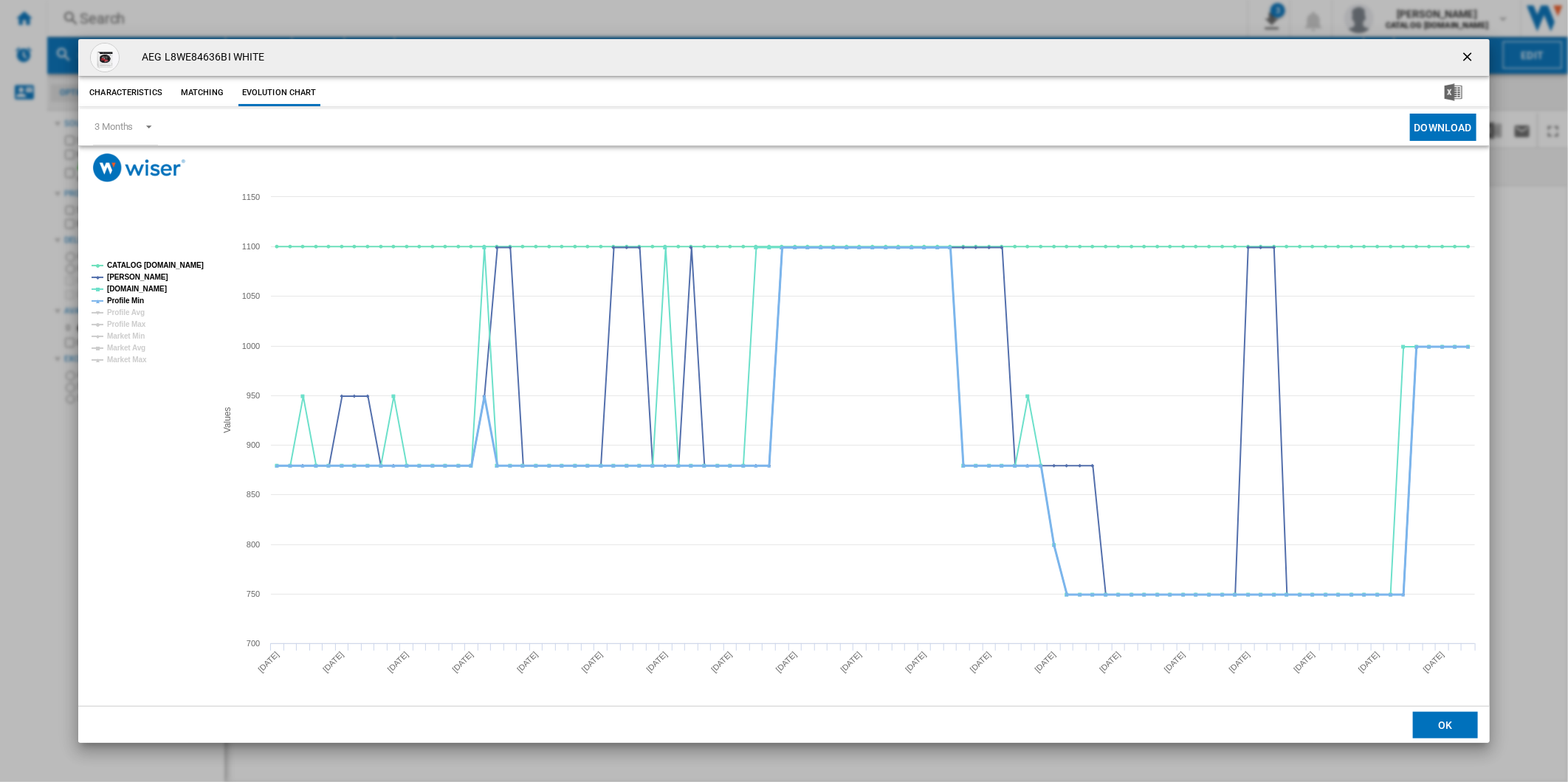
click at [133, 299] on tspan "Profile Min" at bounding box center [125, 301] width 37 height 8
click at [152, 269] on tspan "CATALOG [DOMAIN_NAME]" at bounding box center [155, 266] width 97 height 8
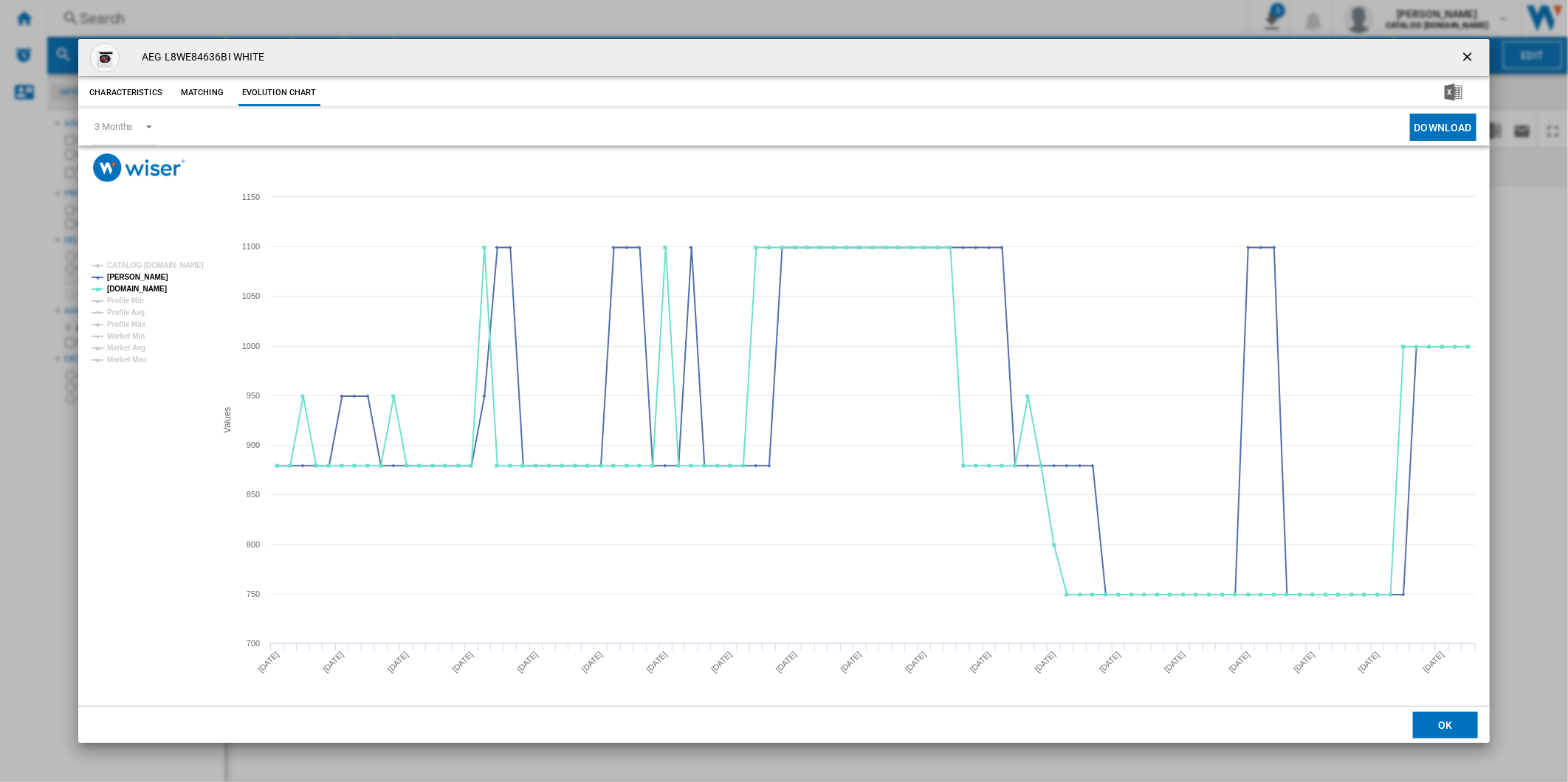
drag, startPoint x: 1466, startPoint y: 48, endPoint x: 927, endPoint y: 33, distance: 539.2
click at [1466, 50] on ng-md-icon "getI18NText('BUTTONS.CLOSE_DIALOG')" at bounding box center [1469, 59] width 18 height 18
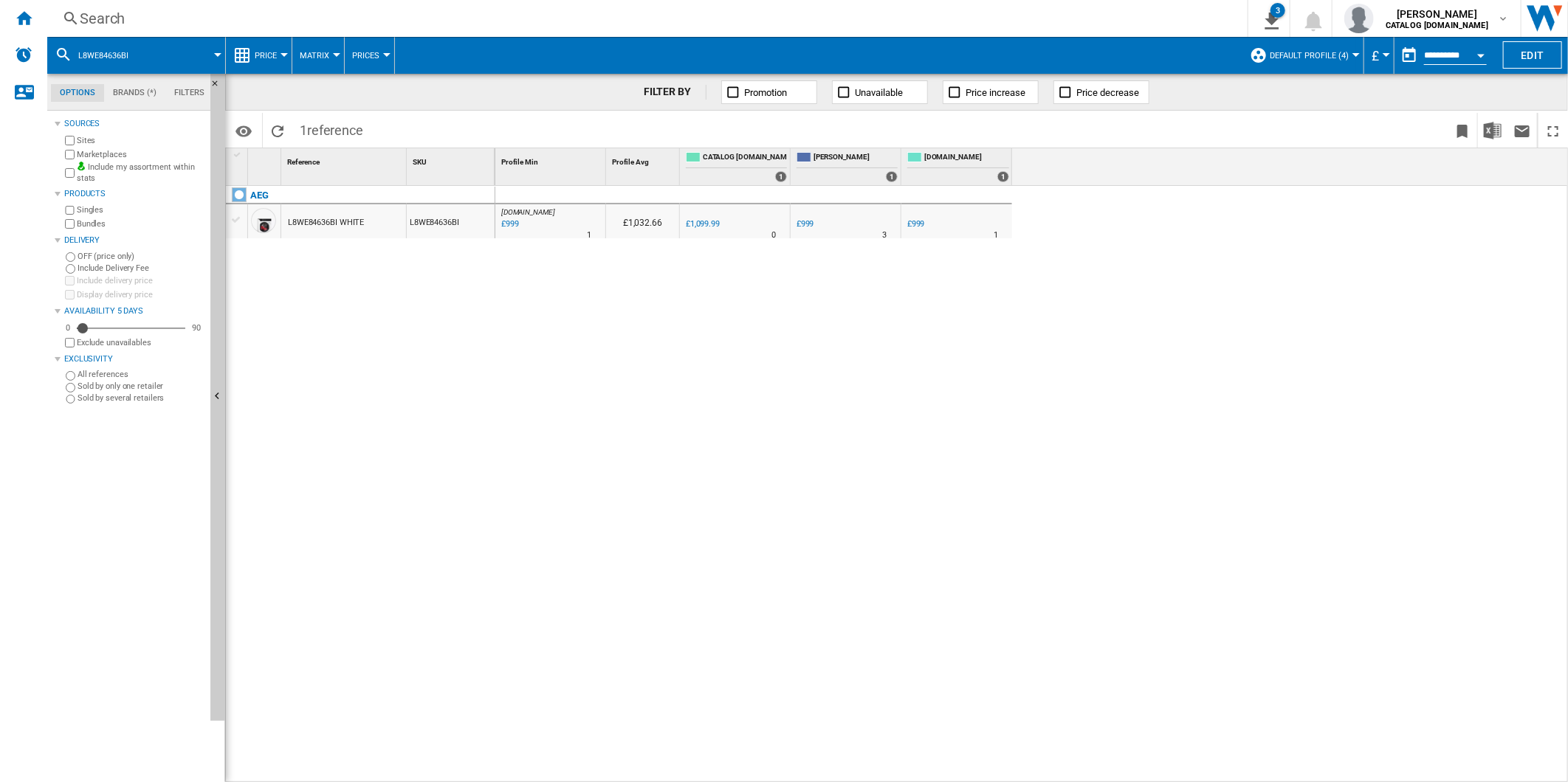
drag, startPoint x: 601, startPoint y: 17, endPoint x: 615, endPoint y: 20, distance: 14.3
click at [615, 20] on div "Search" at bounding box center [645, 18] width 1130 height 20
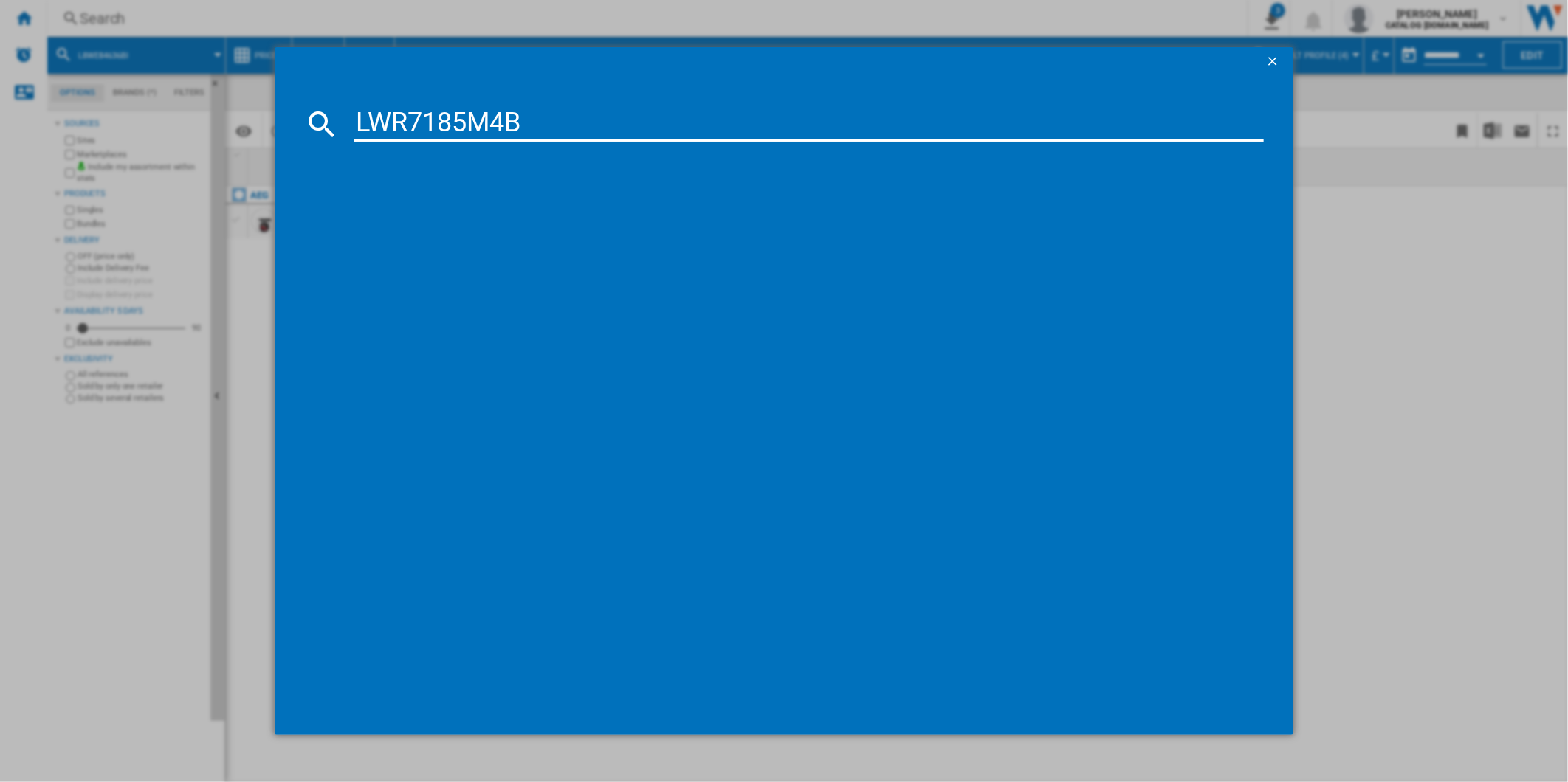
type input "LWR7185M4B"
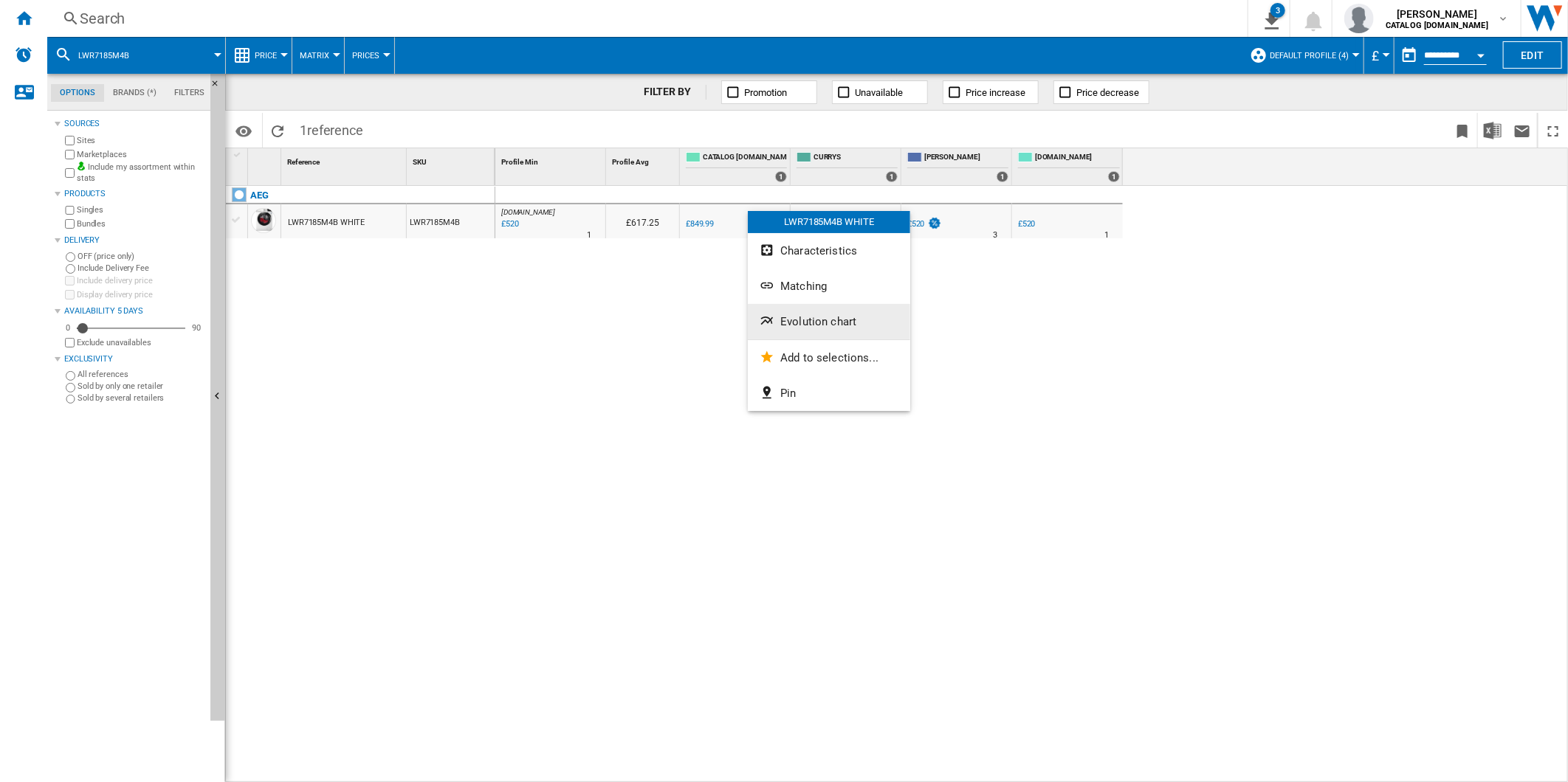
click at [828, 317] on span "Evolution chart" at bounding box center [817, 322] width 76 height 13
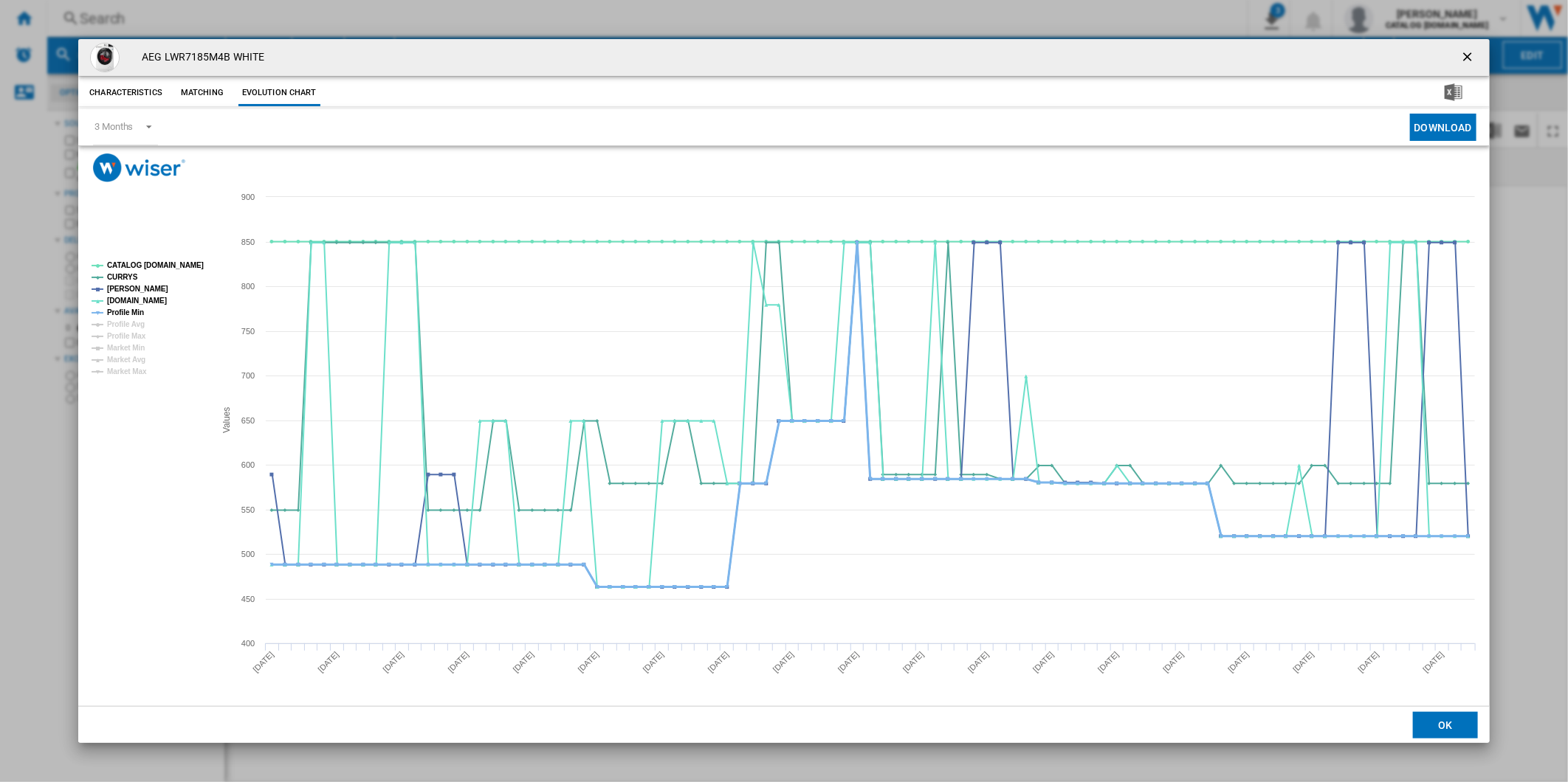
click at [126, 310] on tspan "Profile Min" at bounding box center [125, 313] width 37 height 8
click at [148, 266] on tspan "CATALOG [DOMAIN_NAME]" at bounding box center [155, 266] width 97 height 8
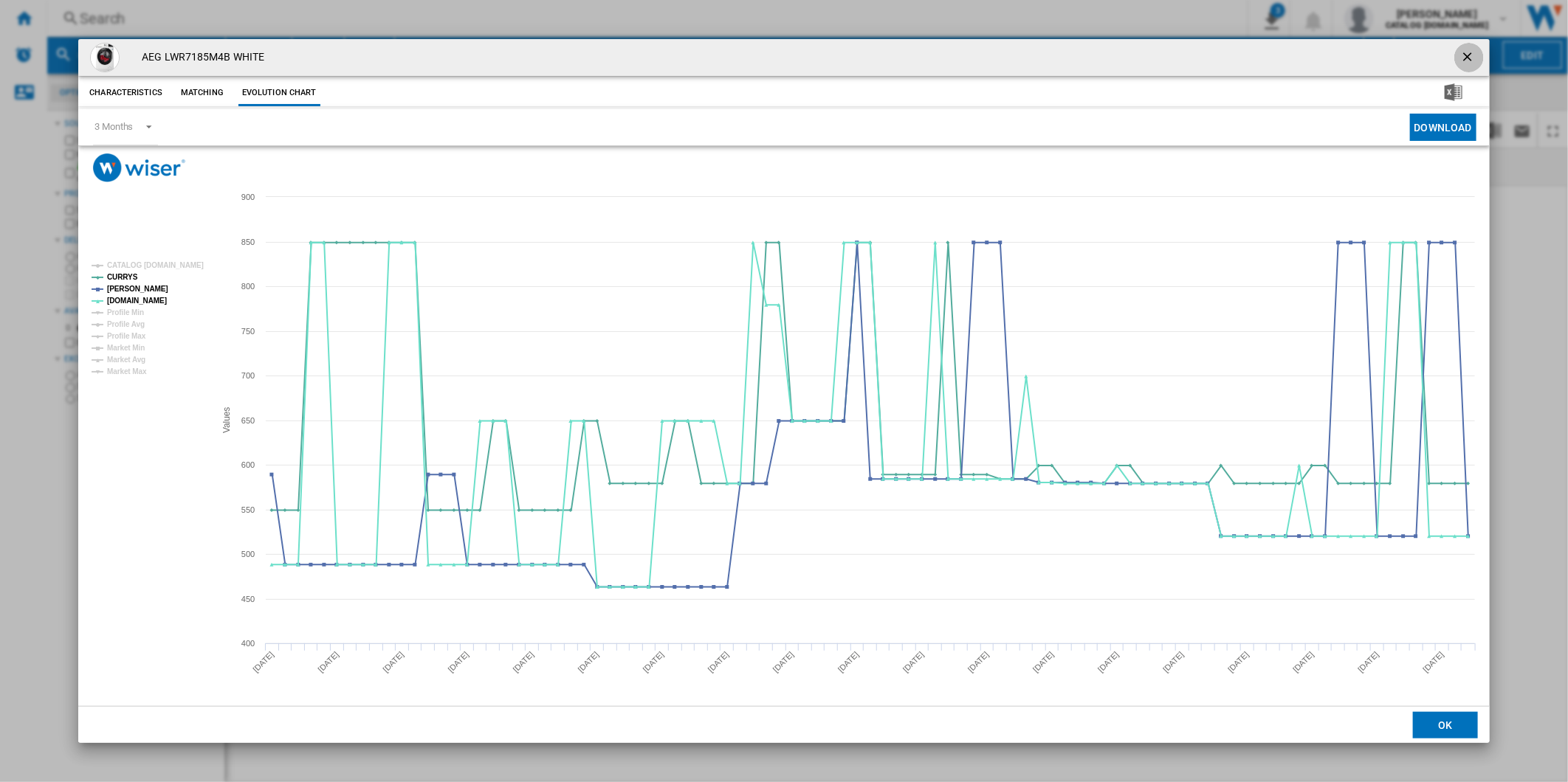
drag, startPoint x: 1470, startPoint y: 48, endPoint x: 709, endPoint y: 42, distance: 761.0
click at [1467, 50] on ng-md-icon "getI18NText('BUTTONS.CLOSE_DIALOG')" at bounding box center [1469, 59] width 18 height 18
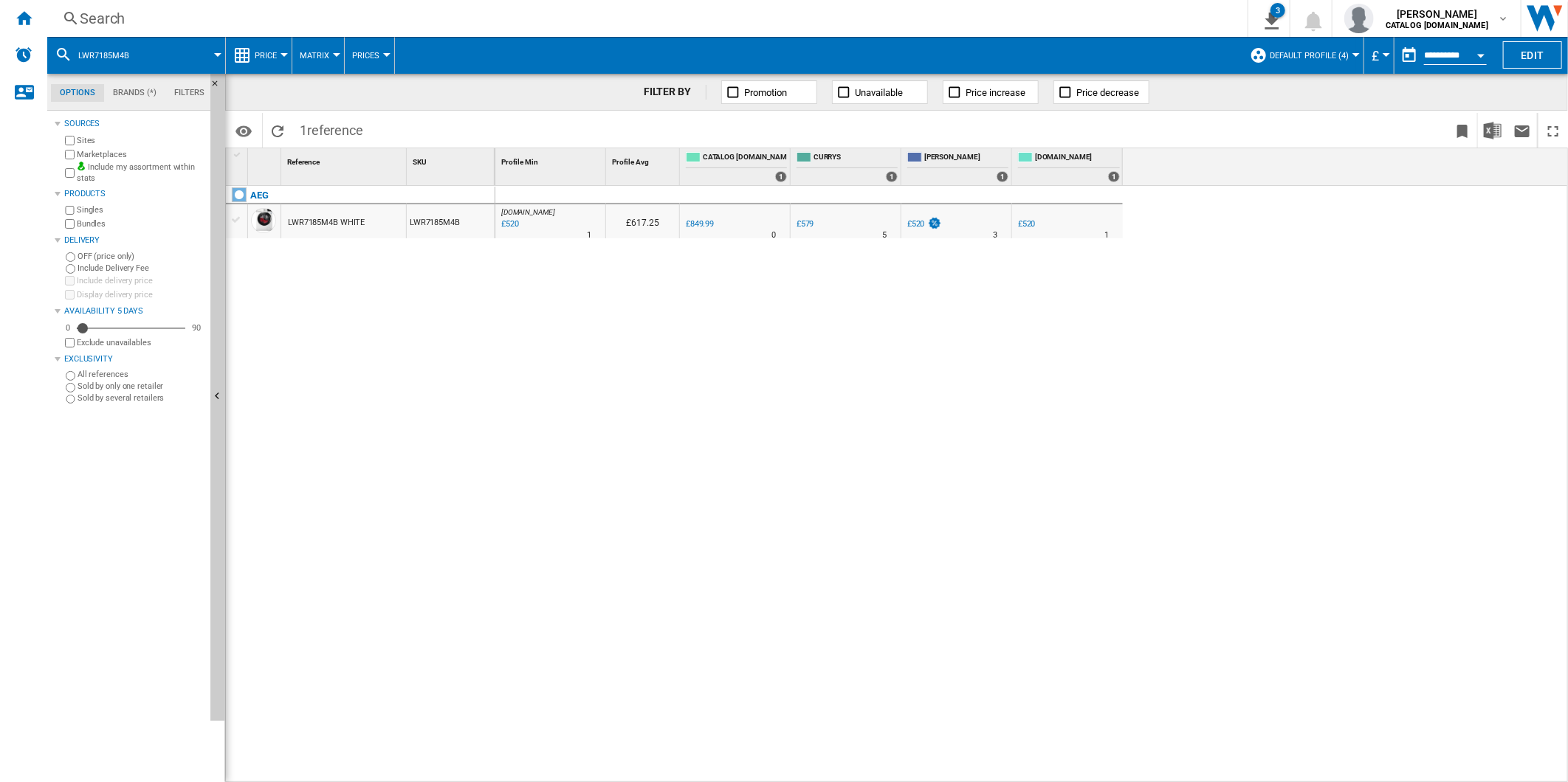
click at [694, 19] on div "Search" at bounding box center [645, 18] width 1130 height 20
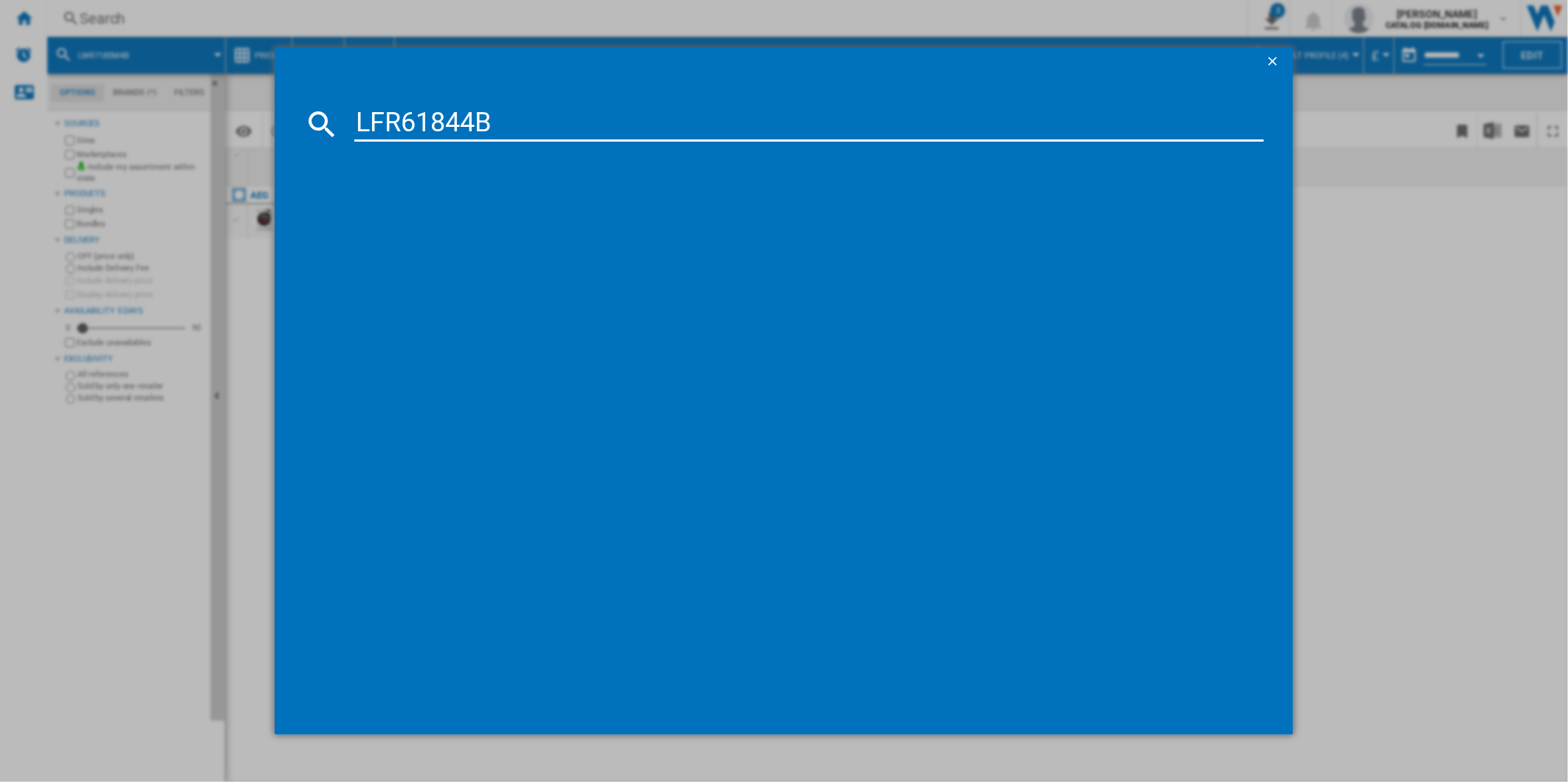
type input "LFR61844B"
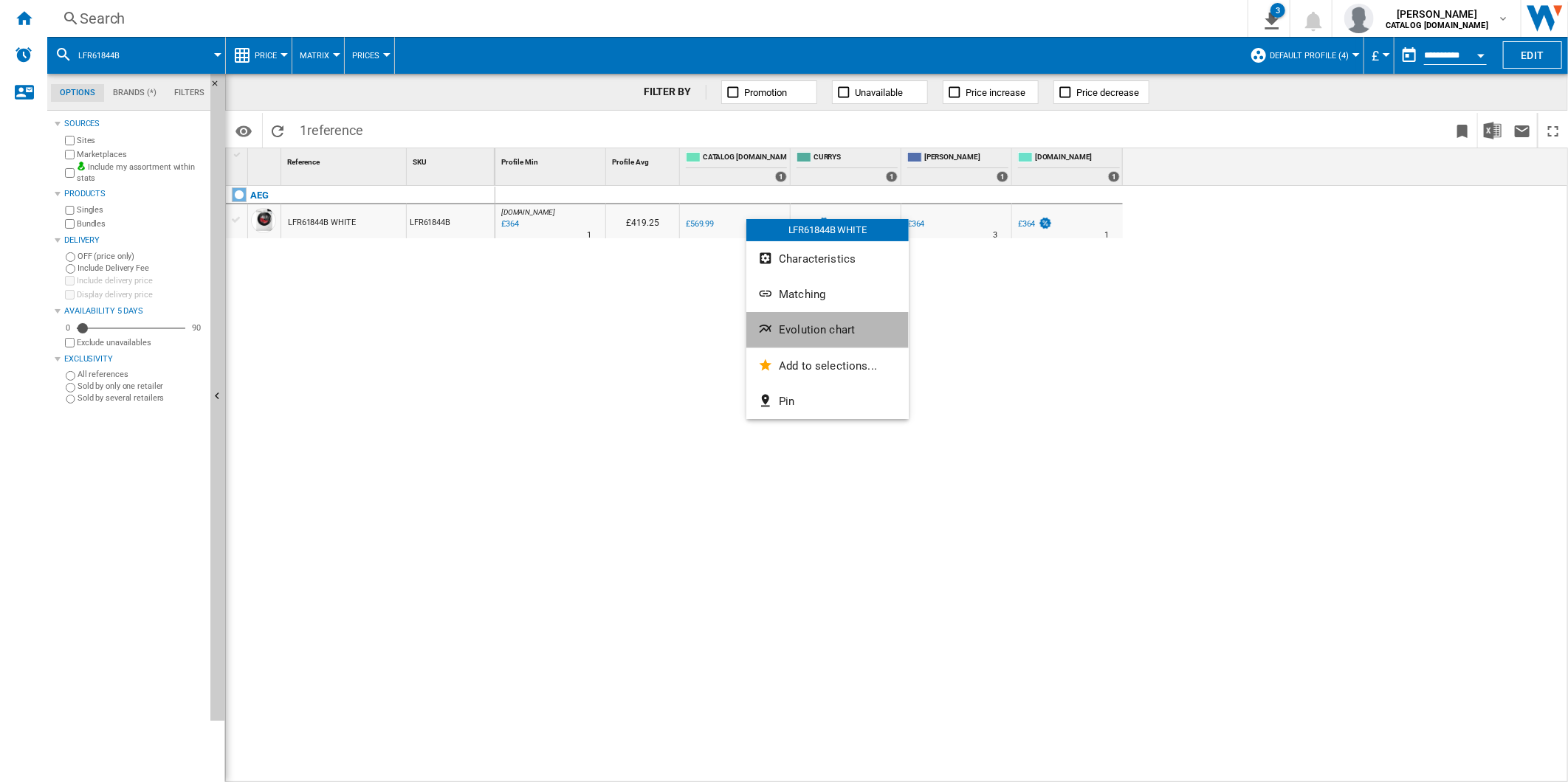
click at [816, 329] on span "Evolution chart" at bounding box center [817, 330] width 76 height 13
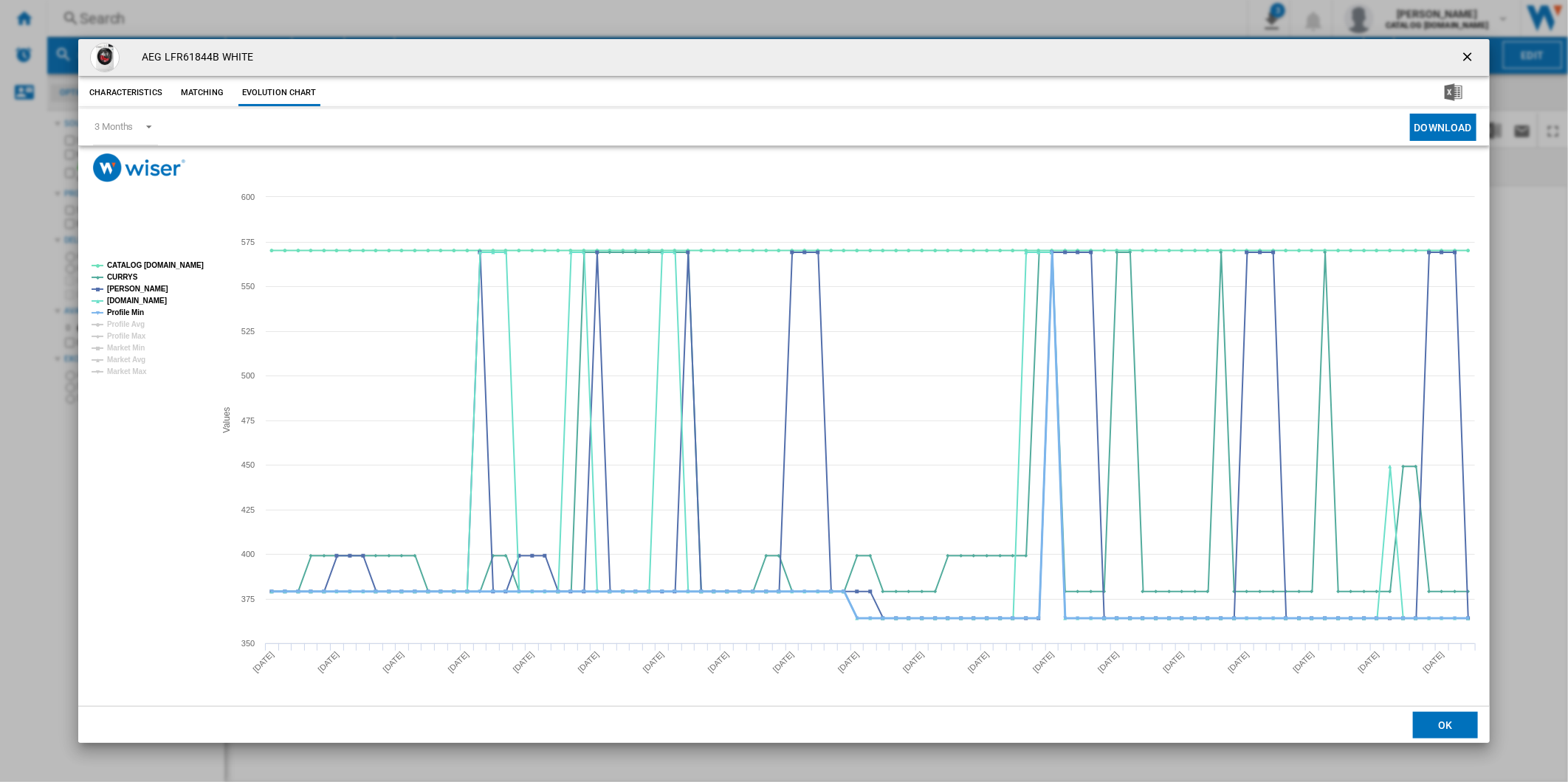
drag, startPoint x: 131, startPoint y: 310, endPoint x: 152, endPoint y: 291, distance: 28.3
click at [131, 310] on tspan "Profile Min" at bounding box center [125, 313] width 37 height 8
click at [162, 264] on tspan "CATALOG [DOMAIN_NAME]" at bounding box center [155, 266] width 97 height 8
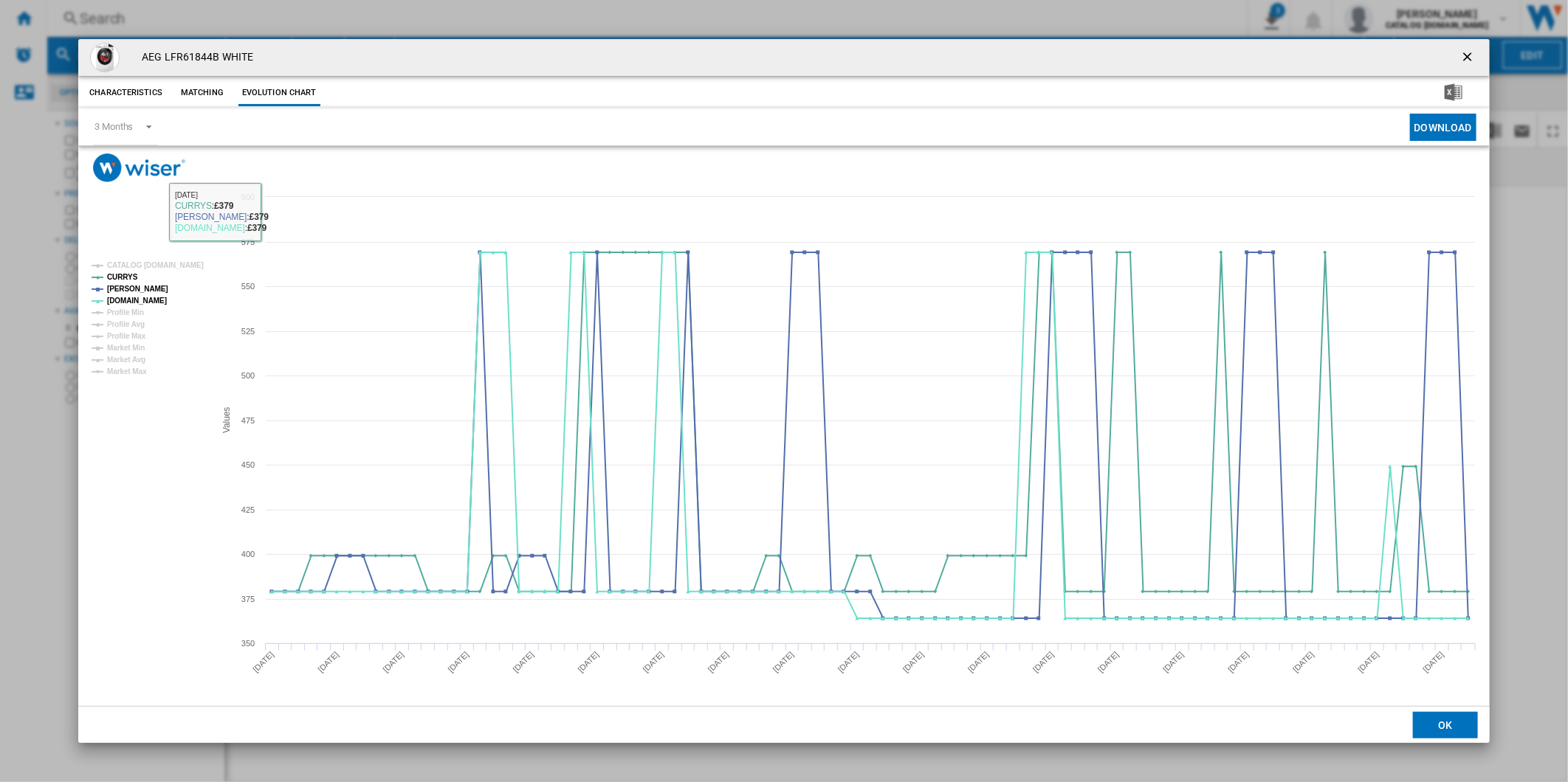
drag, startPoint x: 1475, startPoint y: 56, endPoint x: 1368, endPoint y: 45, distance: 107.6
click at [1475, 56] on ng-md-icon "getI18NText('BUTTONS.CLOSE_DIALOG')" at bounding box center [1469, 59] width 18 height 18
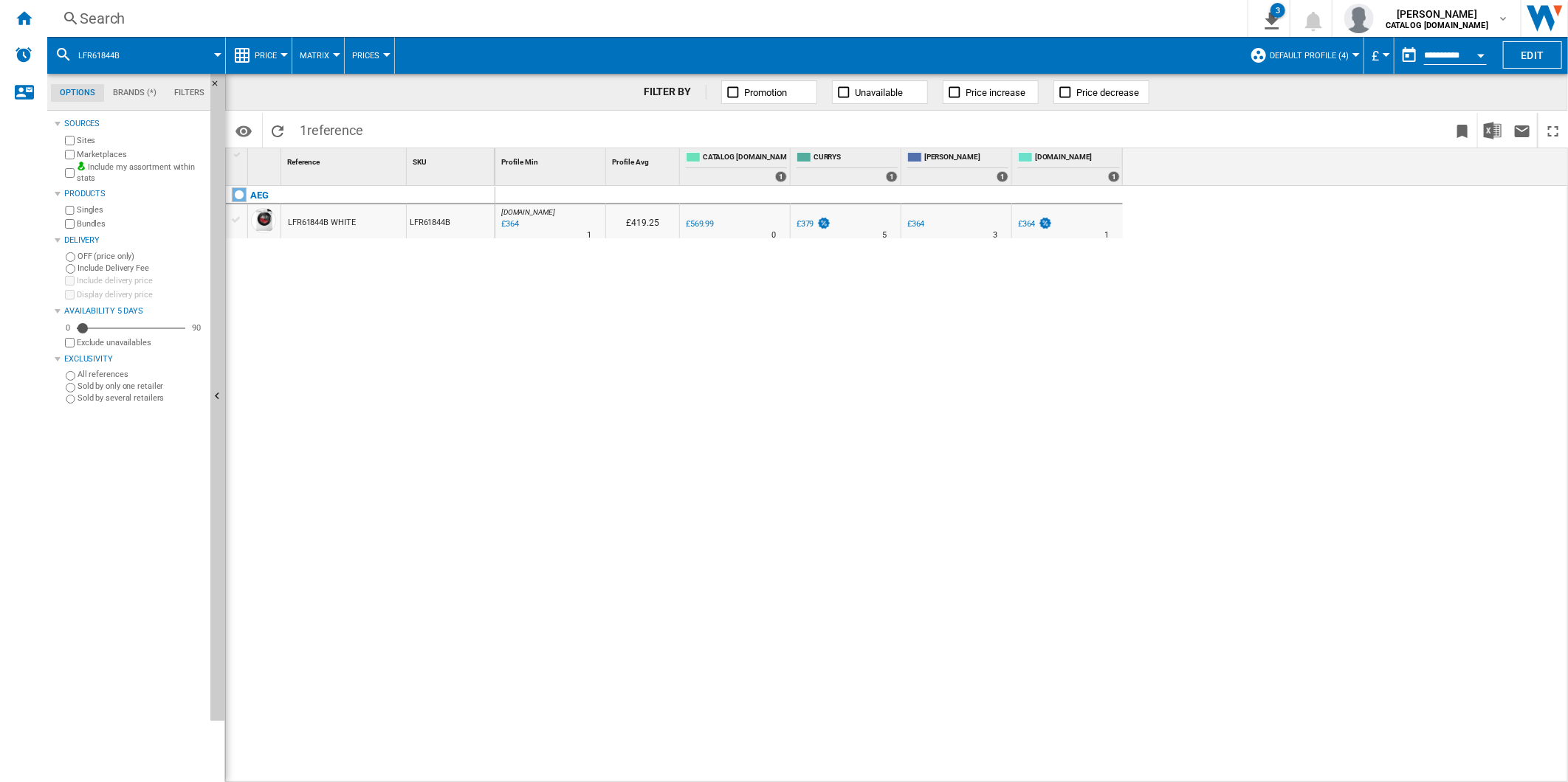
click at [735, 11] on div "Search" at bounding box center [645, 18] width 1130 height 20
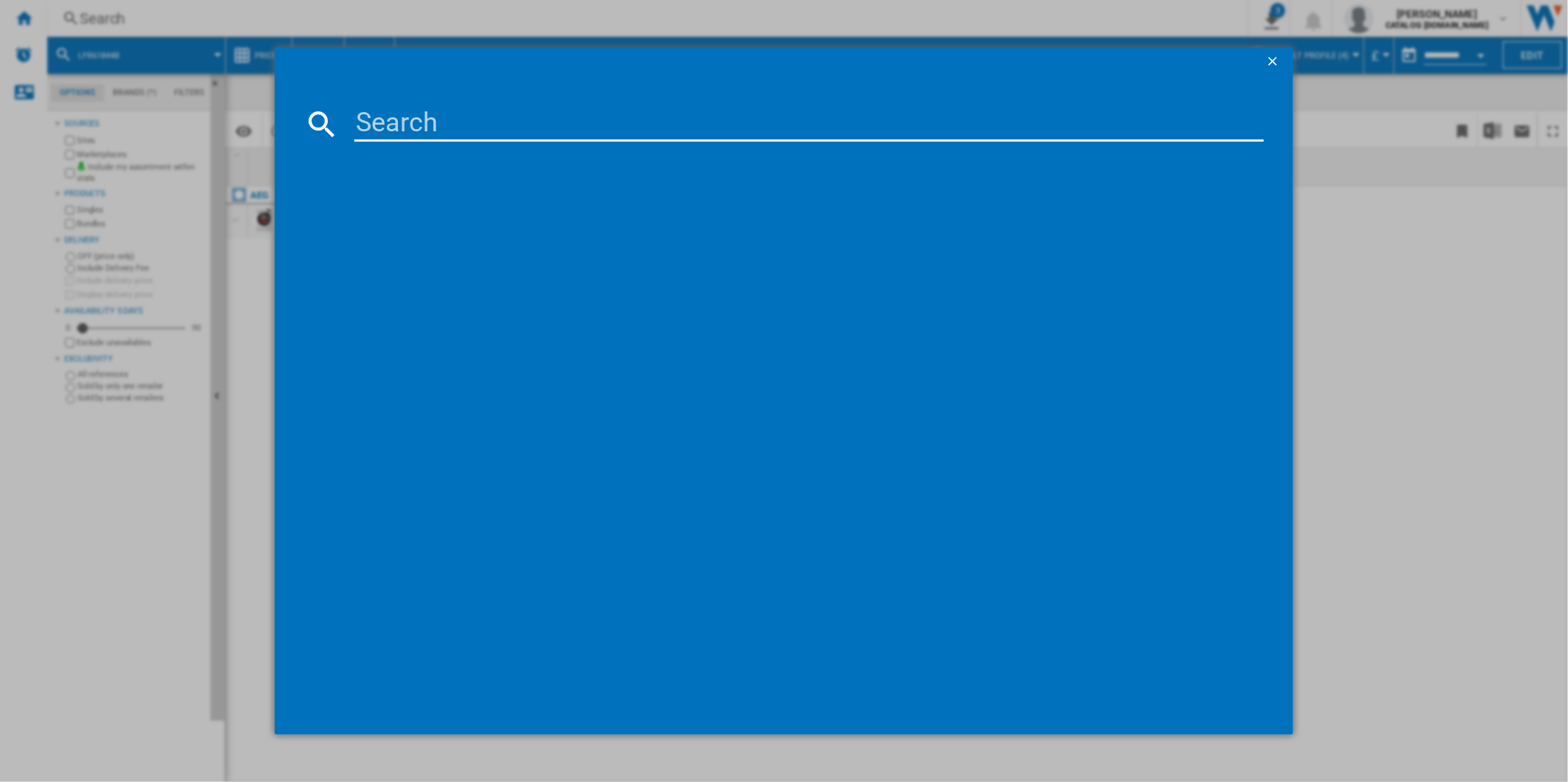
type input "LFR61944B"
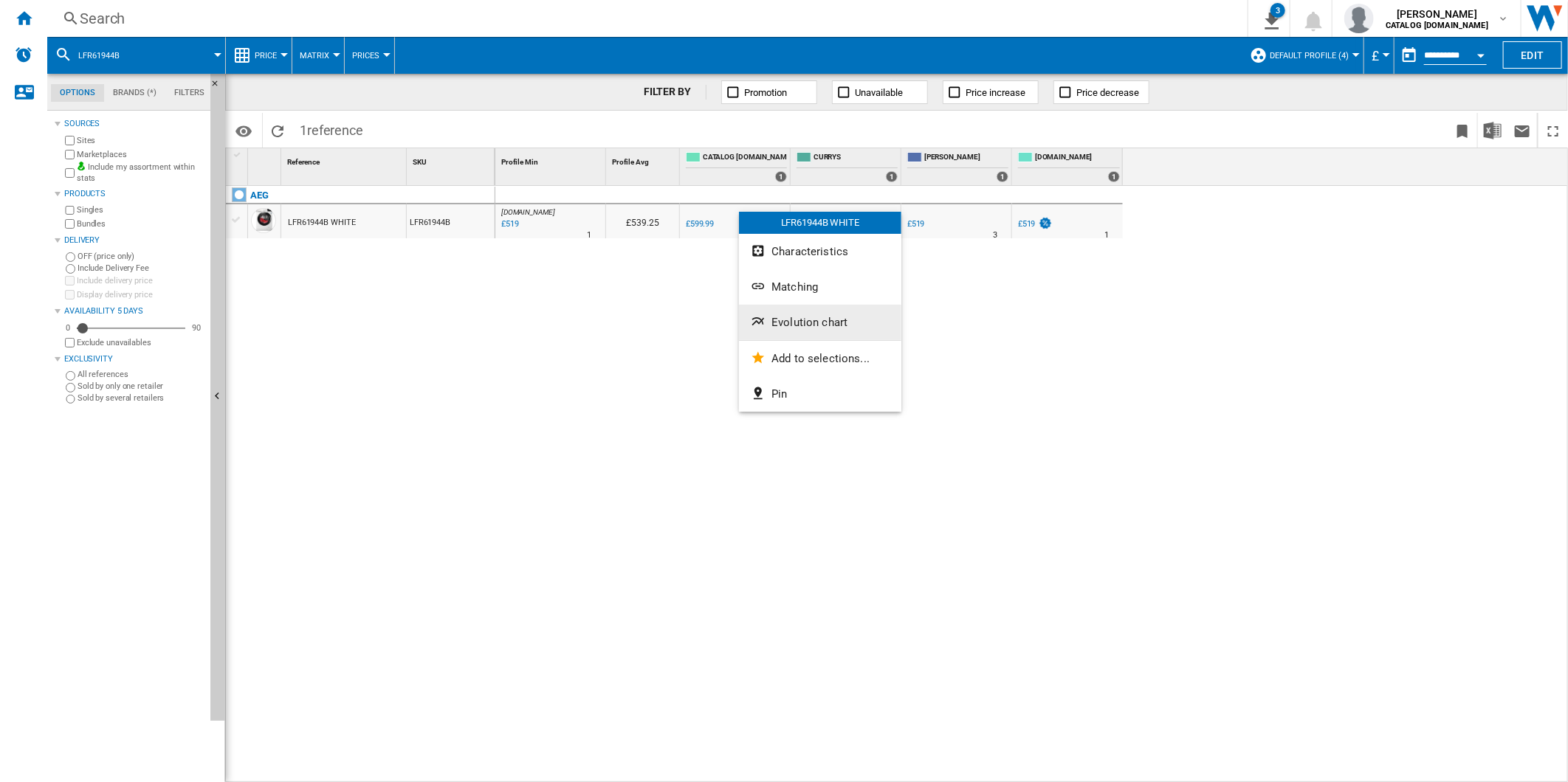
click at [819, 323] on span "Evolution chart" at bounding box center [809, 323] width 76 height 13
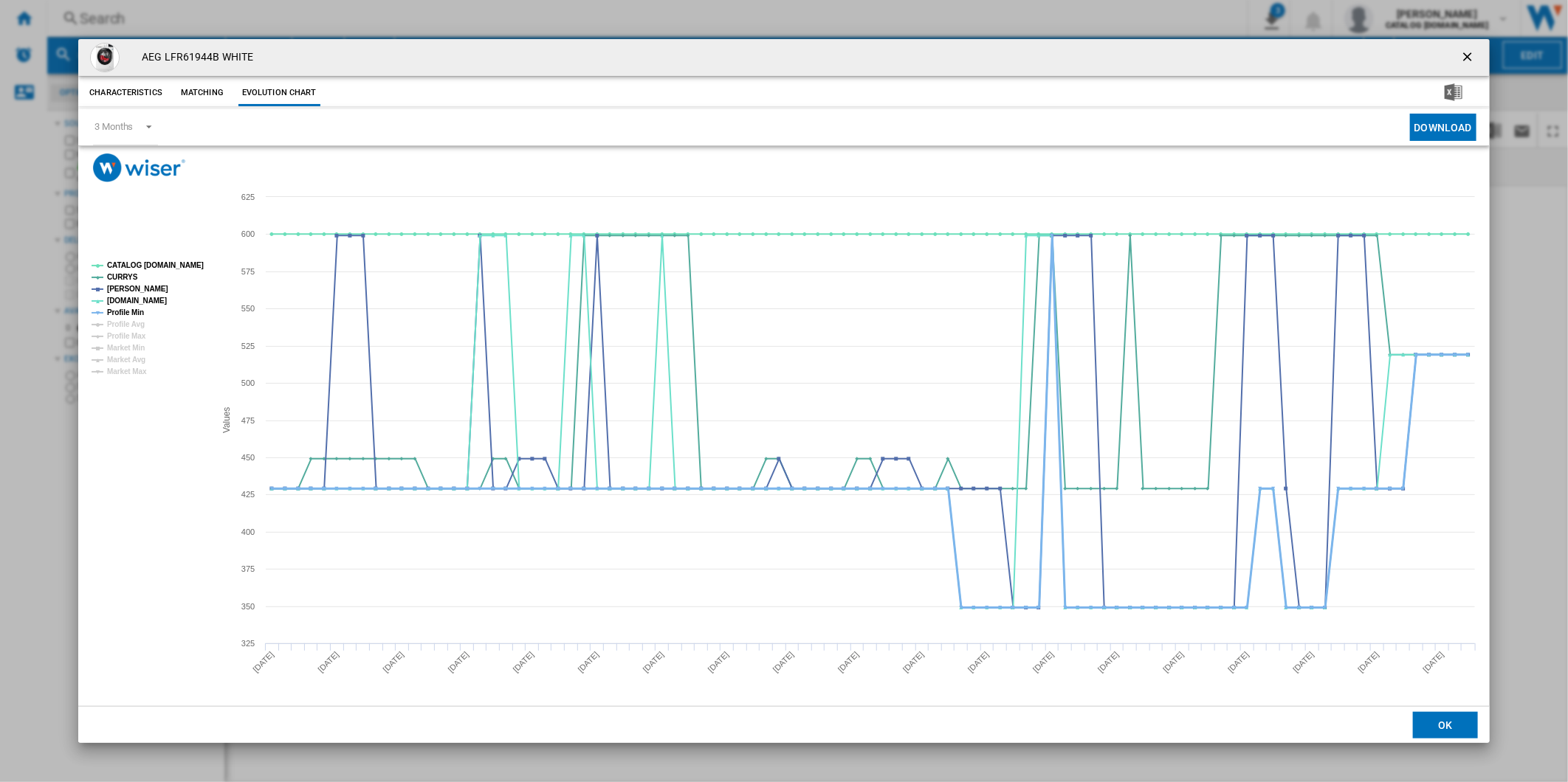
click at [134, 313] on tspan "Profile Min" at bounding box center [125, 313] width 37 height 8
click at [137, 263] on tspan "CATALOG [DOMAIN_NAME]" at bounding box center [155, 266] width 97 height 8
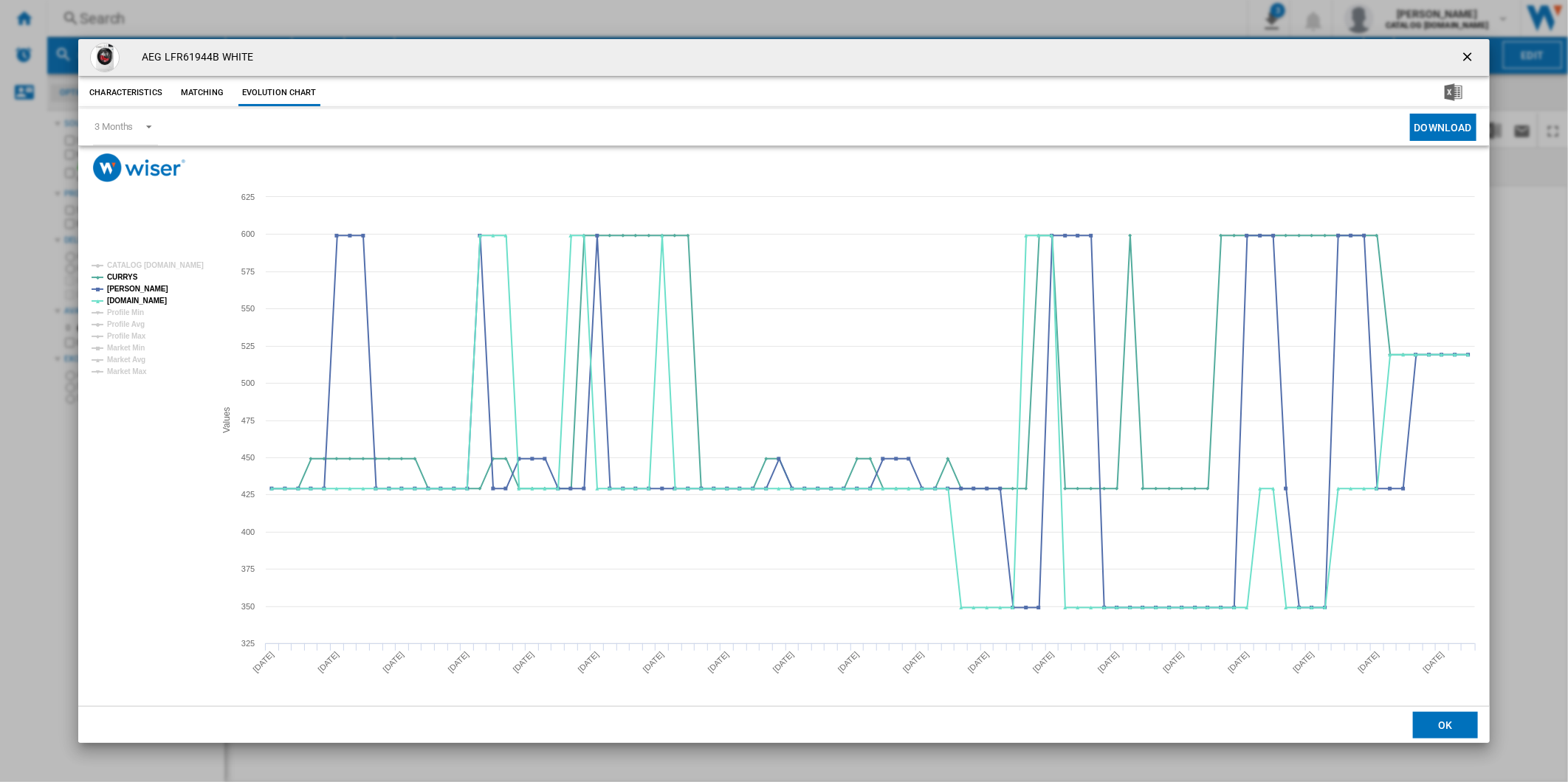
click at [1478, 52] on button "Product popup" at bounding box center [1469, 58] width 29 height 29
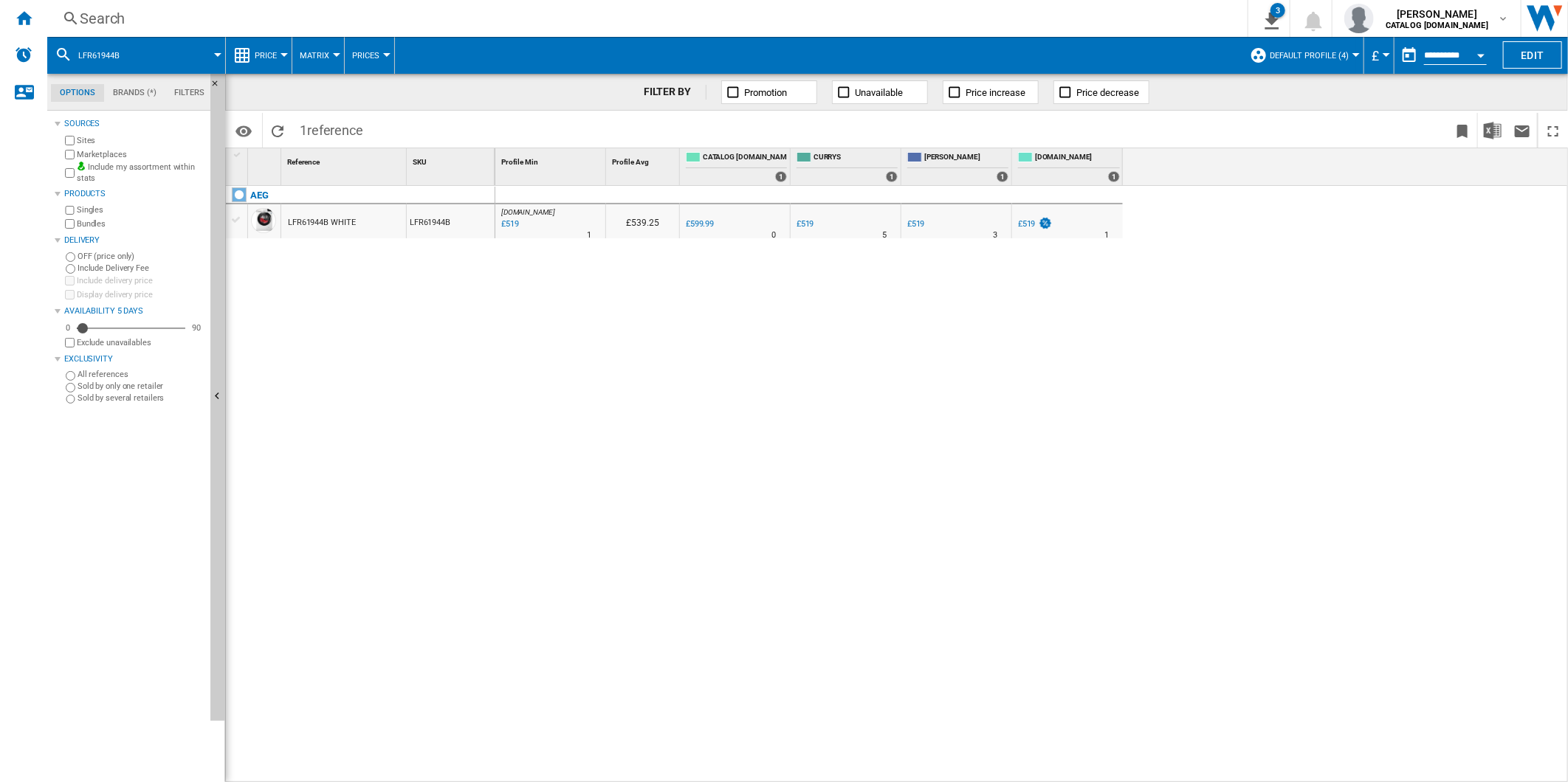
click at [772, 20] on div "Search" at bounding box center [645, 18] width 1130 height 20
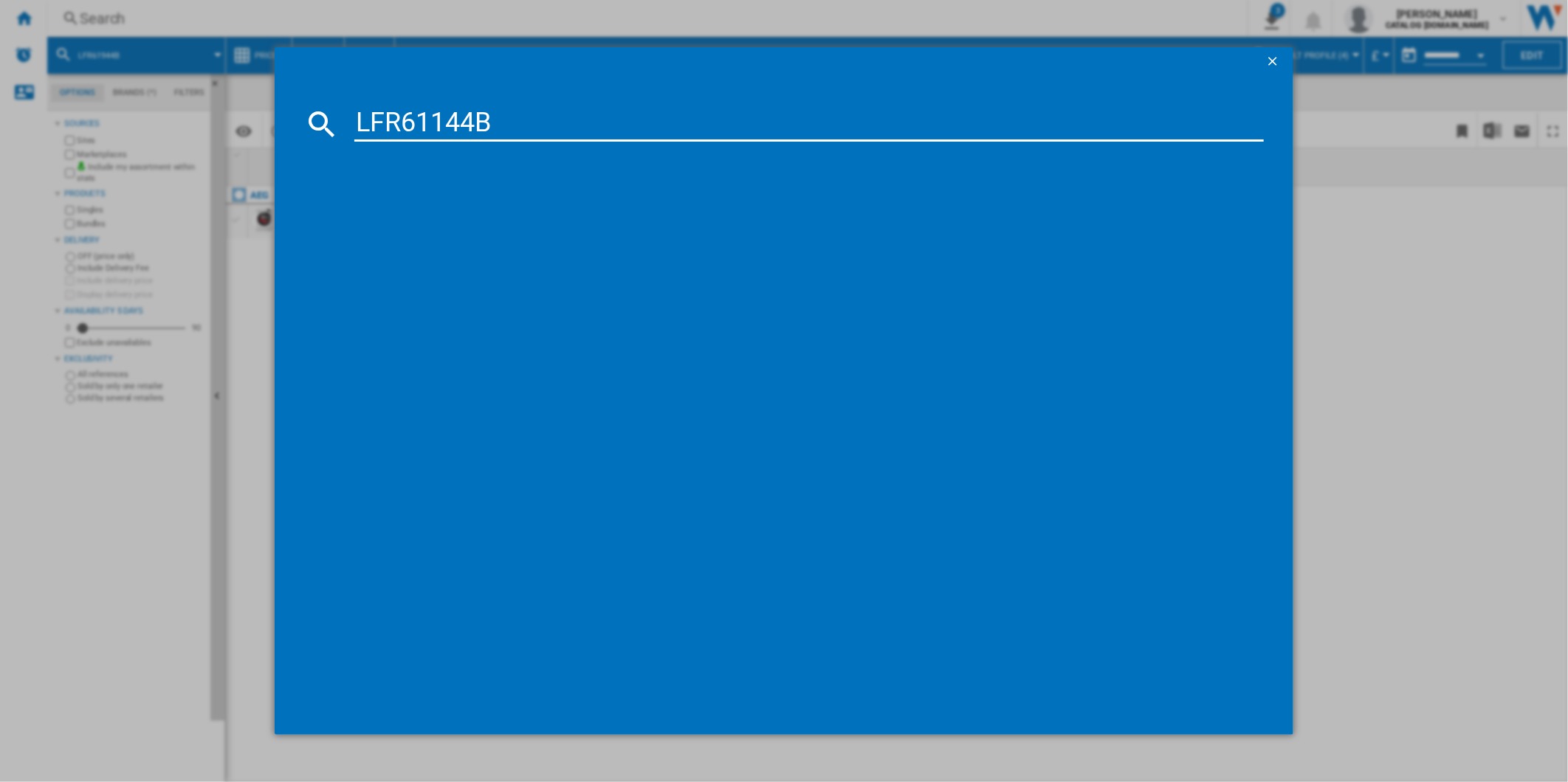
type input "LFR61144B"
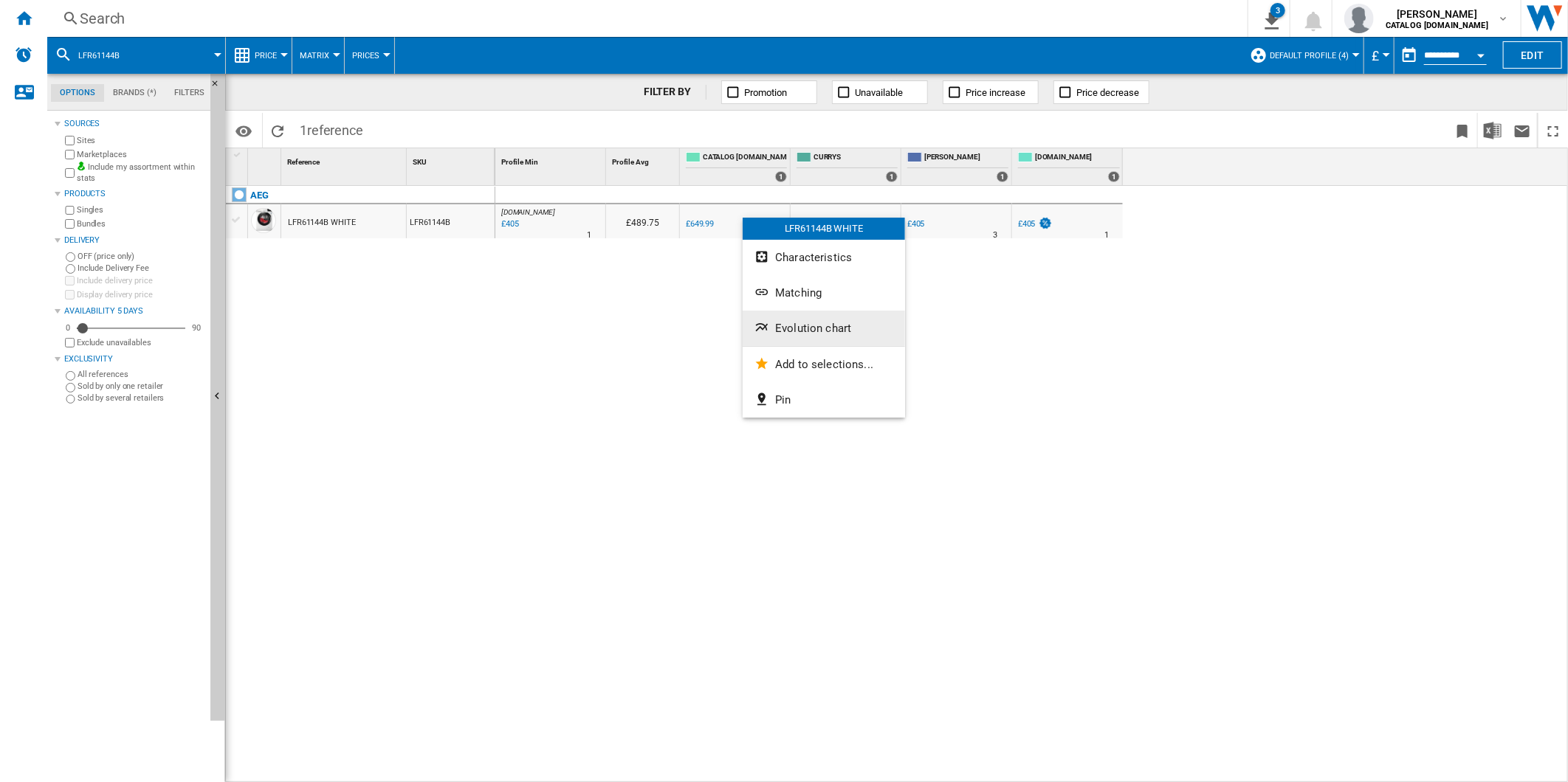
click at [818, 329] on span "Evolution chart" at bounding box center [813, 328] width 76 height 13
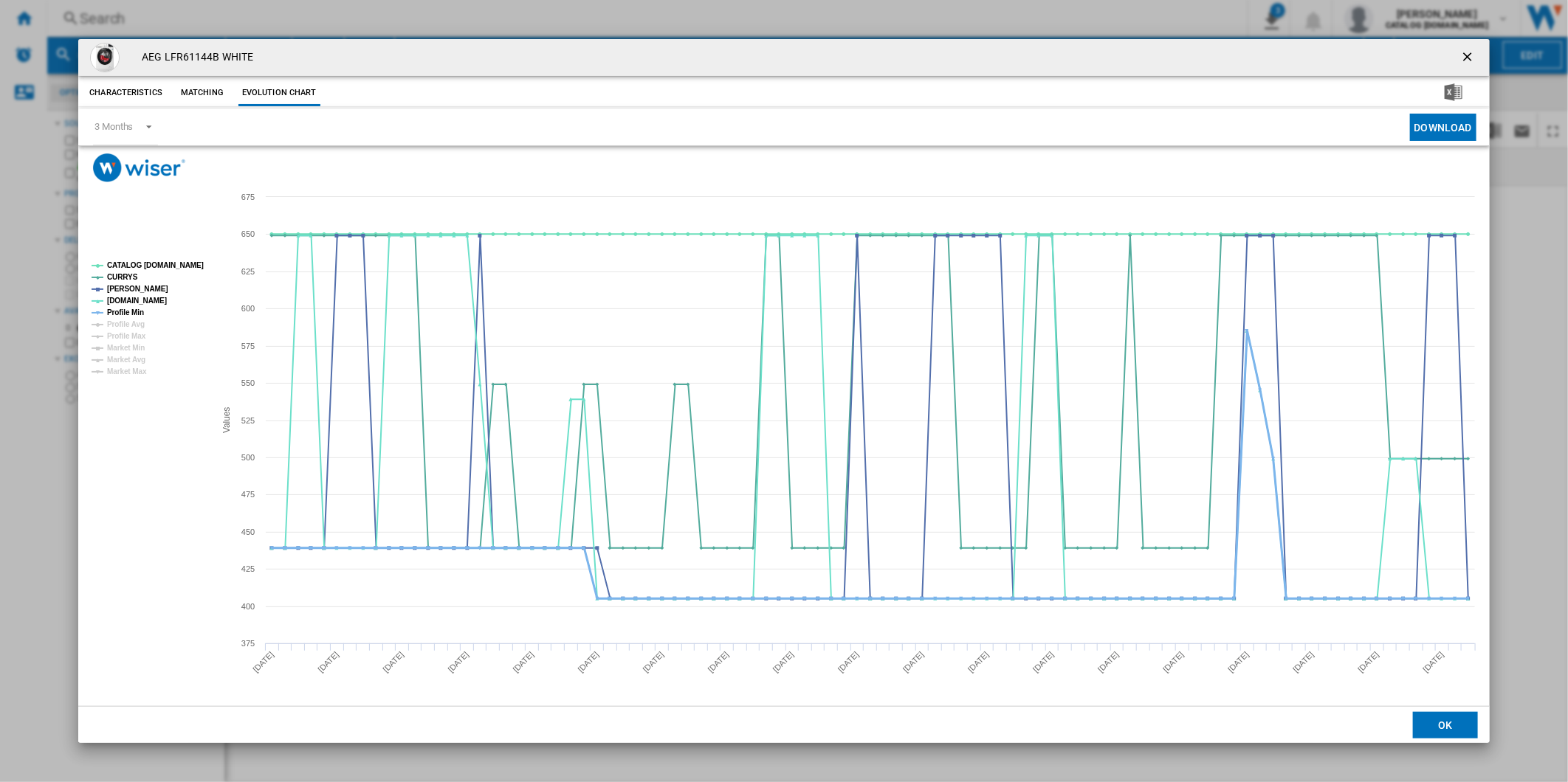
click at [124, 314] on tspan "Profile Min" at bounding box center [125, 313] width 37 height 8
click at [153, 266] on tspan "CATALOG [DOMAIN_NAME]" at bounding box center [155, 266] width 97 height 8
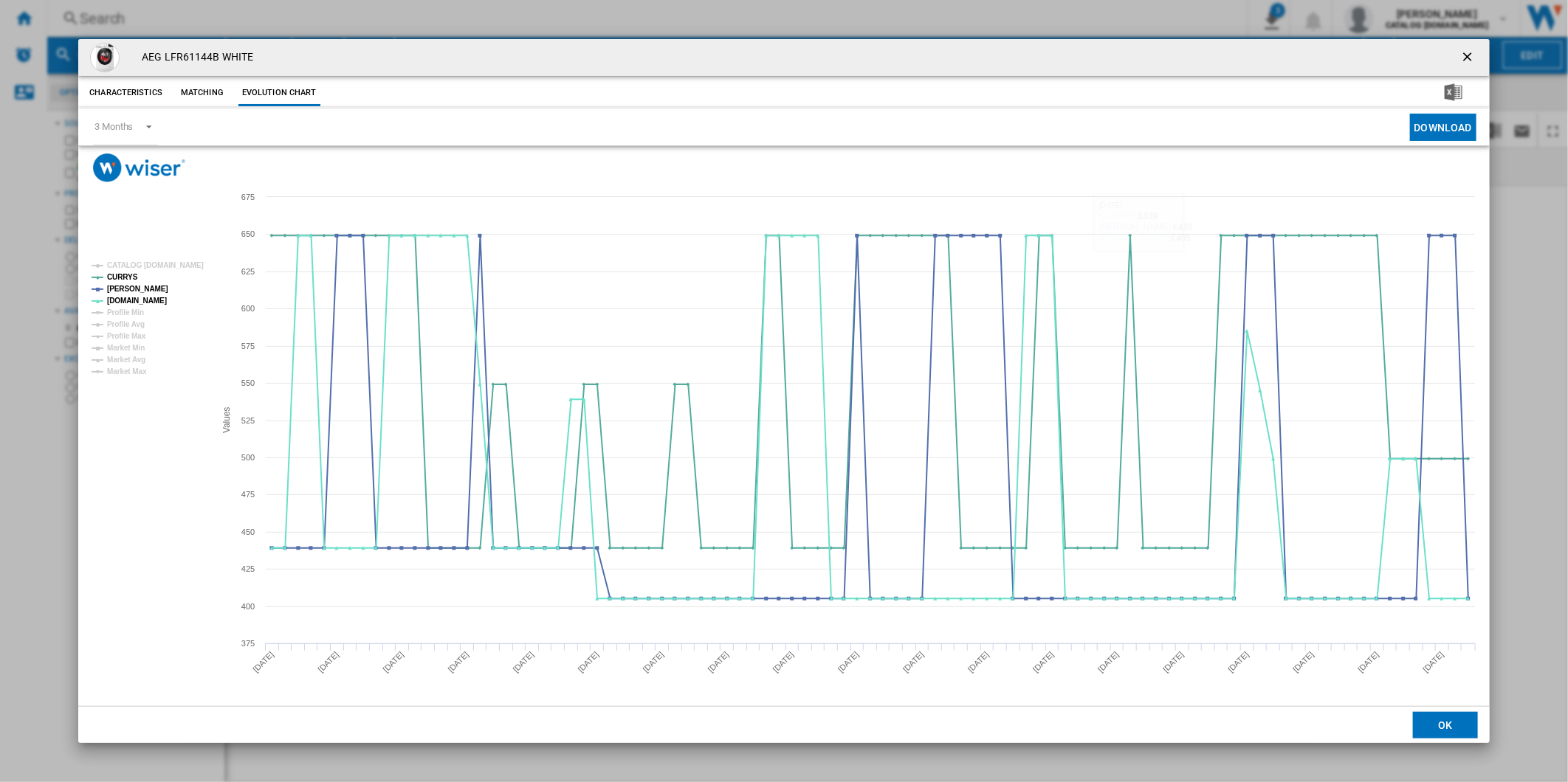
drag, startPoint x: 1466, startPoint y: 55, endPoint x: 1207, endPoint y: 42, distance: 259.3
click at [1460, 55] on ng-md-icon "getI18NText('BUTTONS.CLOSE_DIALOG')" at bounding box center [1469, 59] width 18 height 18
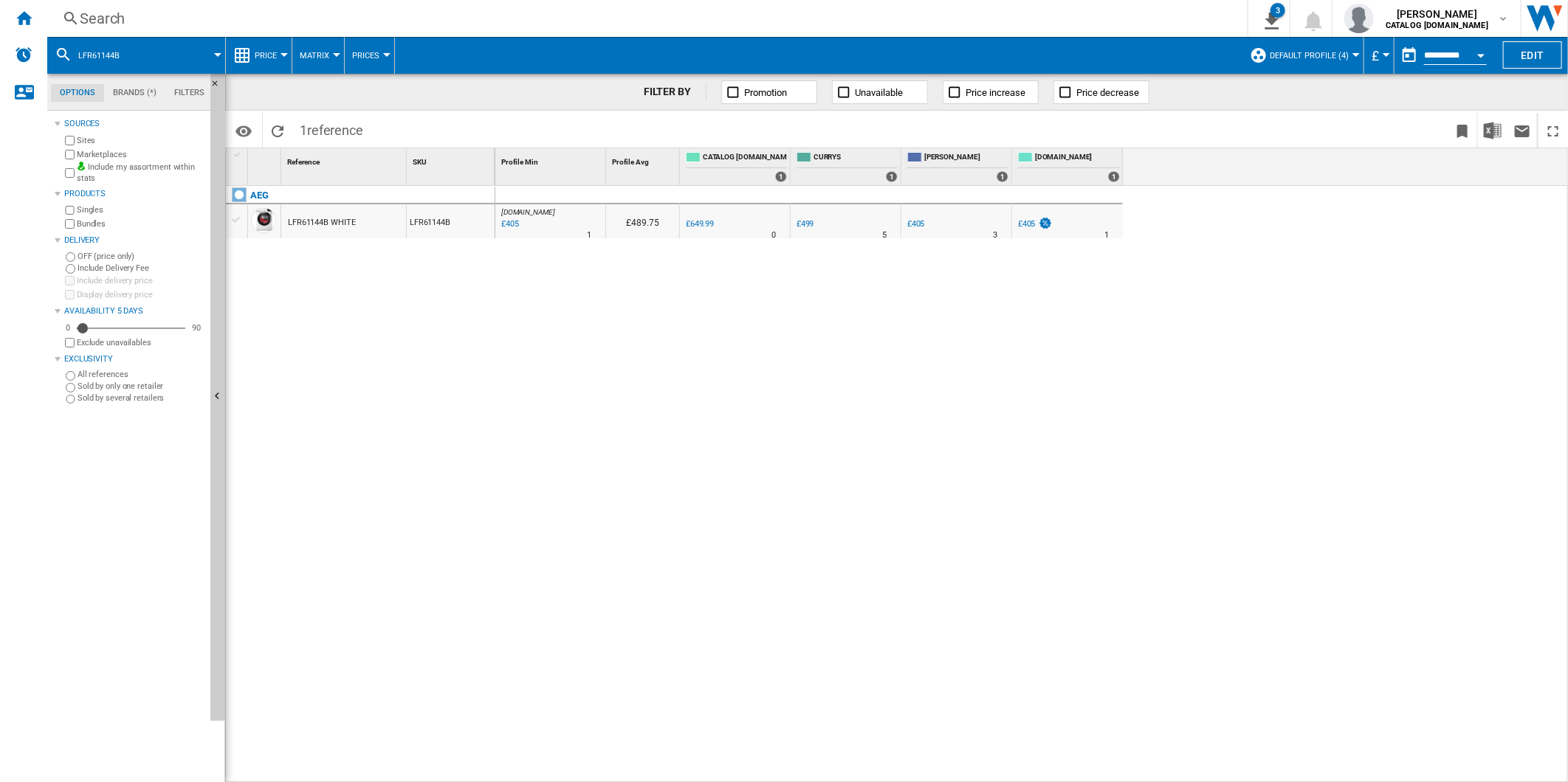
click at [905, 27] on div "Search" at bounding box center [645, 18] width 1130 height 20
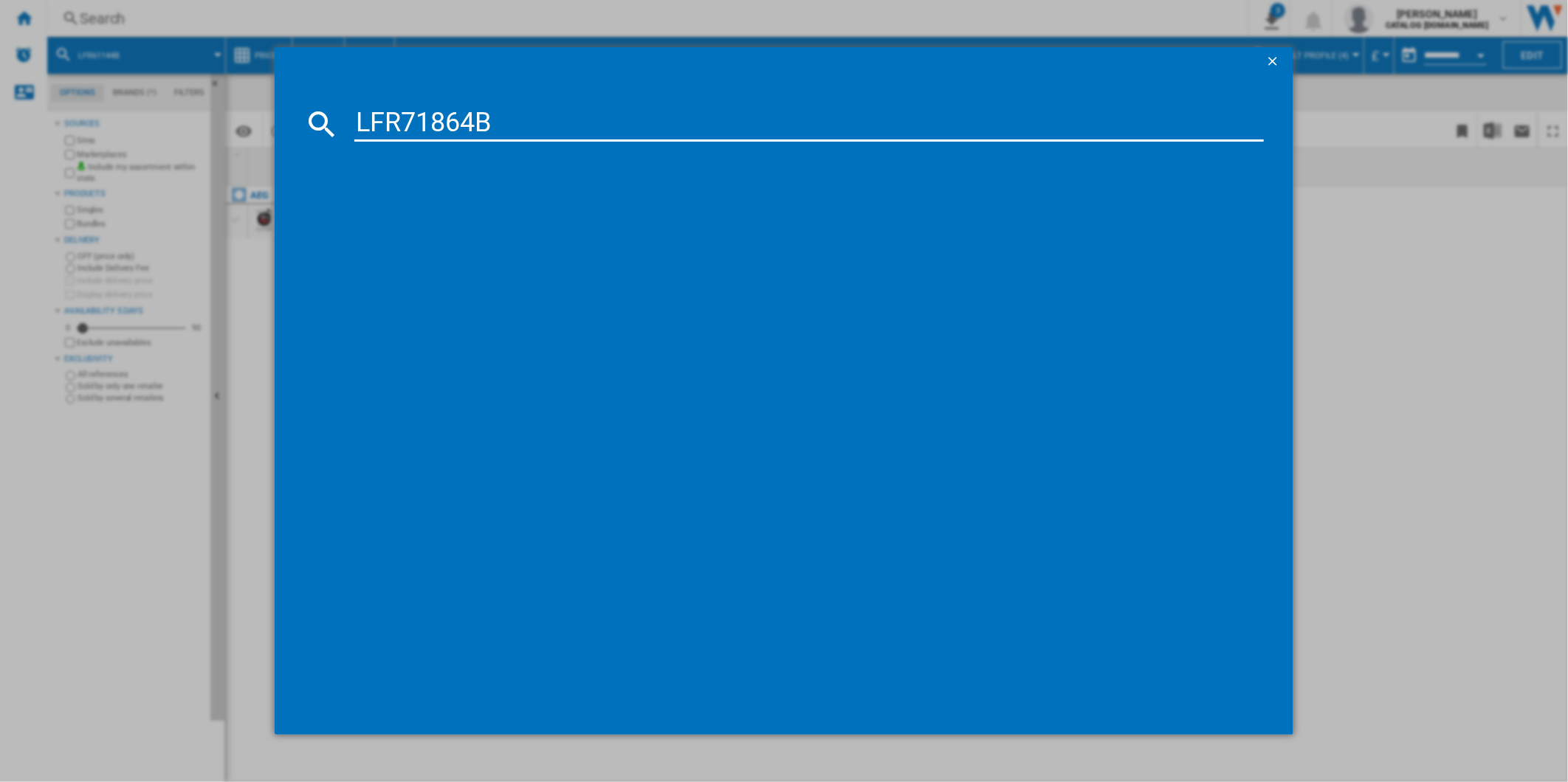
type input "LFR71864B"
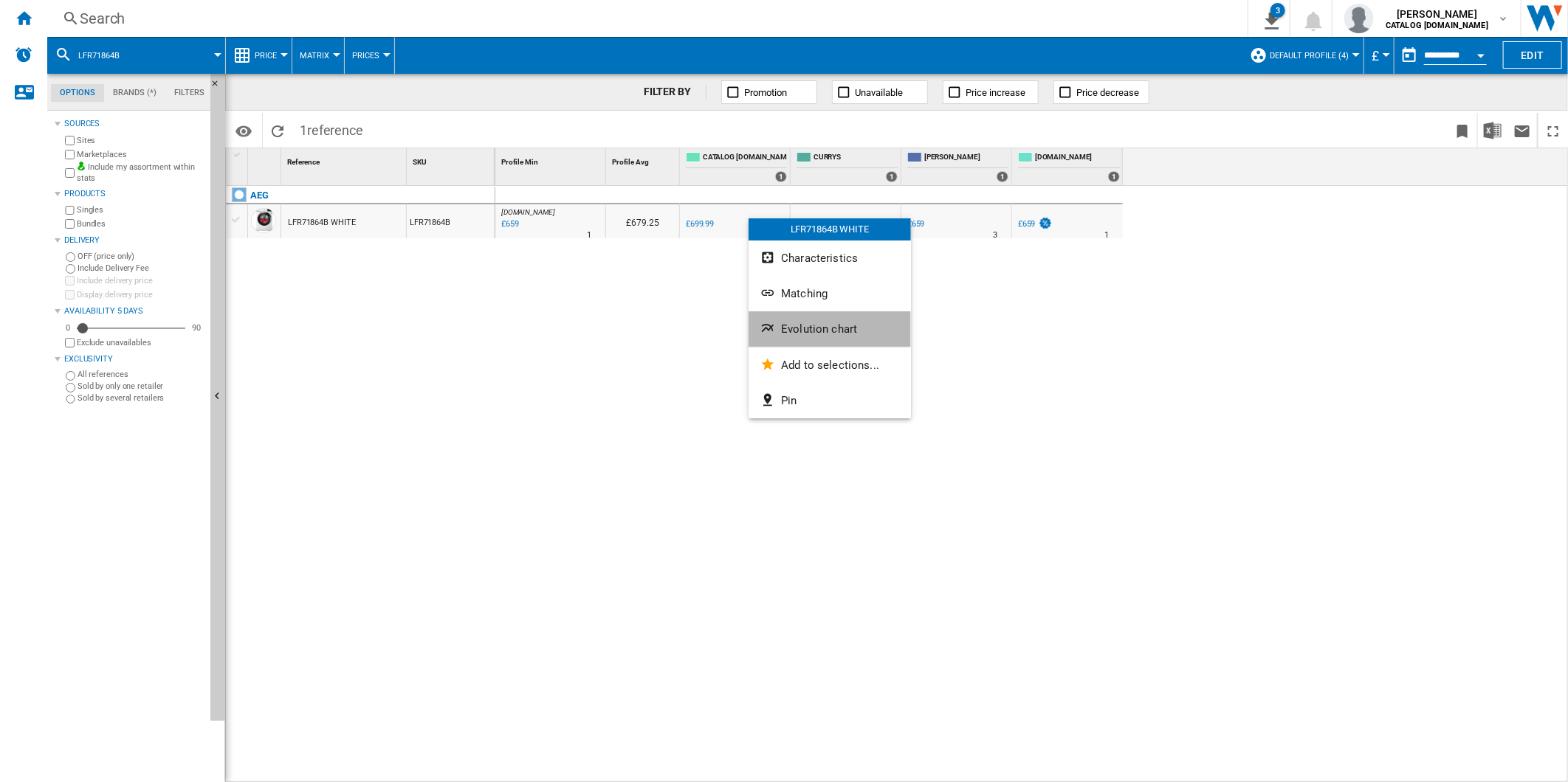
click at [813, 332] on span "Evolution chart" at bounding box center [818, 329] width 76 height 13
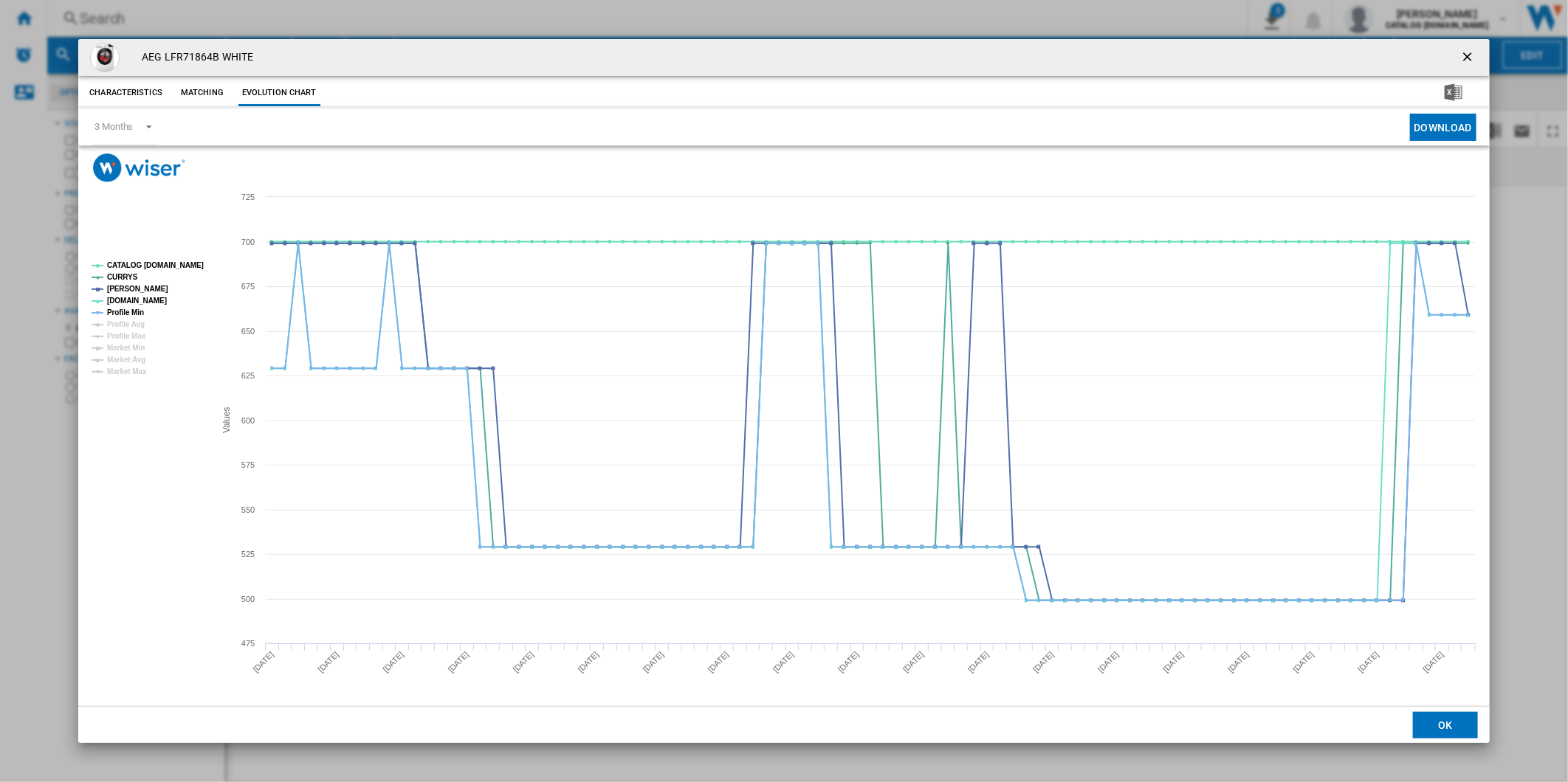
click at [144, 314] on g "CATALOG [DOMAIN_NAME] CURRYS [PERSON_NAME] [DOMAIN_NAME] Profile Min Profile Av…" at bounding box center [147, 319] width 123 height 126
click at [142, 313] on tspan "Profile Min" at bounding box center [125, 313] width 37 height 8
click at [156, 263] on tspan "CATALOG [DOMAIN_NAME]" at bounding box center [155, 266] width 97 height 8
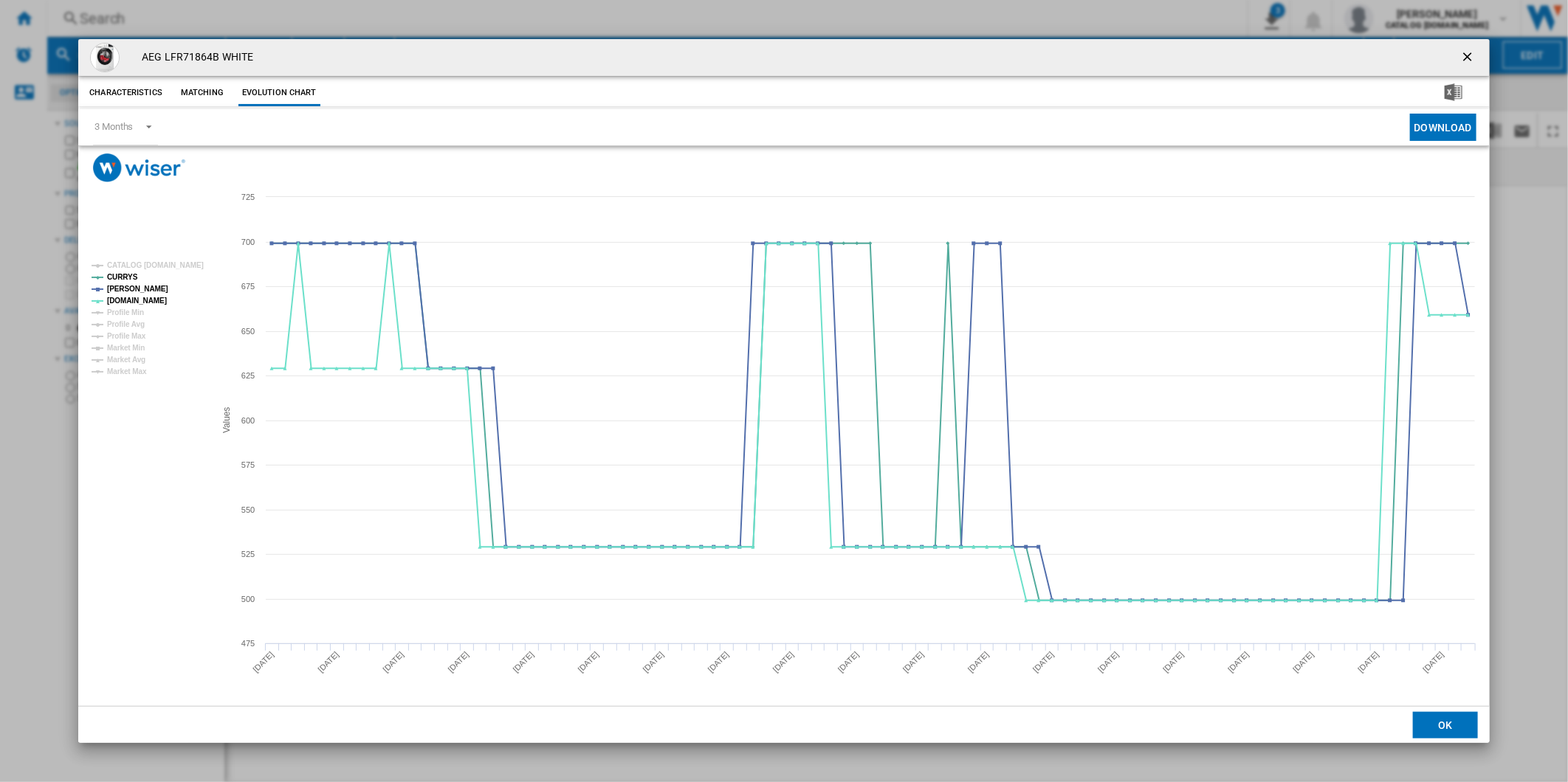
click at [1466, 47] on button "Product popup" at bounding box center [1469, 58] width 29 height 29
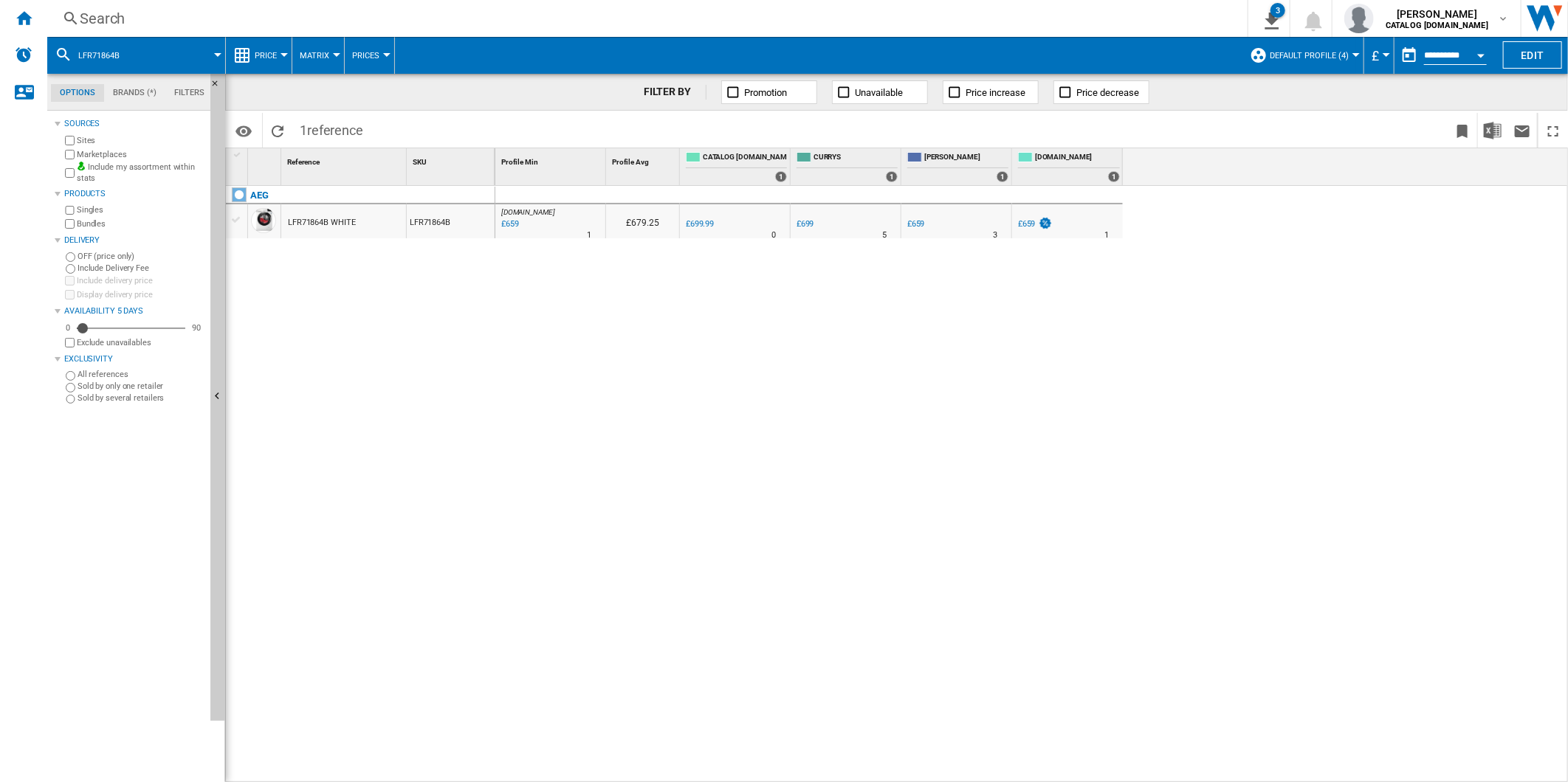
click at [870, 29] on div "Search Search 0 3 CATALOG [DOMAIN_NAME]:Home appliances/No characteristic/AEG […" at bounding box center [808, 18] width 1521 height 37
click at [858, 19] on div "Search" at bounding box center [645, 18] width 1130 height 20
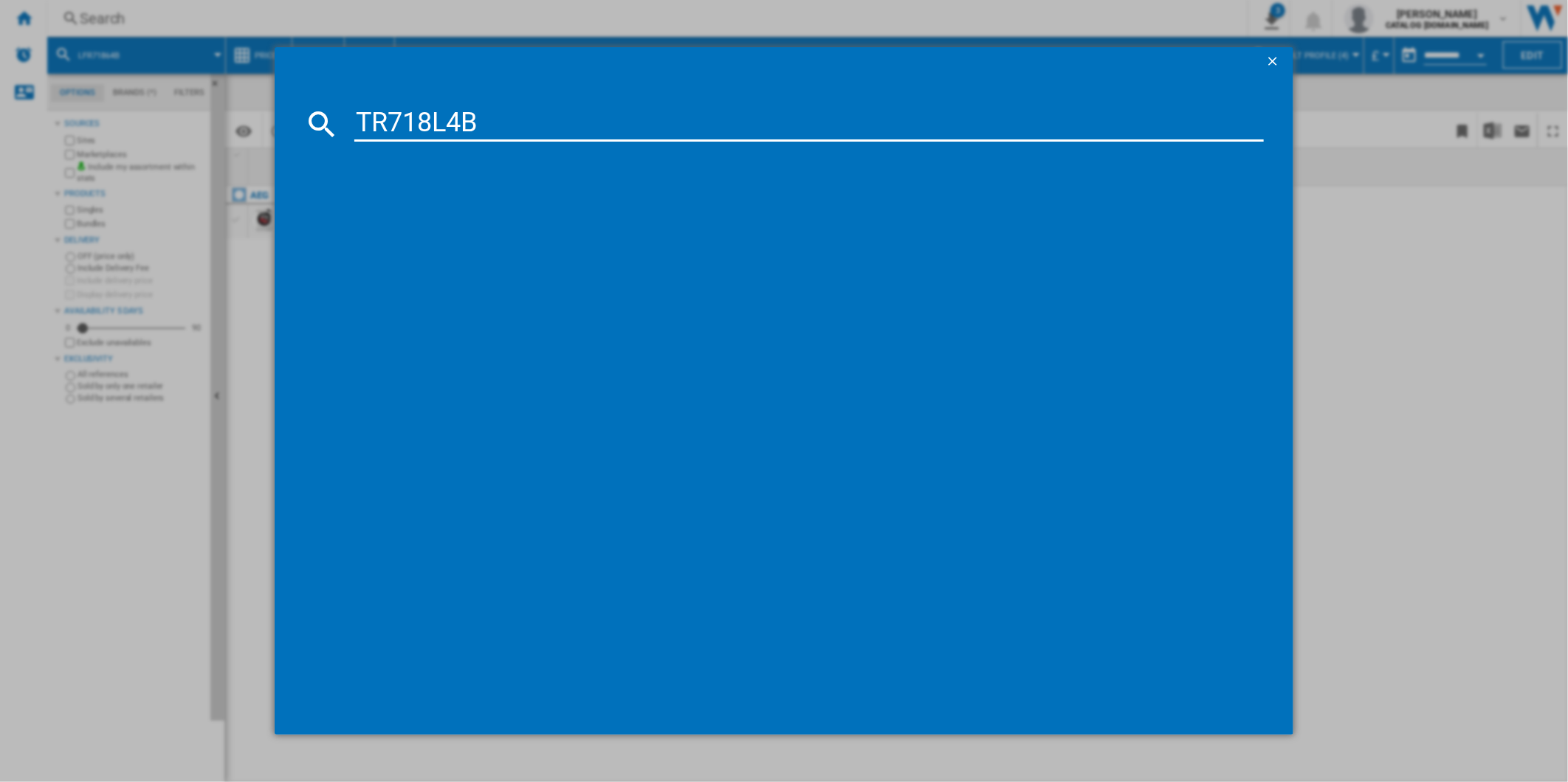
type input "TR718L4B"
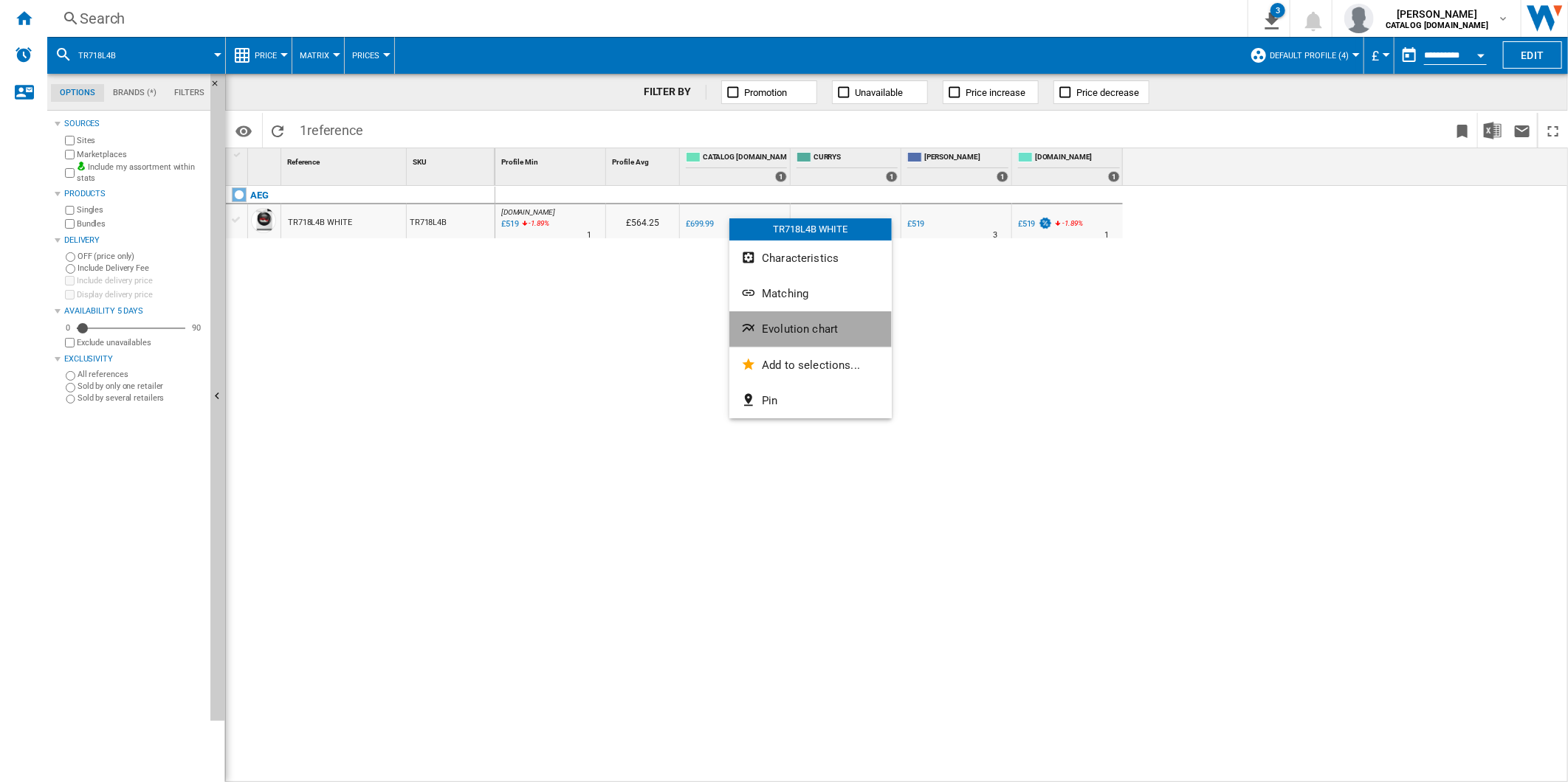
click at [816, 321] on button "Evolution chart" at bounding box center [810, 328] width 162 height 35
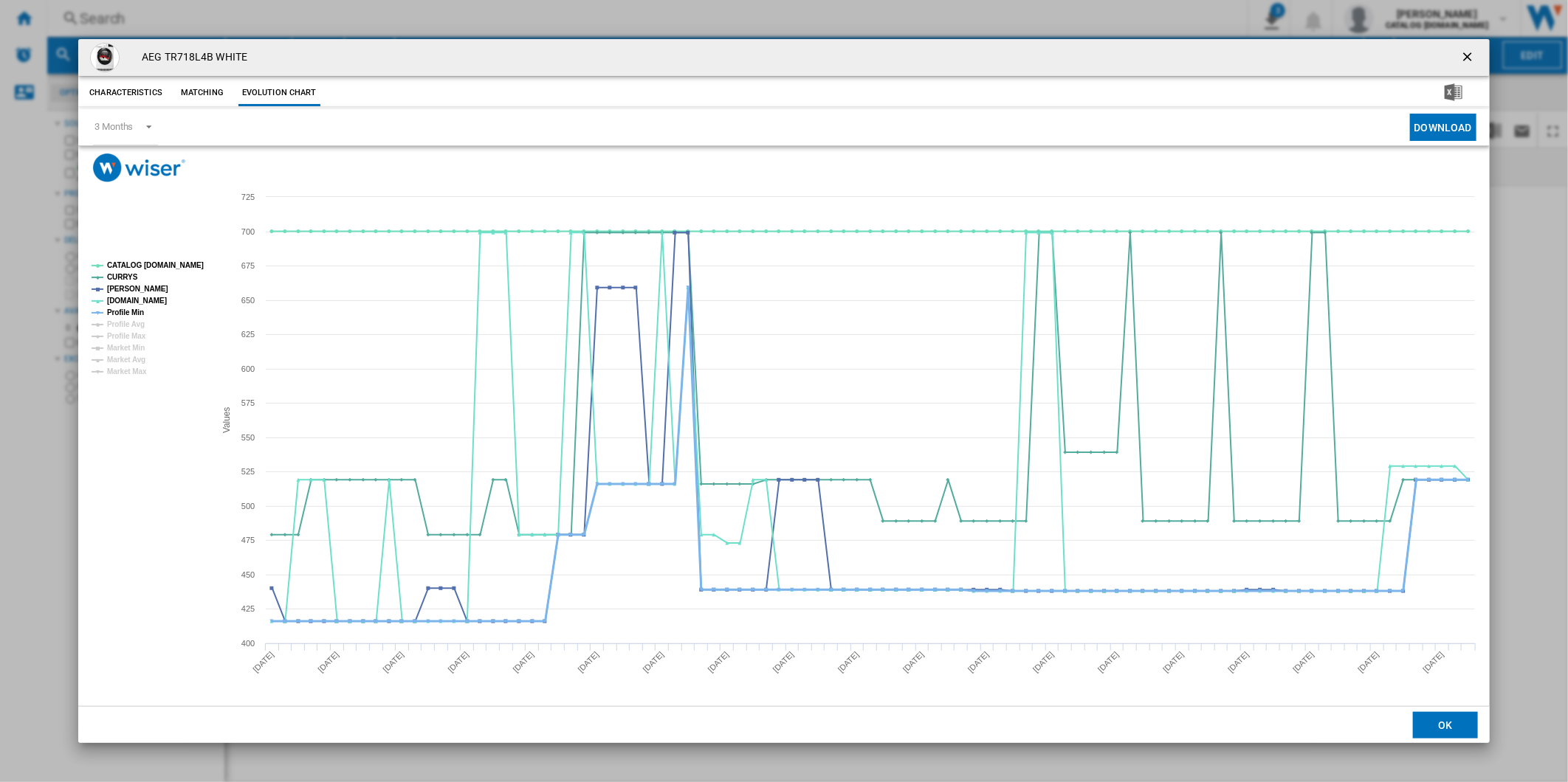
click at [130, 311] on tspan "Profile Min" at bounding box center [125, 313] width 37 height 8
click at [152, 263] on tspan "CATALOG [DOMAIN_NAME]" at bounding box center [155, 266] width 97 height 8
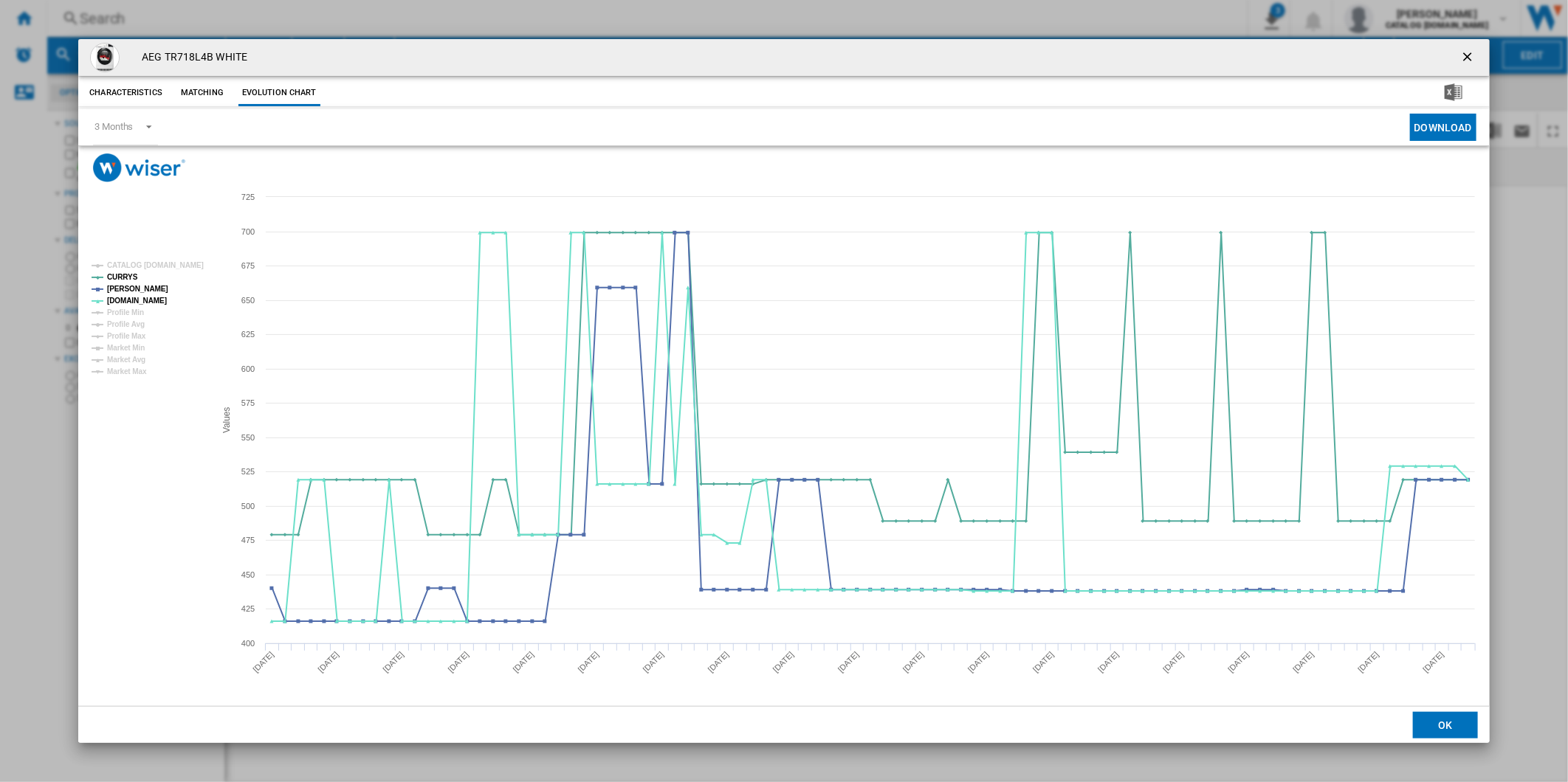
drag, startPoint x: 1470, startPoint y: 53, endPoint x: 967, endPoint y: 46, distance: 503.0
click at [1470, 53] on ng-md-icon "getI18NText('BUTTONS.CLOSE_DIALOG')" at bounding box center [1469, 59] width 18 height 18
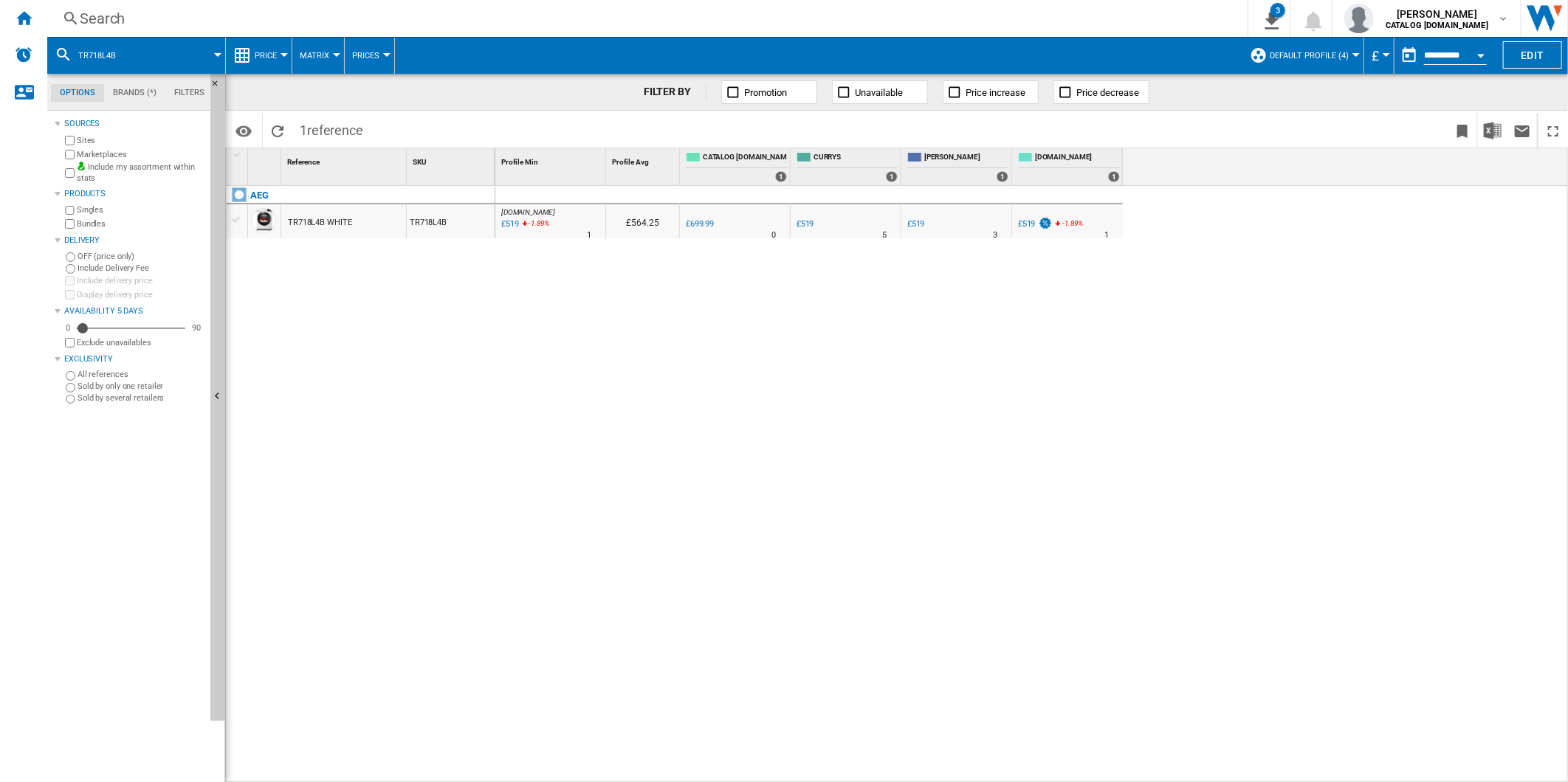
click at [828, 23] on div "Search" at bounding box center [645, 18] width 1130 height 20
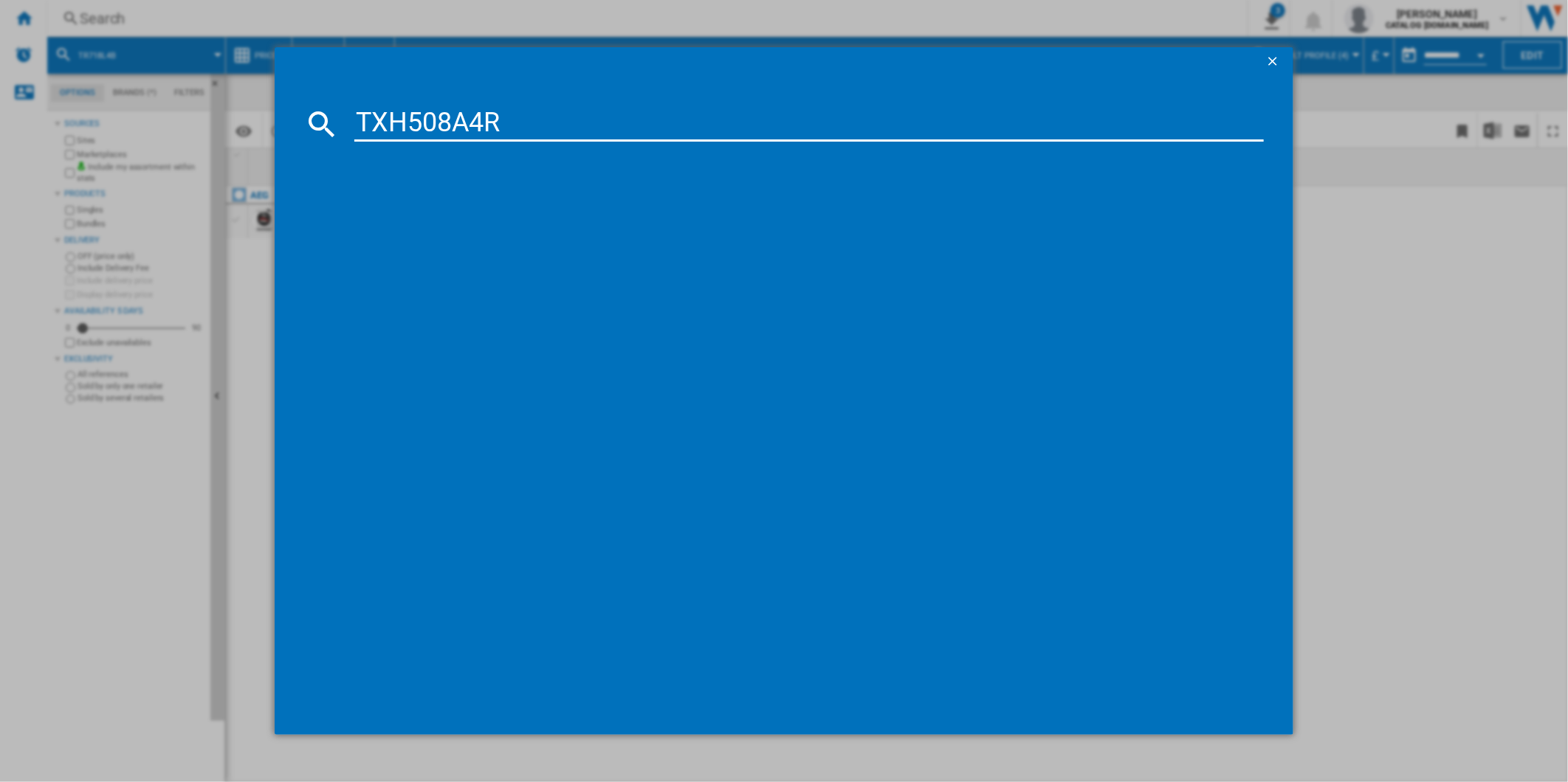
type input "TXH508A4R"
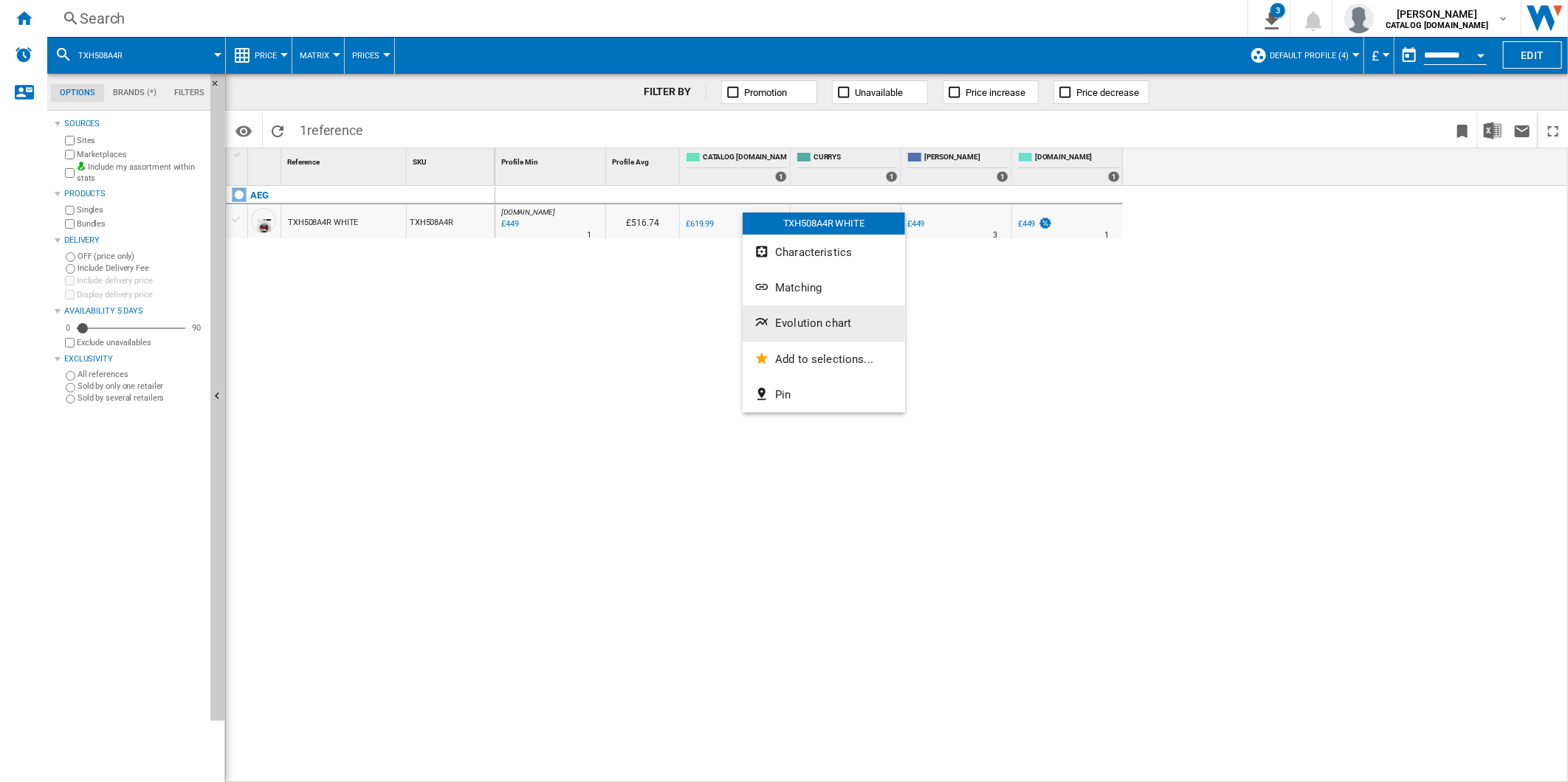
click at [840, 334] on button "Evolution chart" at bounding box center [823, 323] width 162 height 35
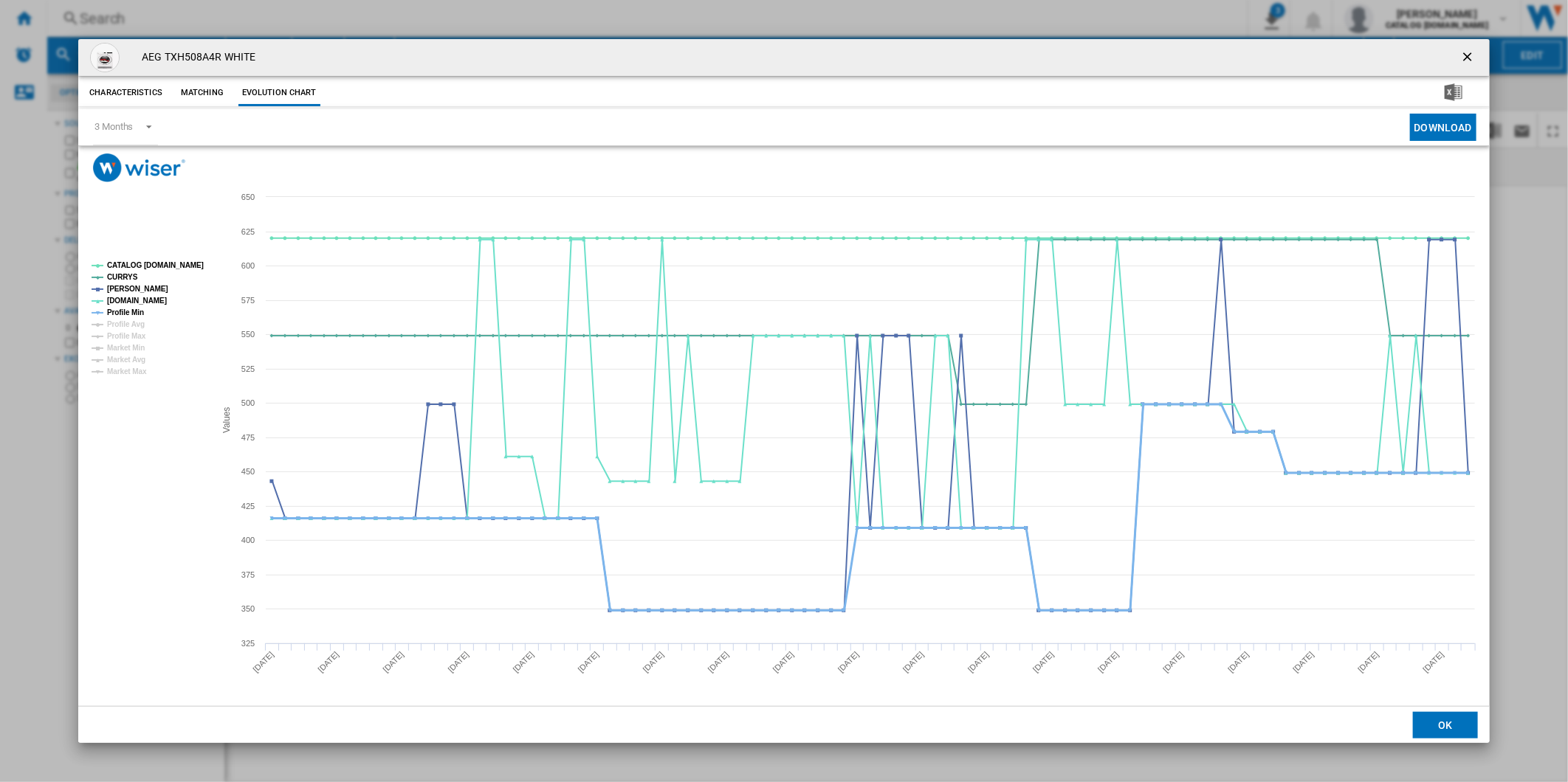
click at [116, 309] on tspan "Profile Min" at bounding box center [125, 313] width 37 height 8
click at [156, 266] on tspan "CATALOG [DOMAIN_NAME]" at bounding box center [155, 266] width 97 height 8
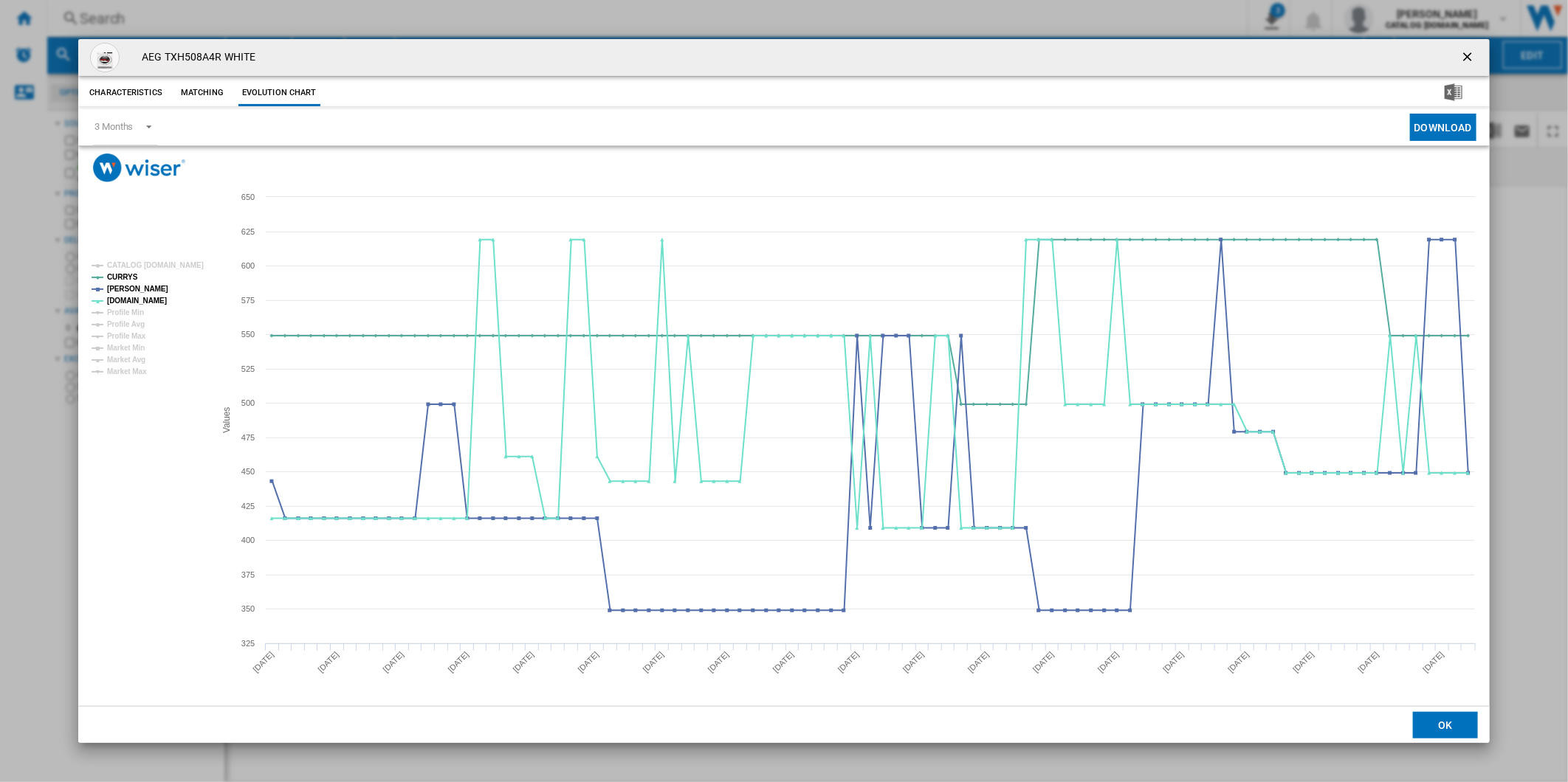
click at [1459, 61] on button "Product popup" at bounding box center [1469, 58] width 29 height 29
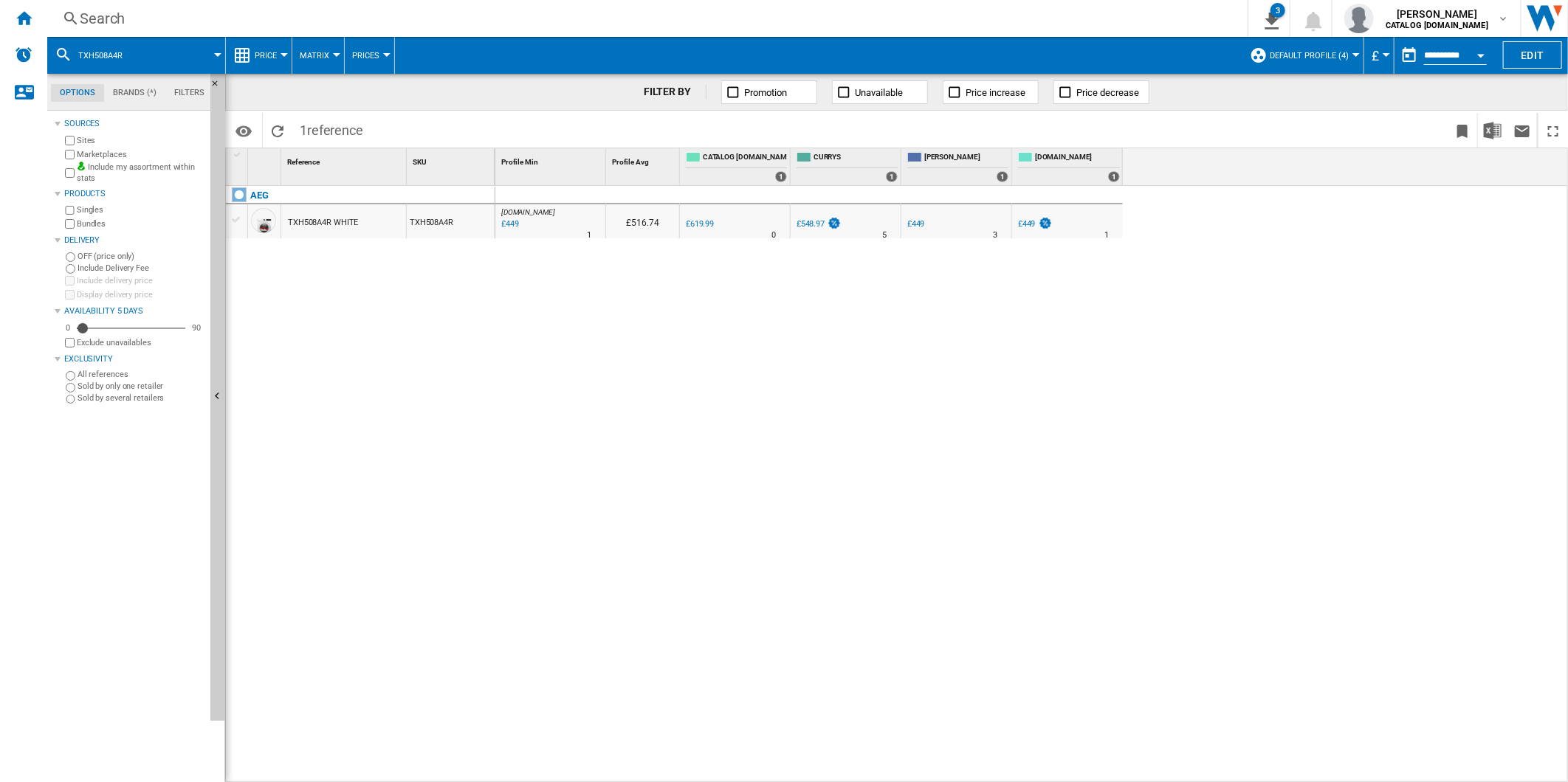
click at [961, 17] on div "Search" at bounding box center [645, 18] width 1130 height 20
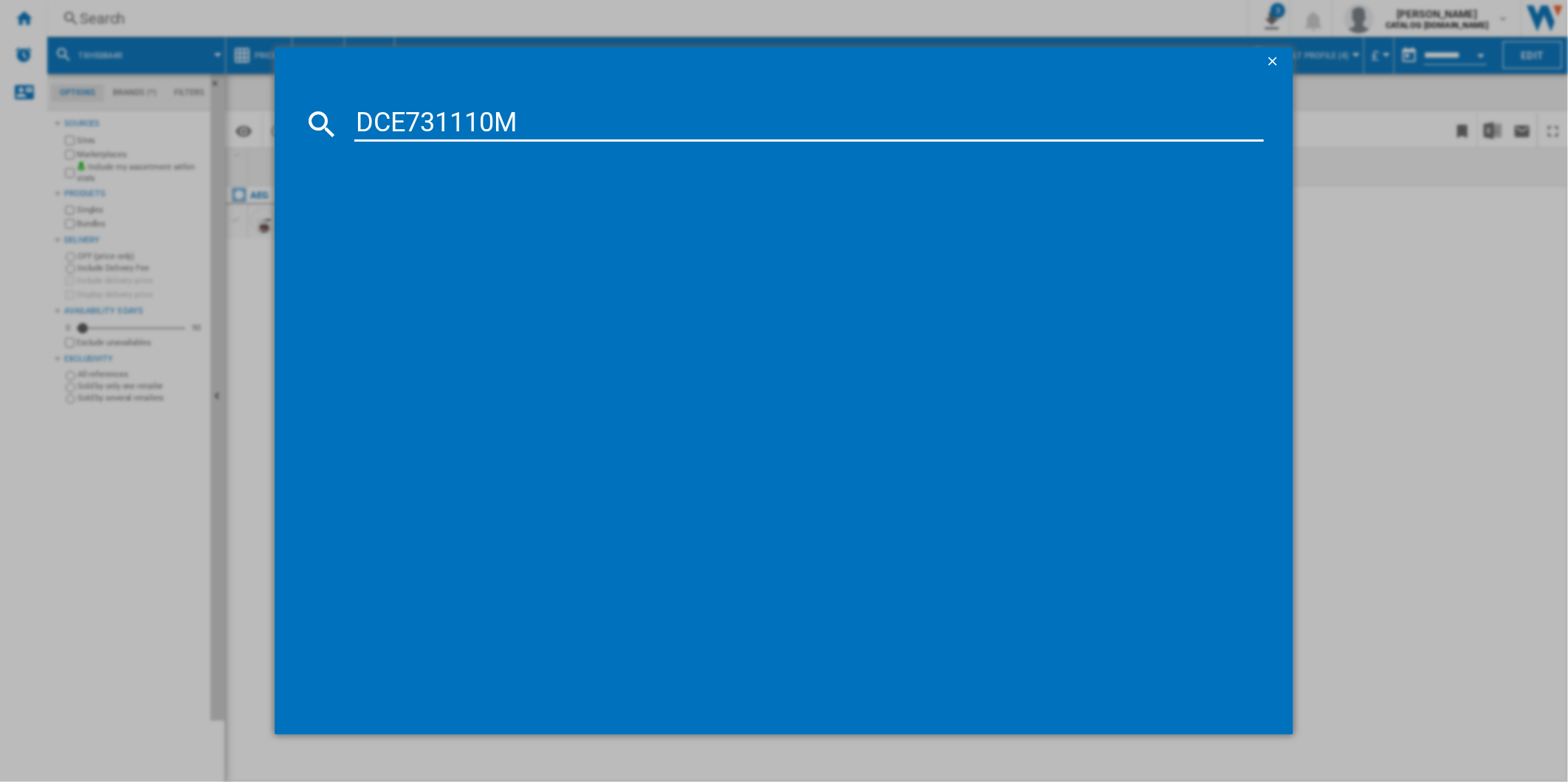
type input "DCE731110M"
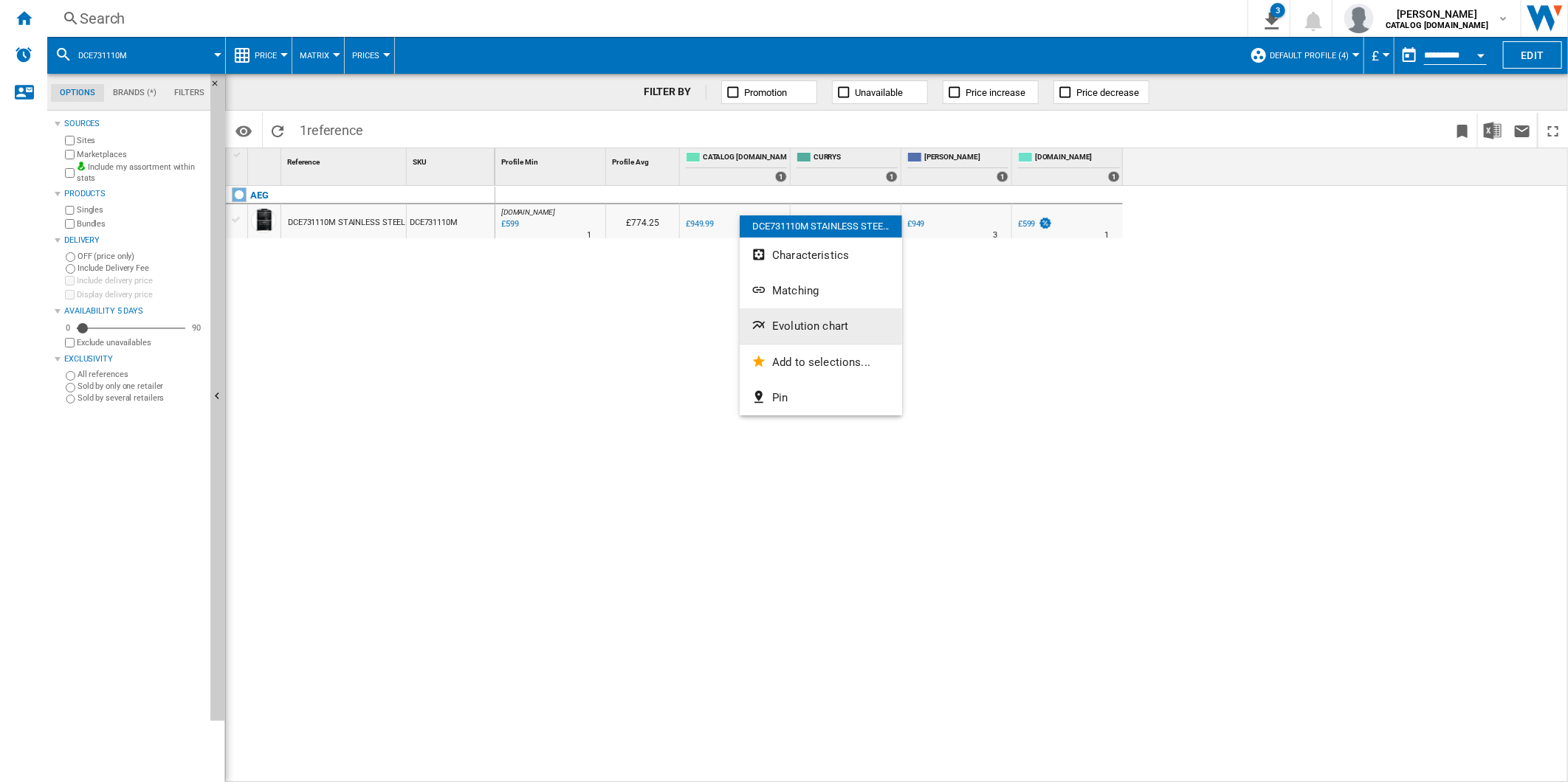
click at [800, 318] on button "Evolution chart" at bounding box center [821, 326] width 162 height 35
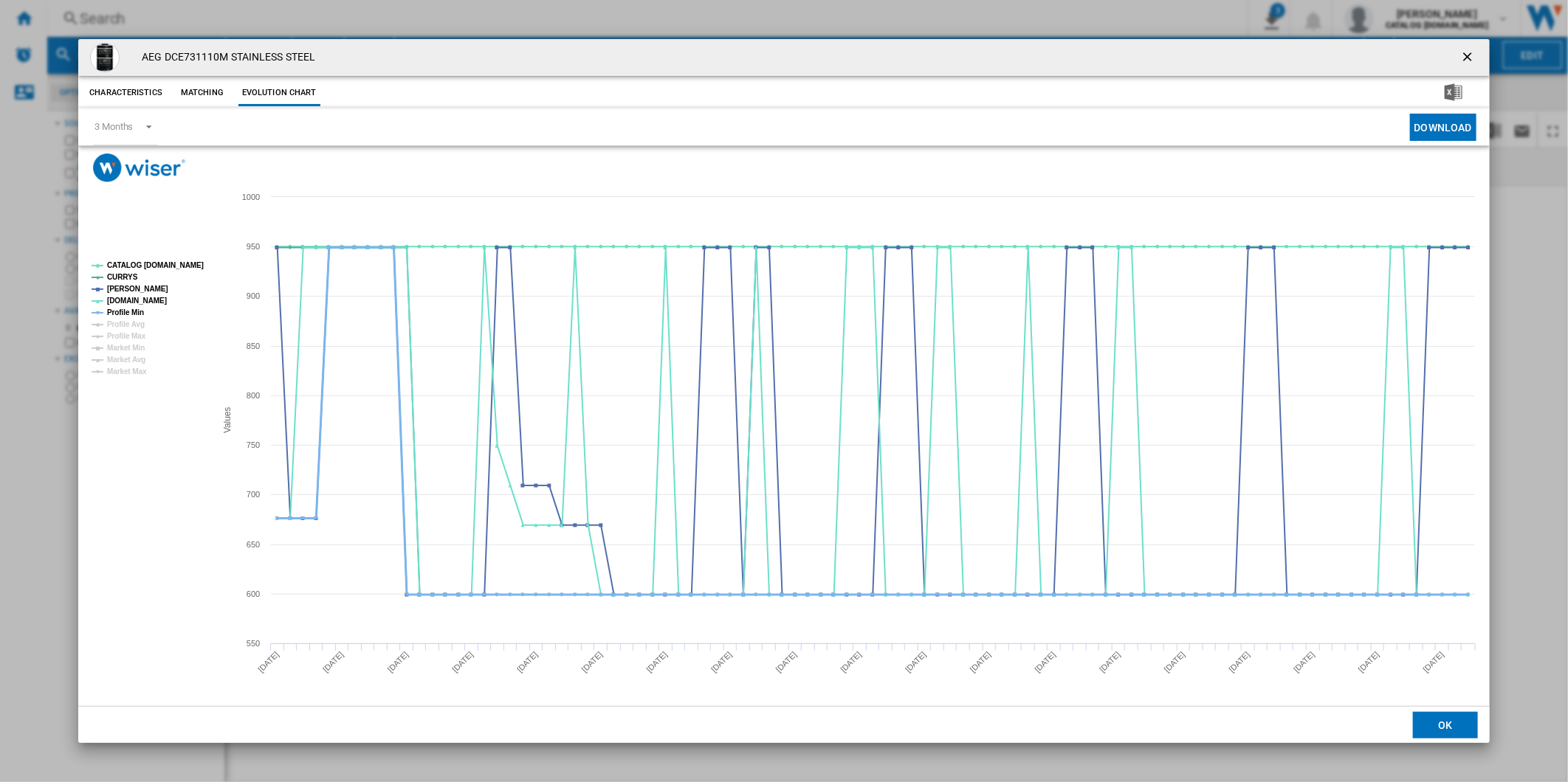
click at [137, 314] on tspan "Profile Min" at bounding box center [125, 313] width 37 height 8
click at [161, 262] on tspan "CATALOG [DOMAIN_NAME]" at bounding box center [155, 266] width 97 height 8
click at [1464, 46] on button "Product popup" at bounding box center [1469, 58] width 29 height 29
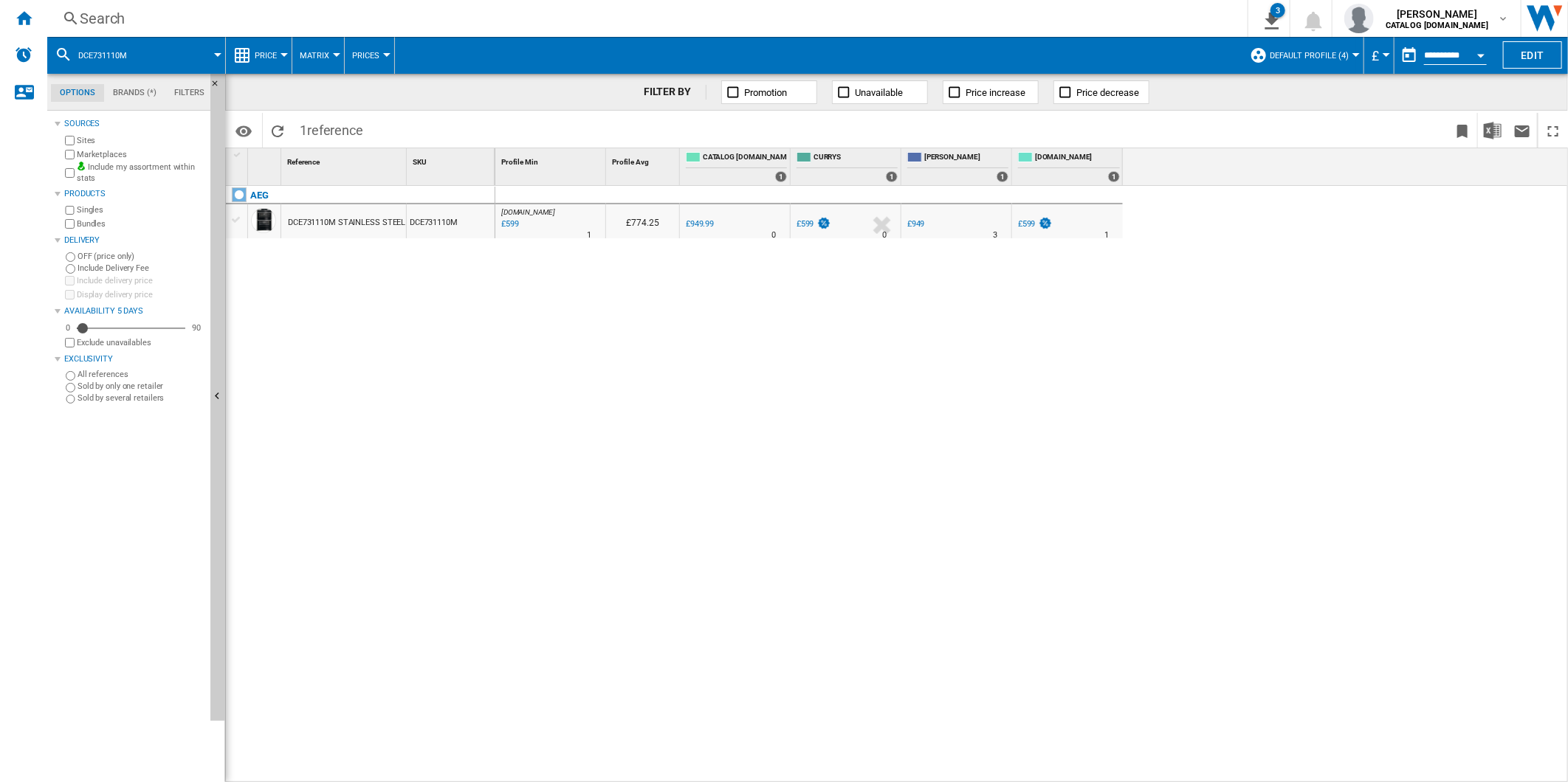
click at [884, 23] on div "Search" at bounding box center [645, 18] width 1130 height 20
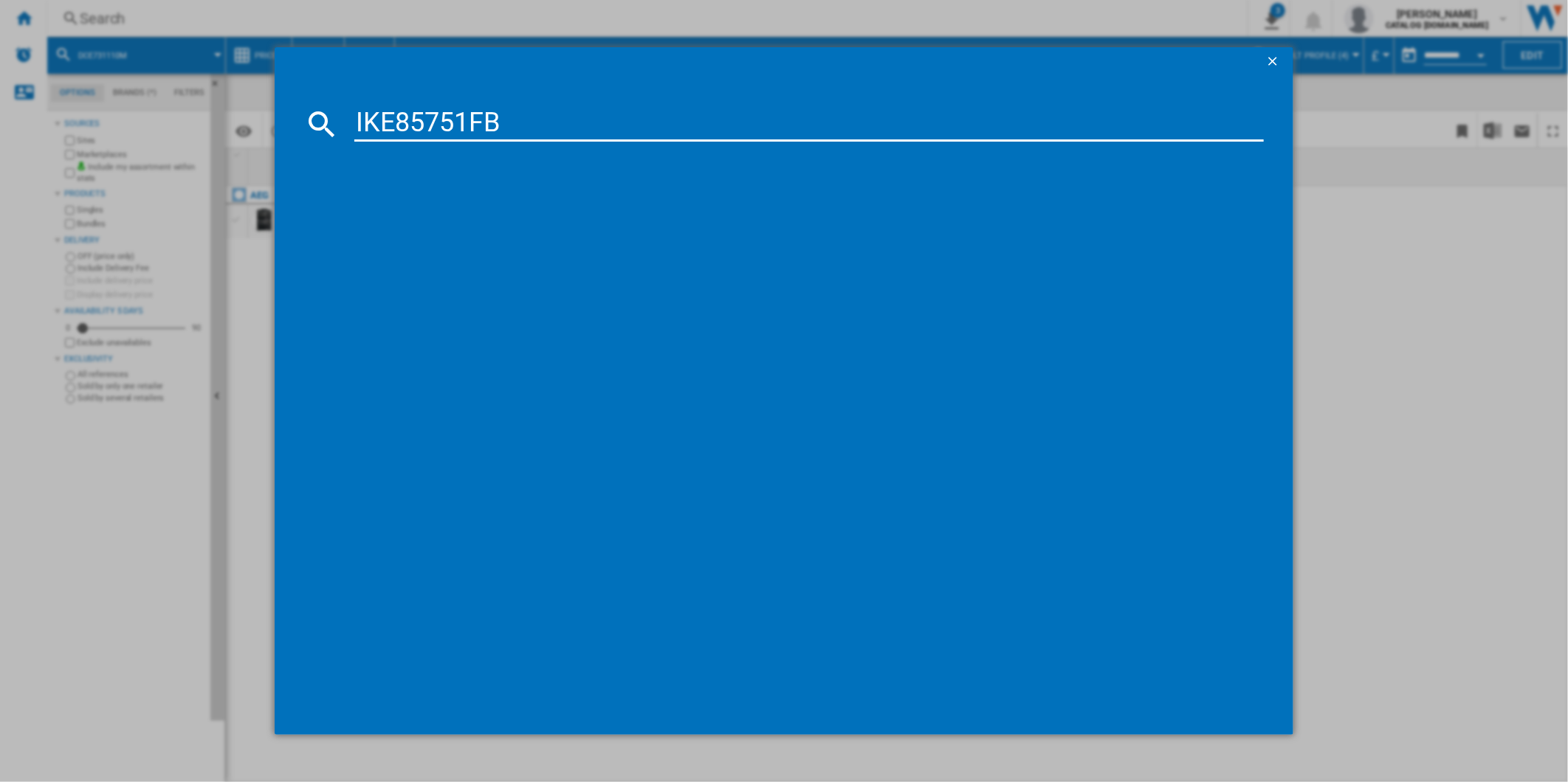
type input "IKE85751FB"
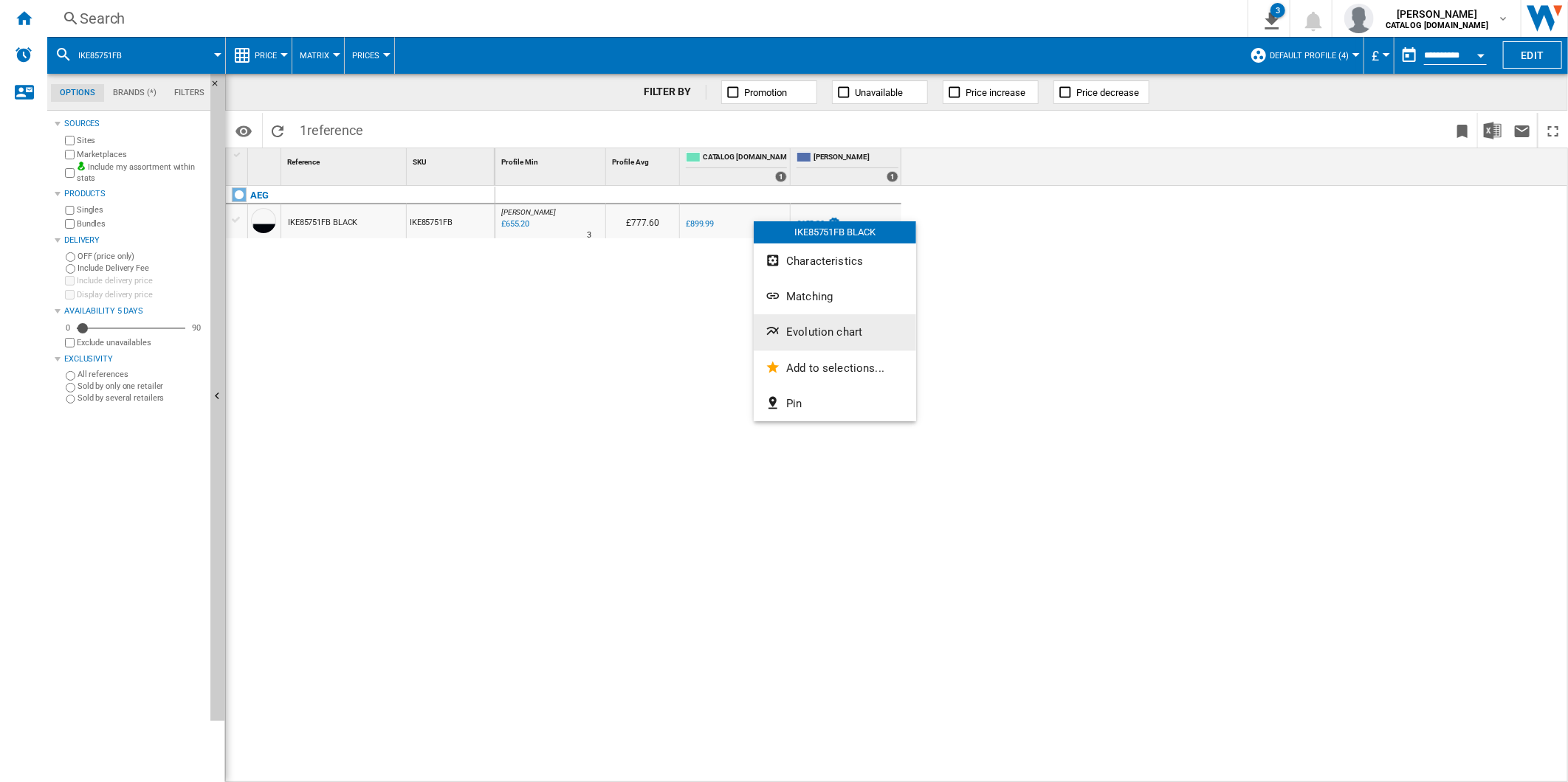
click at [817, 340] on button "Evolution chart" at bounding box center [835, 332] width 162 height 35
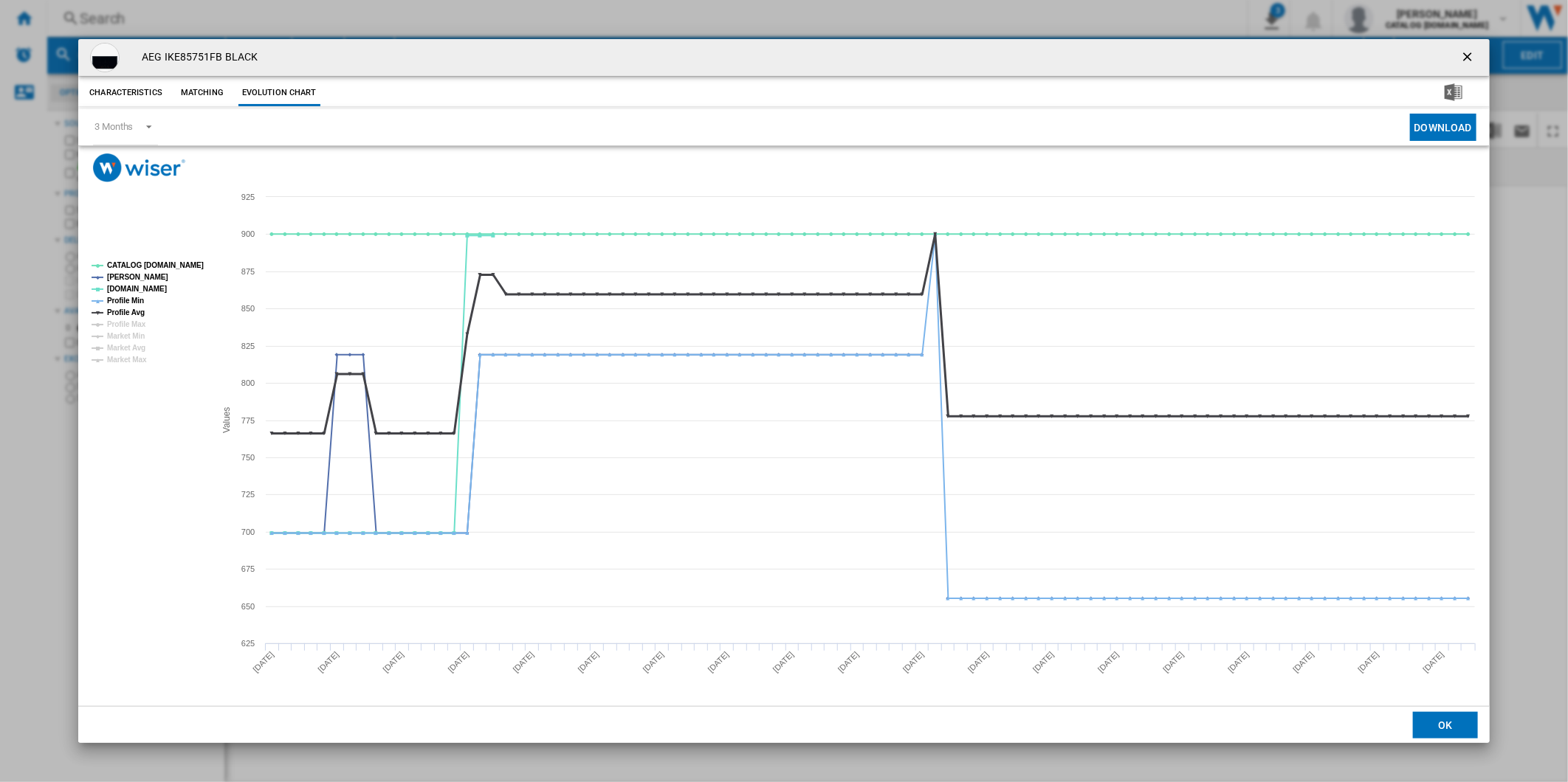
click at [139, 314] on tspan "Profile Avg" at bounding box center [126, 313] width 37 height 8
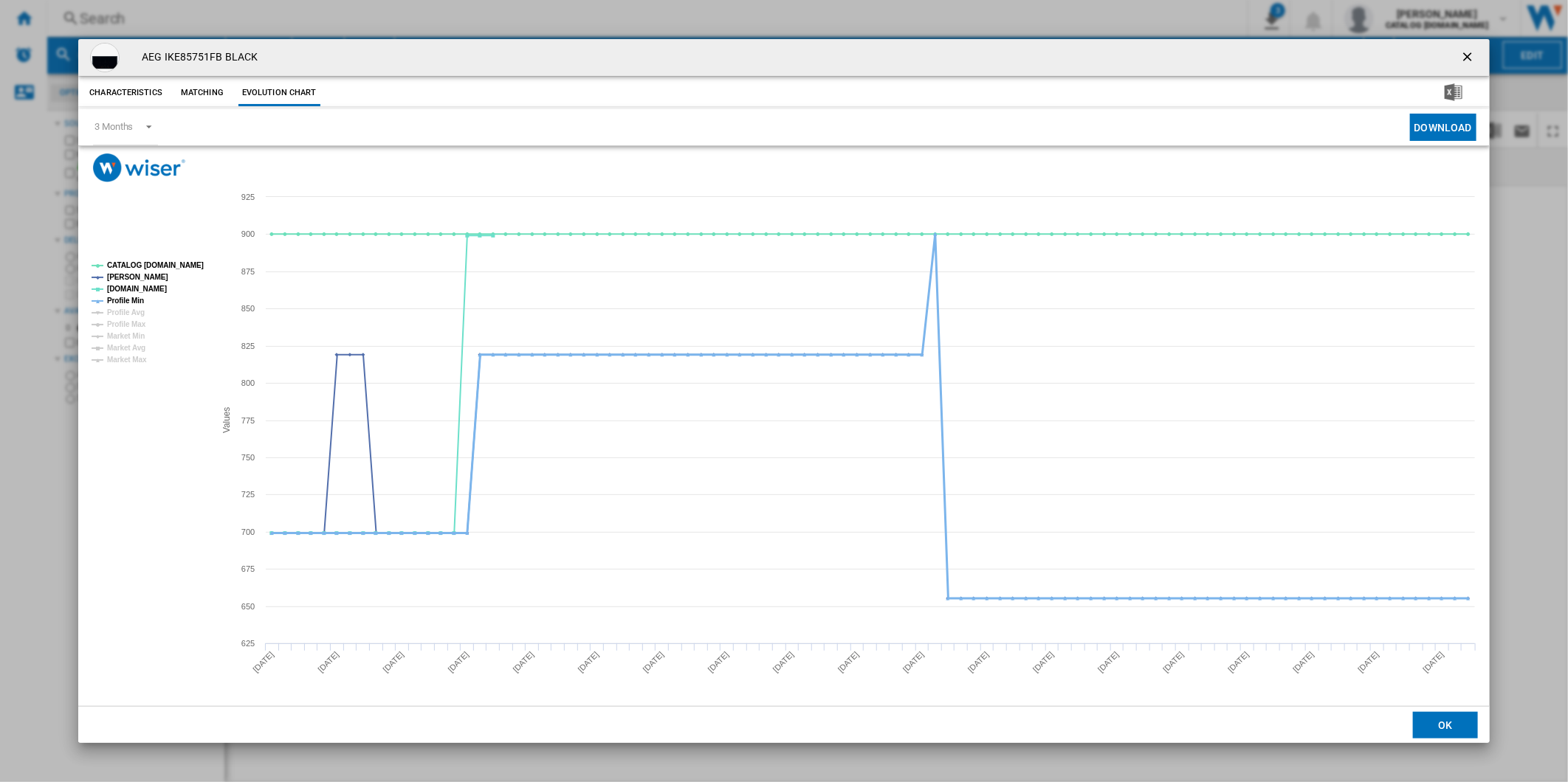
click at [133, 300] on tspan "Profile Min" at bounding box center [125, 301] width 37 height 8
click at [148, 267] on tspan "CATALOG [DOMAIN_NAME]" at bounding box center [155, 266] width 97 height 8
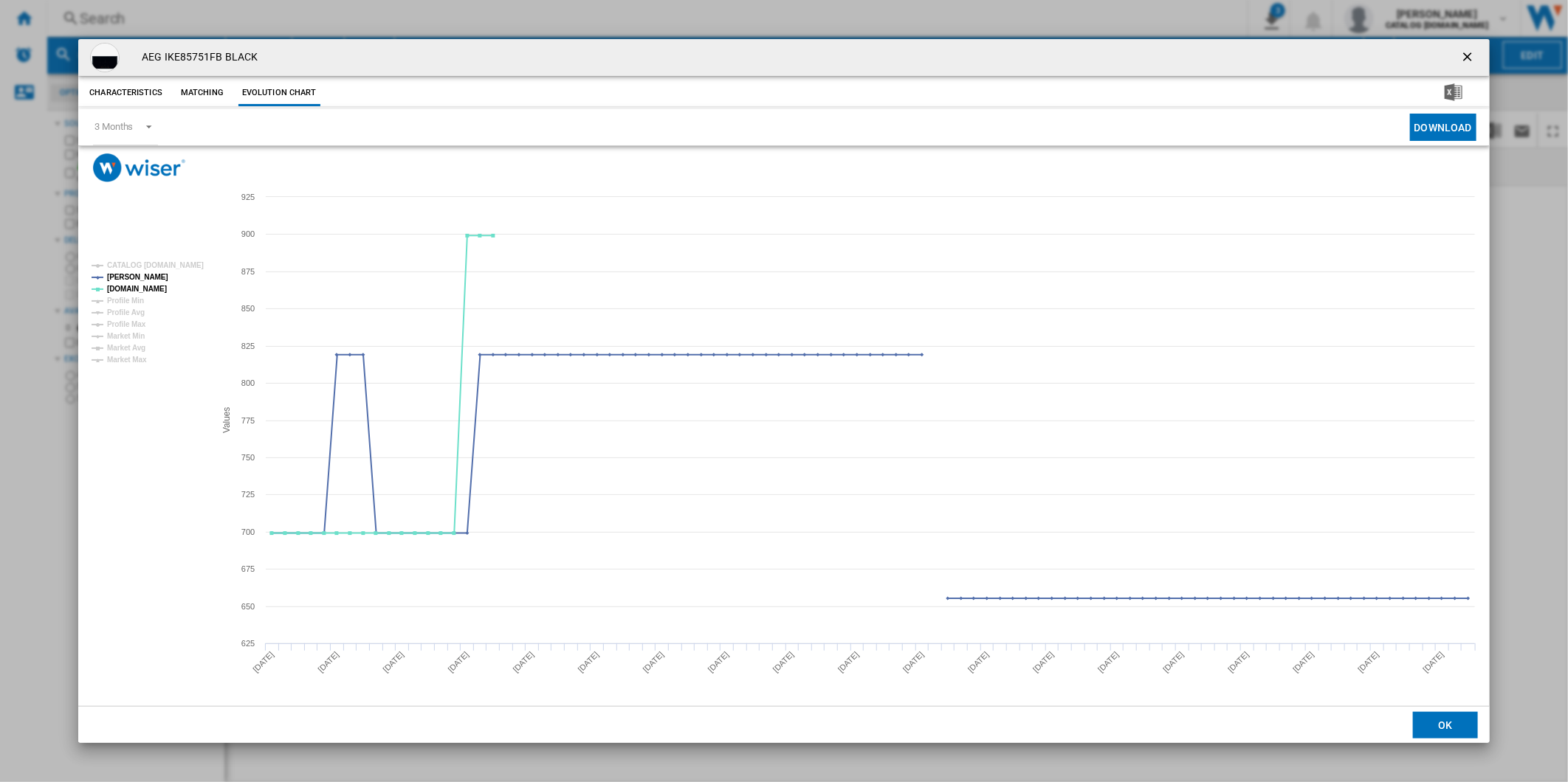
drag, startPoint x: 1481, startPoint y: 50, endPoint x: 1324, endPoint y: 40, distance: 157.3
click at [1481, 50] on button "Product popup" at bounding box center [1469, 58] width 29 height 29
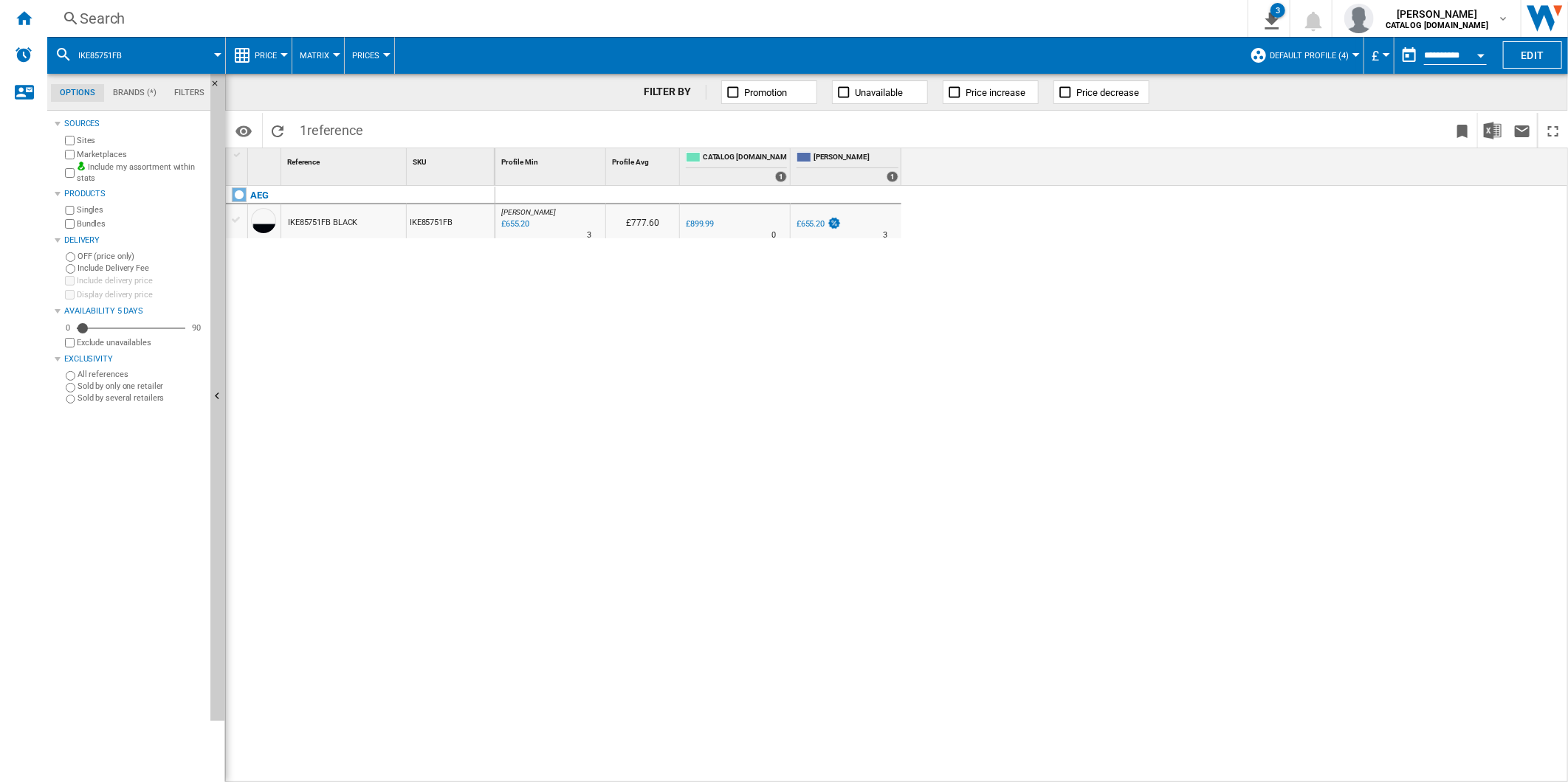
click at [918, 20] on div "Search" at bounding box center [645, 18] width 1130 height 20
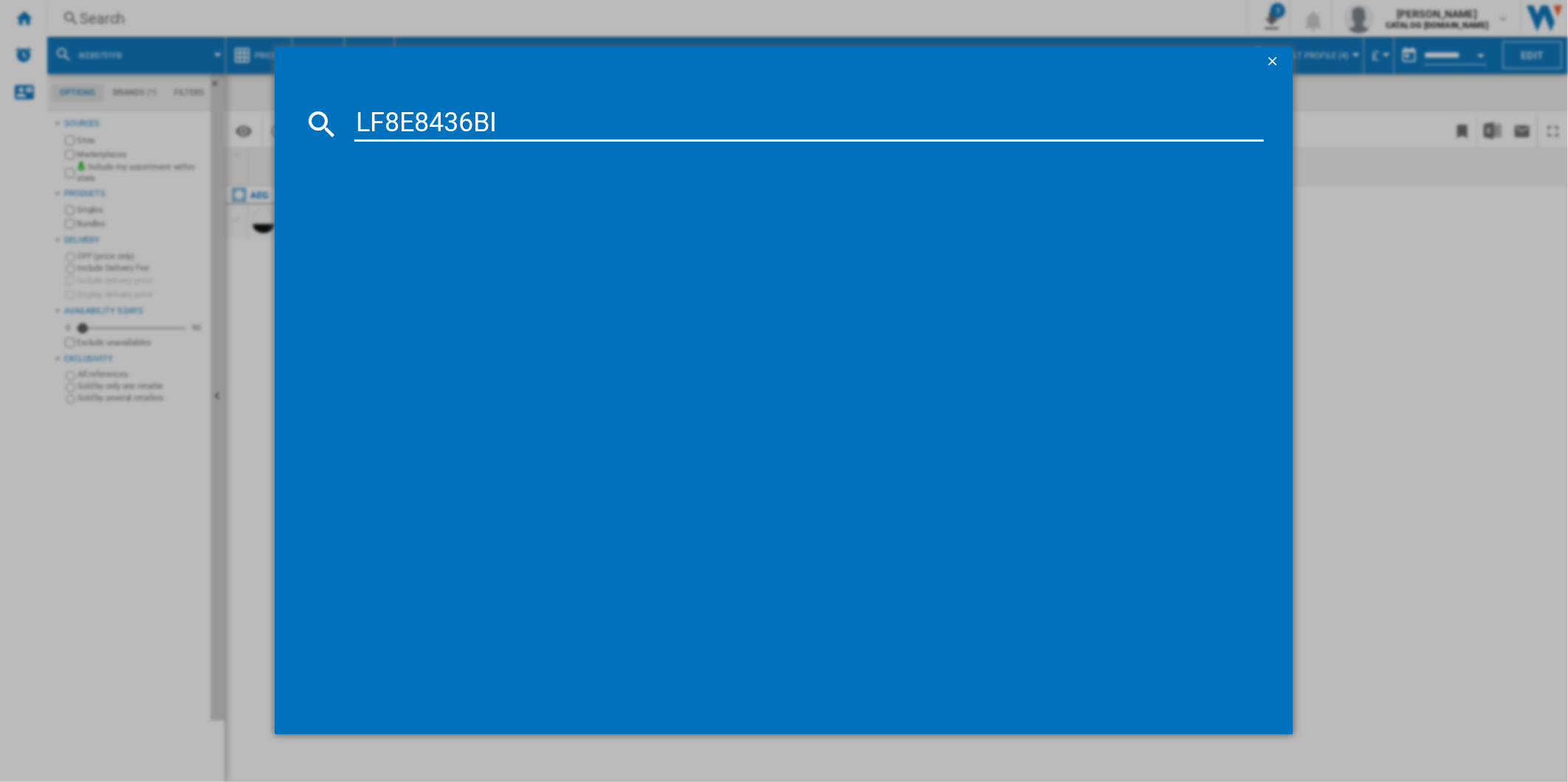
type input "LF8E8436BI"
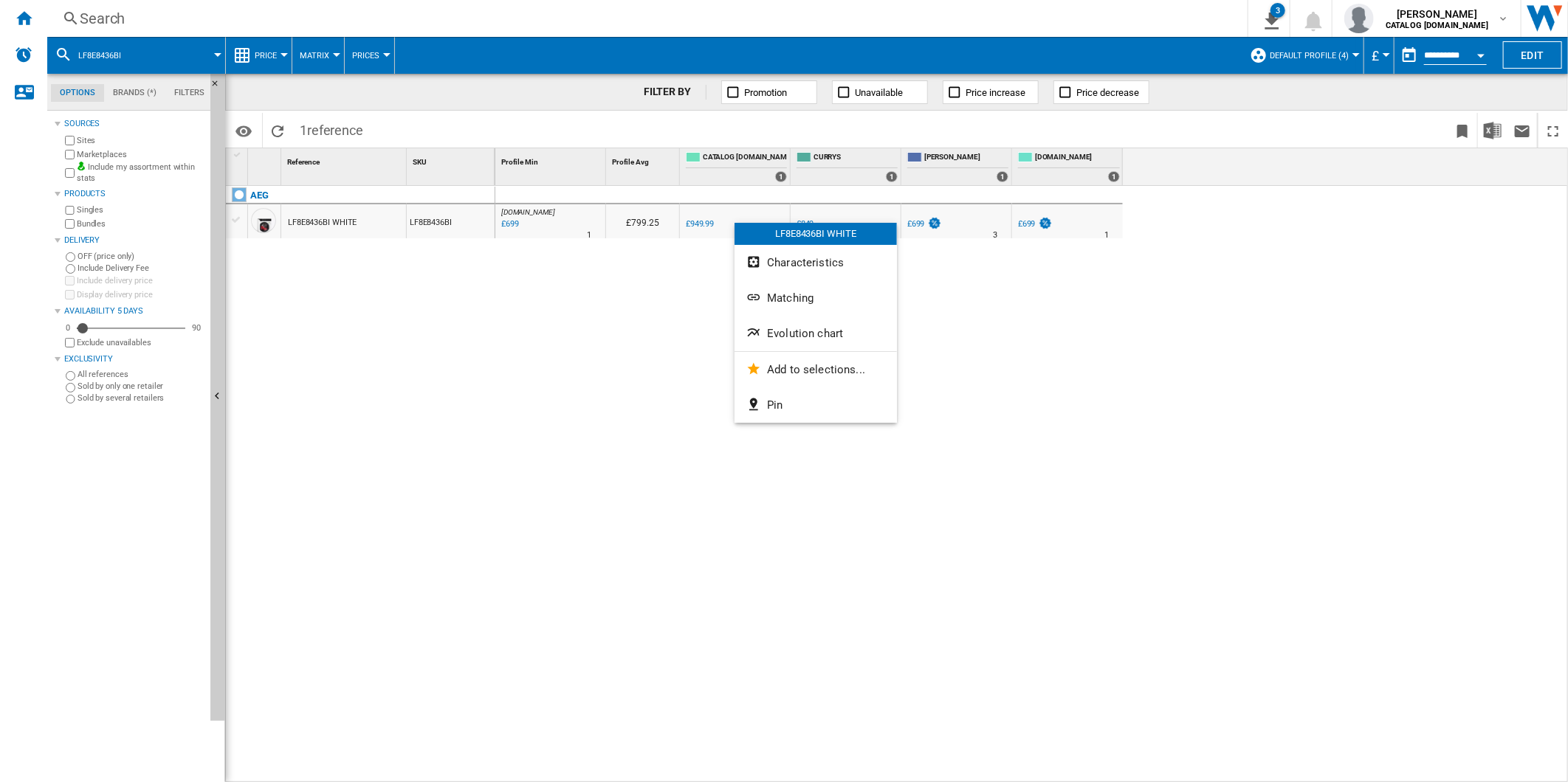
drag, startPoint x: 733, startPoint y: 222, endPoint x: 636, endPoint y: 285, distance: 115.7
click at [611, 337] on div at bounding box center [784, 391] width 1568 height 782
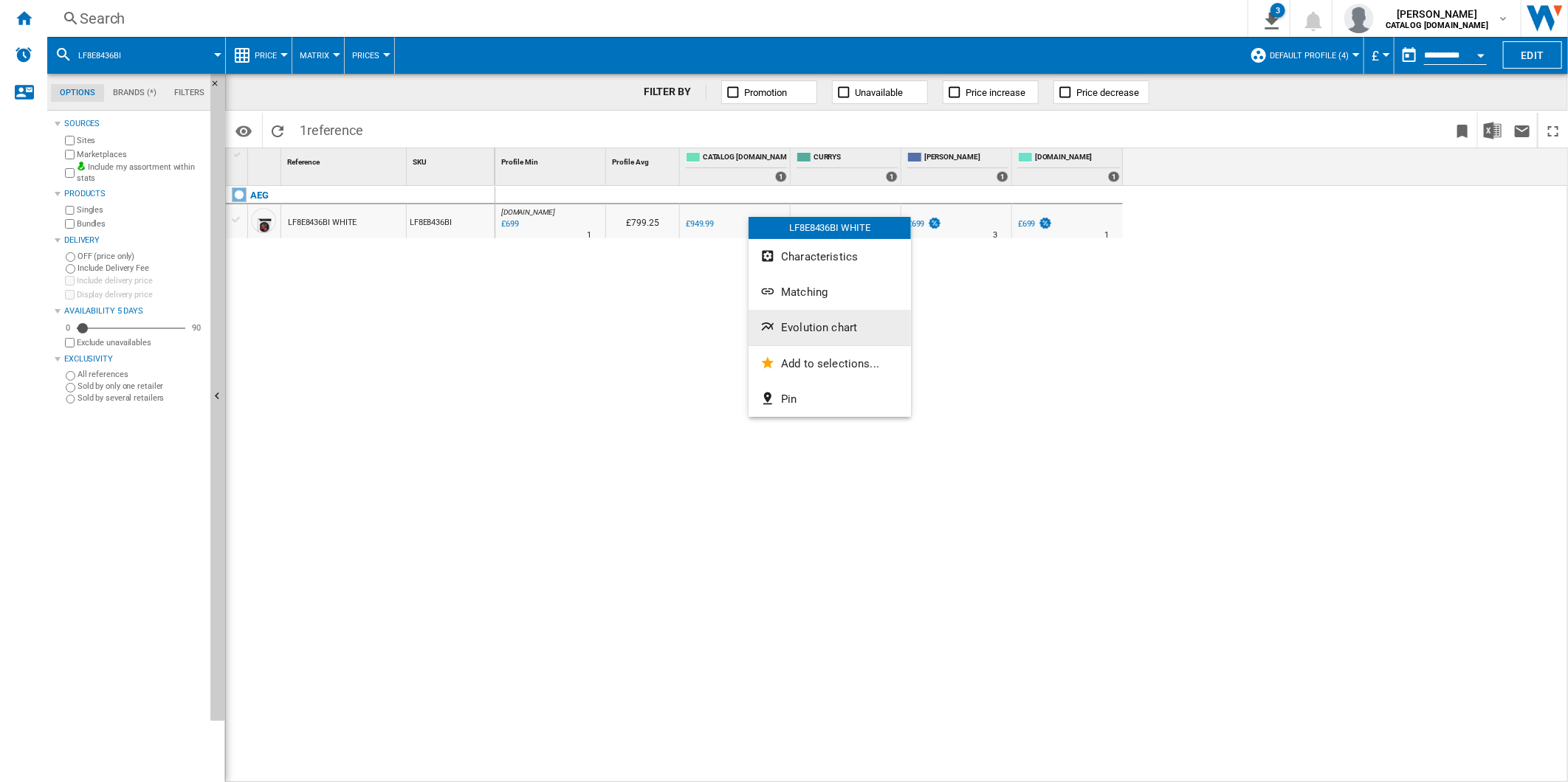
click at [833, 322] on span "Evolution chart" at bounding box center [818, 327] width 76 height 13
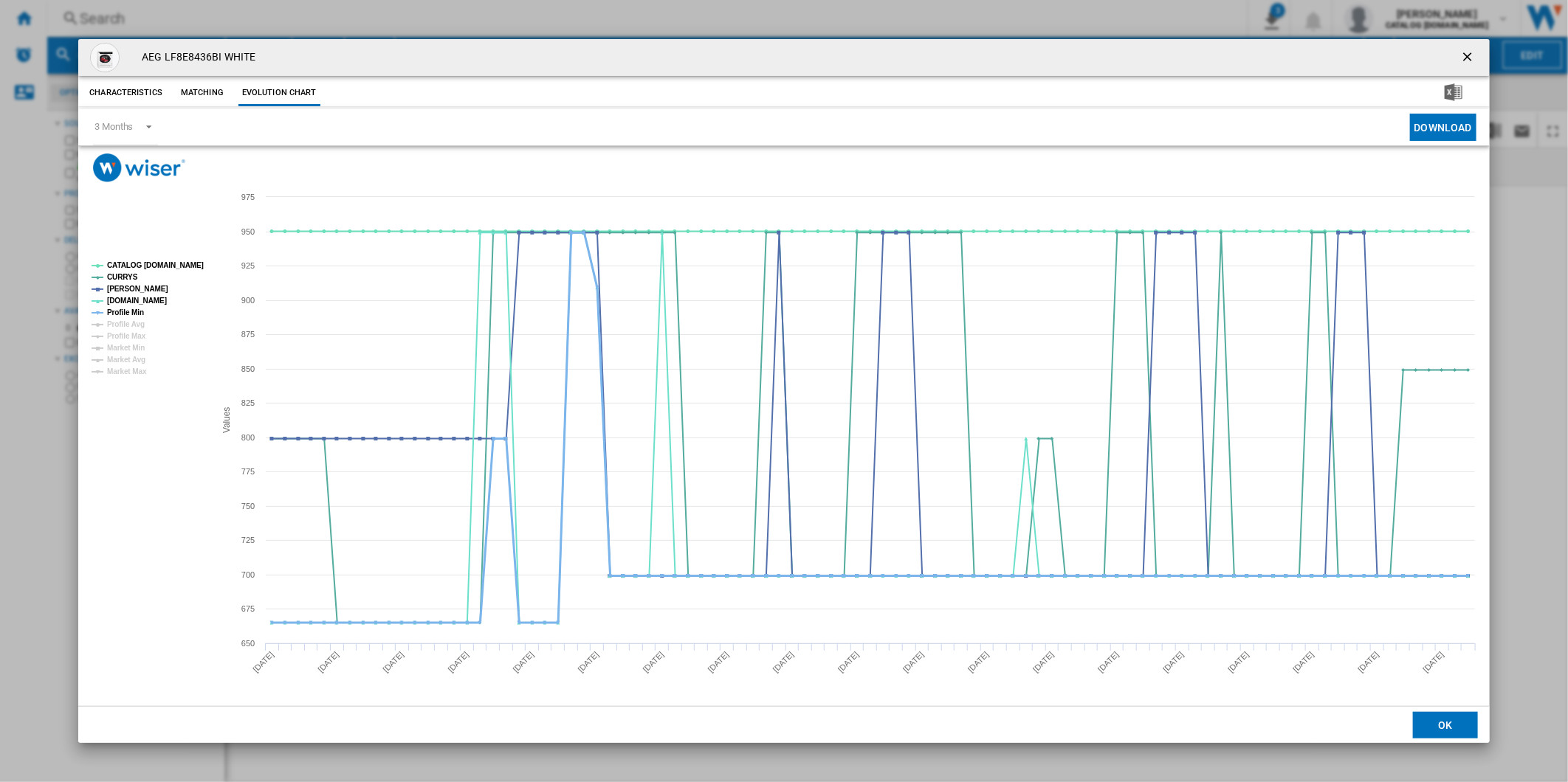
click at [137, 314] on tspan "Profile Min" at bounding box center [125, 313] width 37 height 8
click at [167, 264] on tspan "CATALOG [DOMAIN_NAME]" at bounding box center [155, 266] width 97 height 8
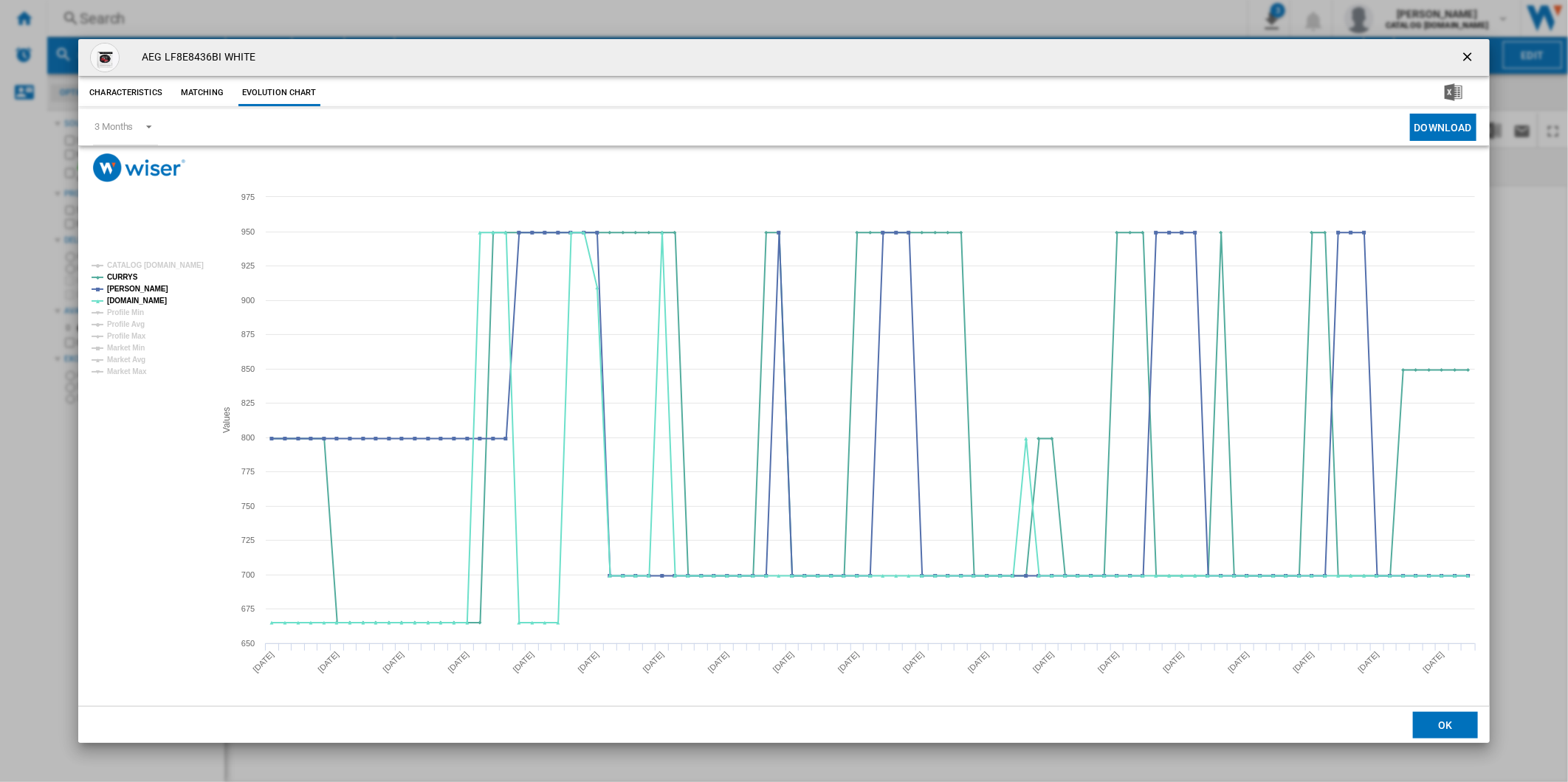
drag, startPoint x: 1469, startPoint y: 55, endPoint x: 1052, endPoint y: 37, distance: 417.4
click at [1469, 55] on ng-md-icon "getI18NText('BUTTONS.CLOSE_DIALOG')" at bounding box center [1469, 59] width 18 height 18
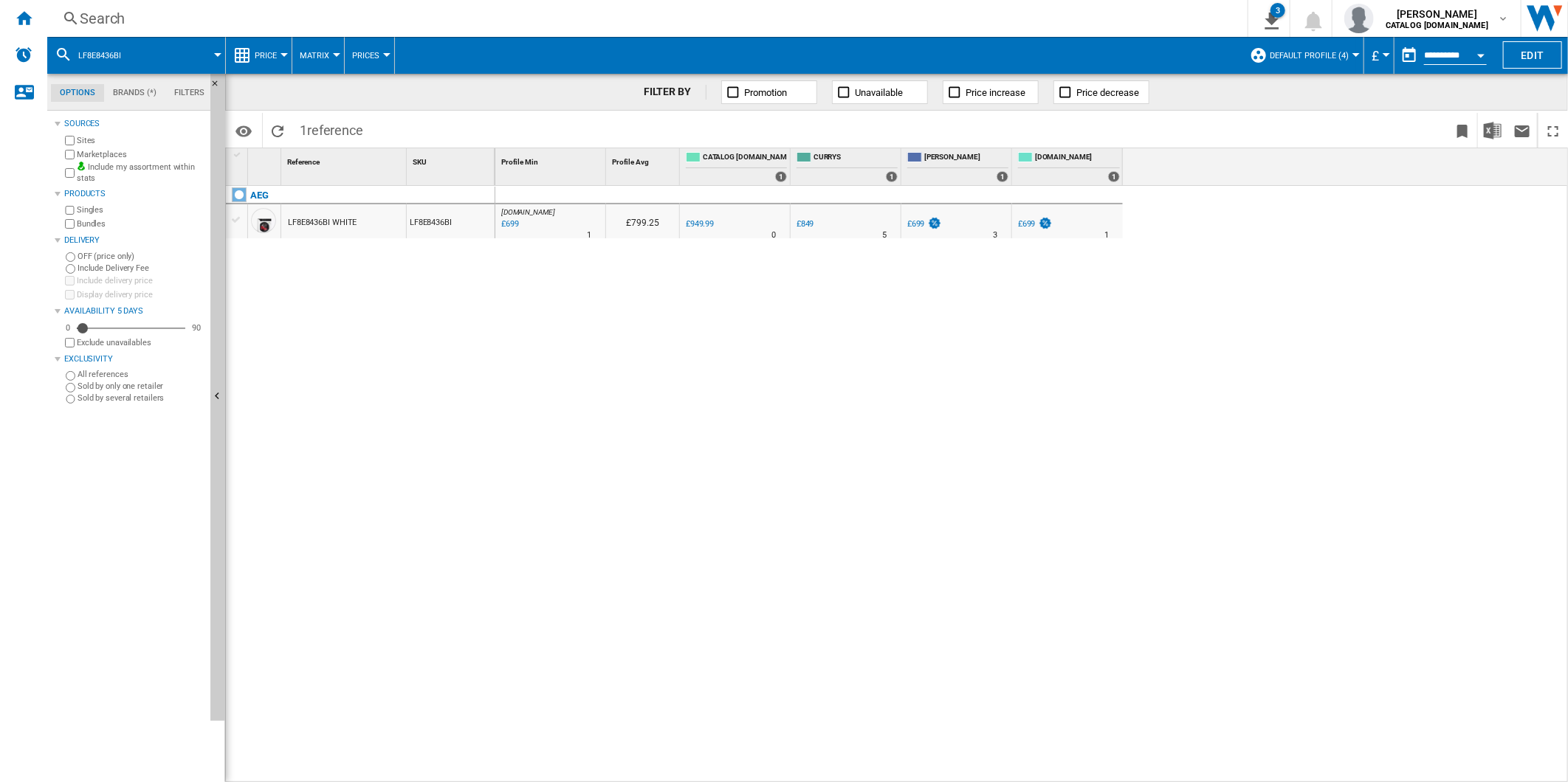
click at [784, 24] on div "Search" at bounding box center [645, 18] width 1130 height 20
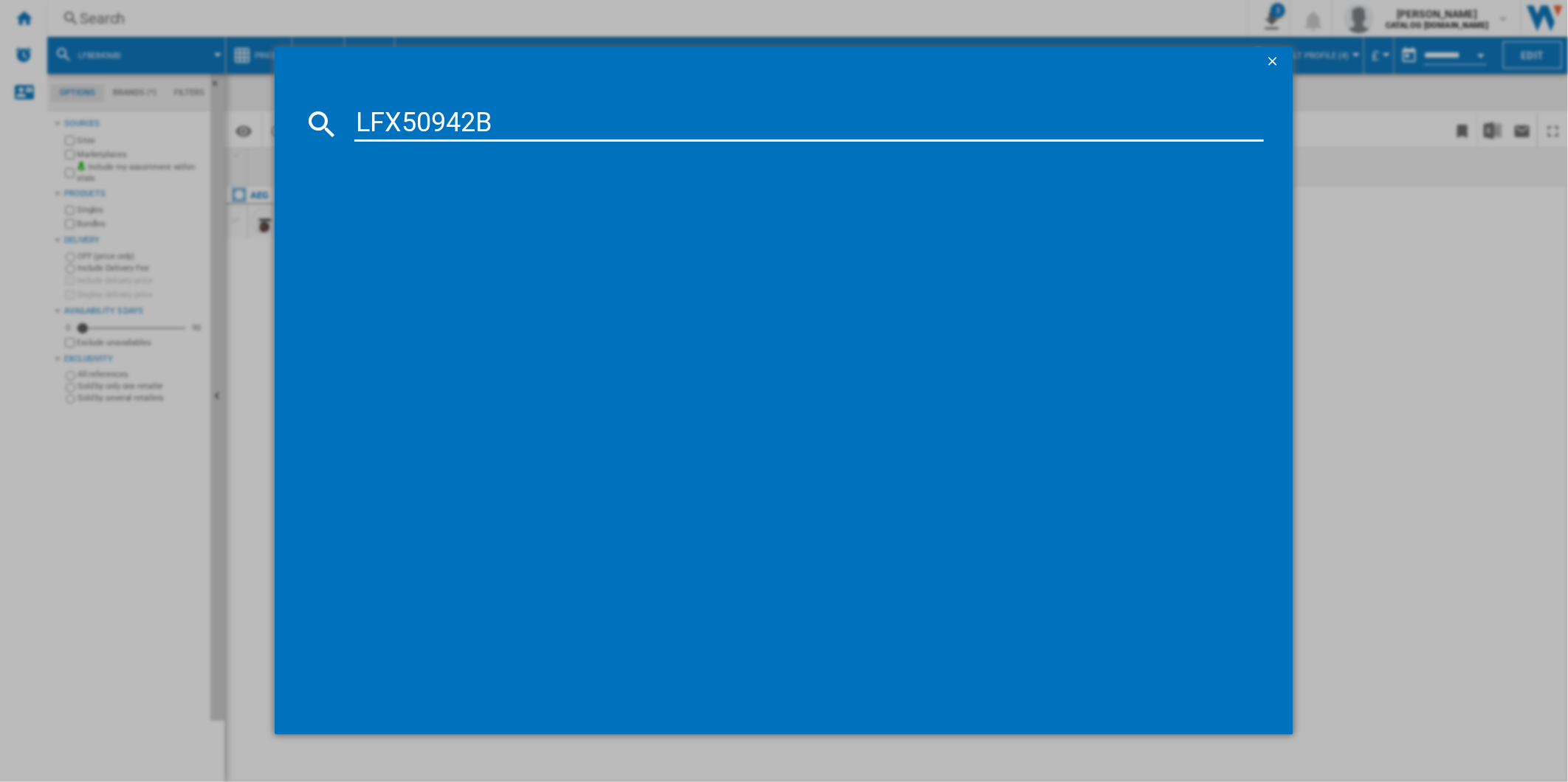
type input "LFX50942B"
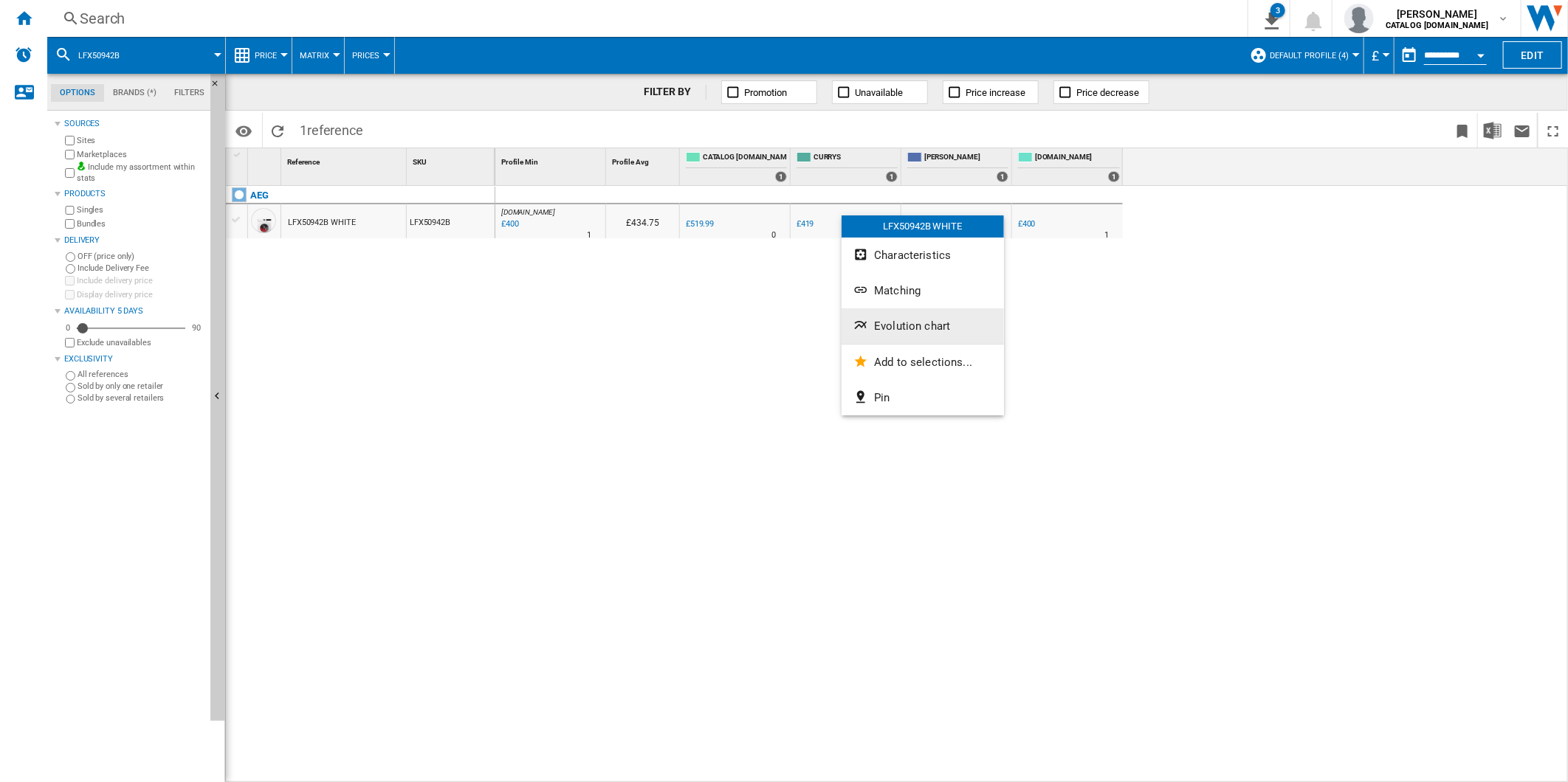
click at [930, 326] on span "Evolution chart" at bounding box center [911, 326] width 76 height 13
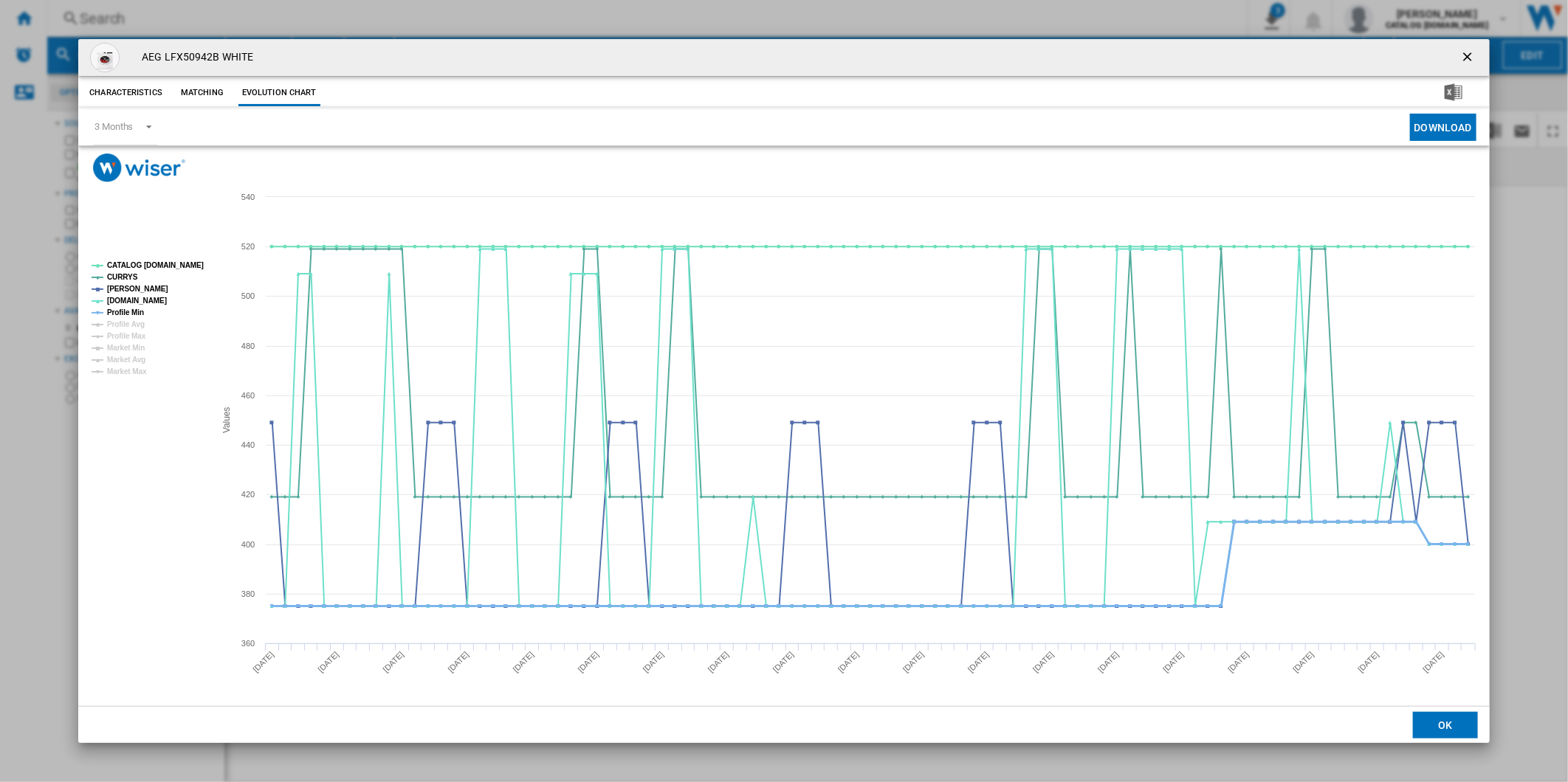
click at [129, 310] on tspan "Profile Min" at bounding box center [125, 313] width 37 height 8
click at [145, 261] on tspan "CATALOG [DOMAIN_NAME]" at bounding box center [155, 266] width 97 height 8
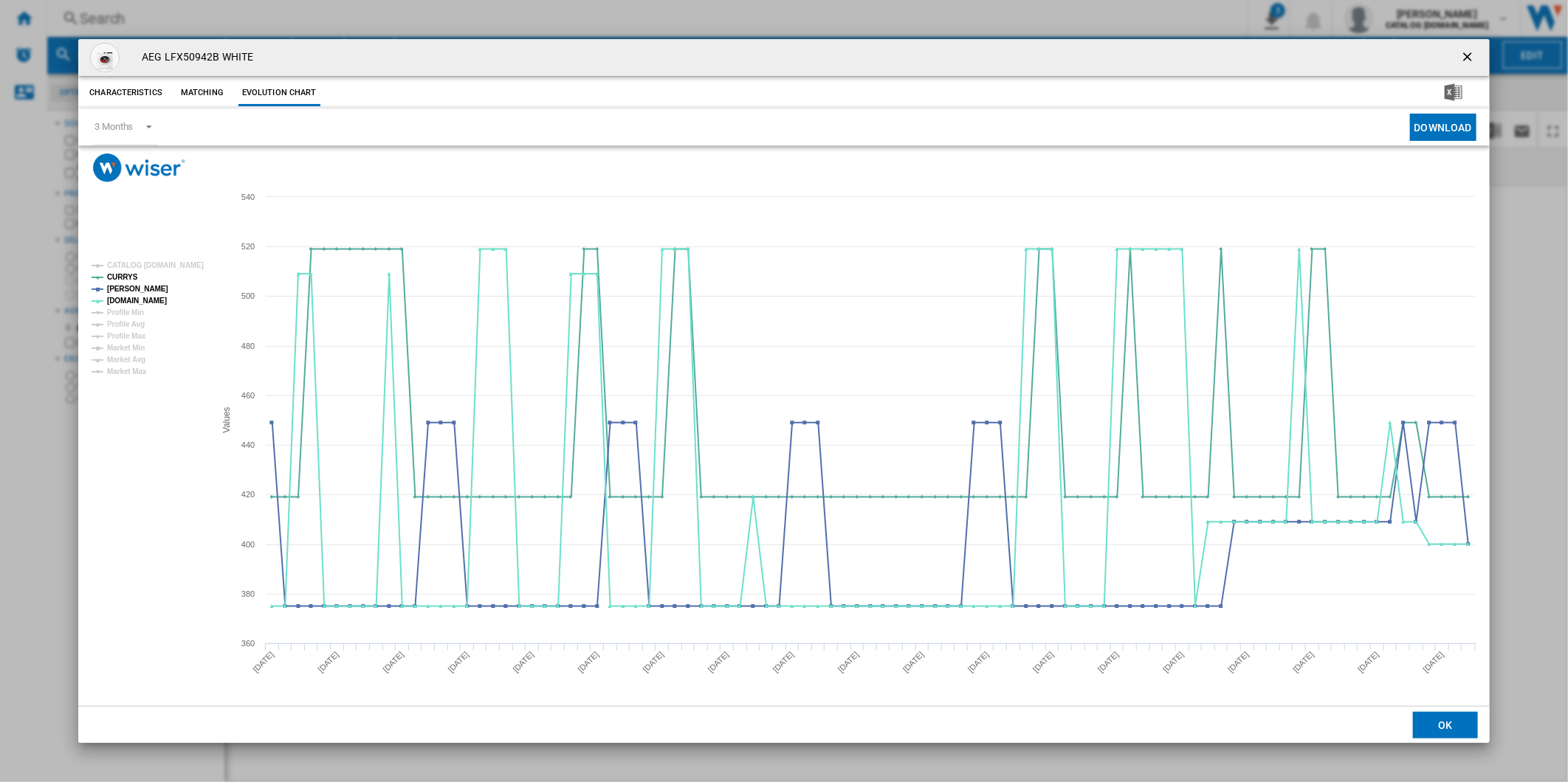
click at [1473, 52] on ng-md-icon "getI18NText('BUTTONS.CLOSE_DIALOG')" at bounding box center [1469, 59] width 18 height 18
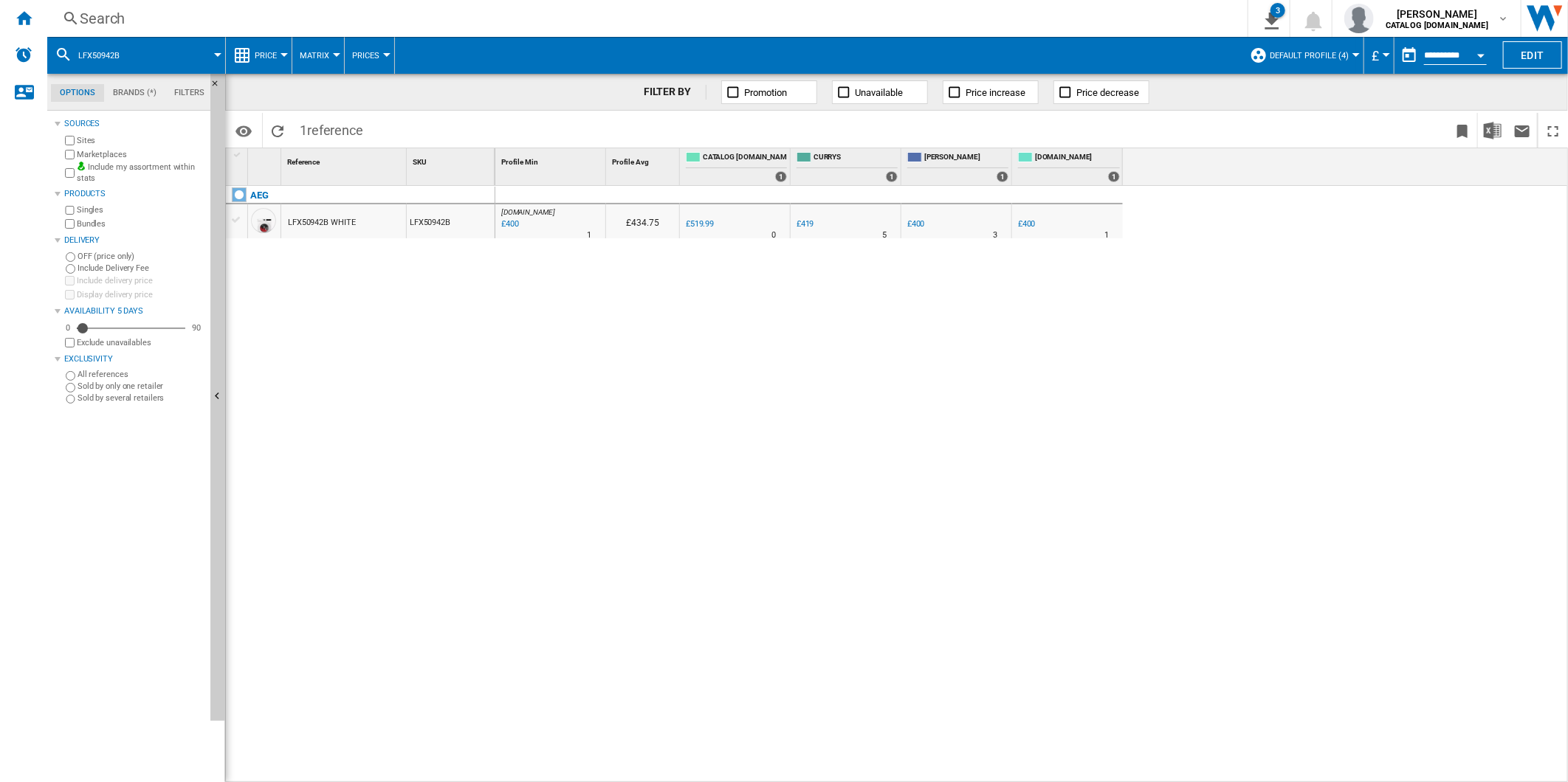
click at [746, 6] on div "Search Search 0 3 CATALOG [DOMAIN_NAME]:Home appliances/No characteristic/AEG […" at bounding box center [808, 18] width 1521 height 37
click at [734, 26] on div "Search" at bounding box center [645, 18] width 1130 height 20
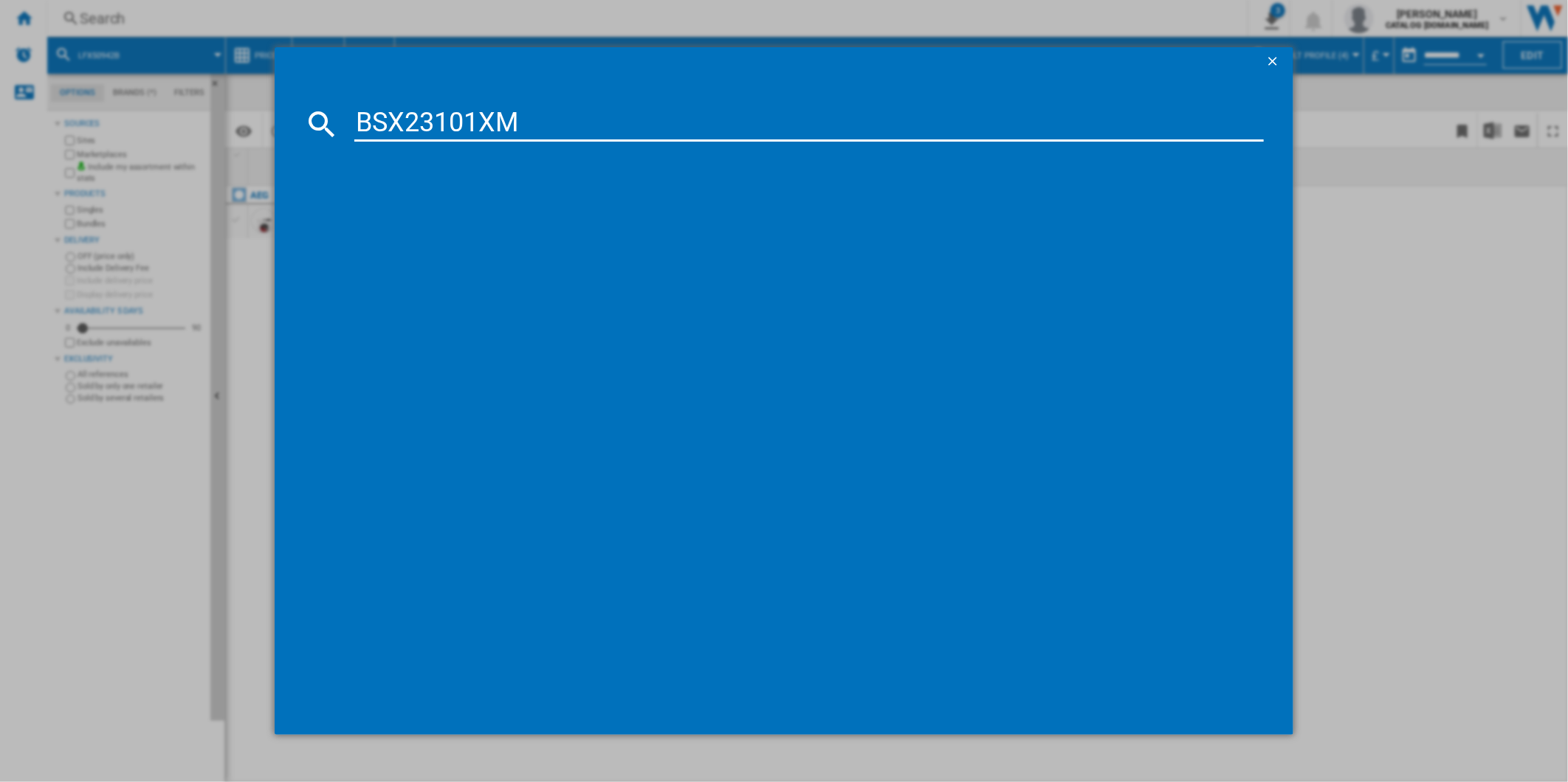
type input "BSX23101XM"
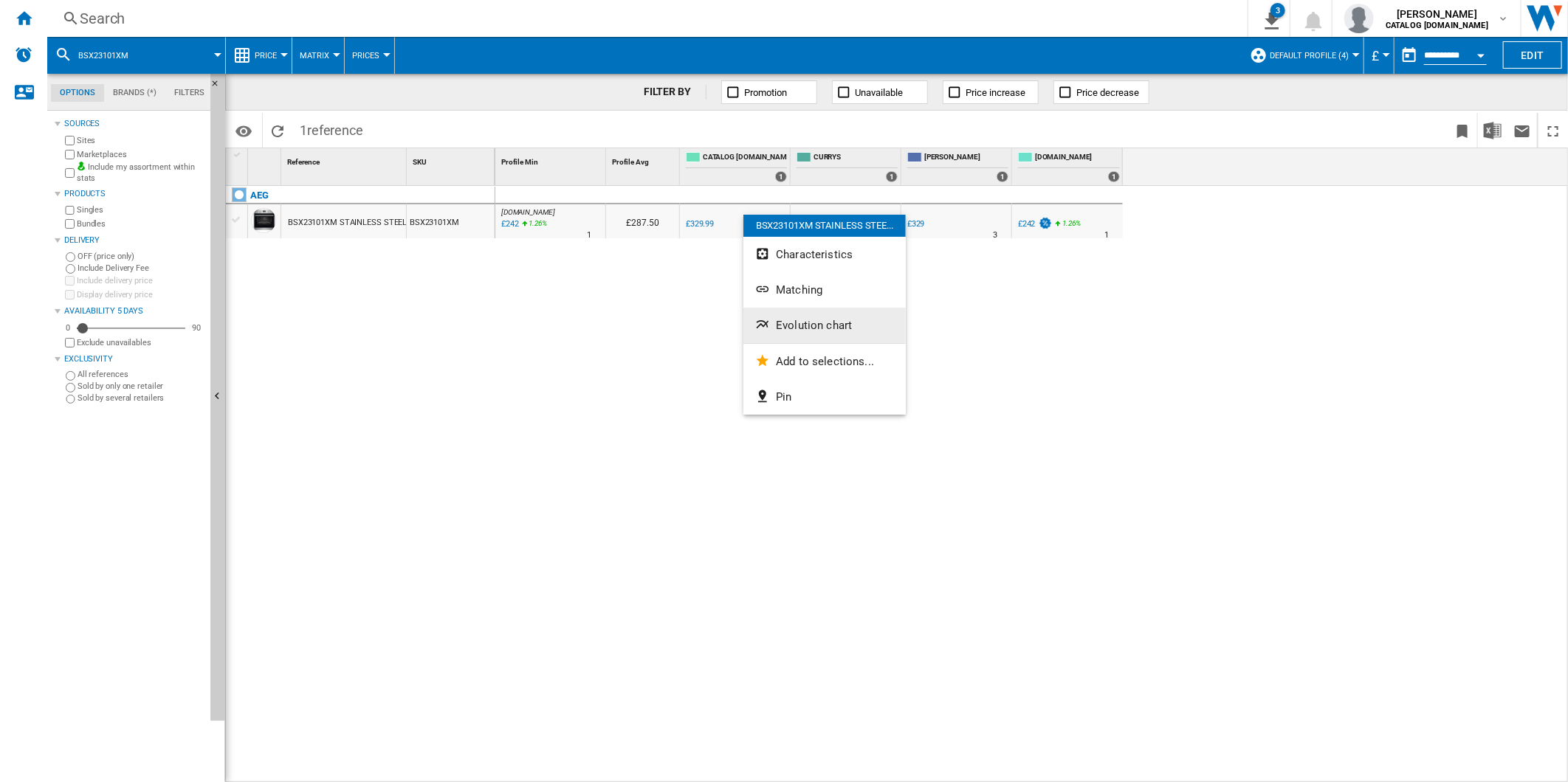
click at [831, 321] on span "Evolution chart" at bounding box center [813, 325] width 76 height 13
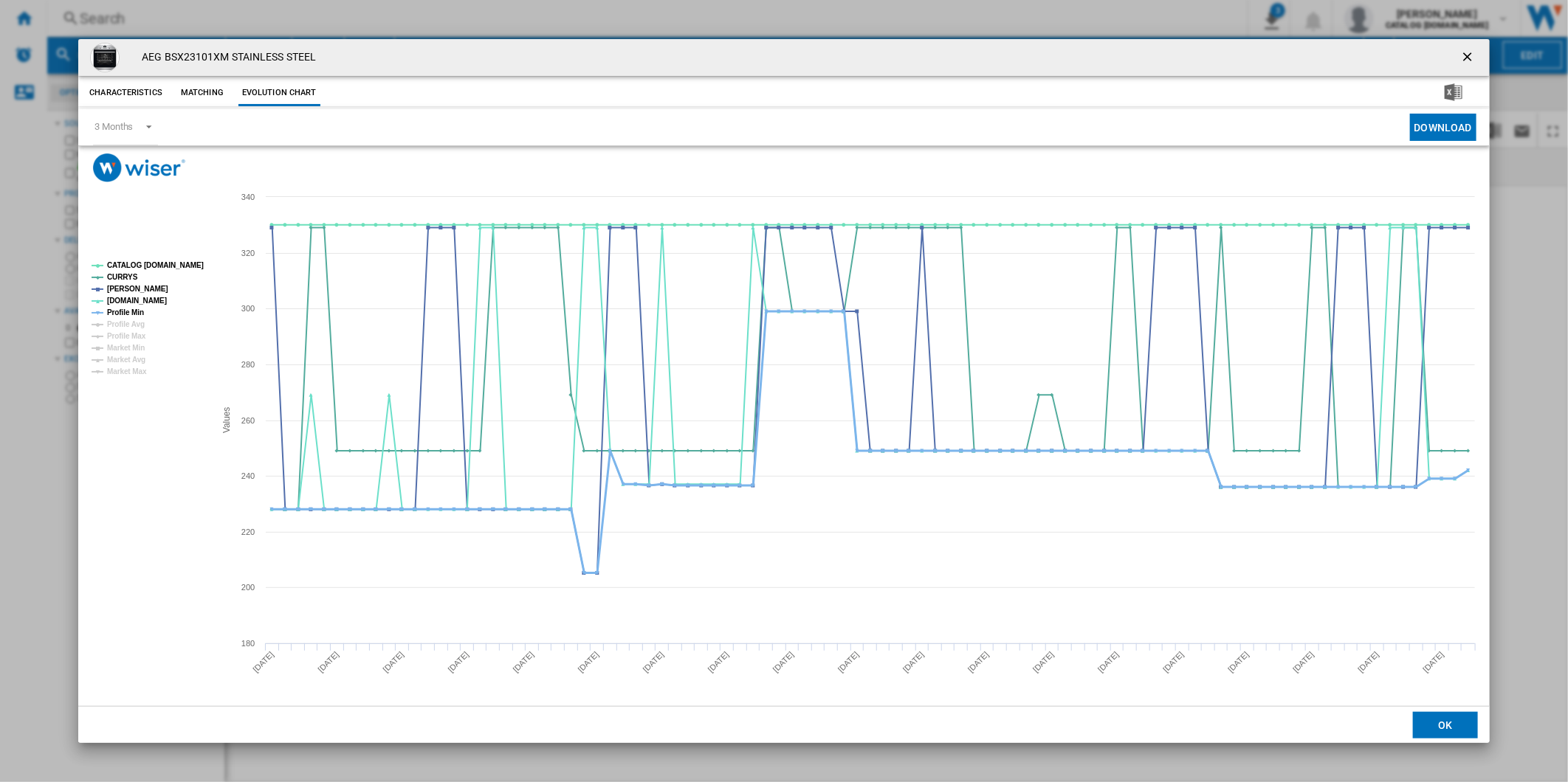
click at [142, 309] on tspan "Profile Min" at bounding box center [125, 313] width 37 height 8
click at [167, 261] on tspan "CATALOG [DOMAIN_NAME]" at bounding box center [155, 266] width 97 height 8
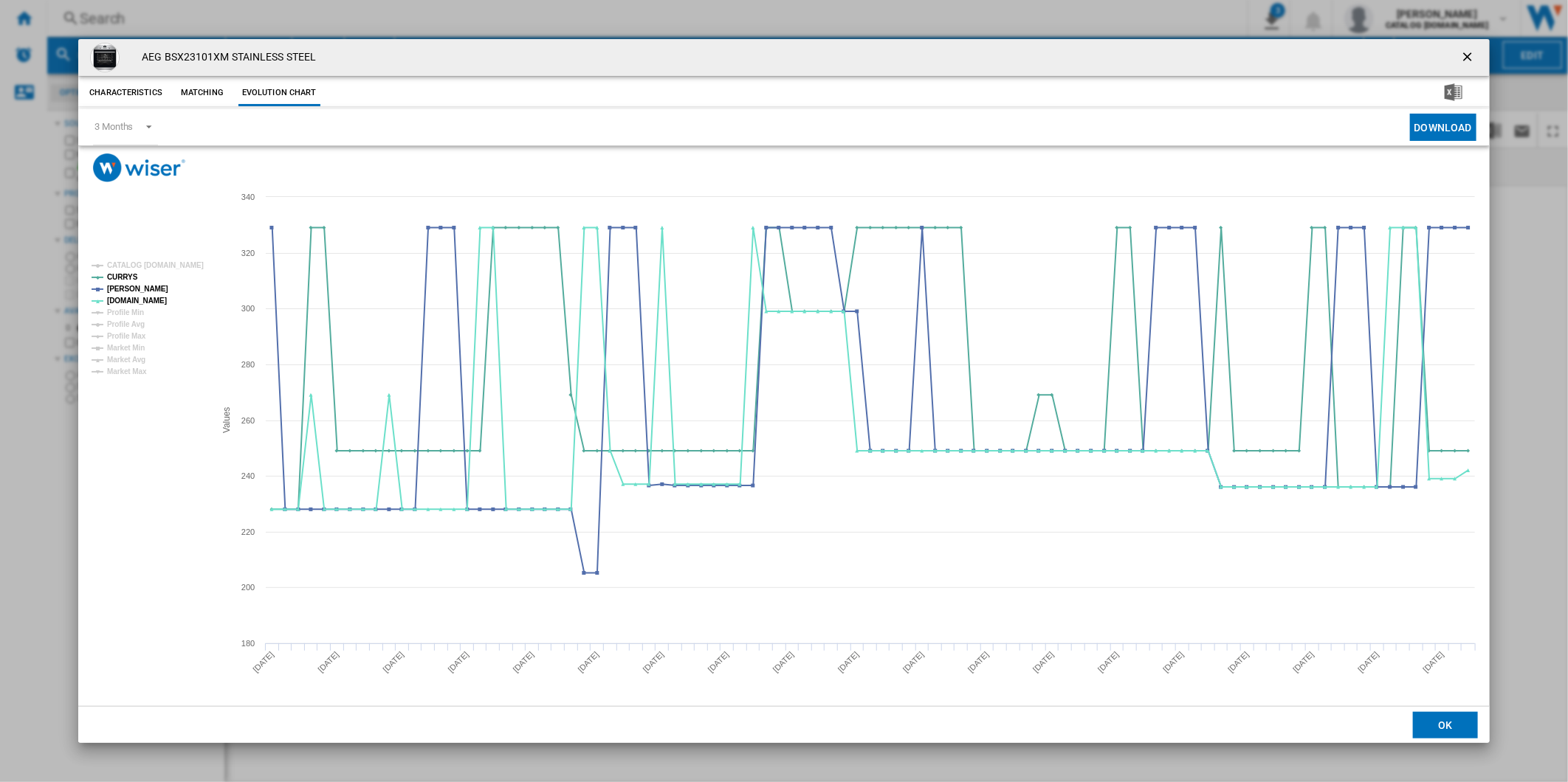
click at [1467, 50] on ng-md-icon "getI18NText('BUTTONS.CLOSE_DIALOG')" at bounding box center [1469, 59] width 18 height 18
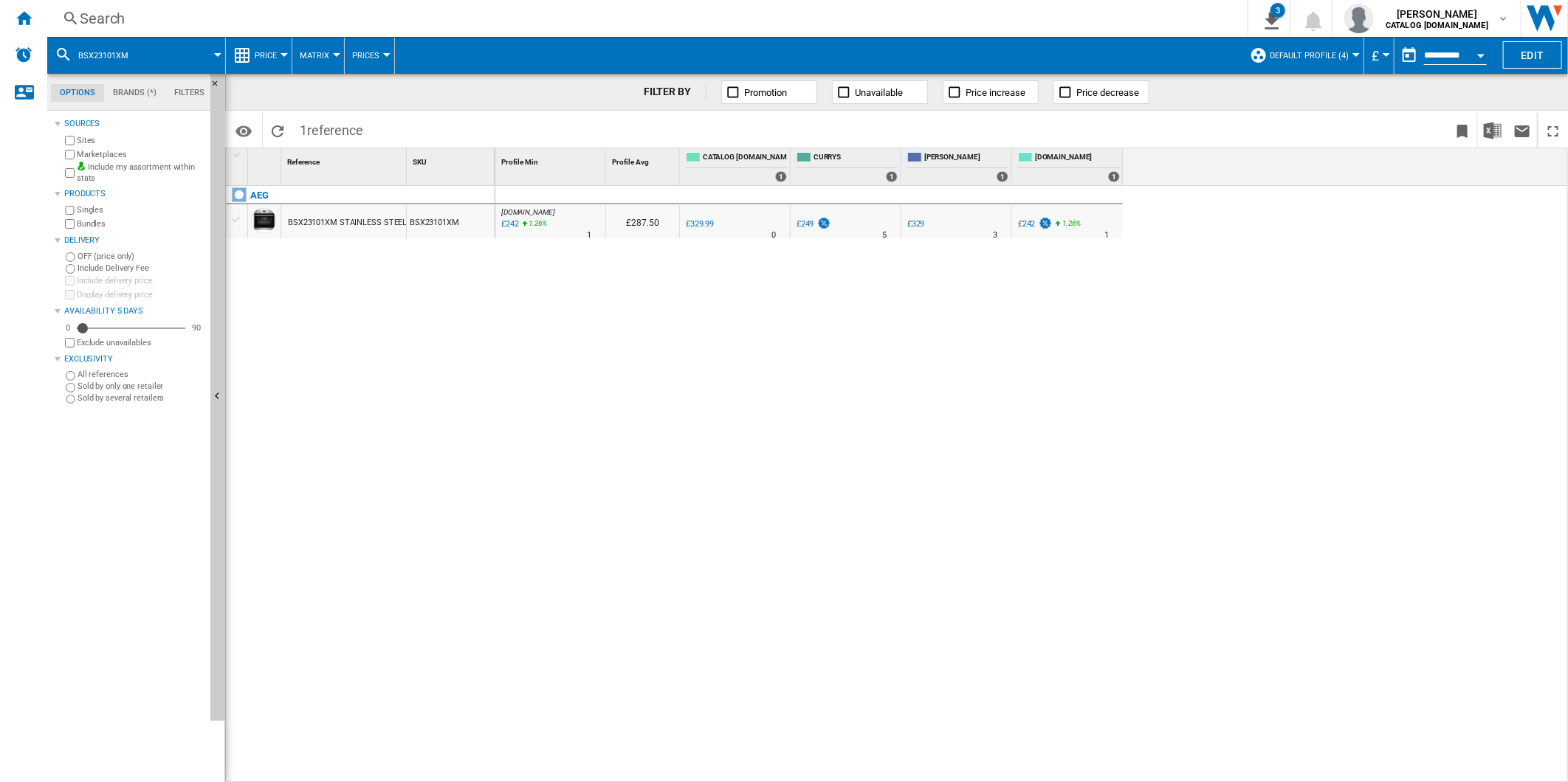
click at [822, 23] on div "Search" at bounding box center [645, 18] width 1130 height 20
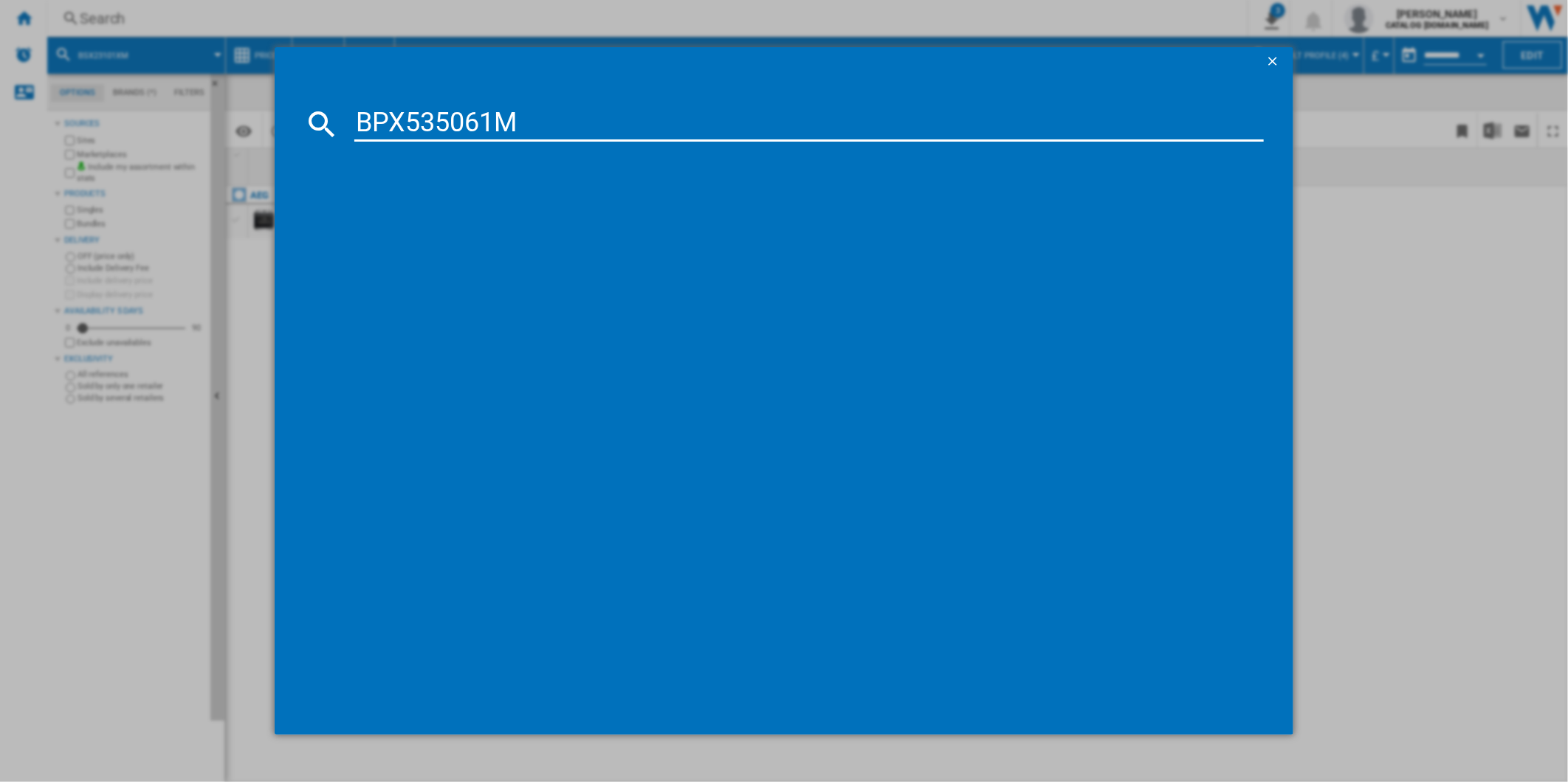
type input "BPX535061M"
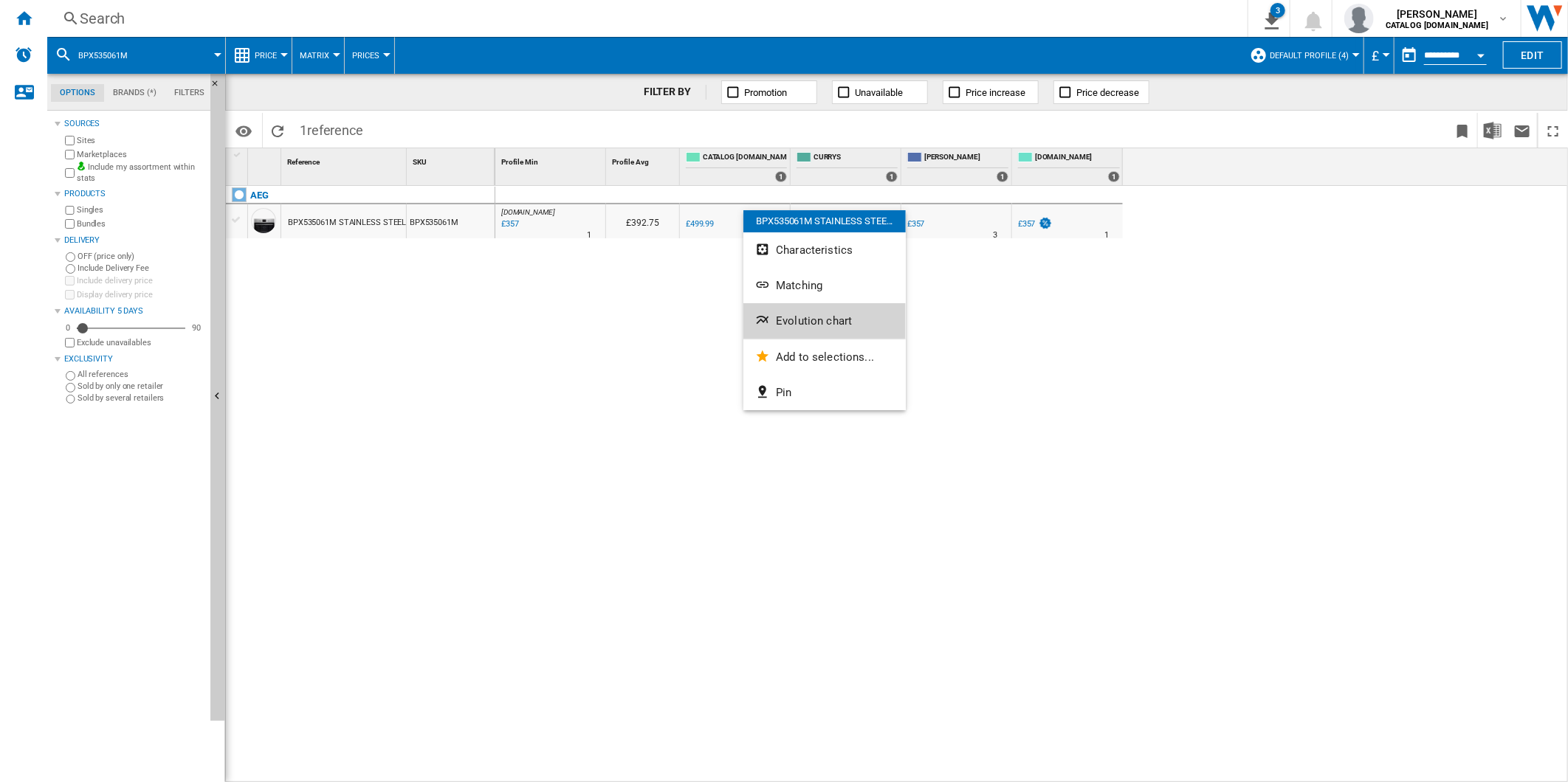
click at [821, 327] on span "Evolution chart" at bounding box center [813, 321] width 76 height 13
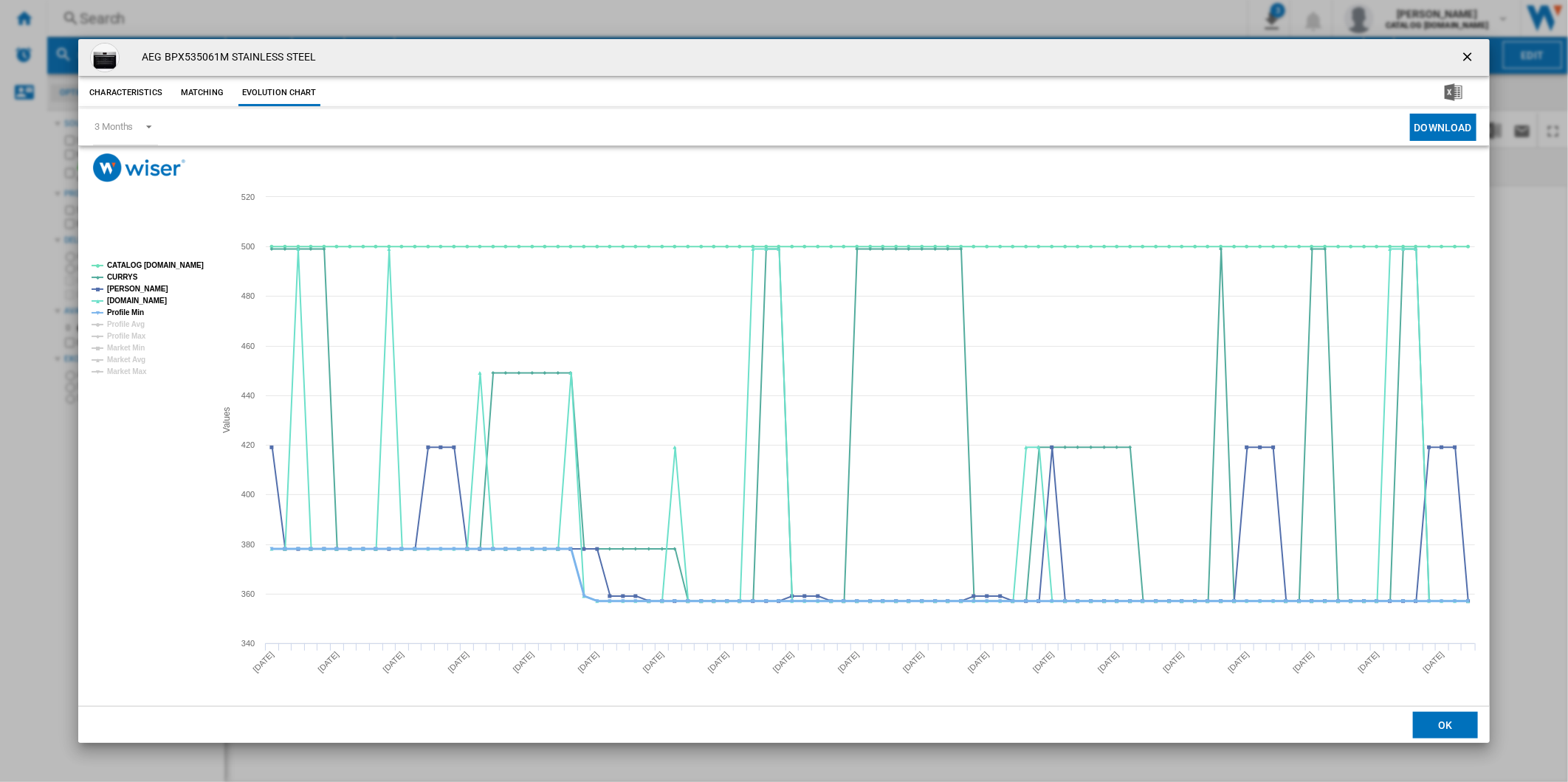
click at [130, 310] on tspan "Profile Min" at bounding box center [125, 313] width 37 height 8
click at [142, 269] on tspan "CATALOG [DOMAIN_NAME]" at bounding box center [155, 266] width 97 height 8
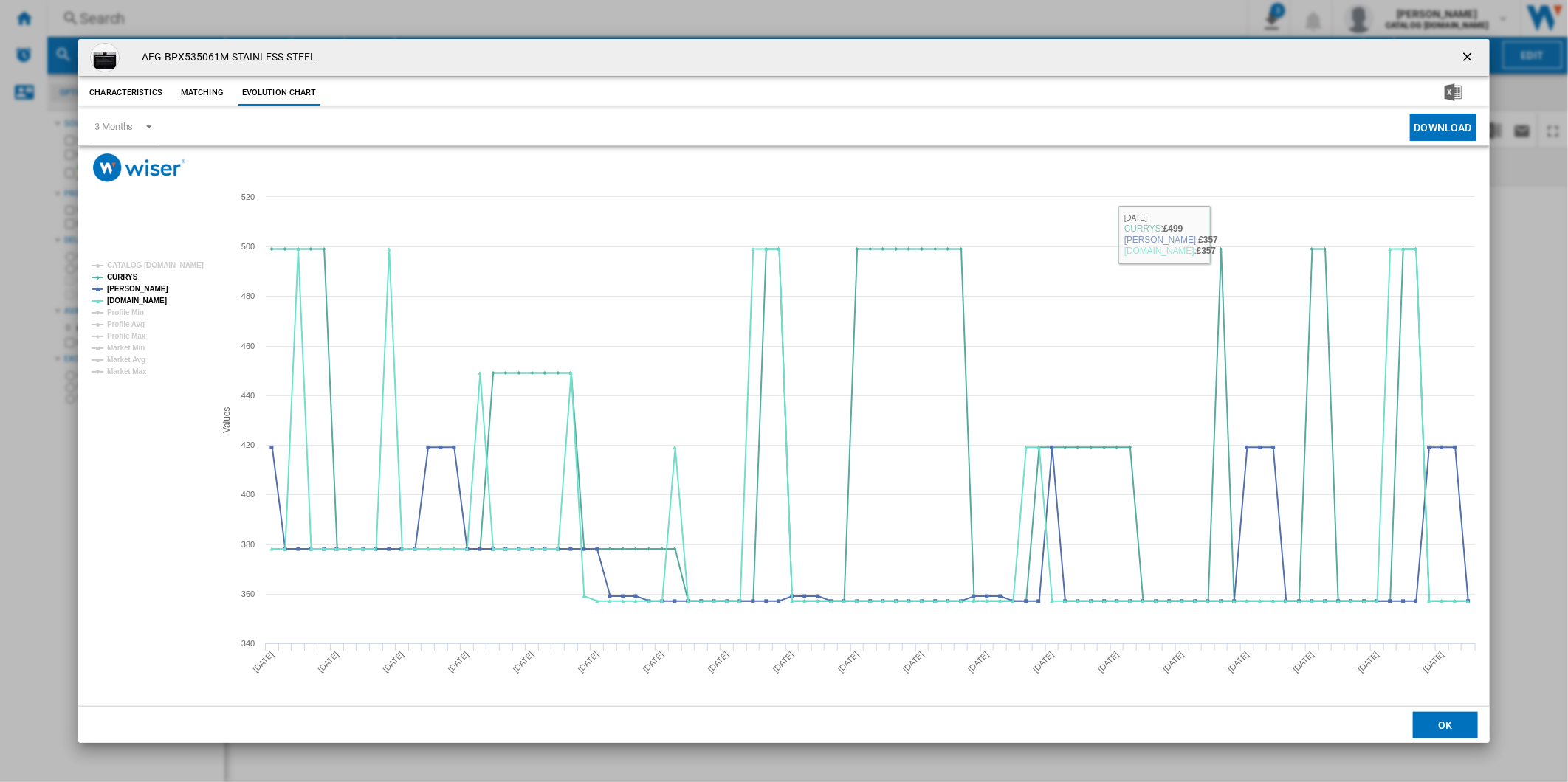
click at [1463, 50] on ng-md-icon "getI18NText('BUTTONS.CLOSE_DIALOG')" at bounding box center [1469, 59] width 18 height 18
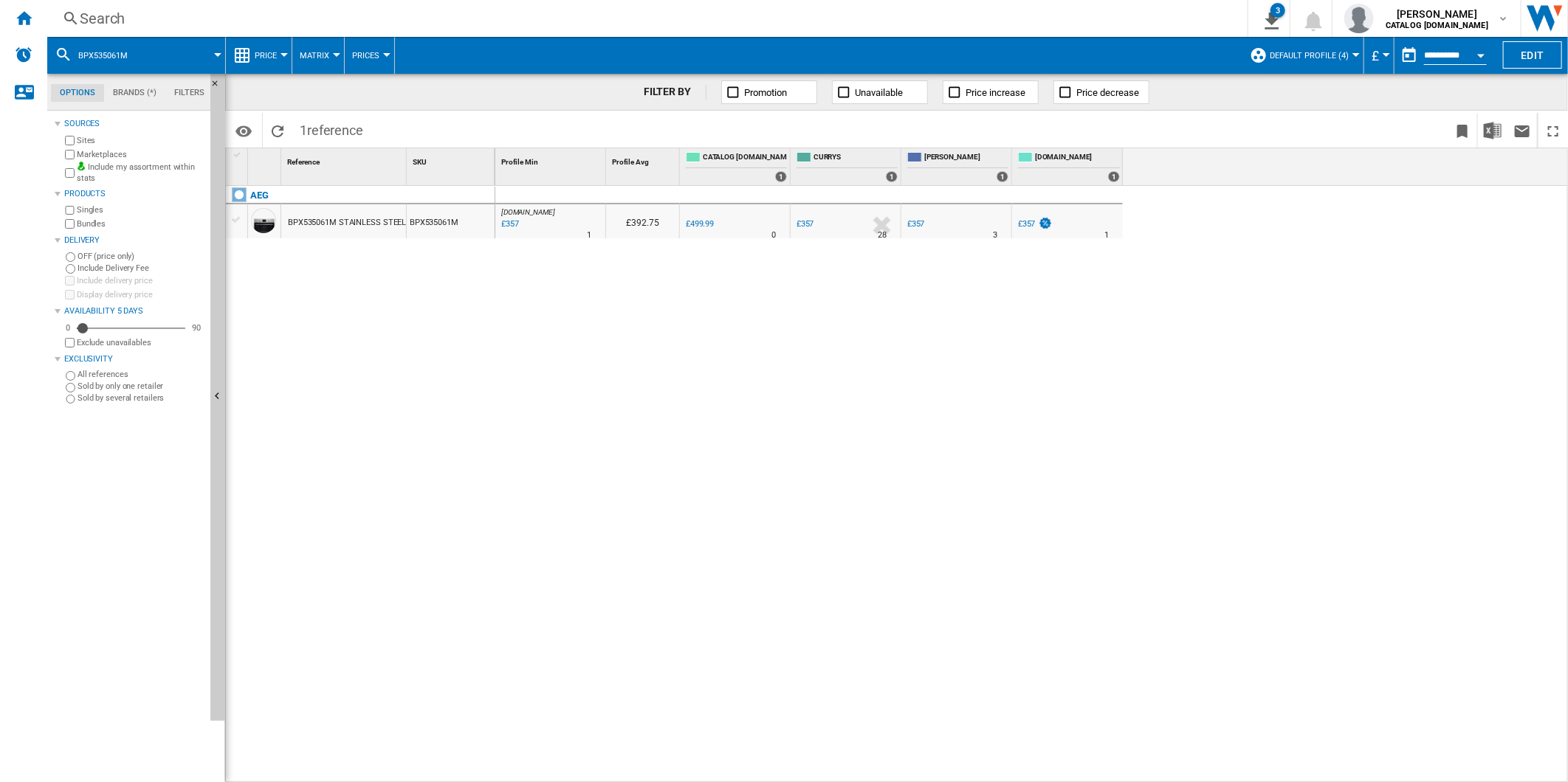
click at [1050, 23] on div "Search" at bounding box center [645, 18] width 1130 height 20
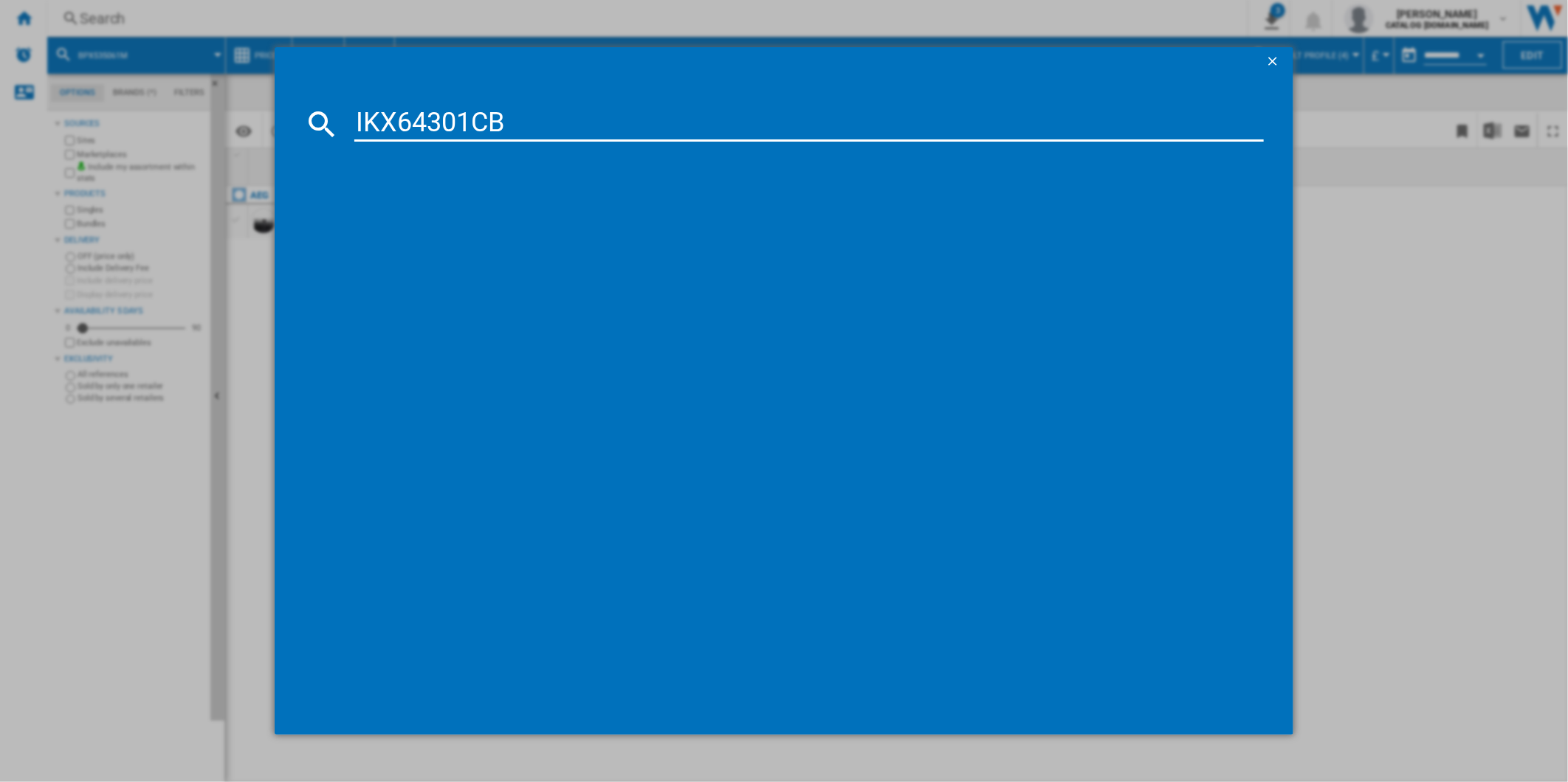
type input "IKX64301CB"
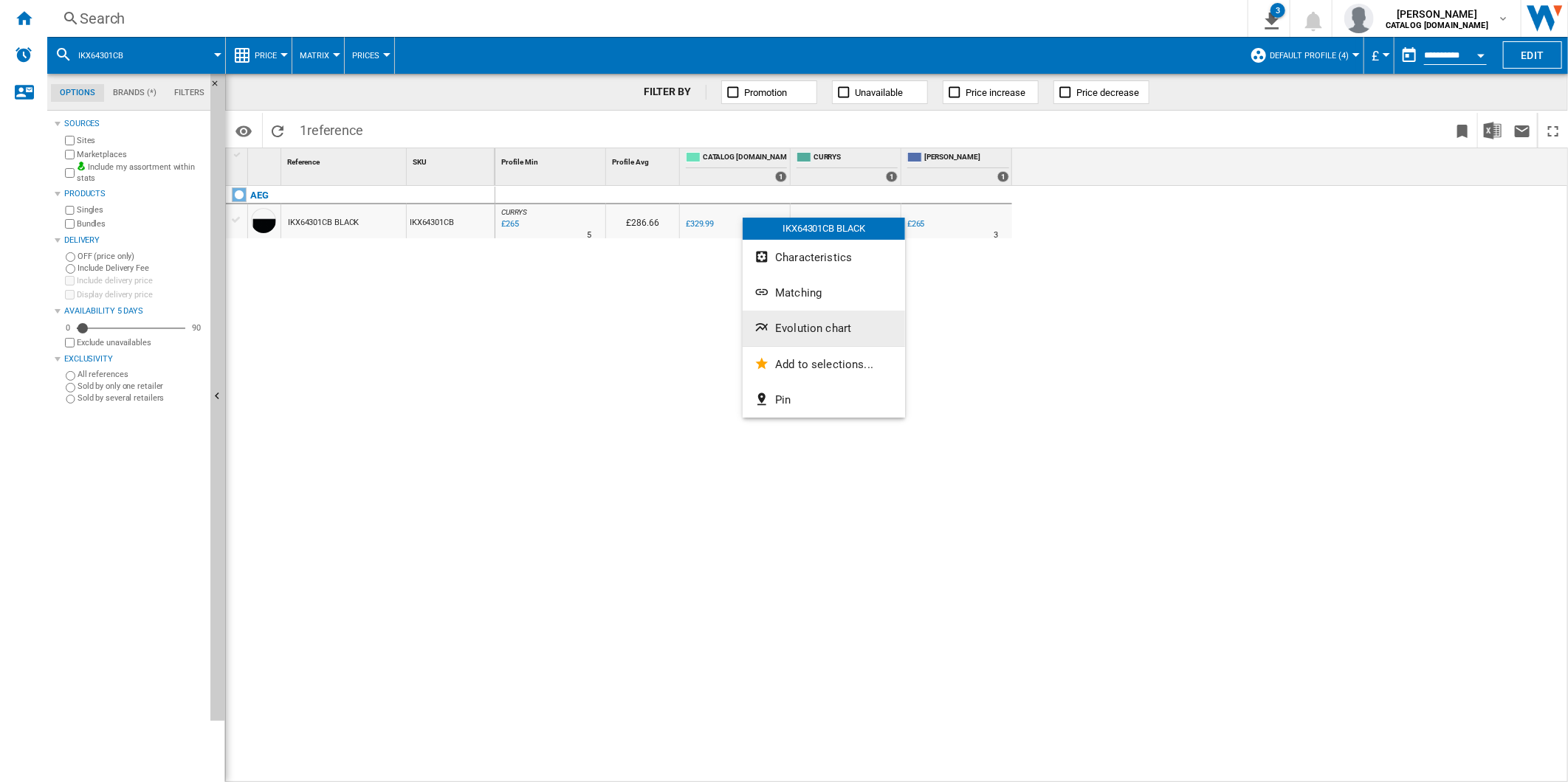
click at [829, 333] on span "Evolution chart" at bounding box center [813, 328] width 76 height 13
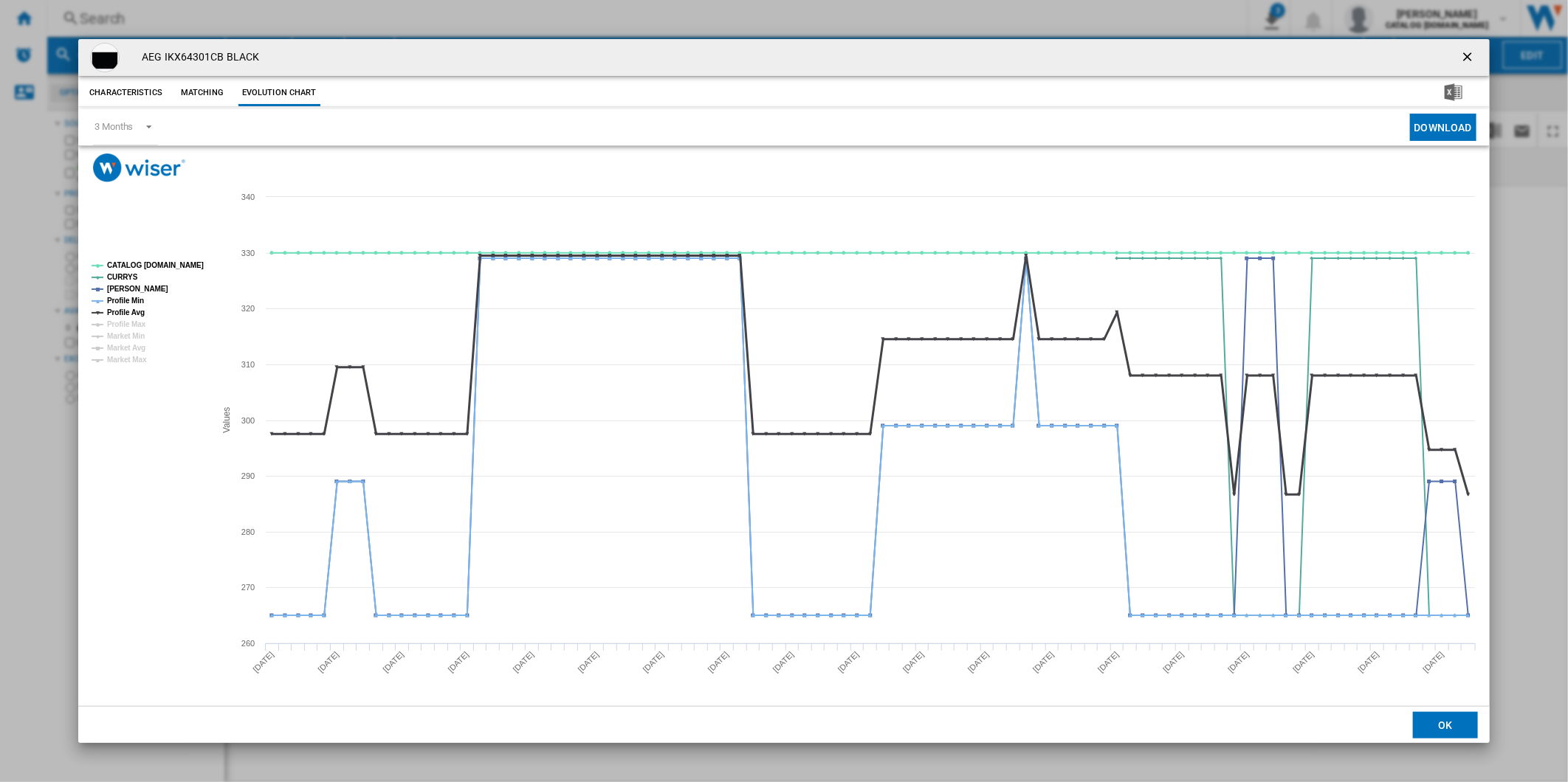
click at [124, 309] on tspan "Profile Avg" at bounding box center [126, 313] width 37 height 8
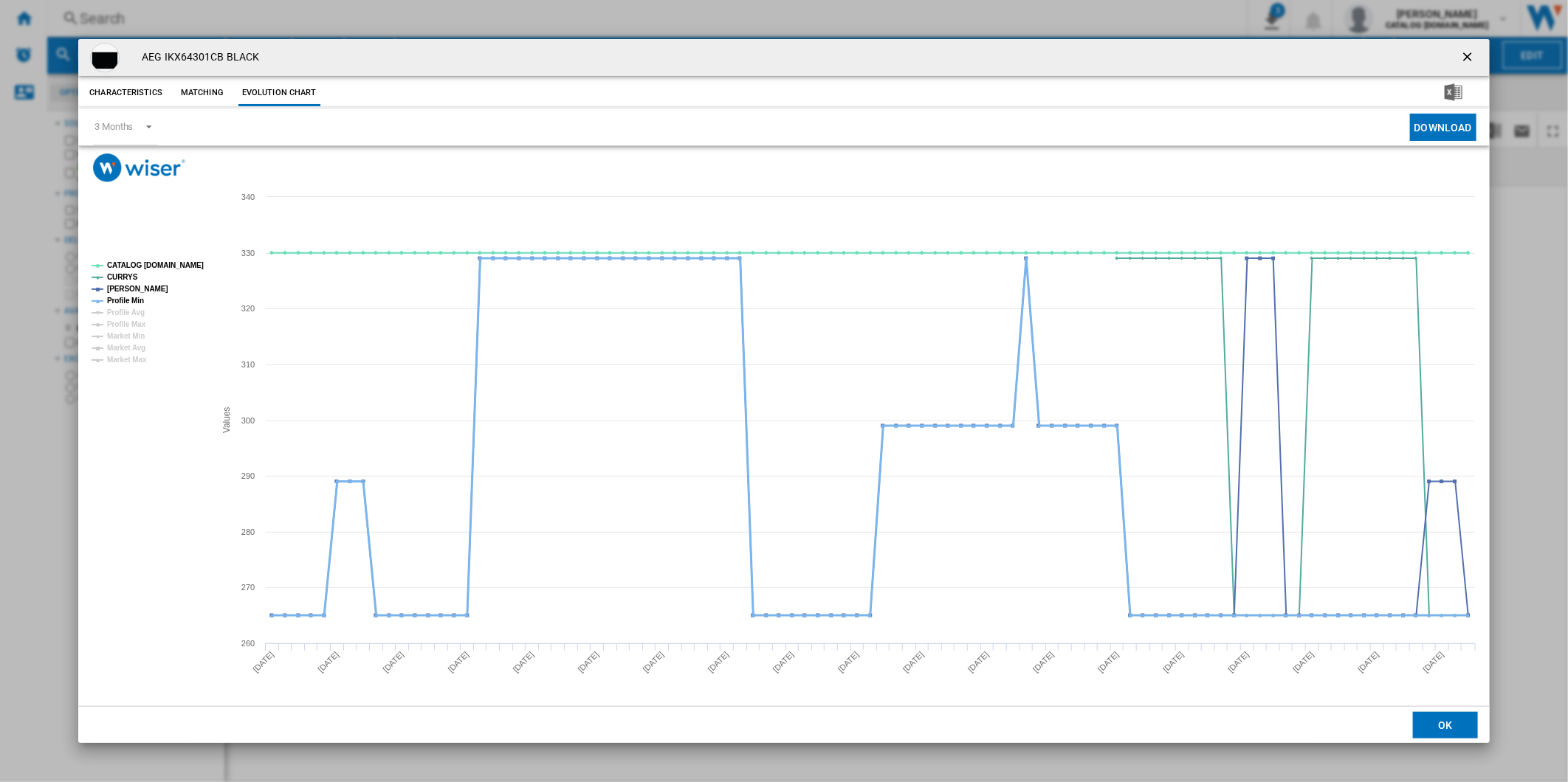
click at [126, 299] on tspan "Profile Min" at bounding box center [125, 301] width 37 height 8
click at [145, 263] on tspan "CATALOG [DOMAIN_NAME]" at bounding box center [155, 266] width 97 height 8
